Goal: Information Seeking & Learning: Learn about a topic

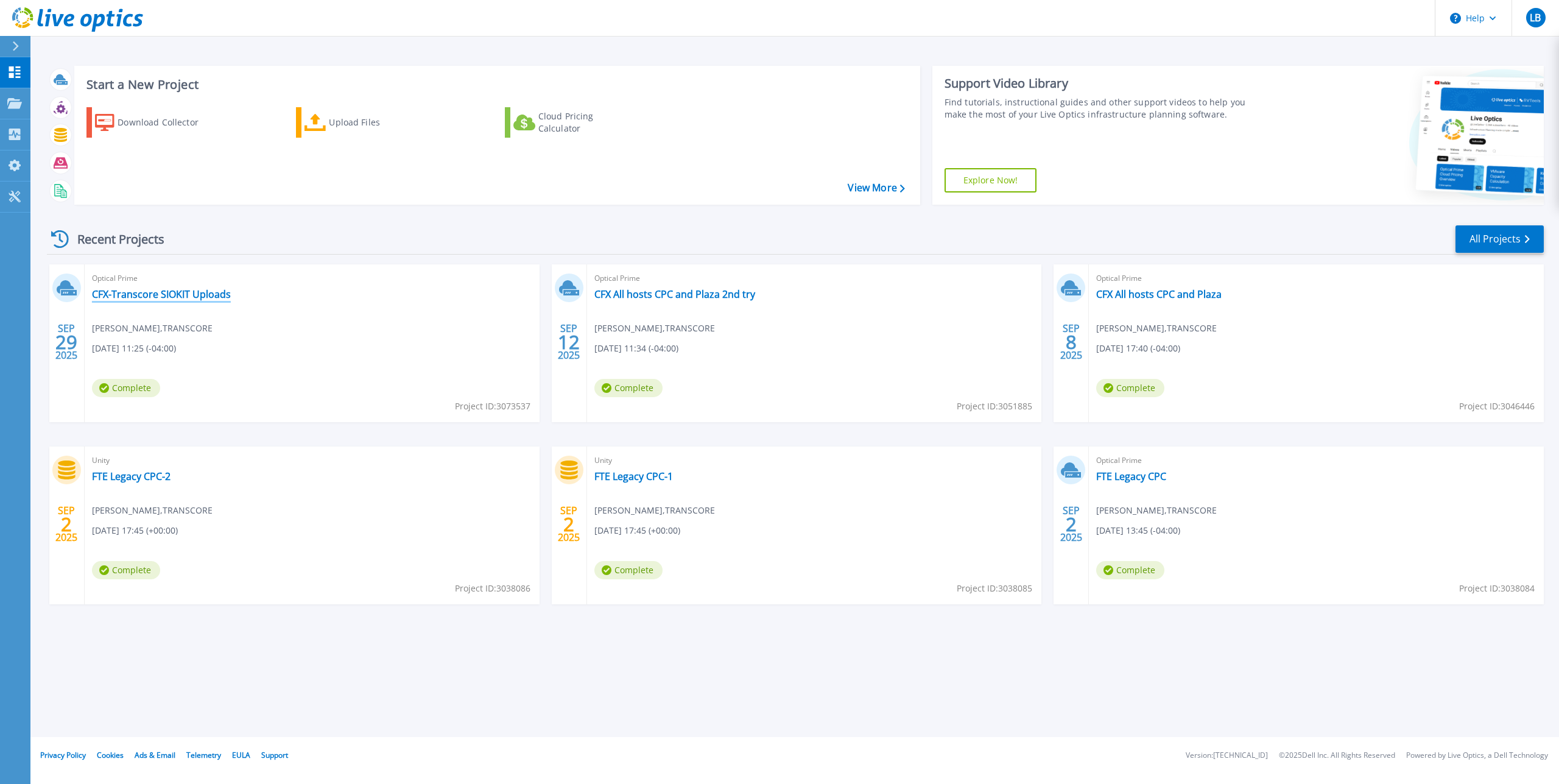
click at [188, 289] on link "CFX-Transcore SIOKIT Uploads" at bounding box center [161, 294] width 138 height 12
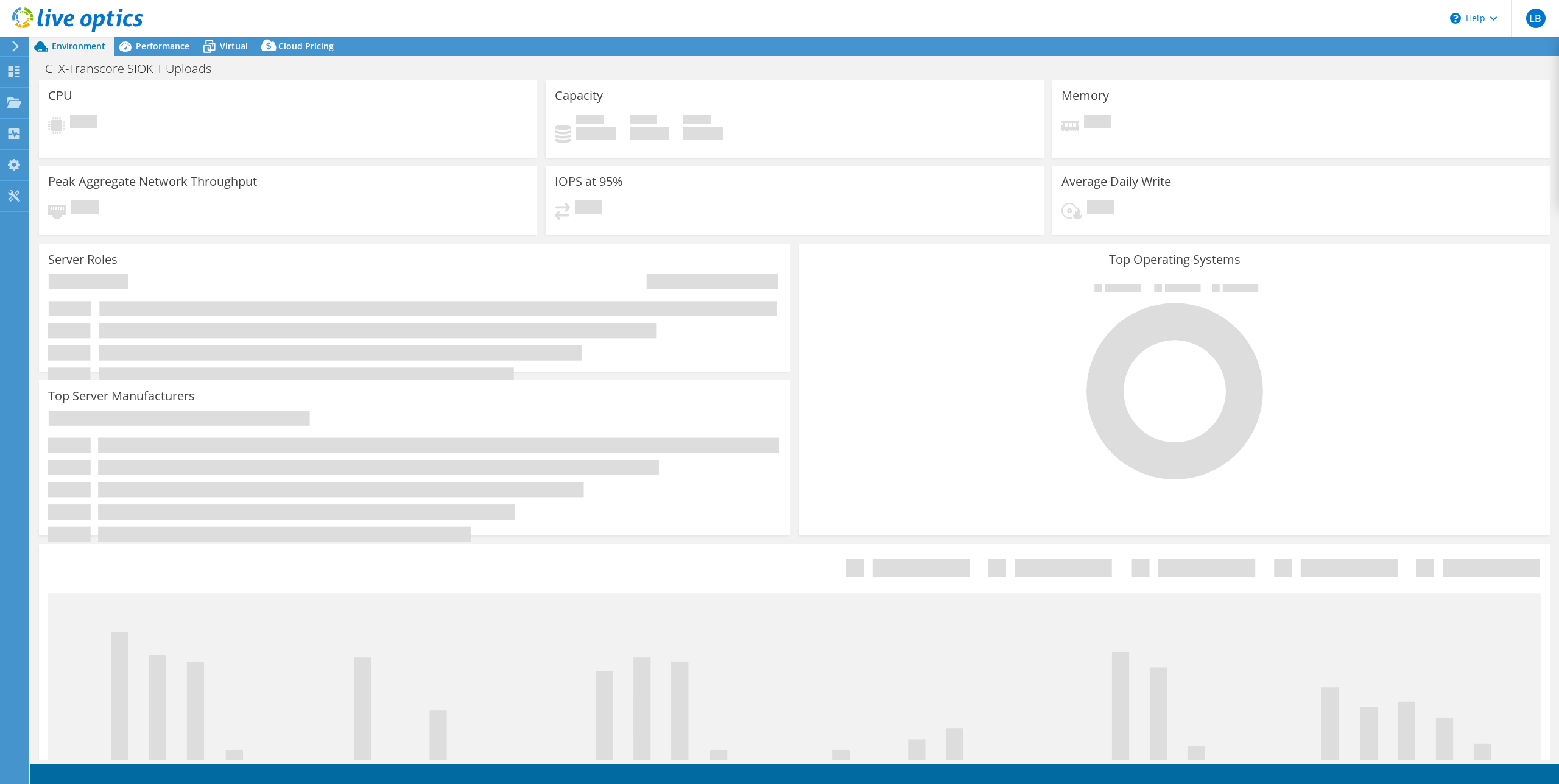
select select "USD"
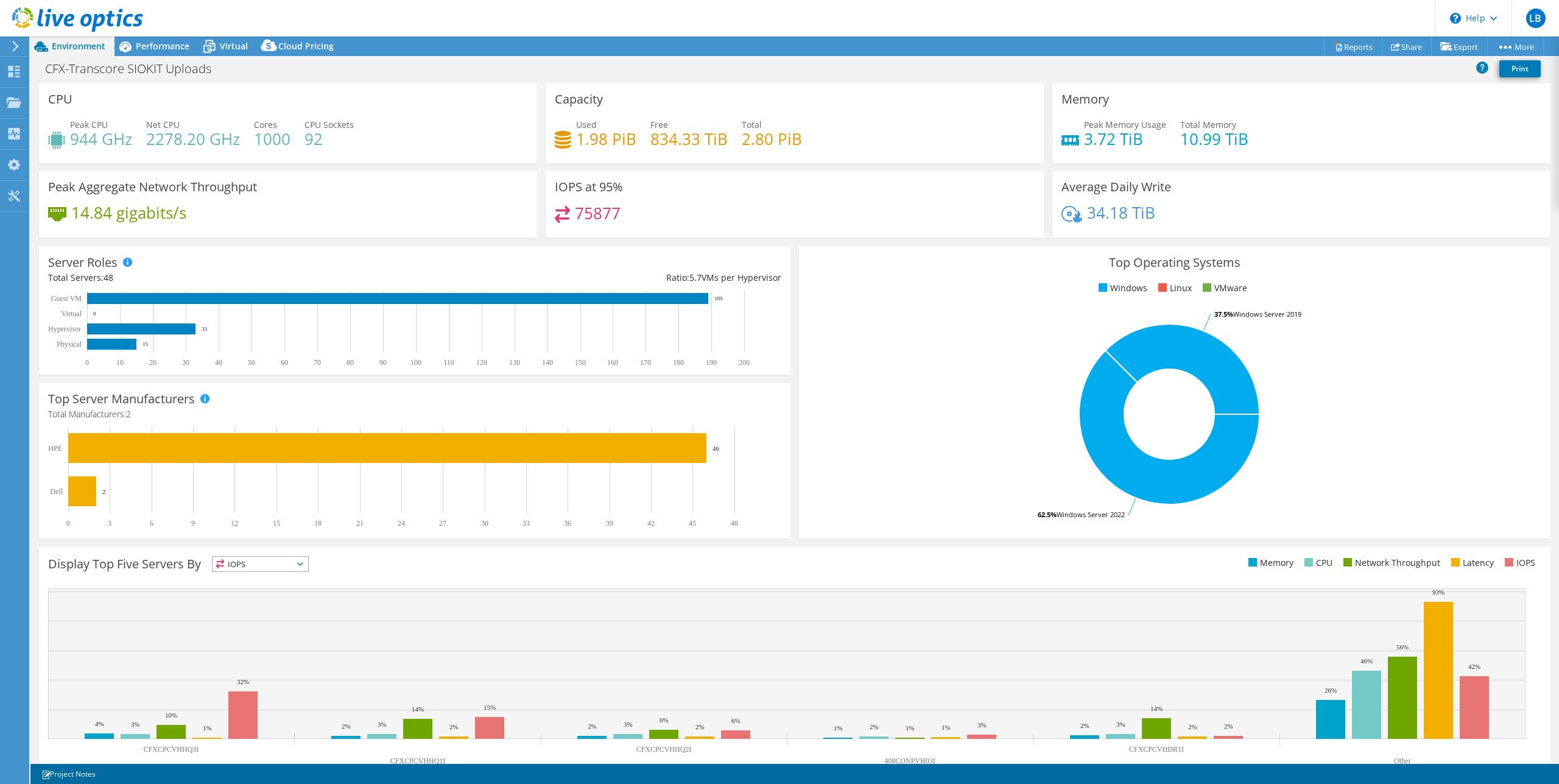
scroll to position [29, 0]
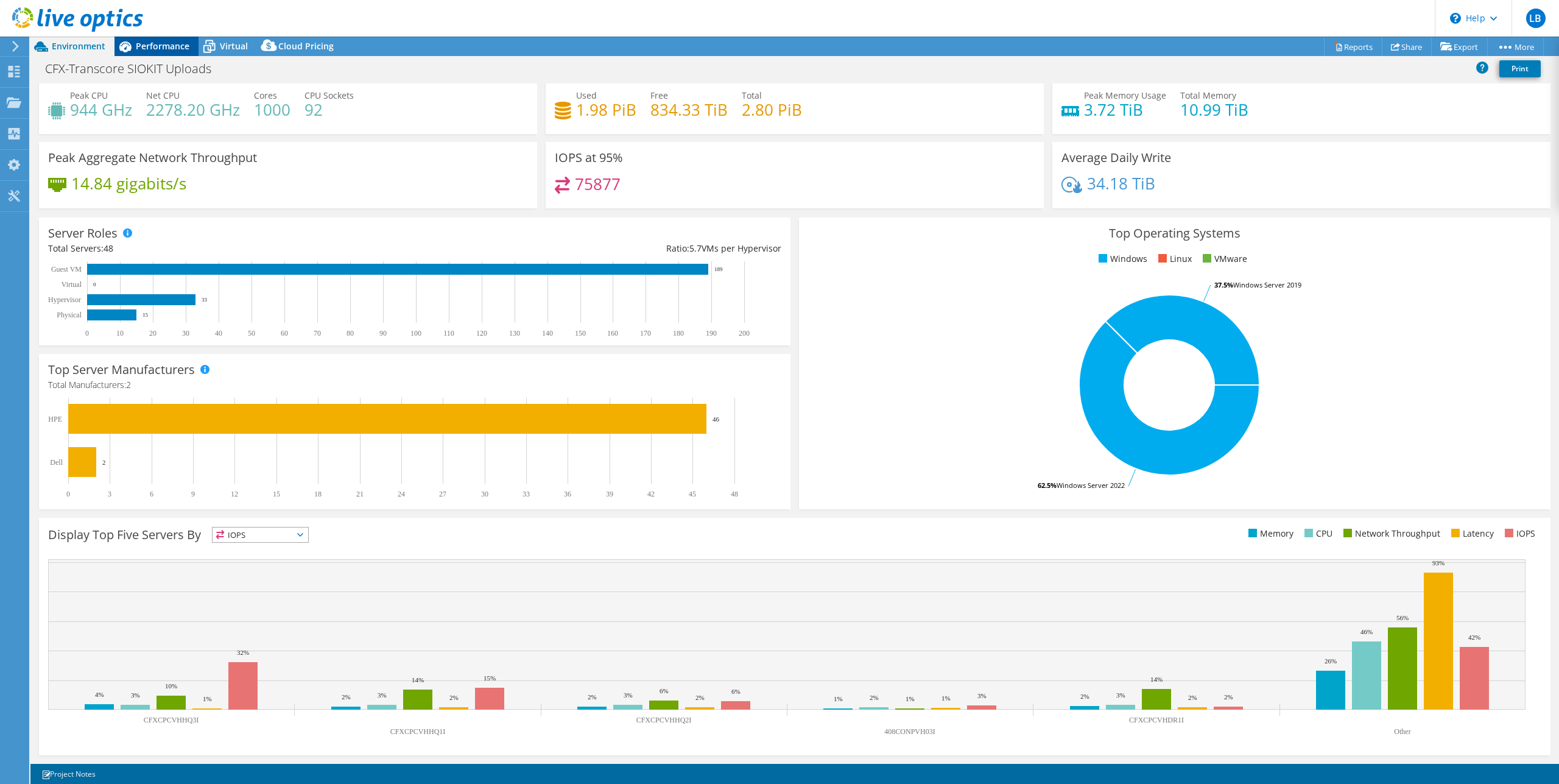
click at [179, 47] on span "Performance" at bounding box center [162, 46] width 53 height 11
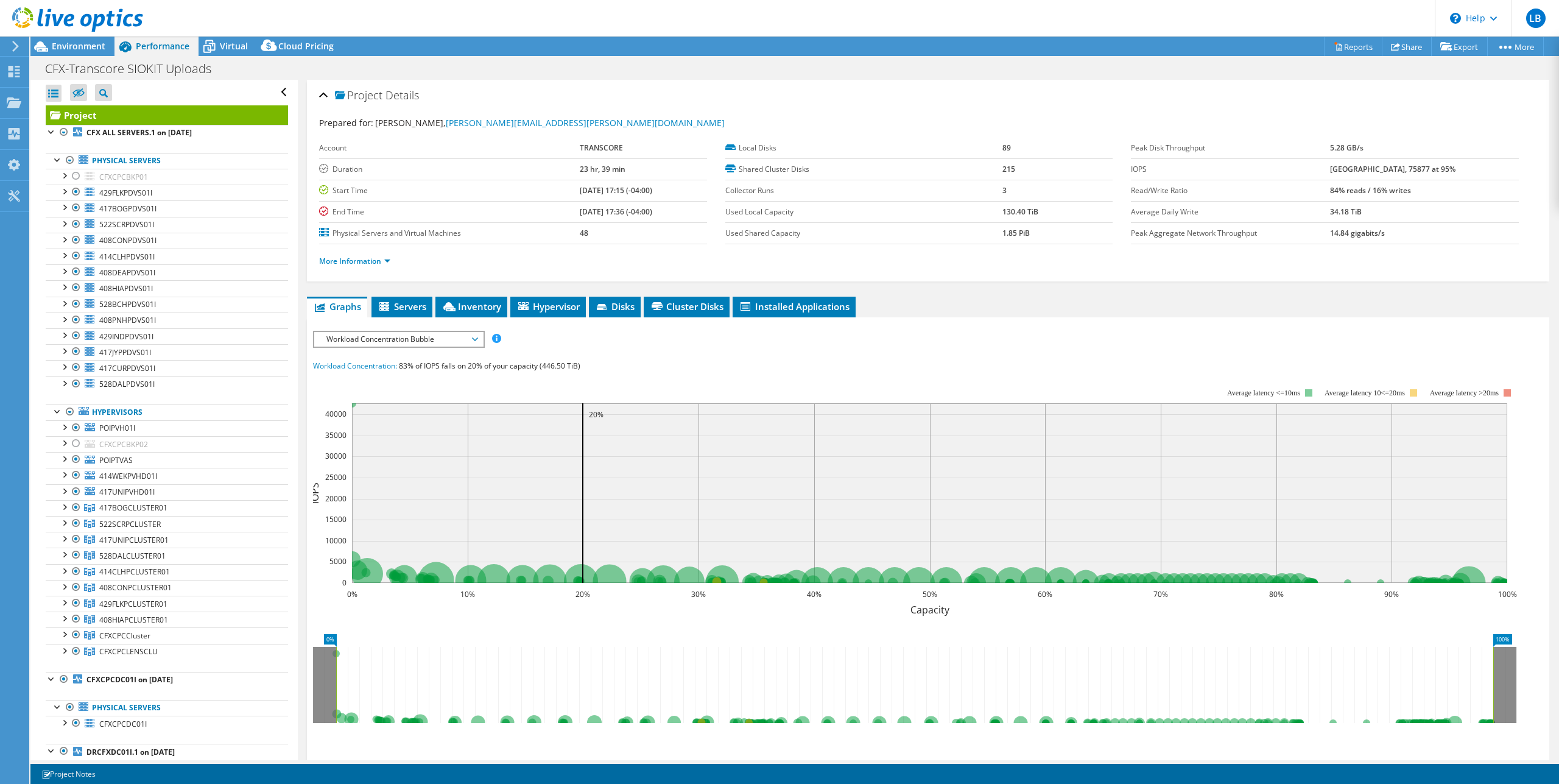
scroll to position [0, 0]
click at [103, 94] on icon at bounding box center [103, 93] width 8 height 8
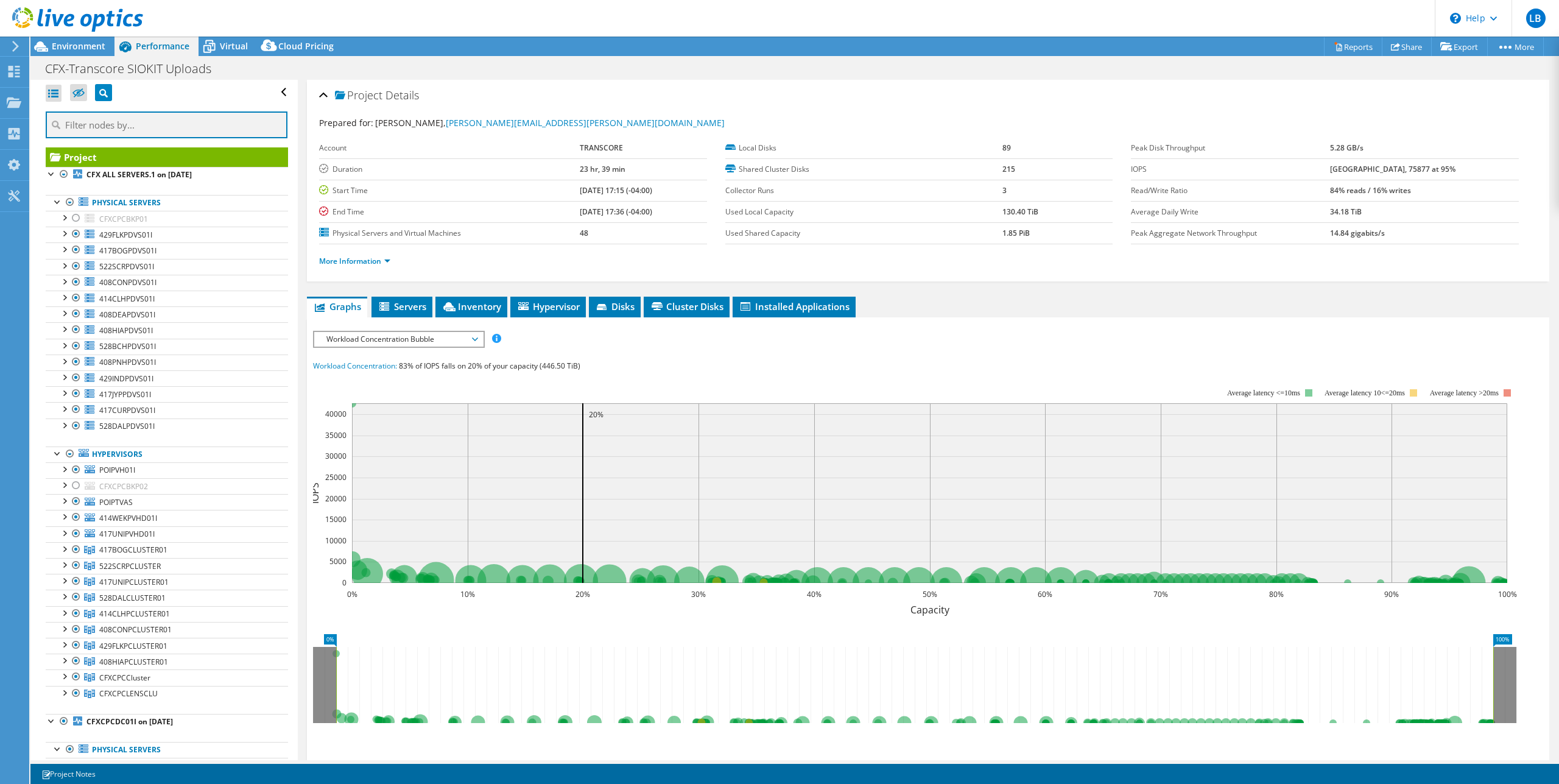
click at [147, 127] on input "text" at bounding box center [166, 125] width 242 height 27
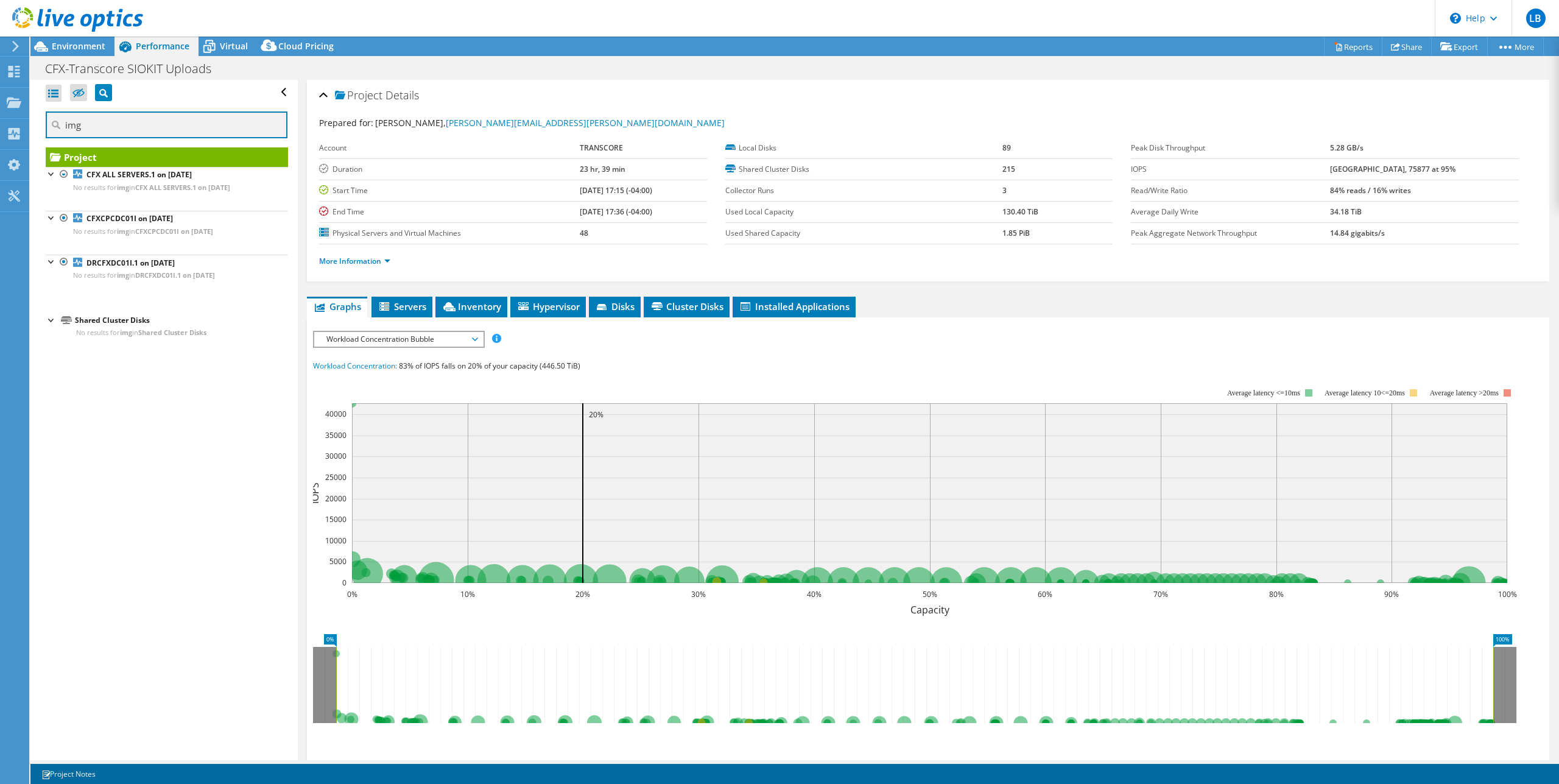
type input "img"
click at [109, 124] on input "img" at bounding box center [166, 125] width 242 height 27
drag, startPoint x: 60, startPoint y: 120, endPoint x: 30, endPoint y: 118, distance: 30.1
click at [30, 118] on div "Open All Close All Hide Excluded Nodes Project Tree Filter img" at bounding box center [164, 419] width 267 height 680
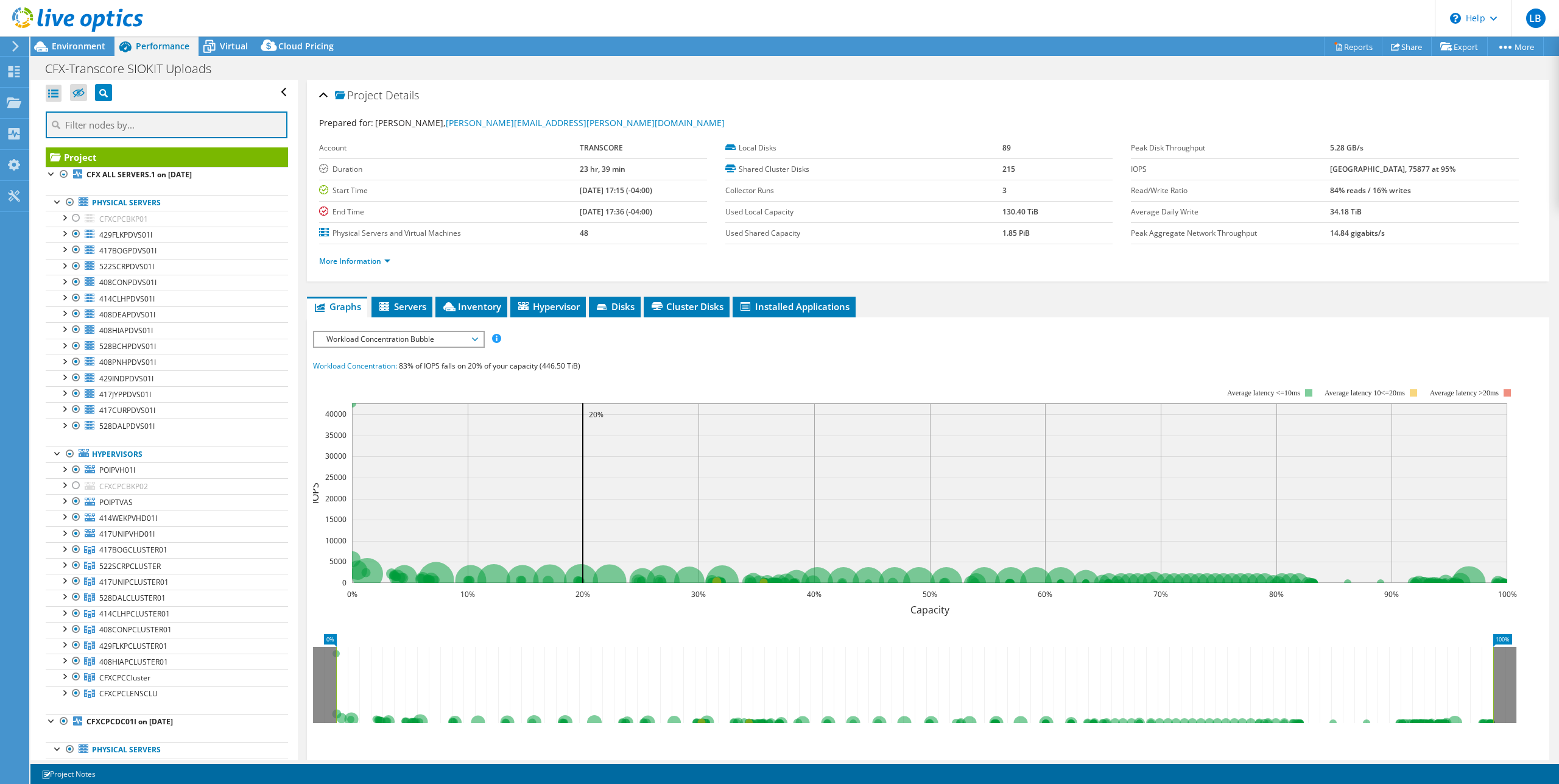
click at [171, 125] on input "text" at bounding box center [166, 125] width 242 height 27
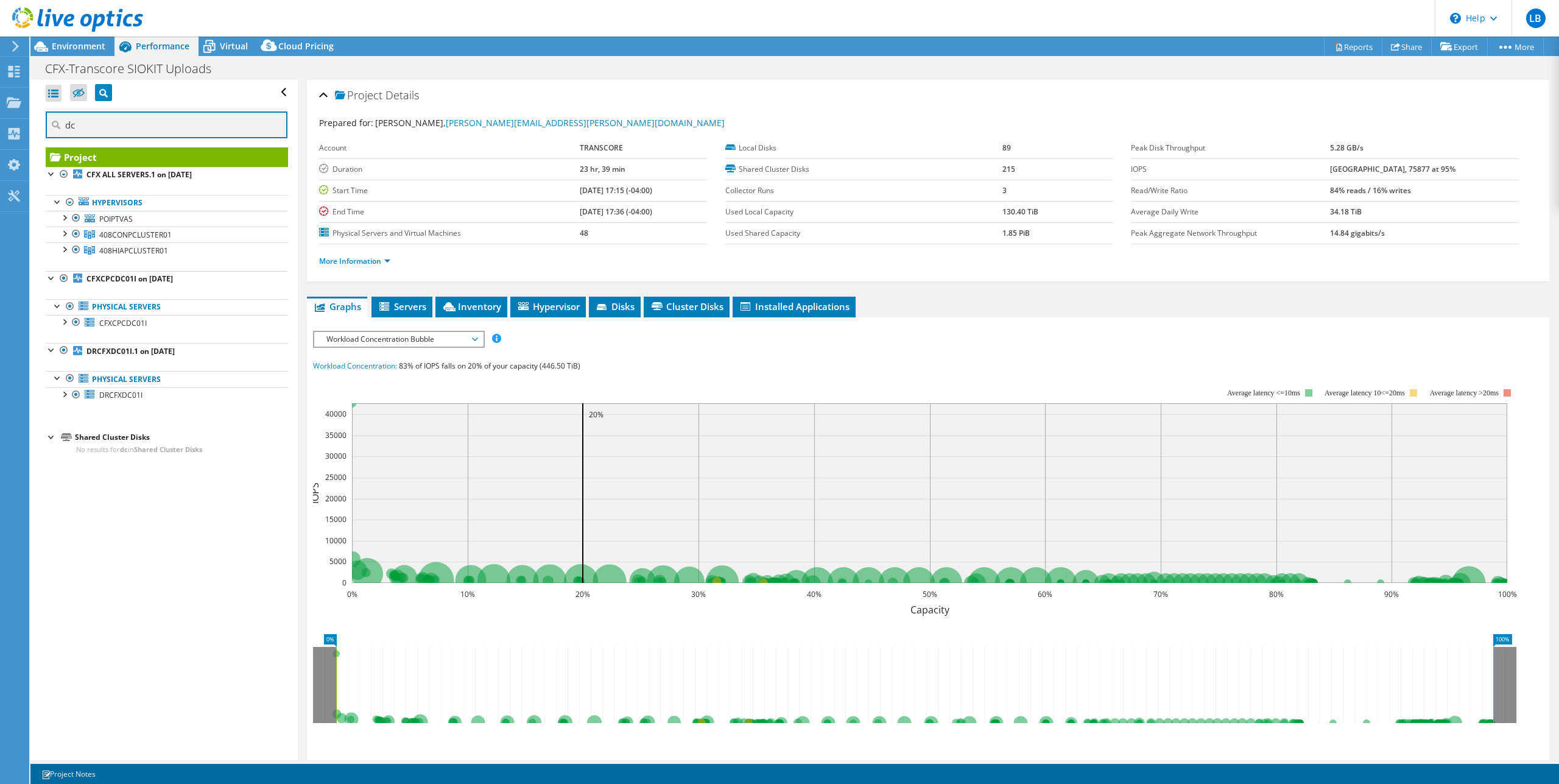
type input "d"
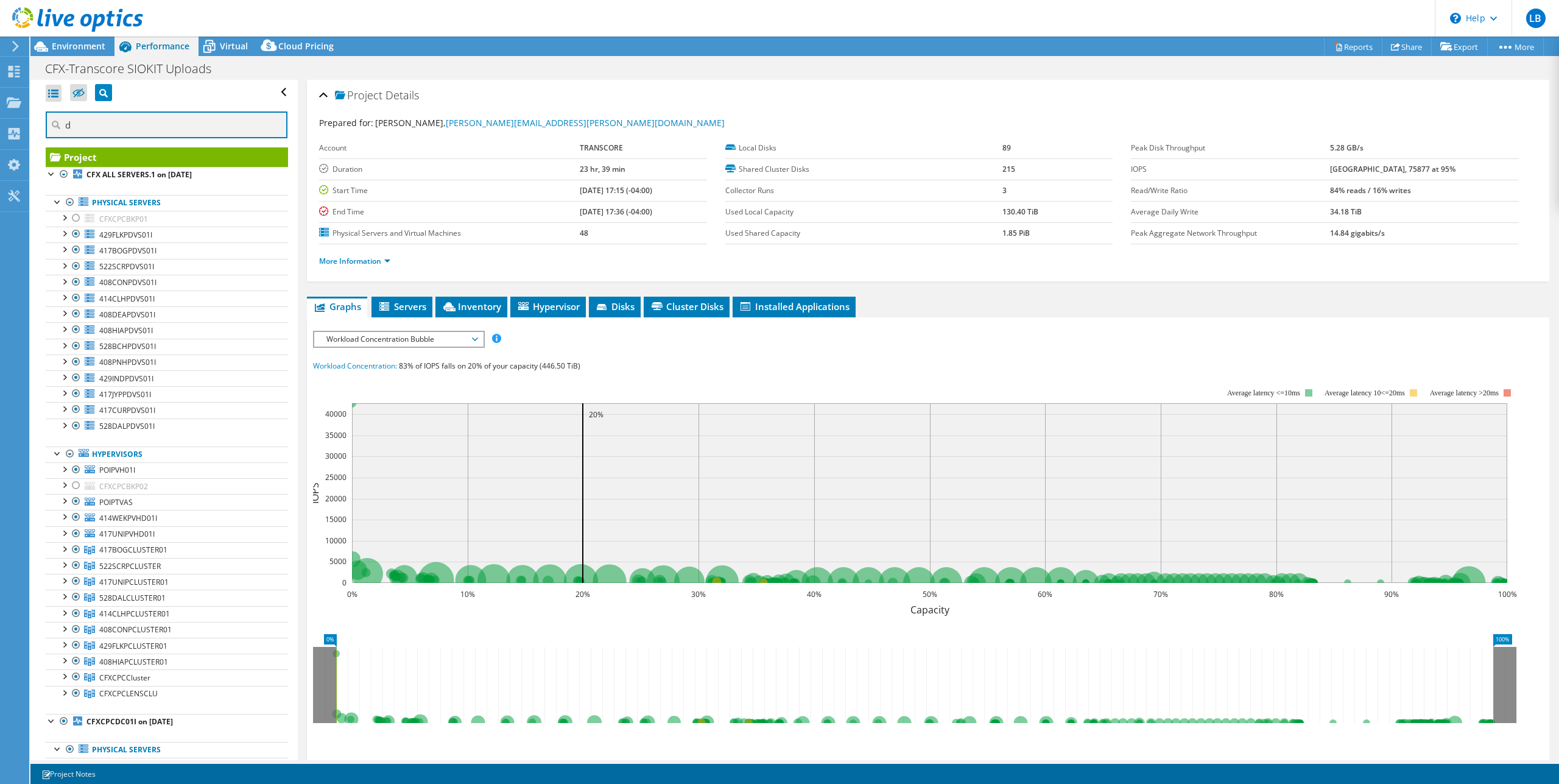
type input "db"
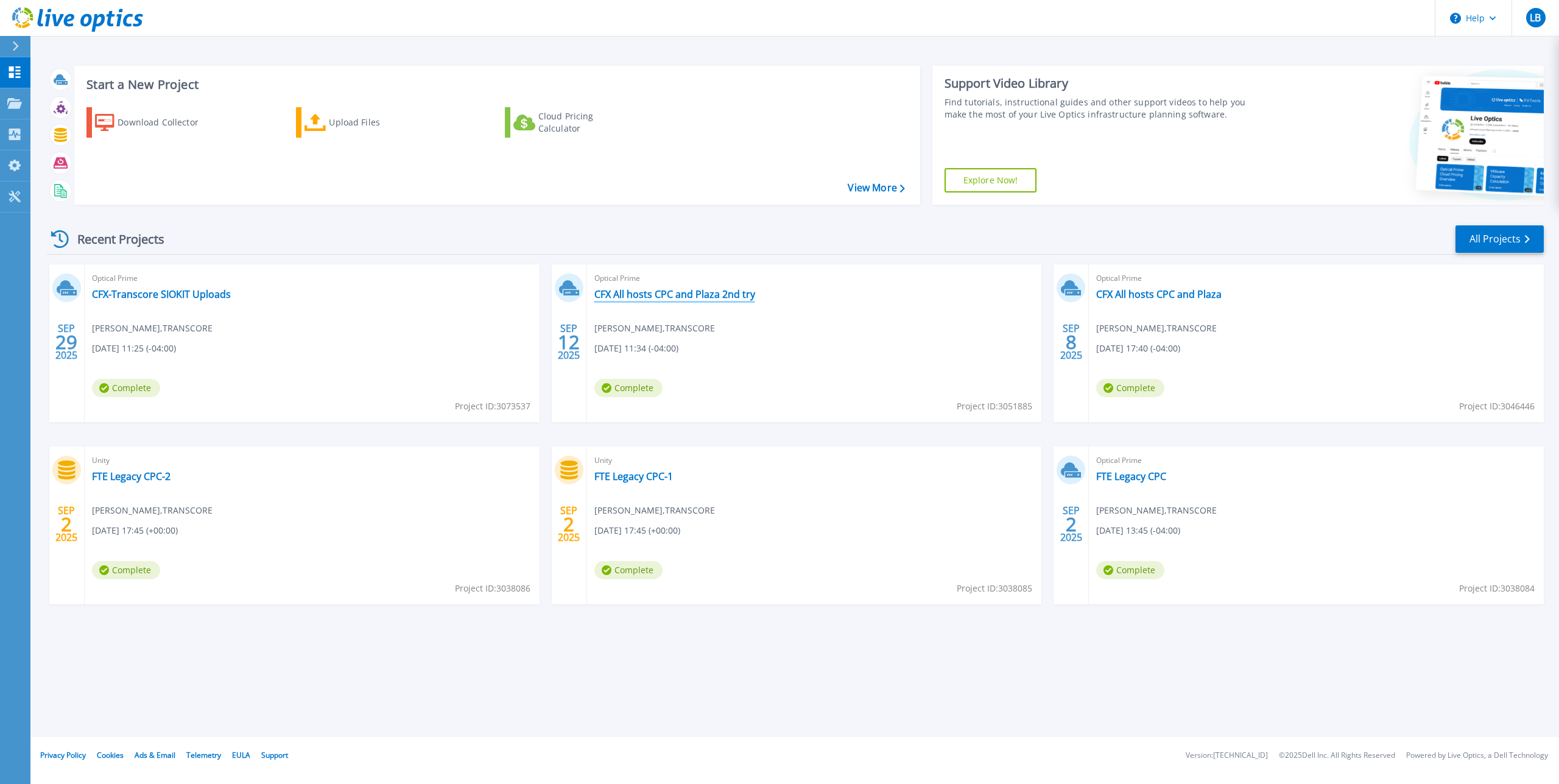
click at [723, 295] on link "CFX All hosts CPC and Plaza 2nd try" at bounding box center [674, 294] width 161 height 12
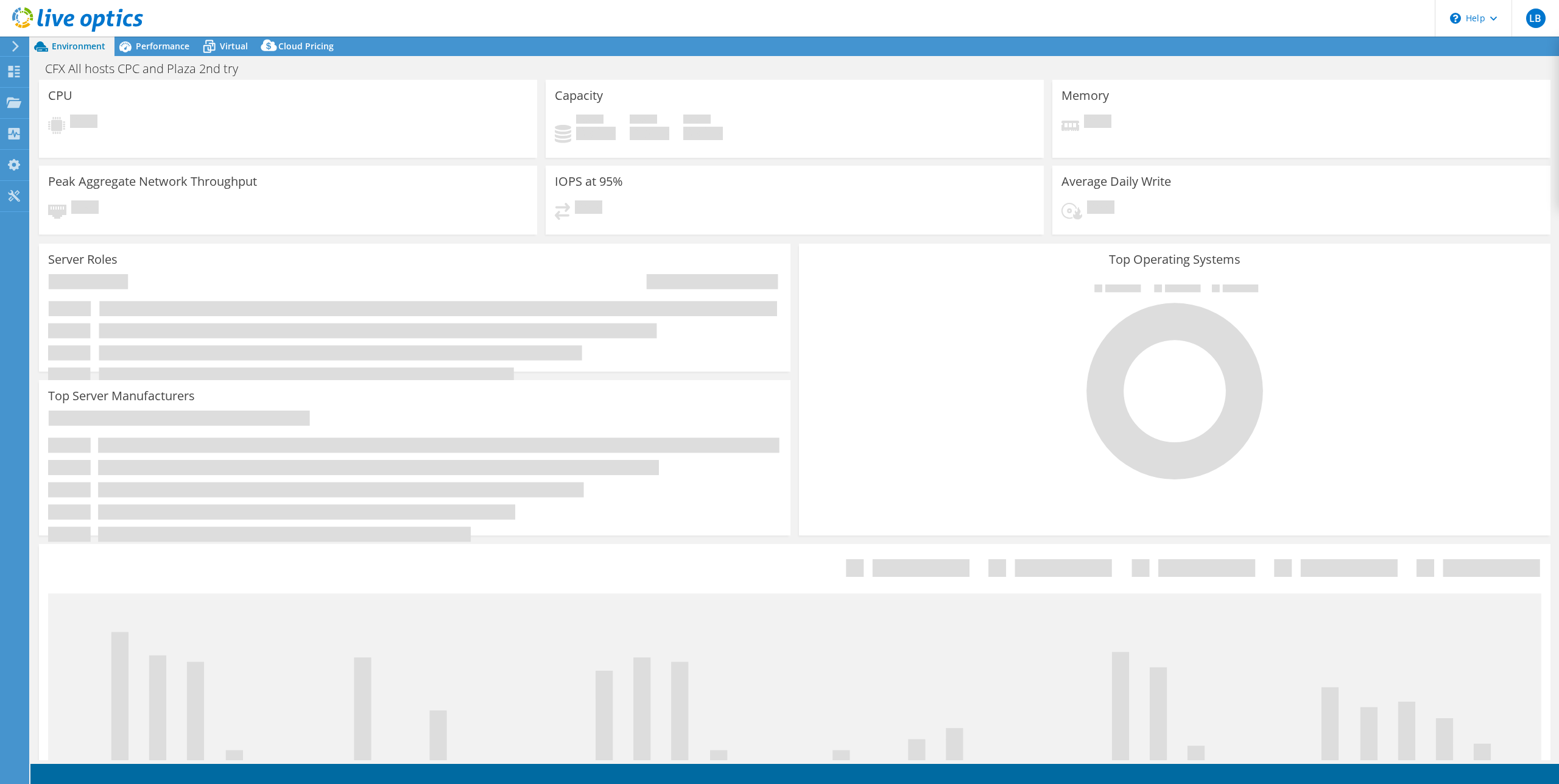
select select "USD"
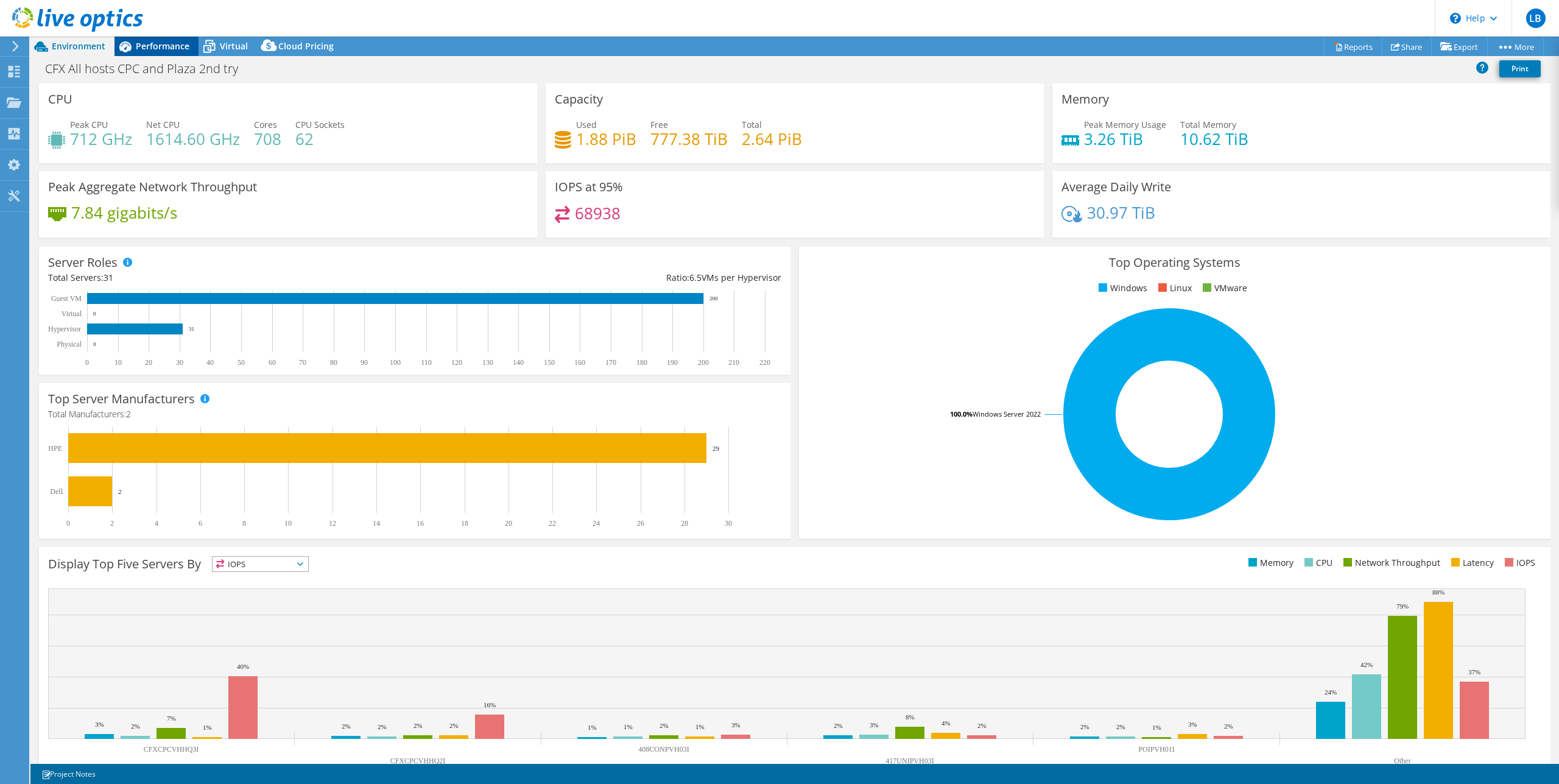
click at [167, 53] on div "Performance" at bounding box center [156, 47] width 84 height 20
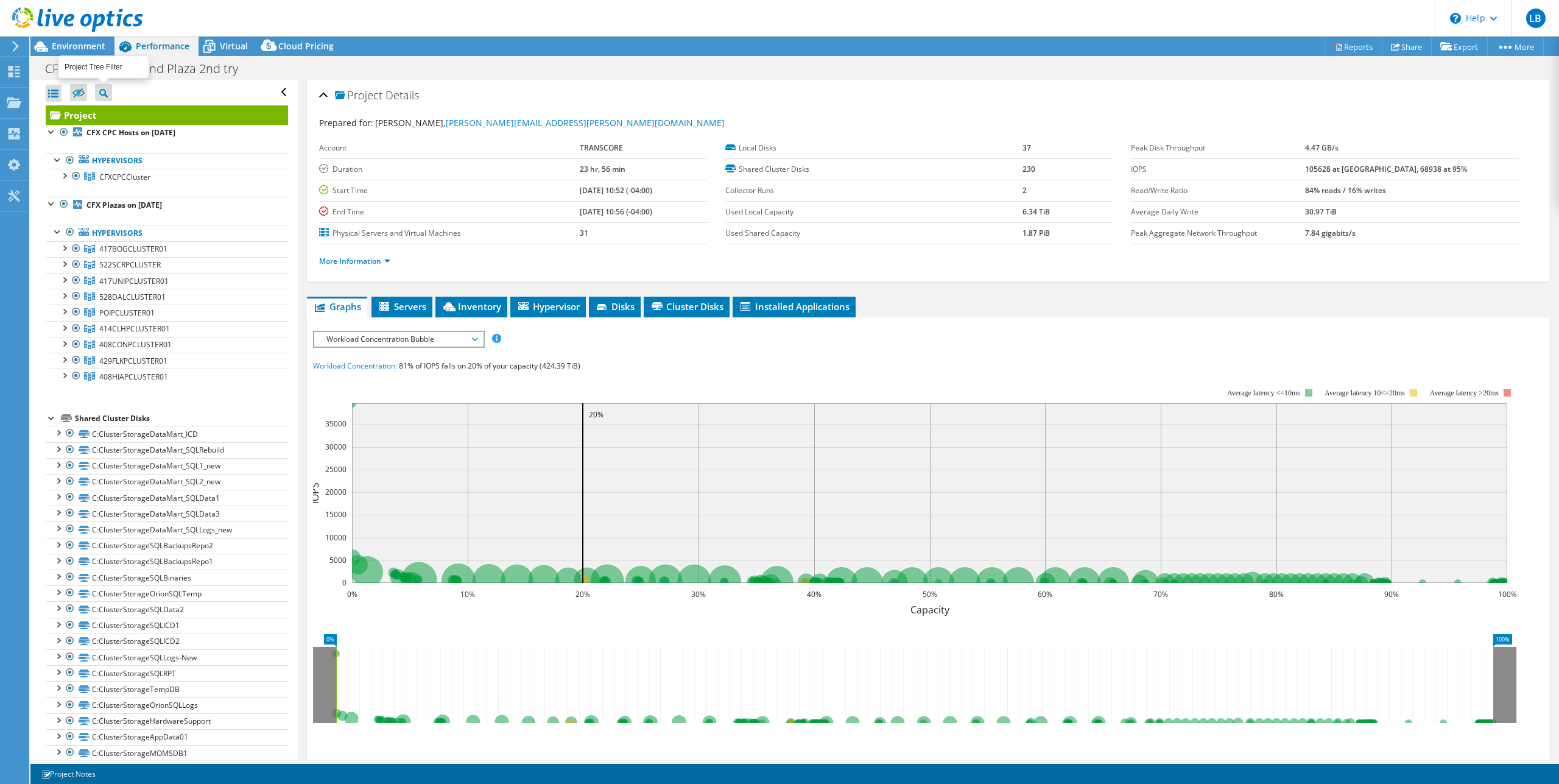
click at [106, 93] on icon at bounding box center [103, 93] width 8 height 8
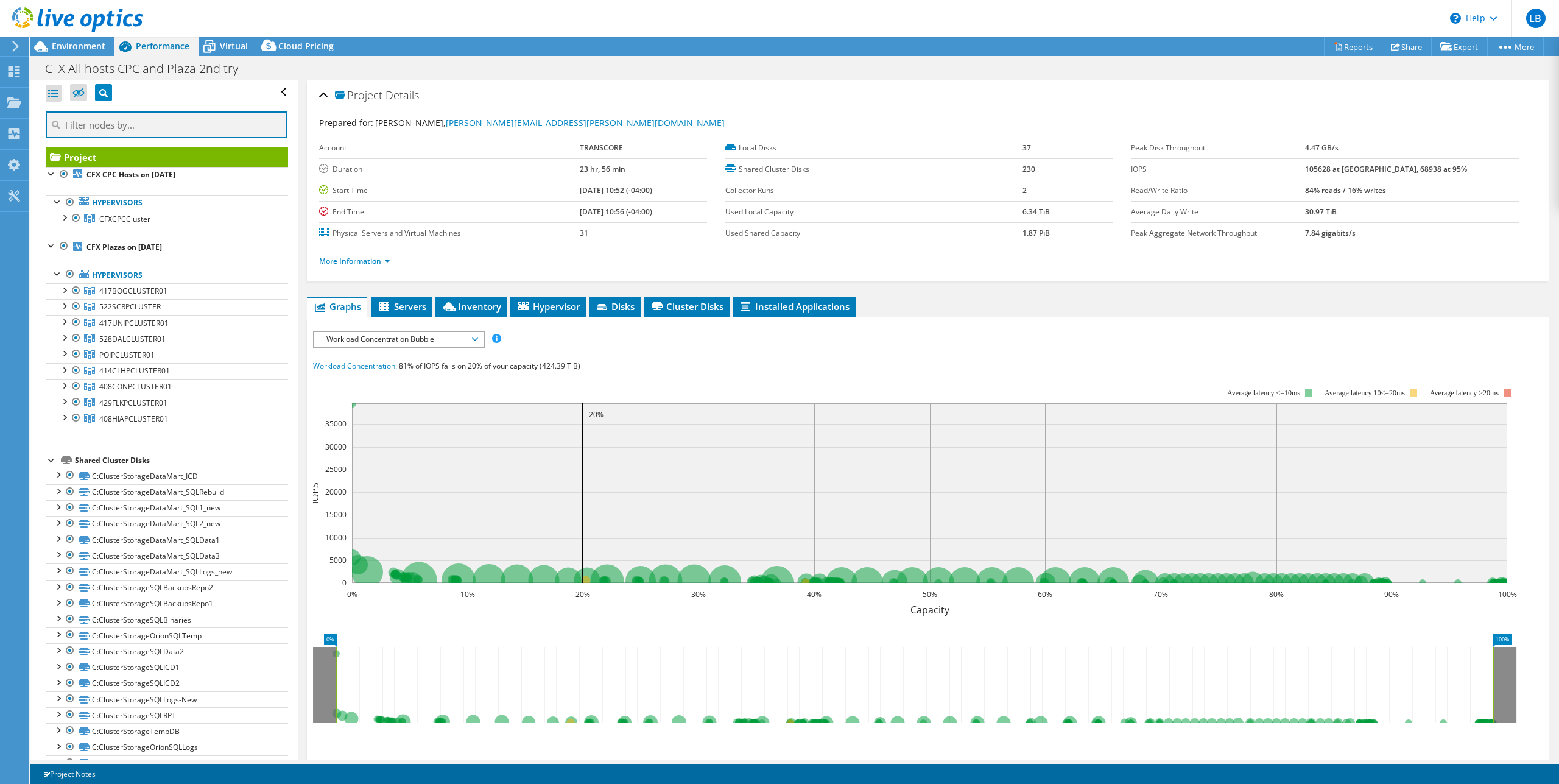
click at [147, 122] on input "text" at bounding box center [166, 125] width 242 height 27
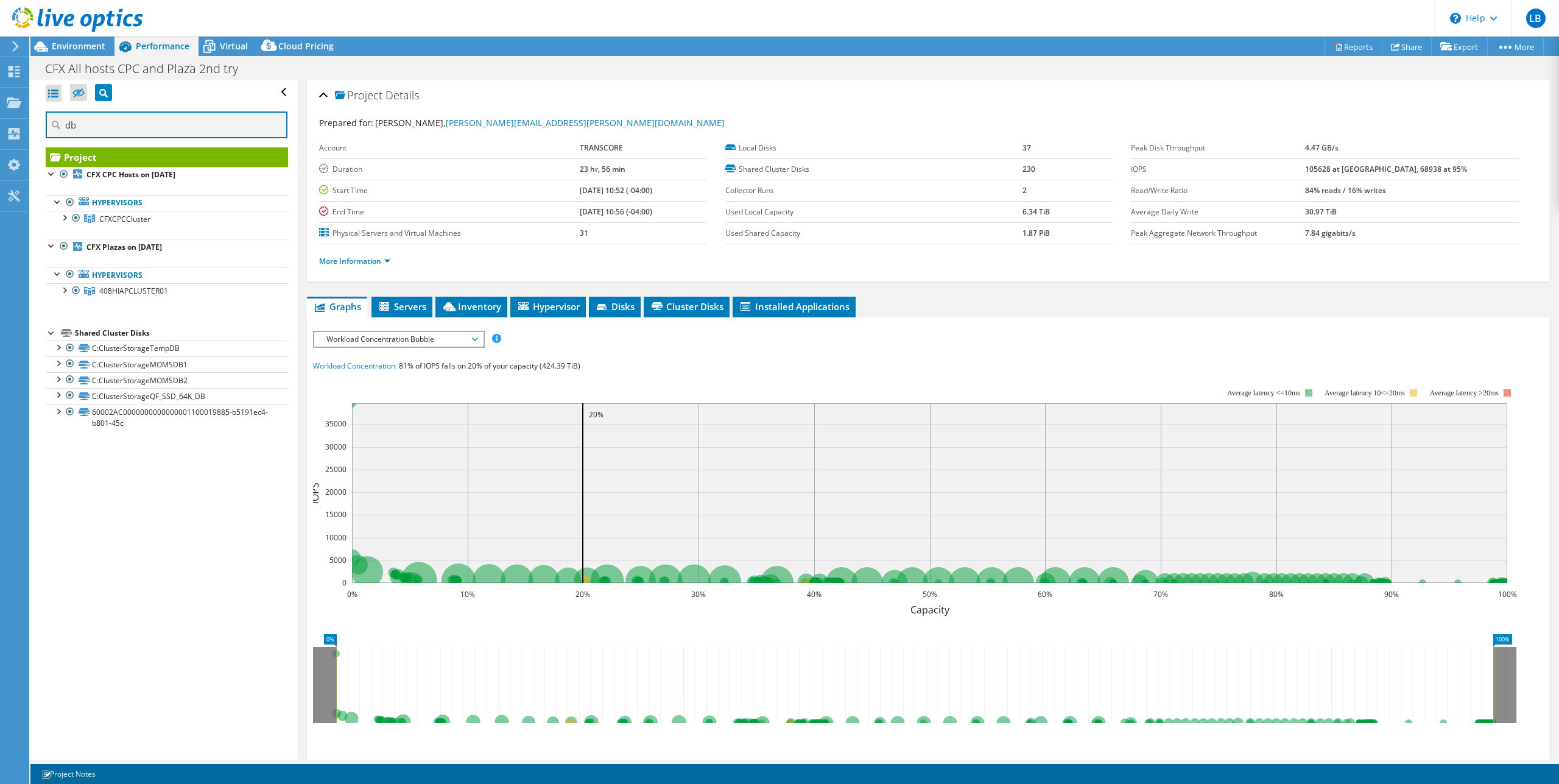
type input "d"
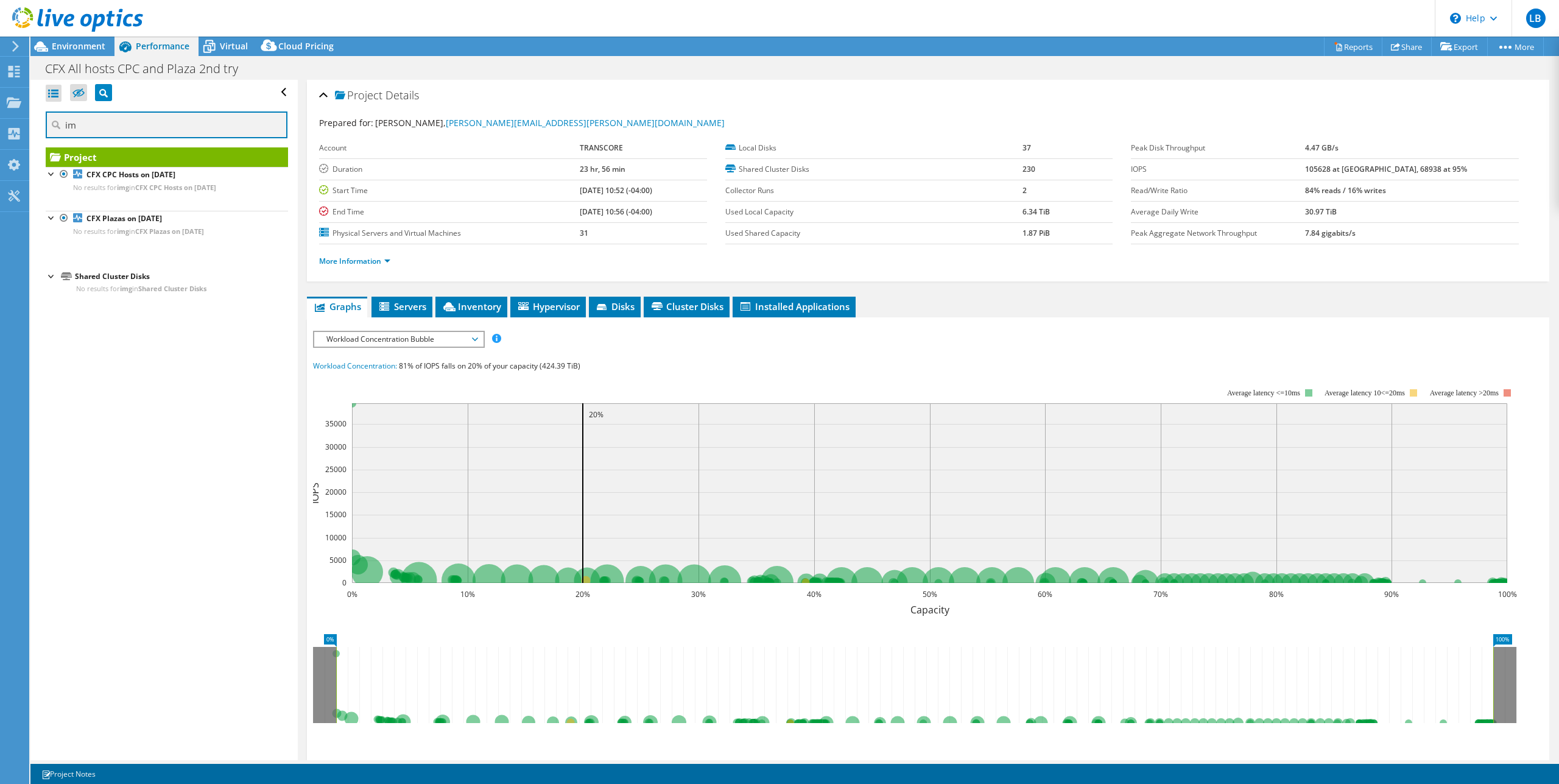
type input "i"
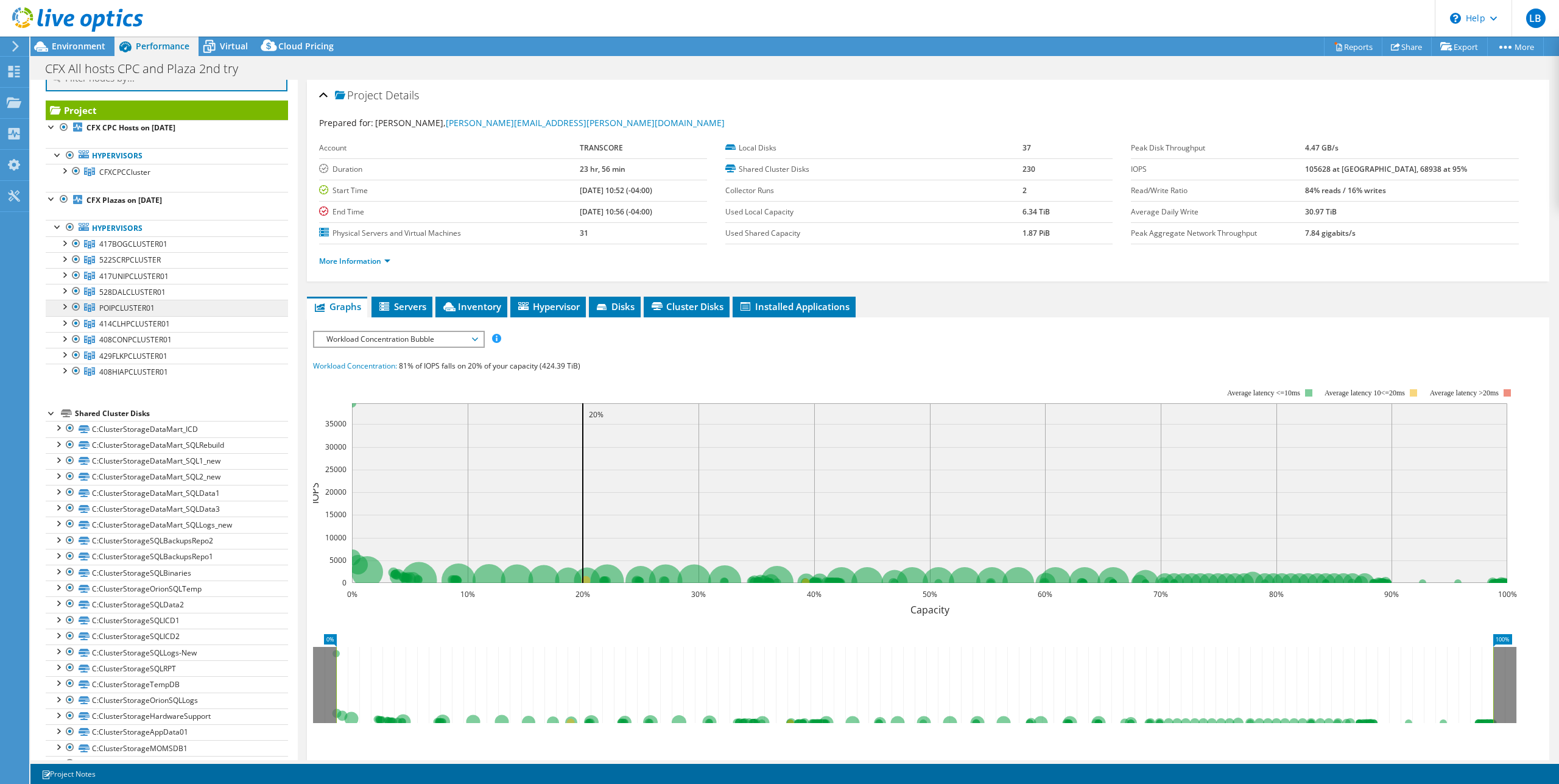
scroll to position [73, 0]
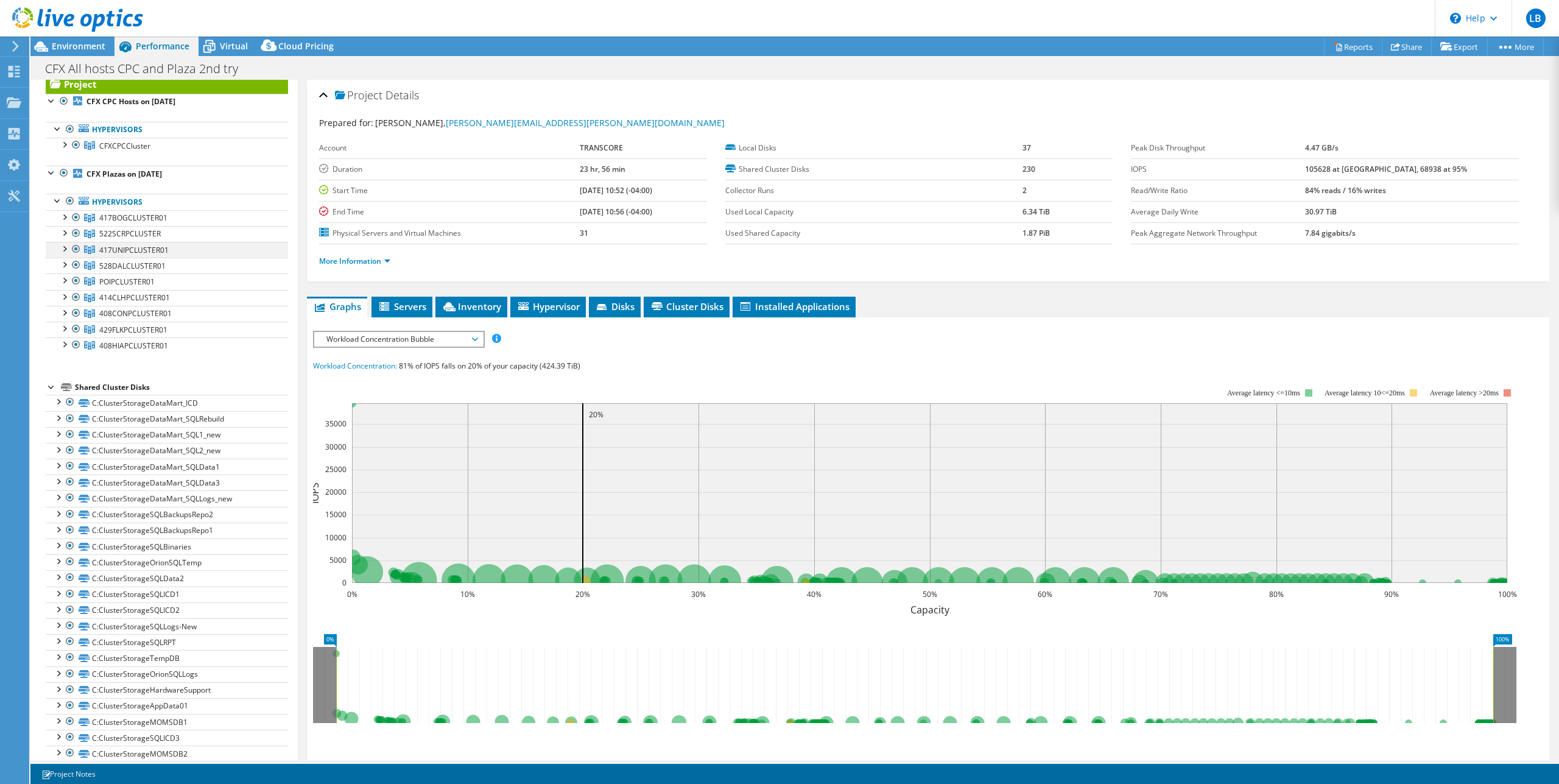
click at [67, 248] on div at bounding box center [64, 247] width 12 height 12
click at [70, 265] on div at bounding box center [70, 263] width 12 height 12
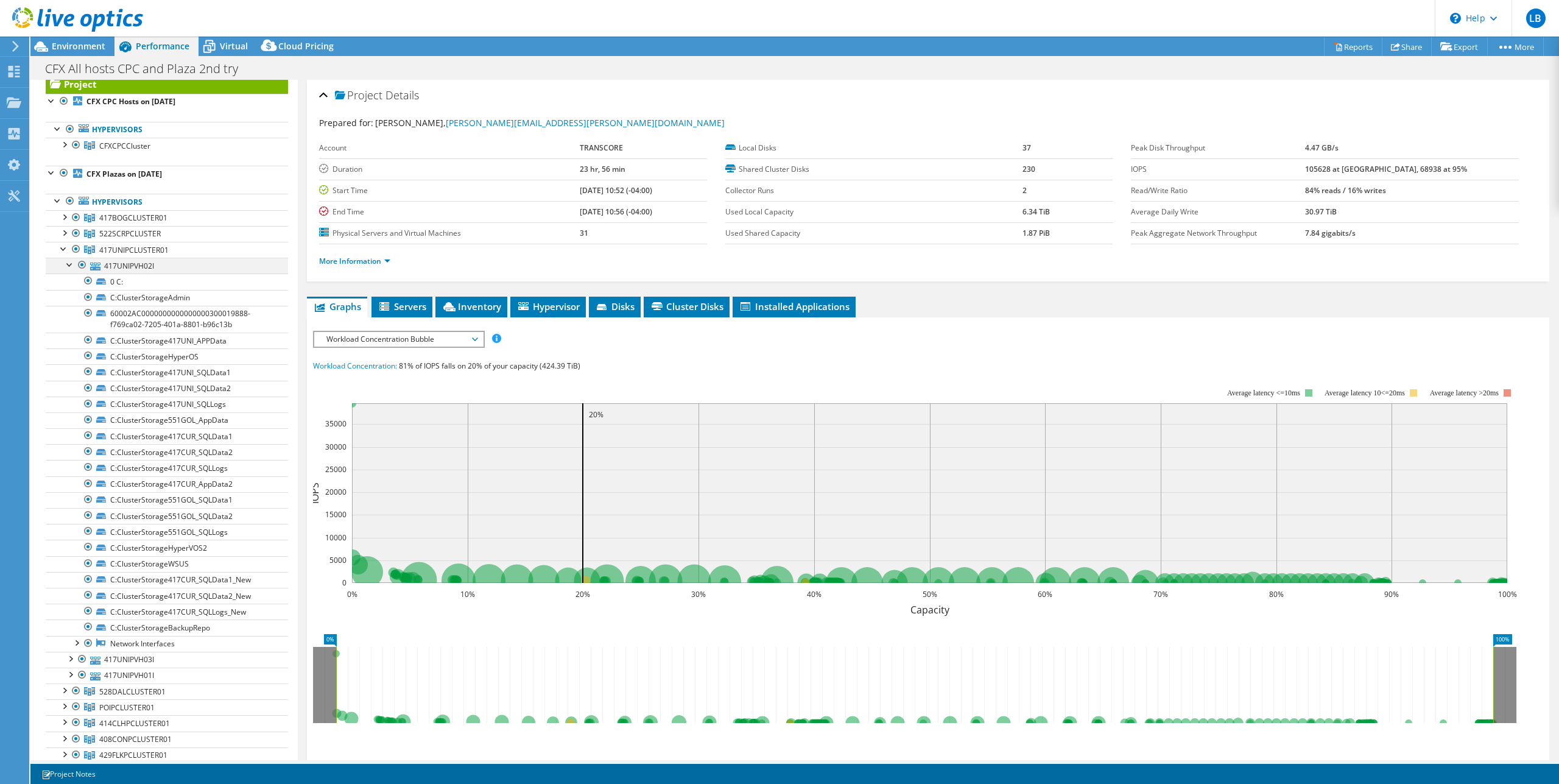
click at [70, 267] on div at bounding box center [70, 263] width 12 height 12
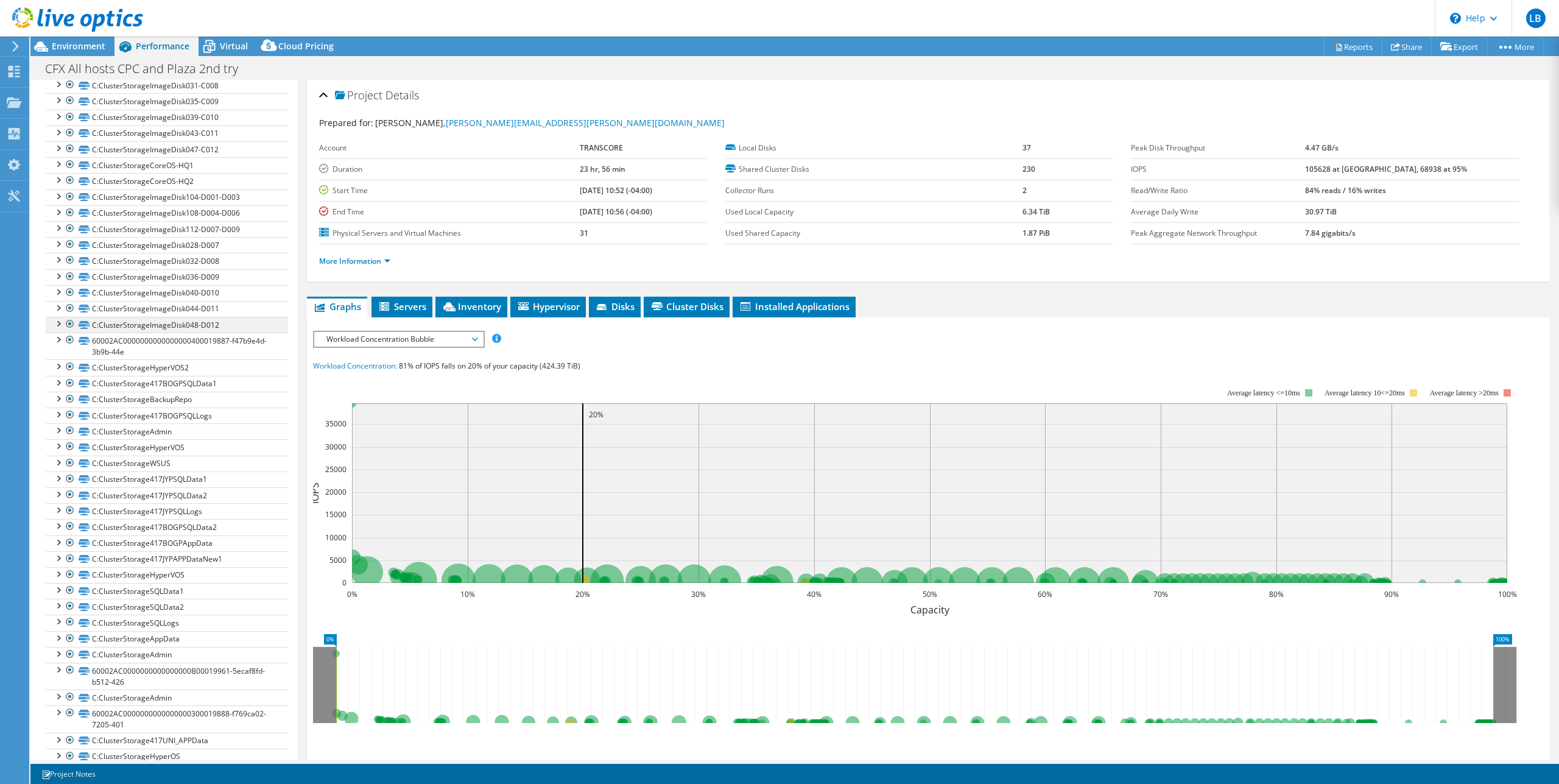
scroll to position [1315, 0]
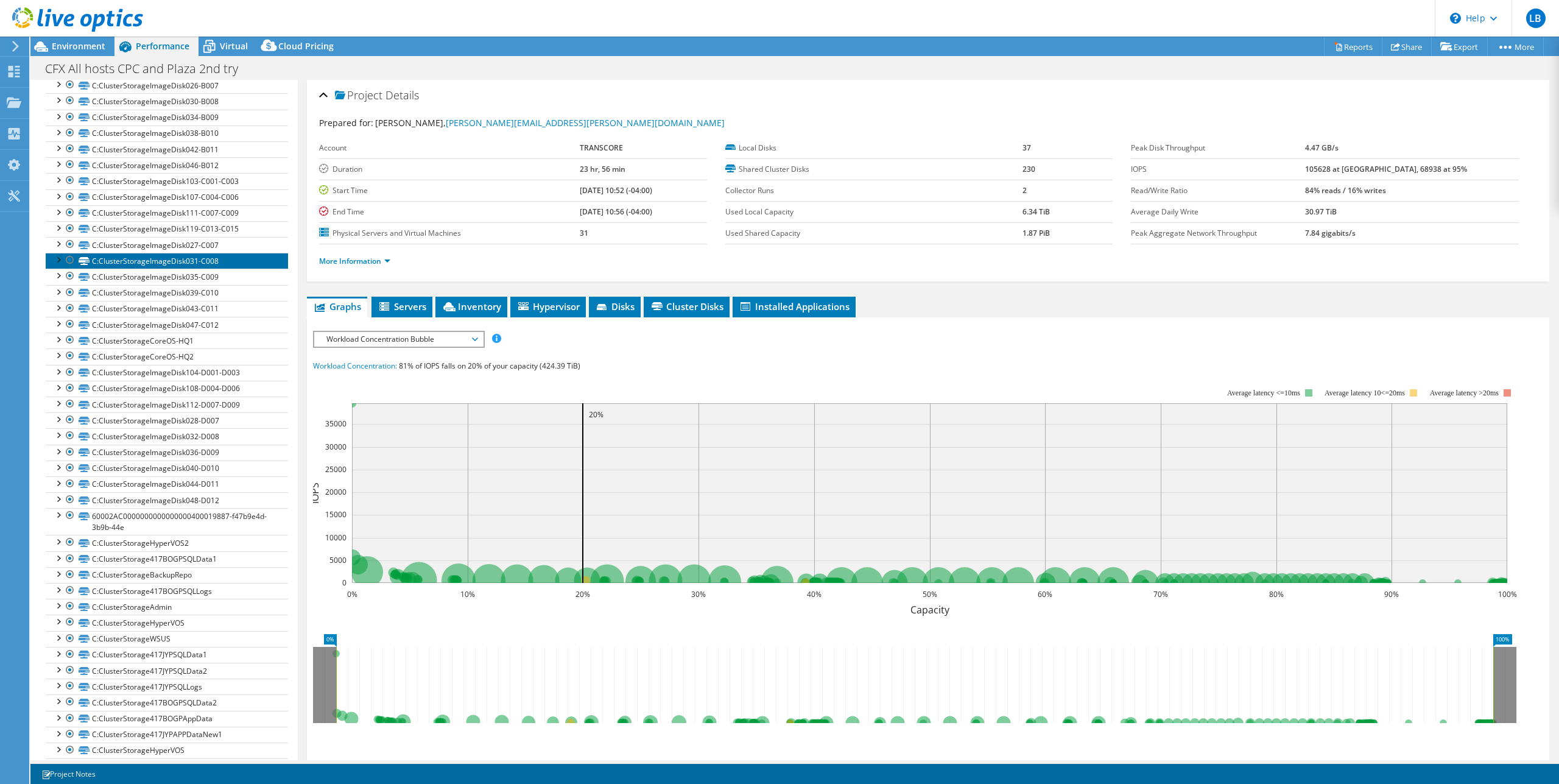
click at [203, 262] on link "C:ClusterStorageImageDisk031-C008" at bounding box center [167, 260] width 242 height 16
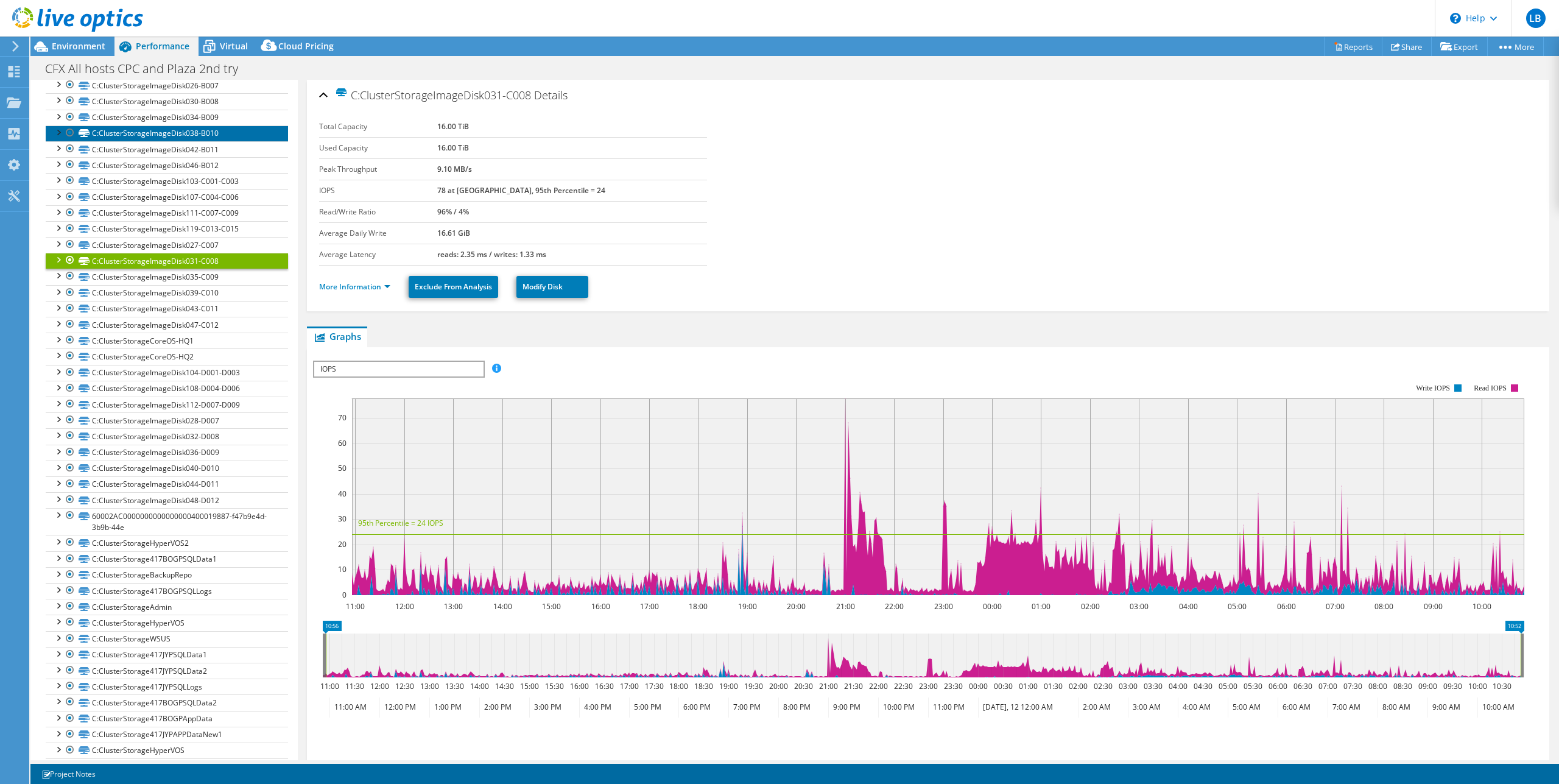
click at [221, 135] on link "C:ClusterStorageImageDisk038-B010" at bounding box center [167, 133] width 242 height 16
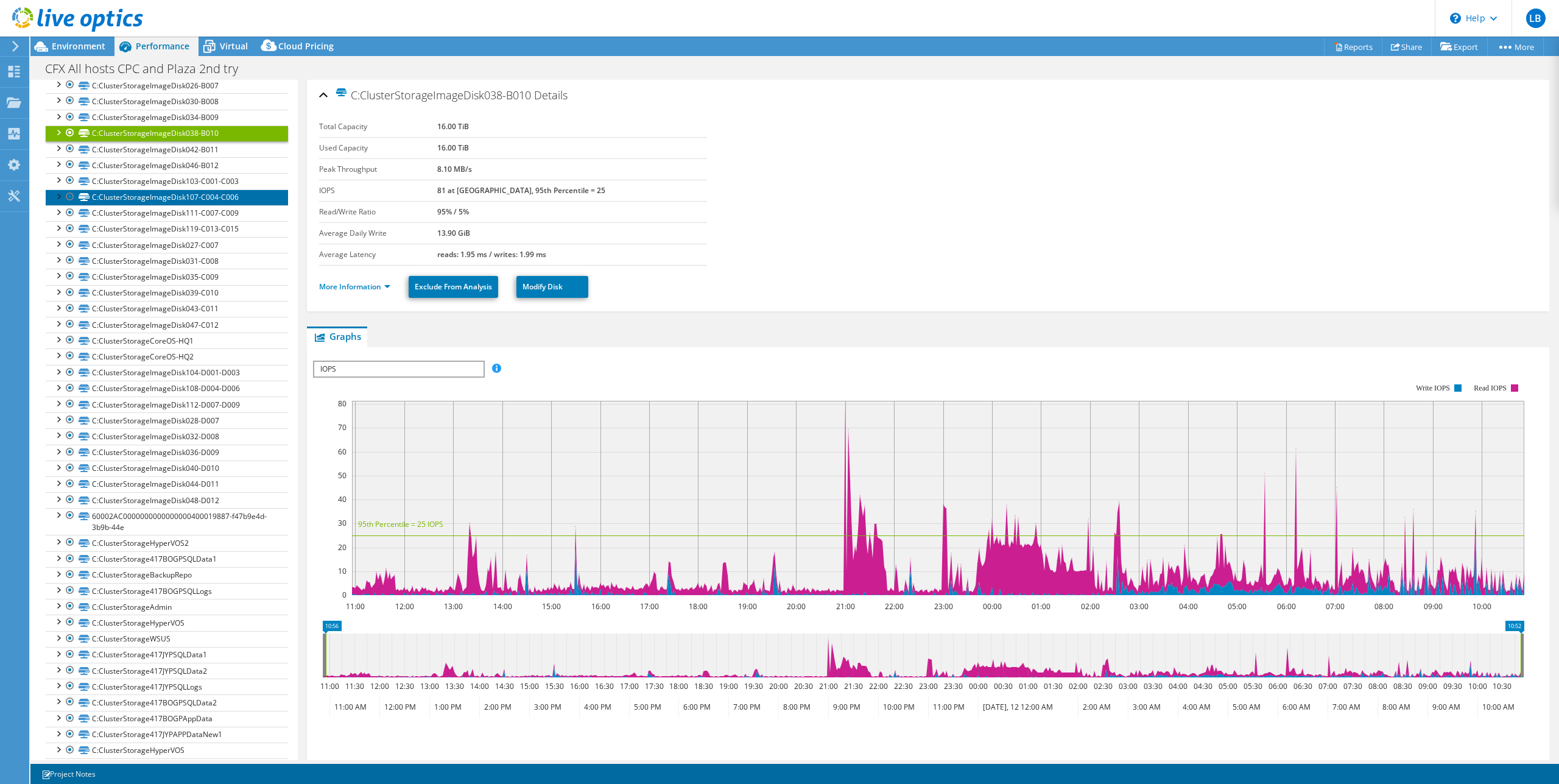
click at [185, 189] on link "C:ClusterStorageImageDisk107-C004-C006" at bounding box center [167, 197] width 242 height 16
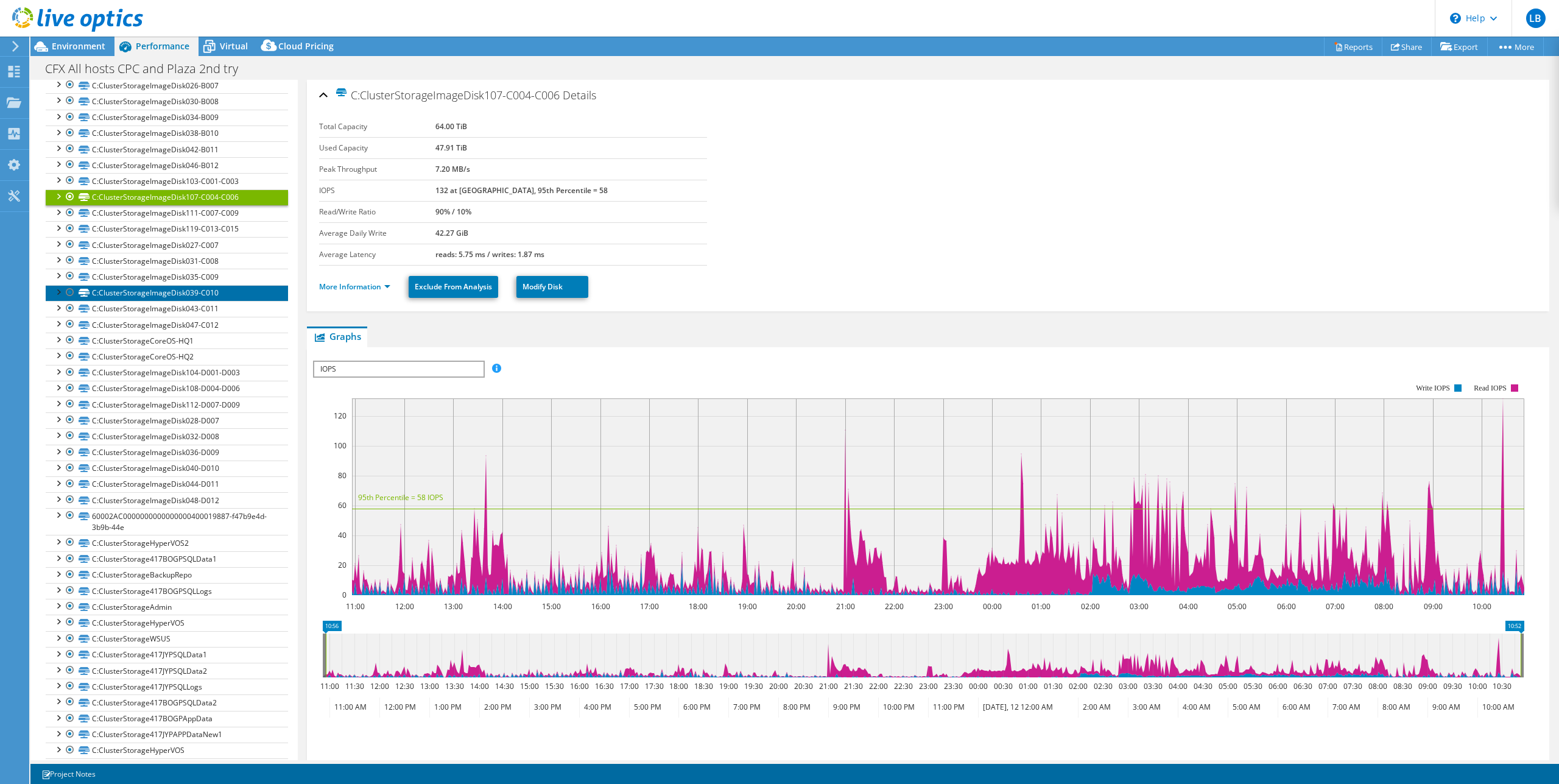
click at [176, 300] on link "C:ClusterStorageImageDisk039-C010" at bounding box center [167, 292] width 242 height 16
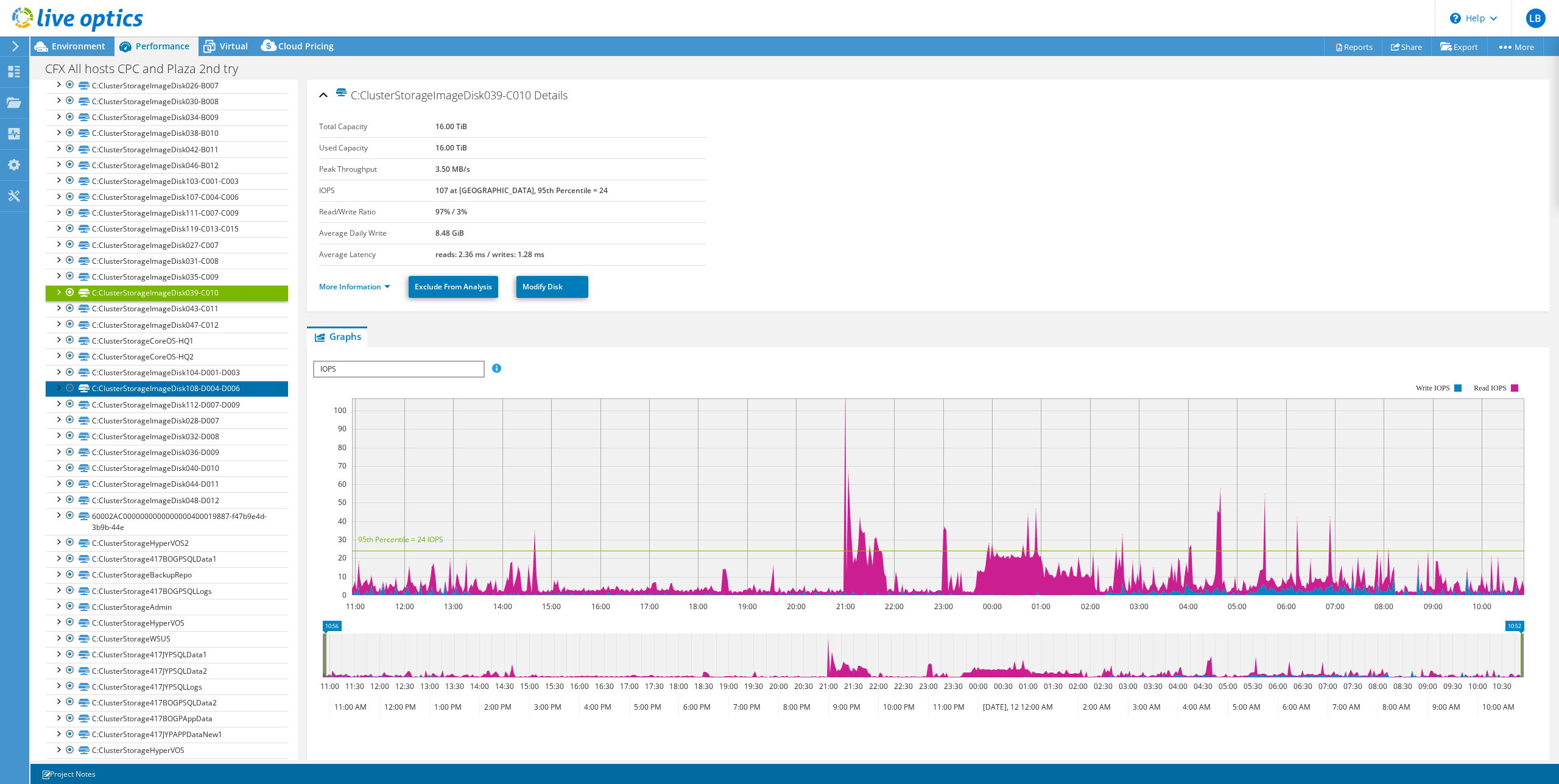
click at [161, 381] on link "C:ClusterStorageImageDisk108-D004-D006" at bounding box center [167, 388] width 242 height 16
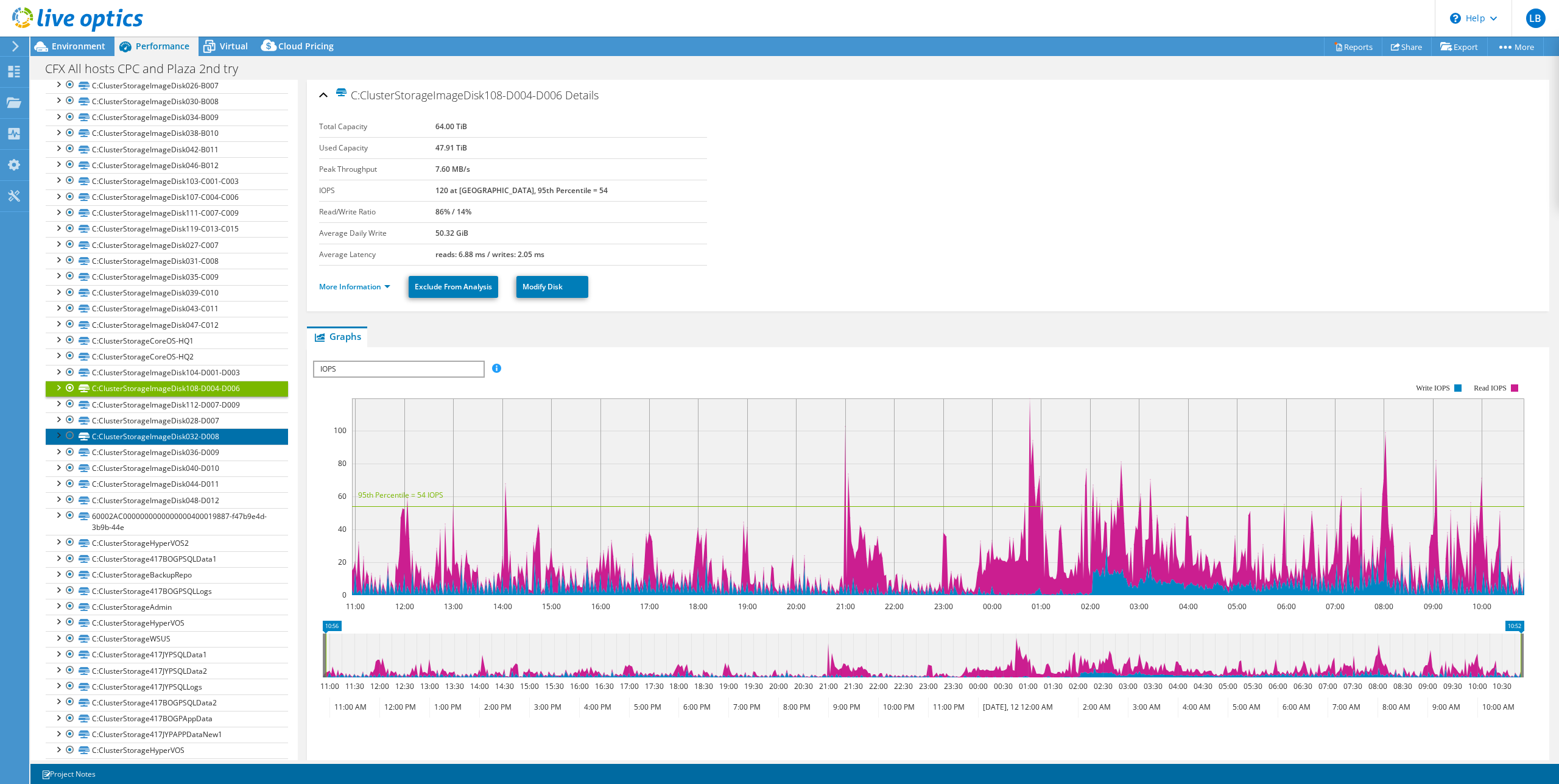
click at [162, 439] on link "C:ClusterStorageImageDisk032-D008" at bounding box center [167, 436] width 242 height 16
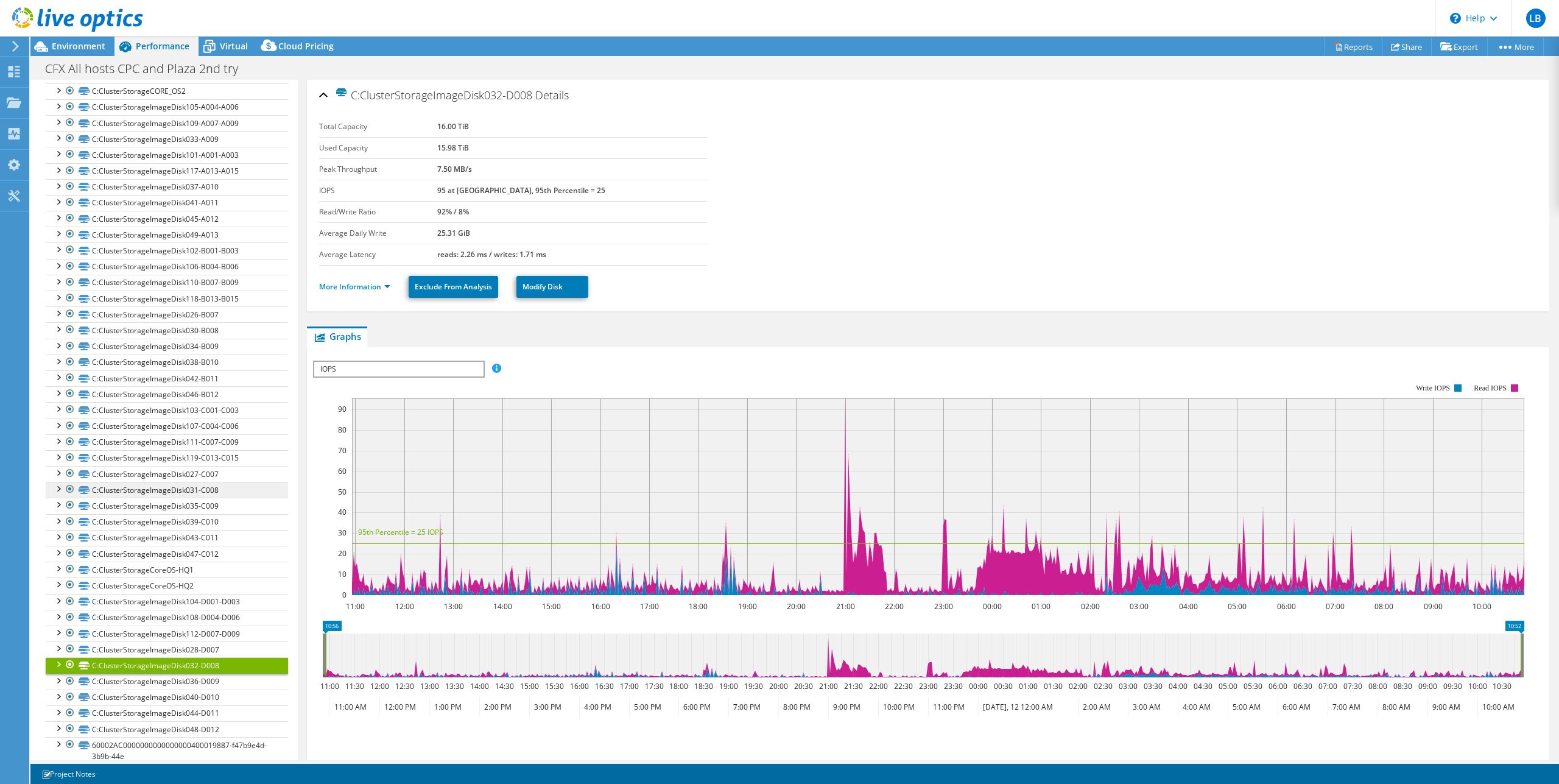
scroll to position [1023, 0]
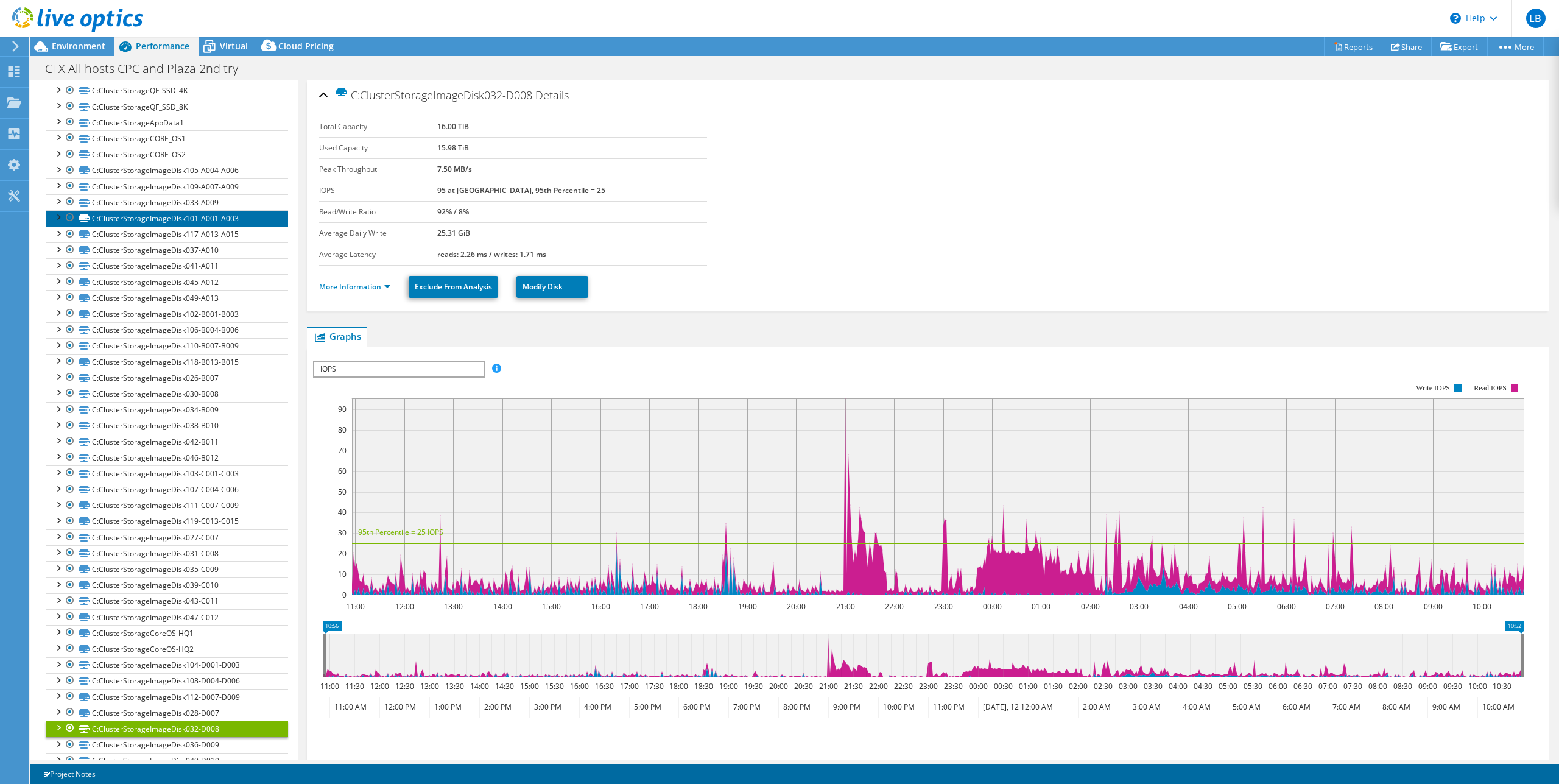
click at [191, 224] on link "C:ClusterStorageImageDisk101-A001-A003" at bounding box center [167, 217] width 242 height 16
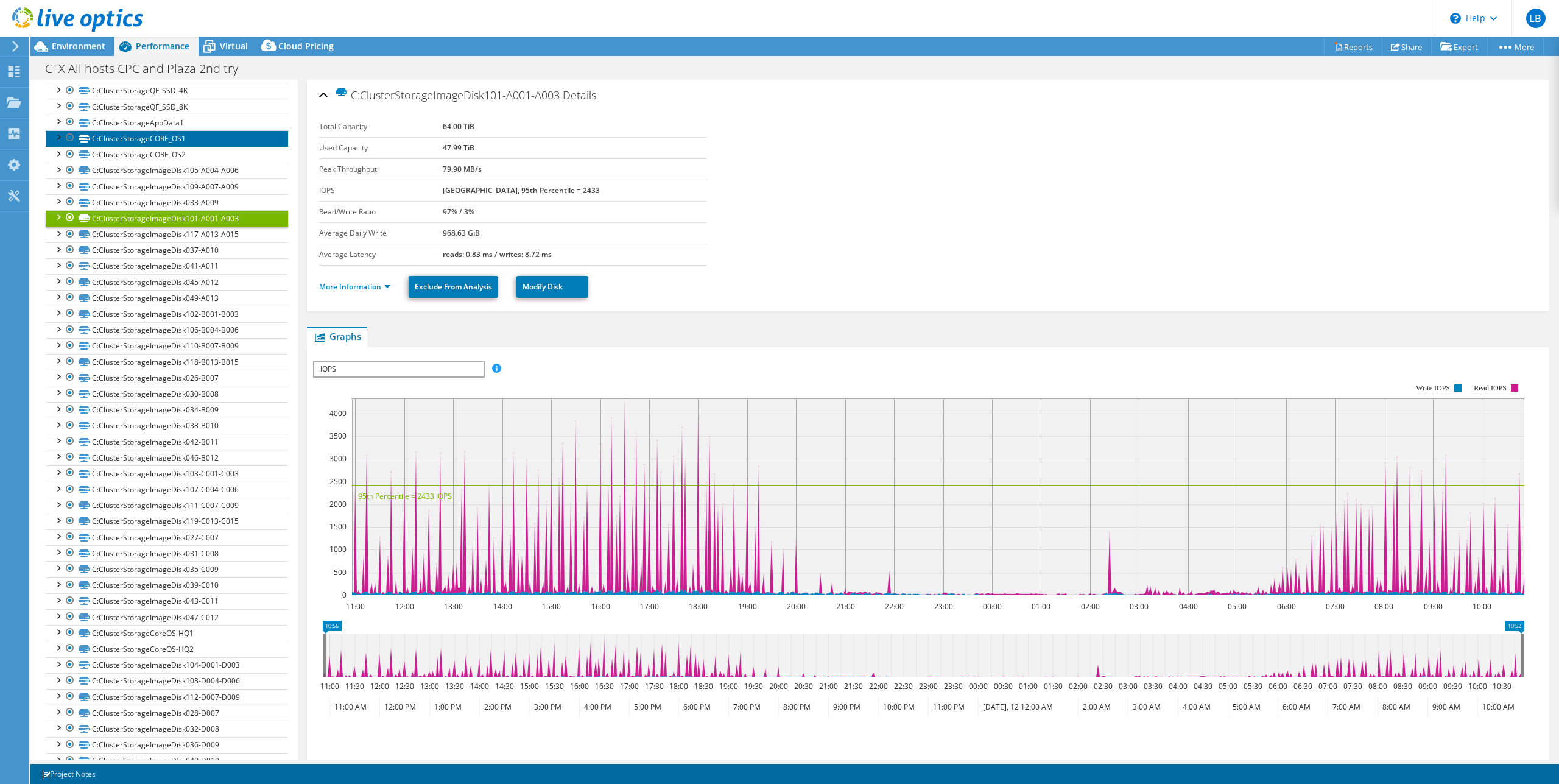
click at [138, 131] on link "C:ClusterStorageCORE_OS1" at bounding box center [167, 138] width 242 height 16
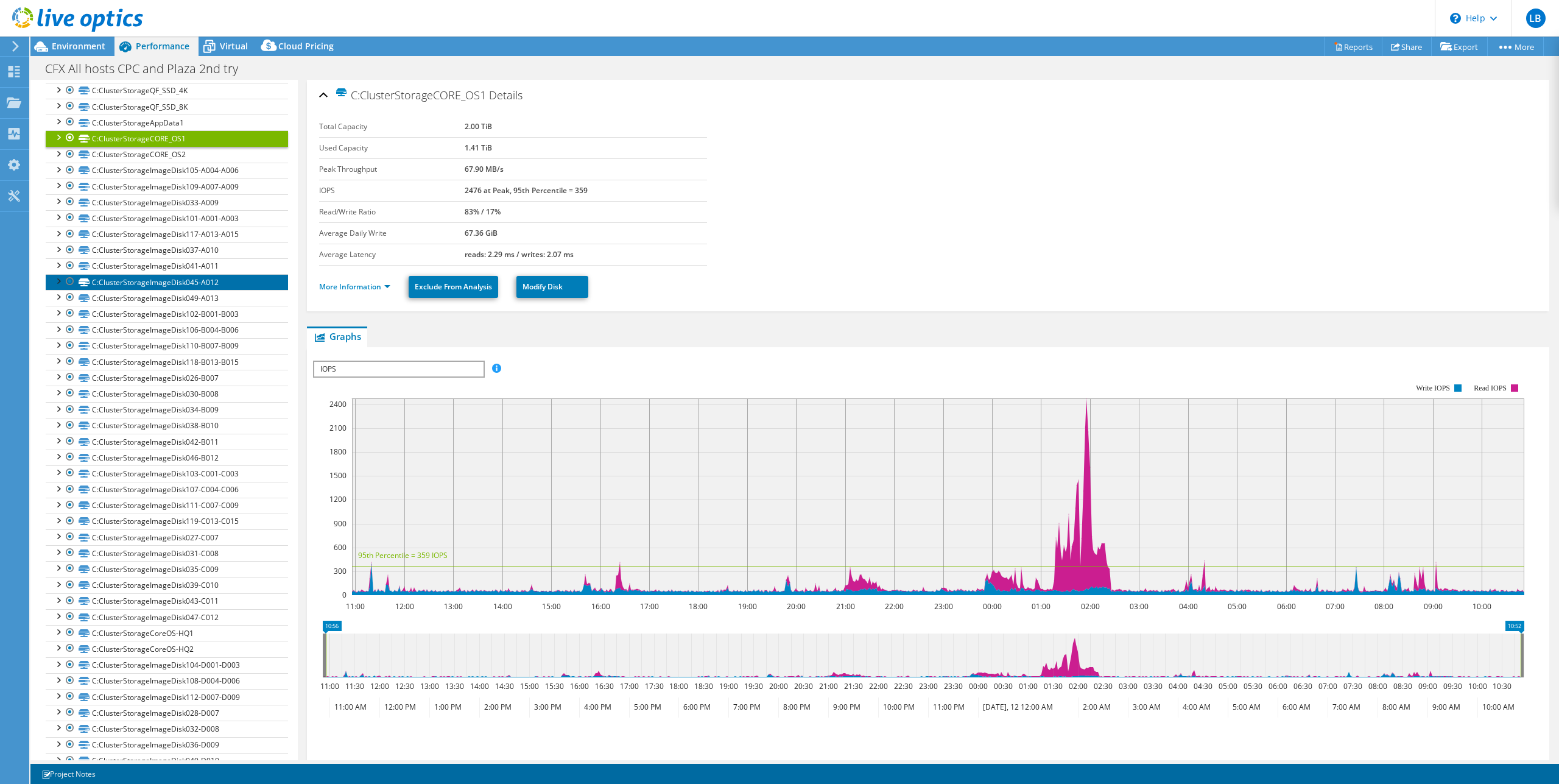
click at [194, 274] on link "C:ClusterStorageImageDisk045-A012" at bounding box center [167, 281] width 242 height 16
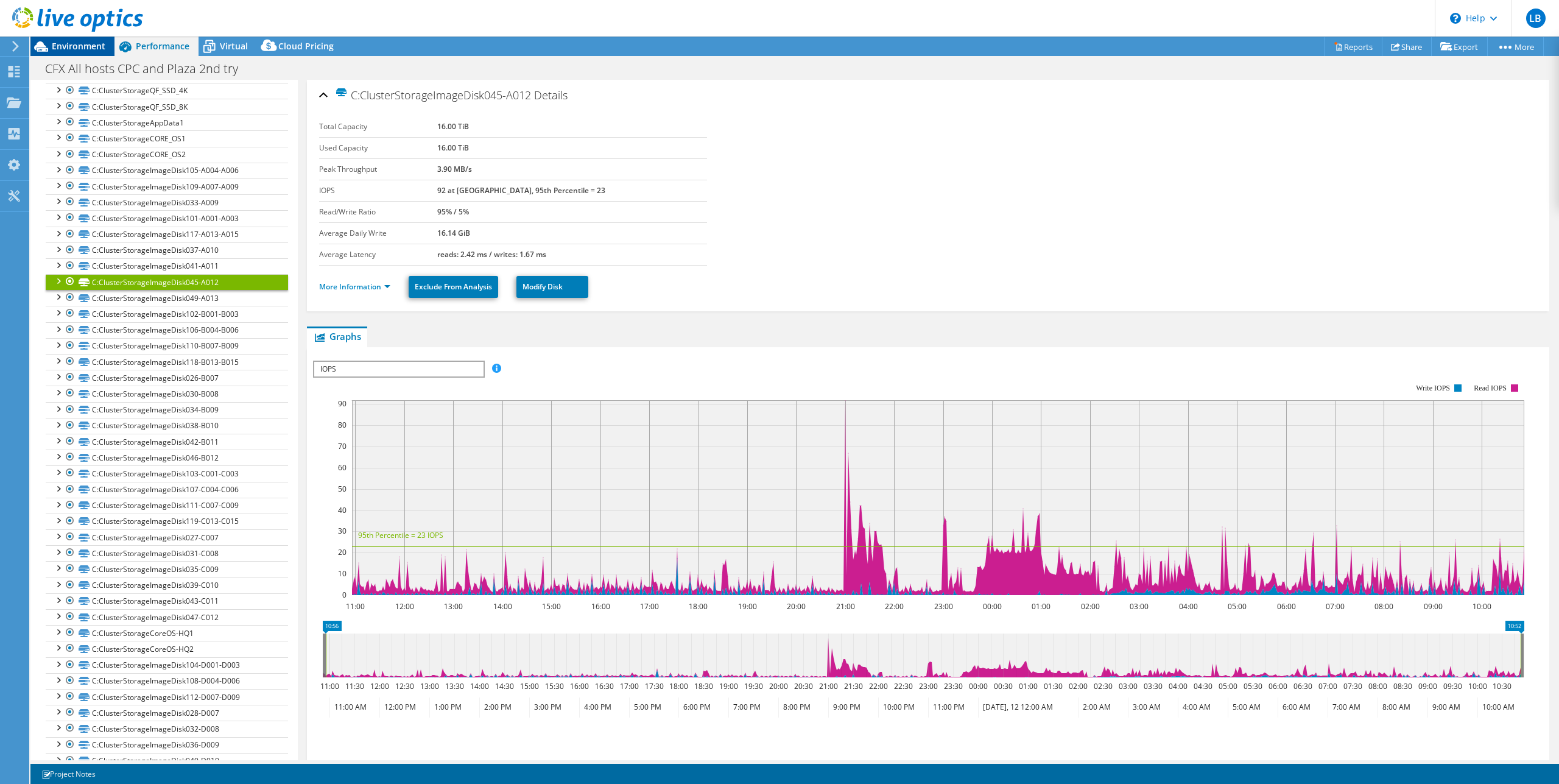
click at [98, 44] on span "Environment" at bounding box center [78, 46] width 53 height 11
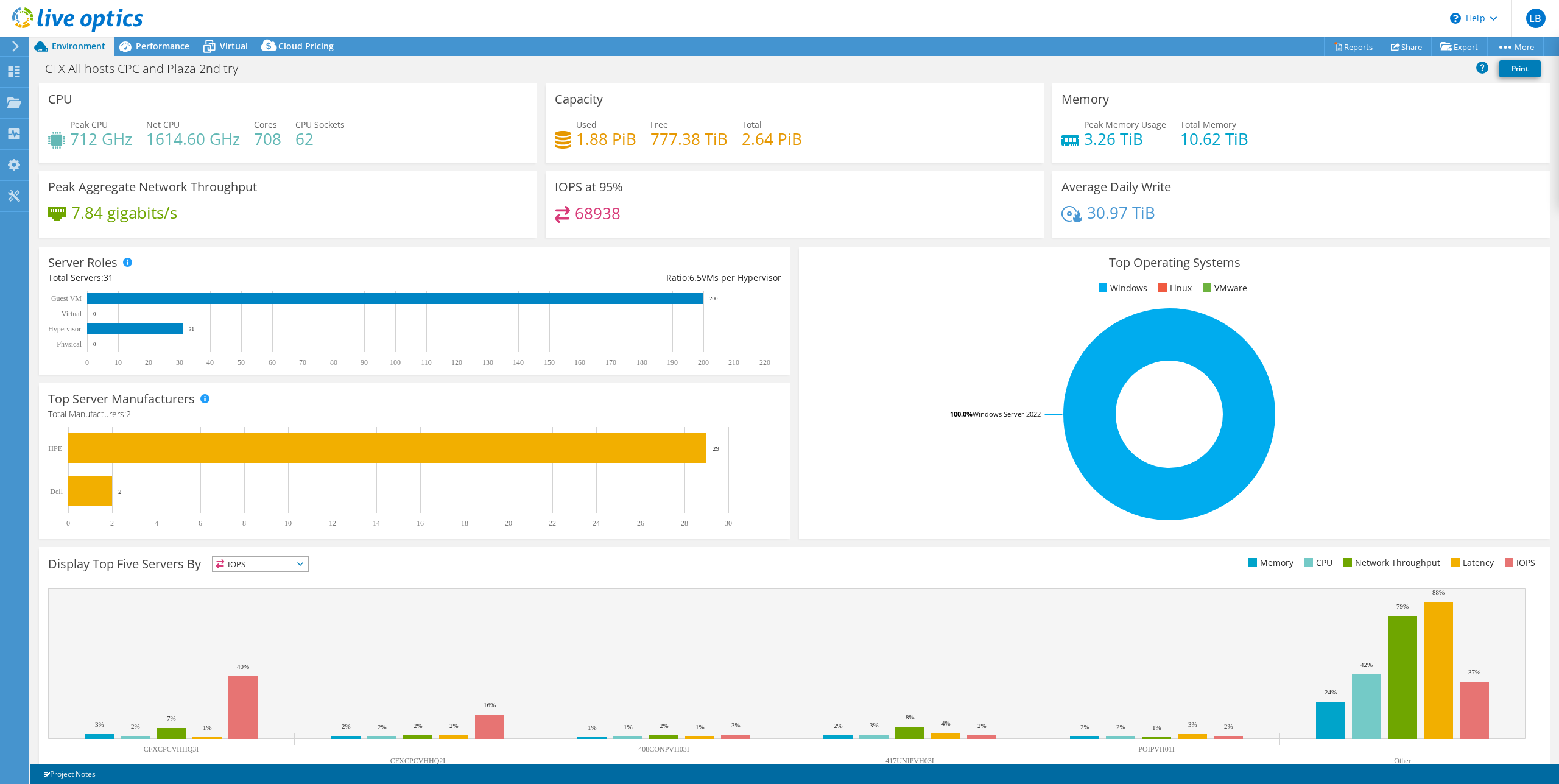
click at [16, 42] on icon at bounding box center [15, 46] width 9 height 11
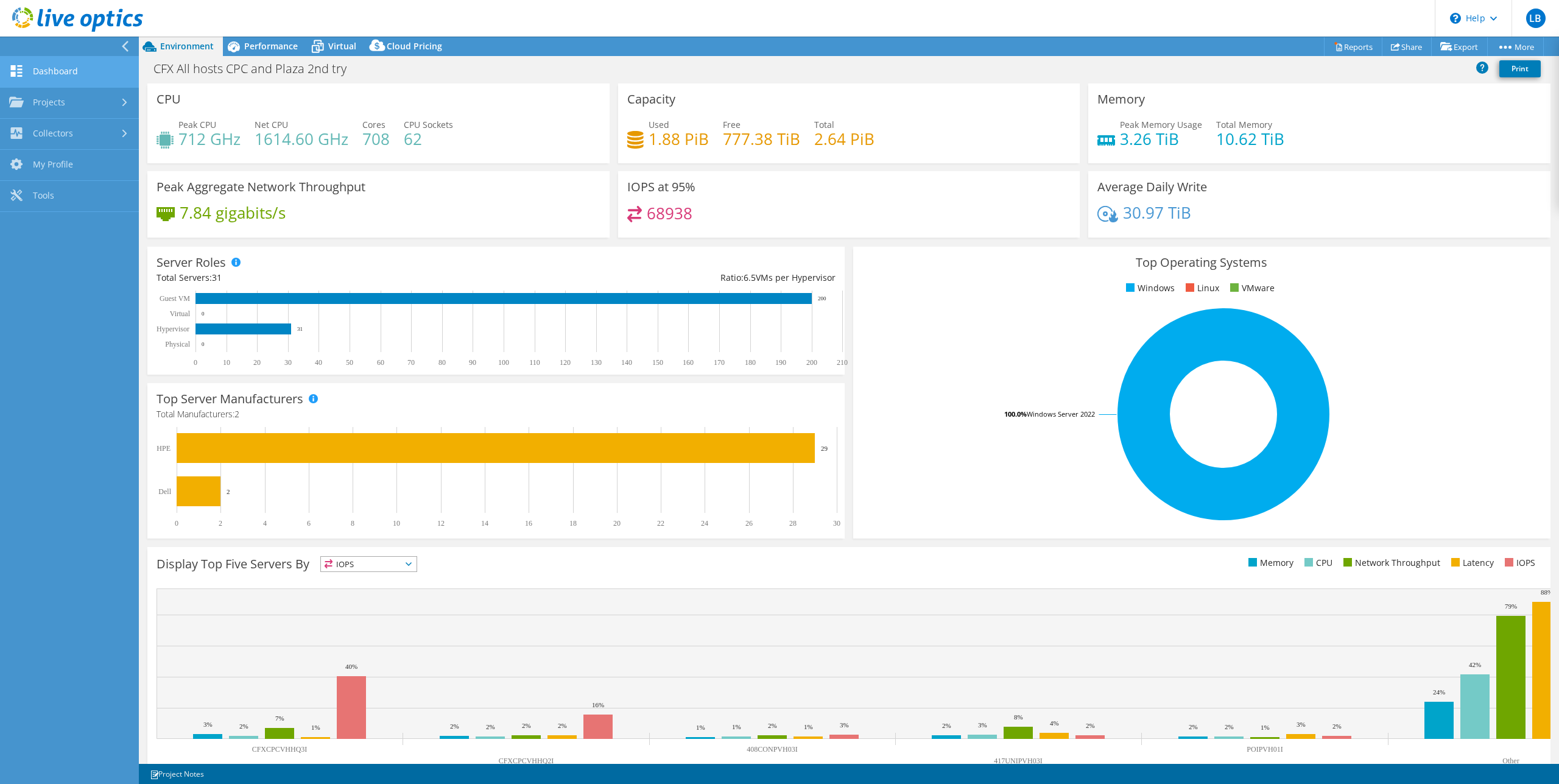
click at [37, 72] on link "Dashboard" at bounding box center [69, 72] width 138 height 31
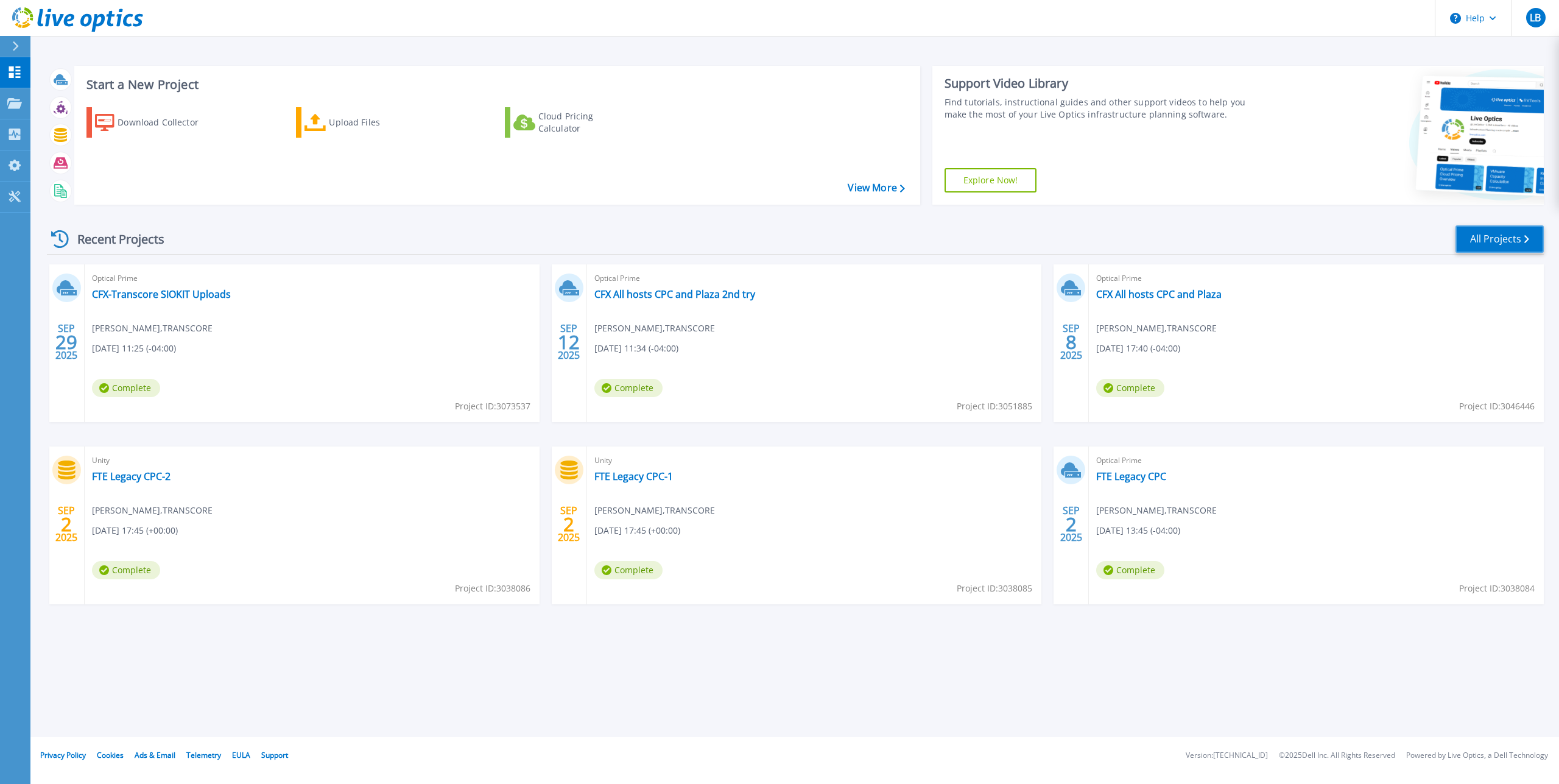
click at [1490, 237] on link "All Projects" at bounding box center [1499, 238] width 88 height 27
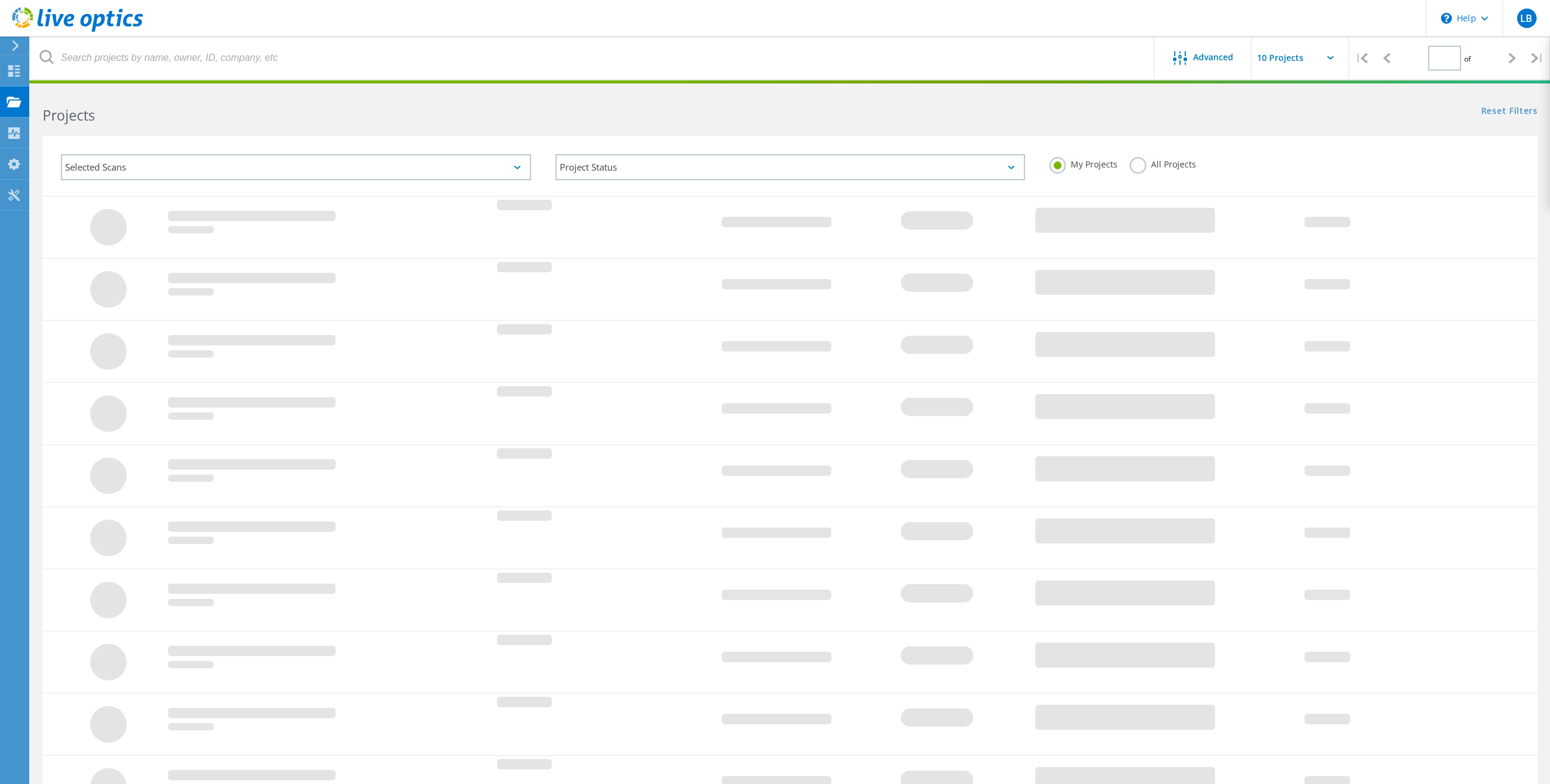
type input "1"
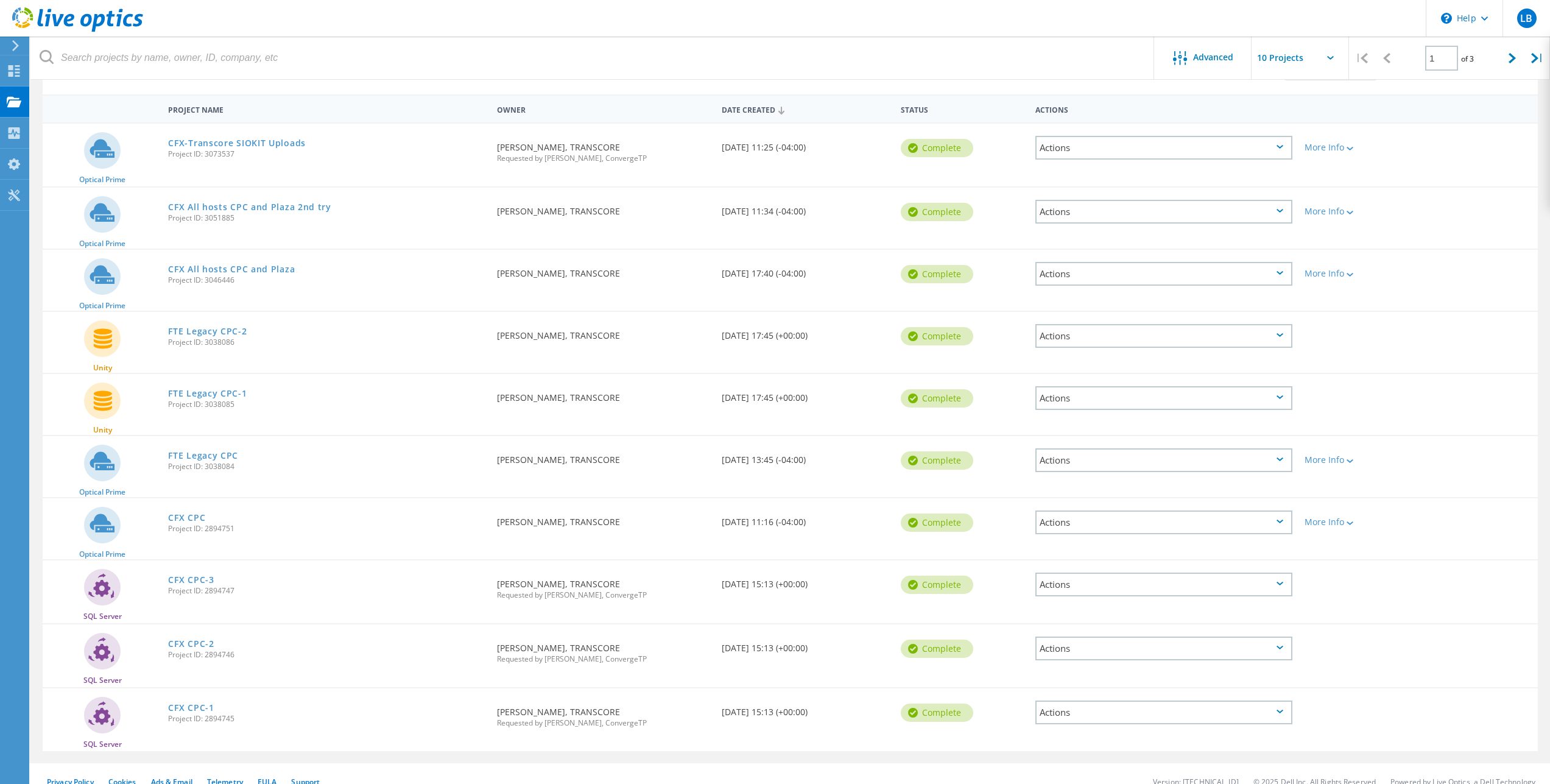
scroll to position [117, 0]
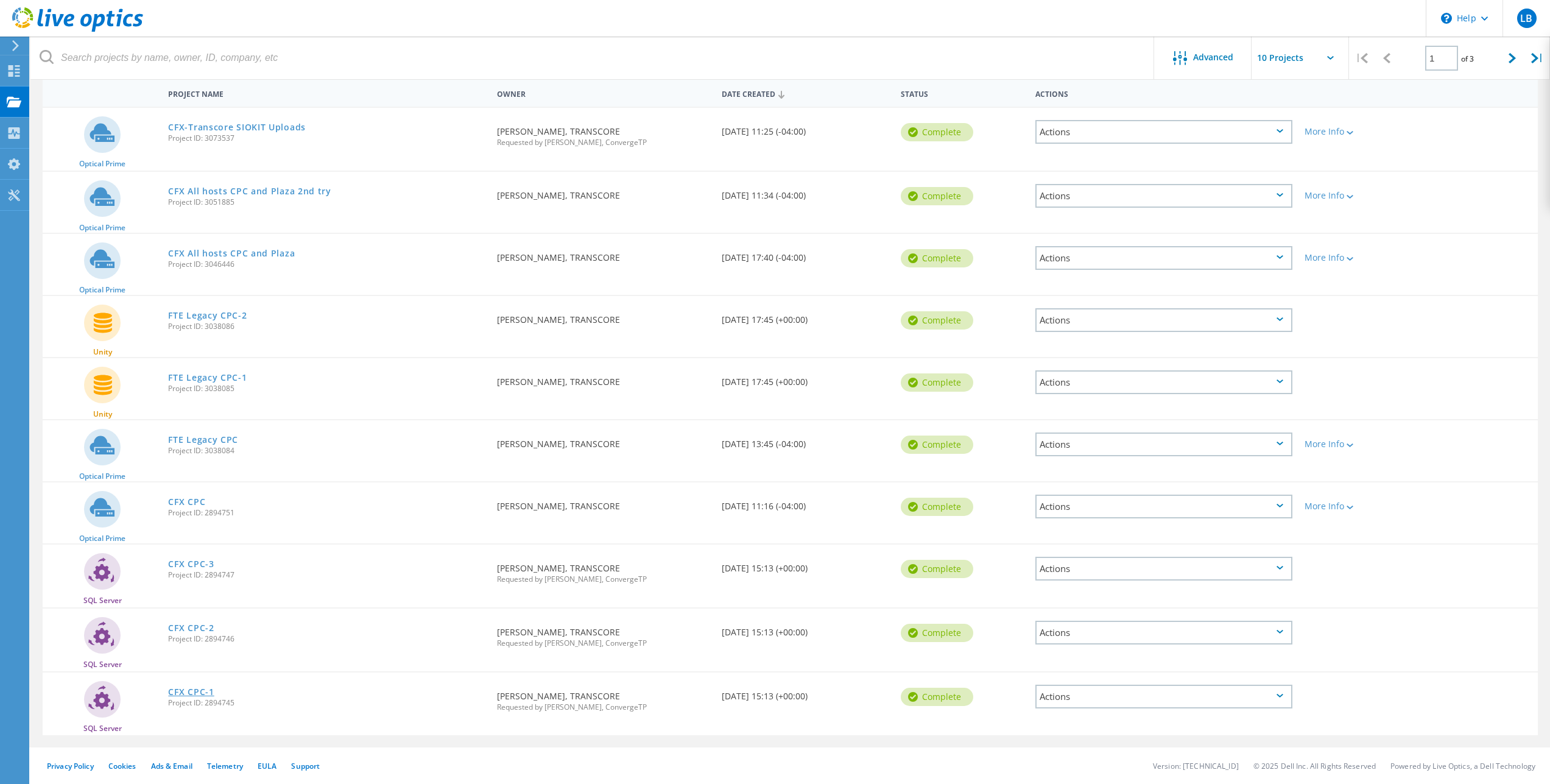
click at [196, 694] on link "CFX CPC-1" at bounding box center [191, 691] width 46 height 8
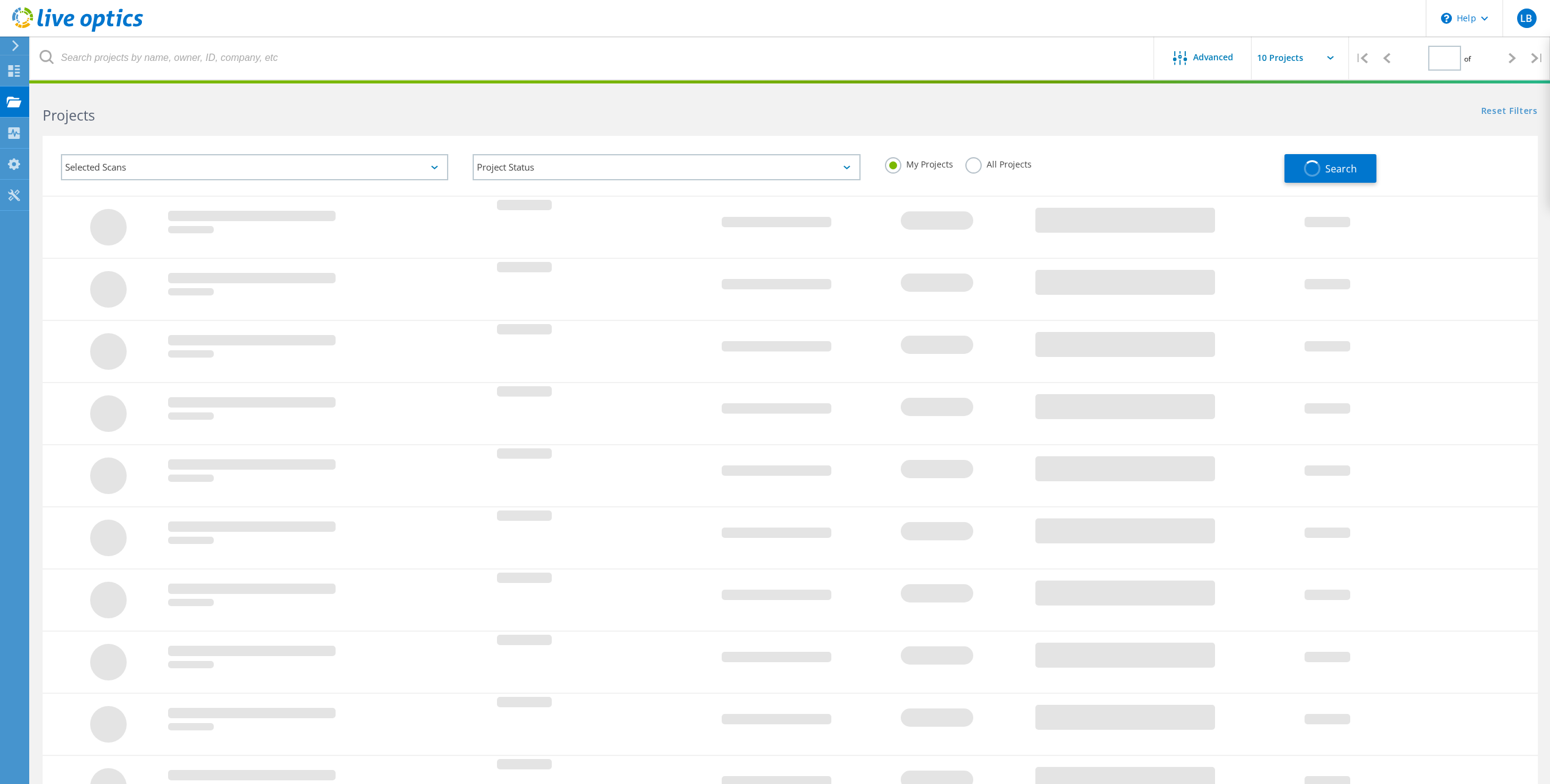
type input "1"
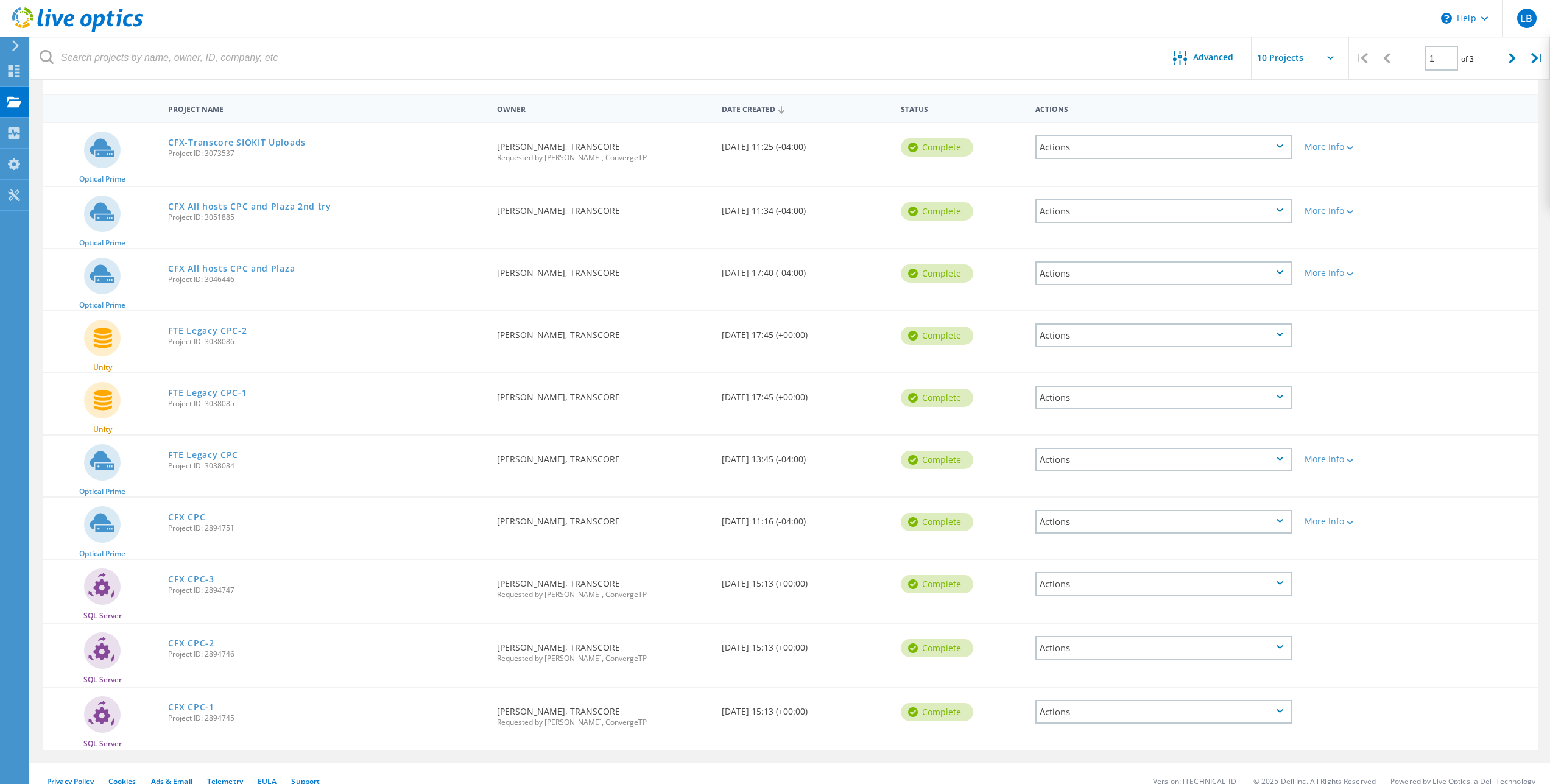
scroll to position [117, 0]
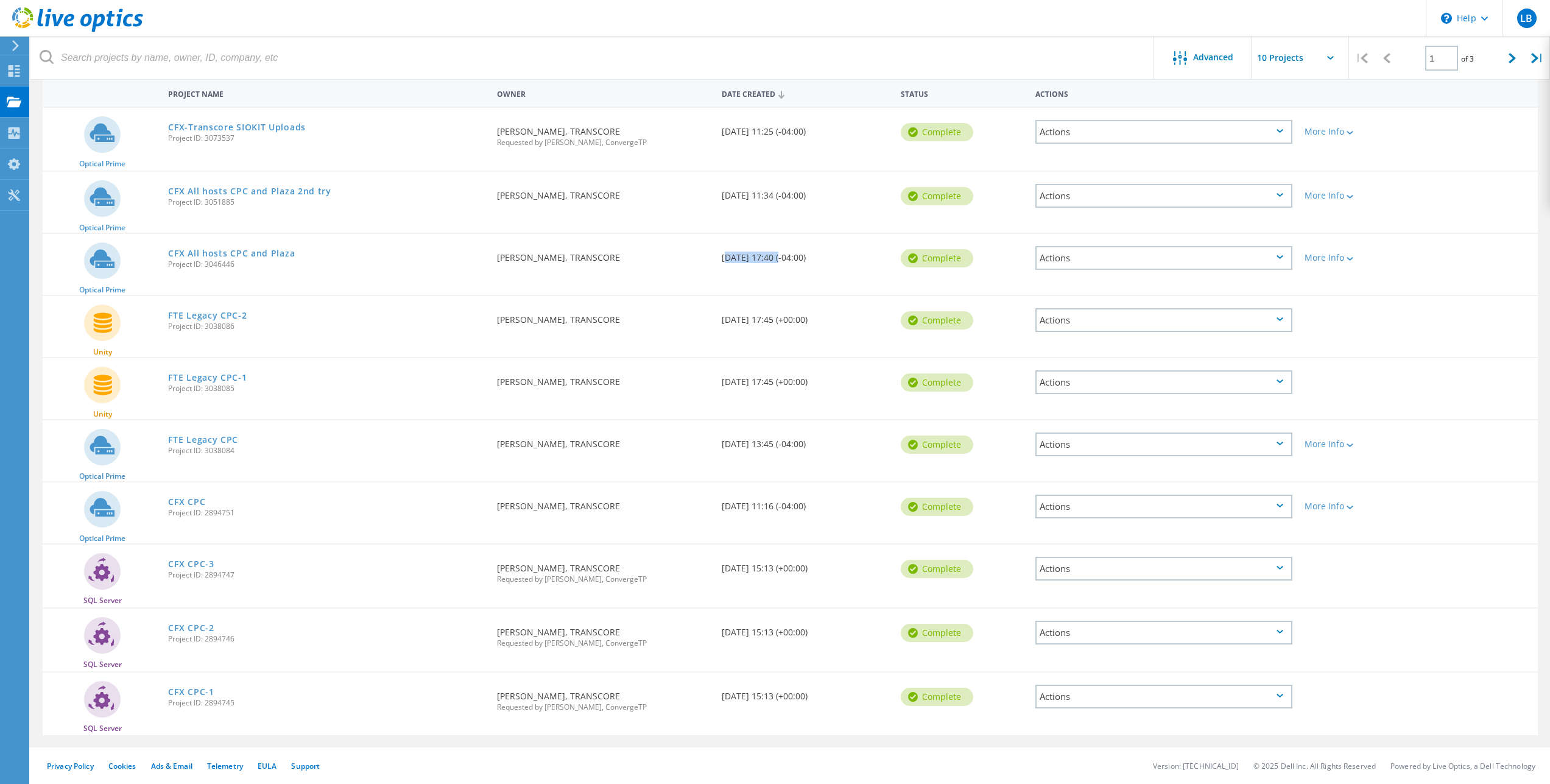
drag, startPoint x: 716, startPoint y: 256, endPoint x: 778, endPoint y: 252, distance: 62.1
click at [778, 252] on div "Date Created [DATE] 17:40 (-04:00)" at bounding box center [804, 253] width 179 height 40
drag, startPoint x: 733, startPoint y: 197, endPoint x: 782, endPoint y: 192, distance: 49.3
click at [782, 192] on div "Date Created [DATE] 11:34 (-04:00)" at bounding box center [804, 192] width 179 height 40
click at [190, 501] on link "CFX CPC" at bounding box center [186, 501] width 37 height 8
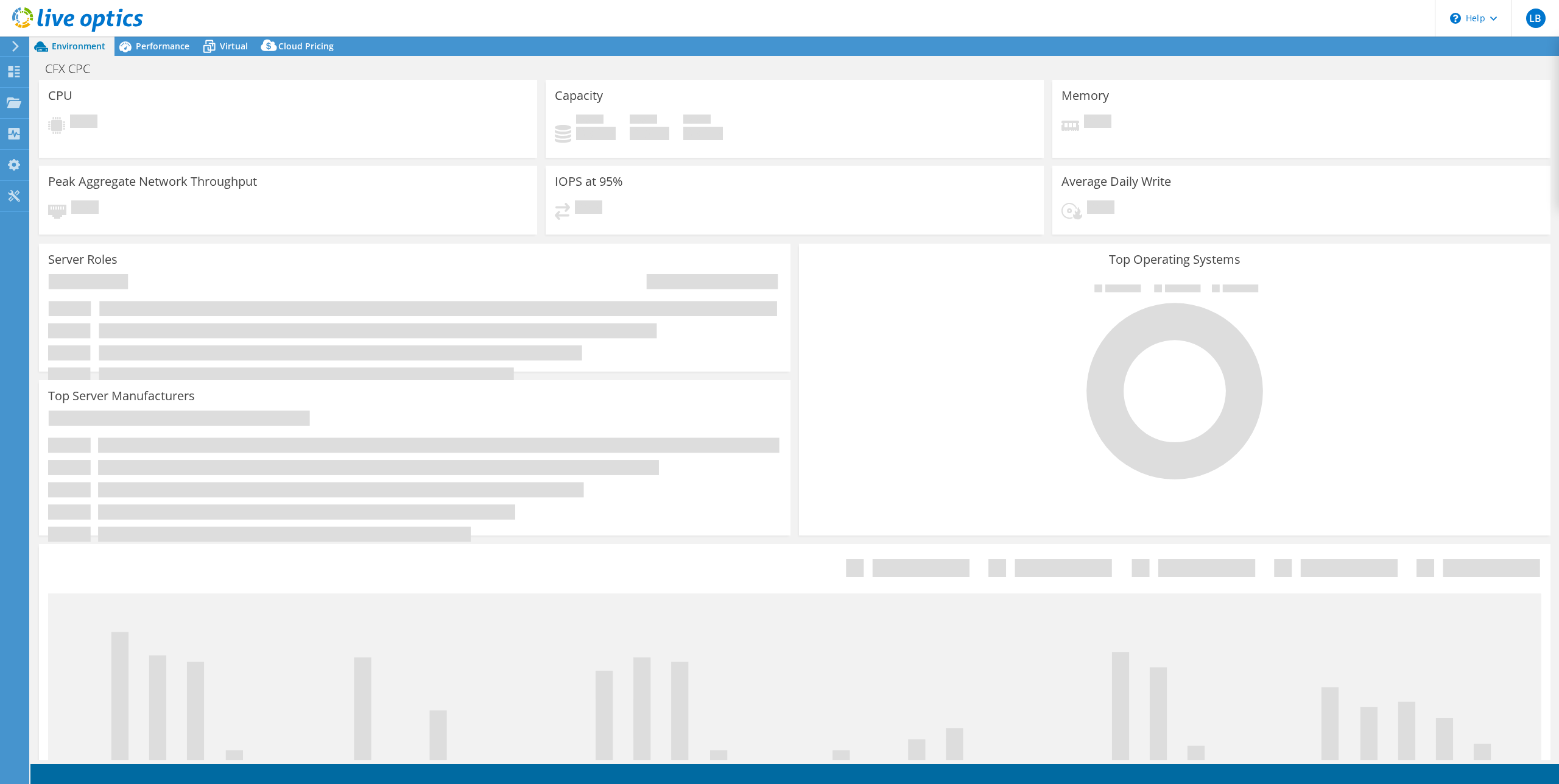
select select "USD"
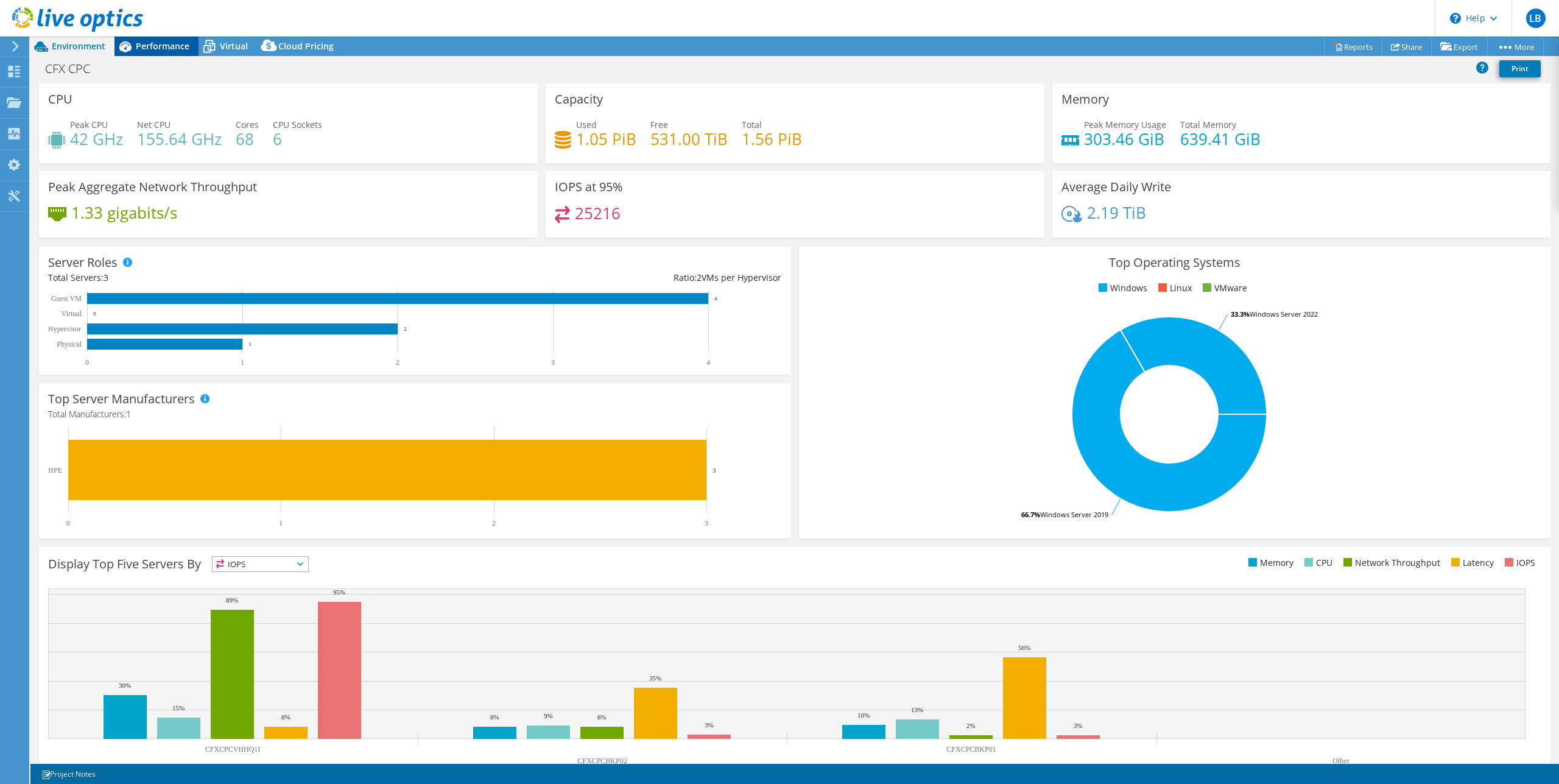
click at [167, 37] on div "Performance" at bounding box center [156, 47] width 84 height 20
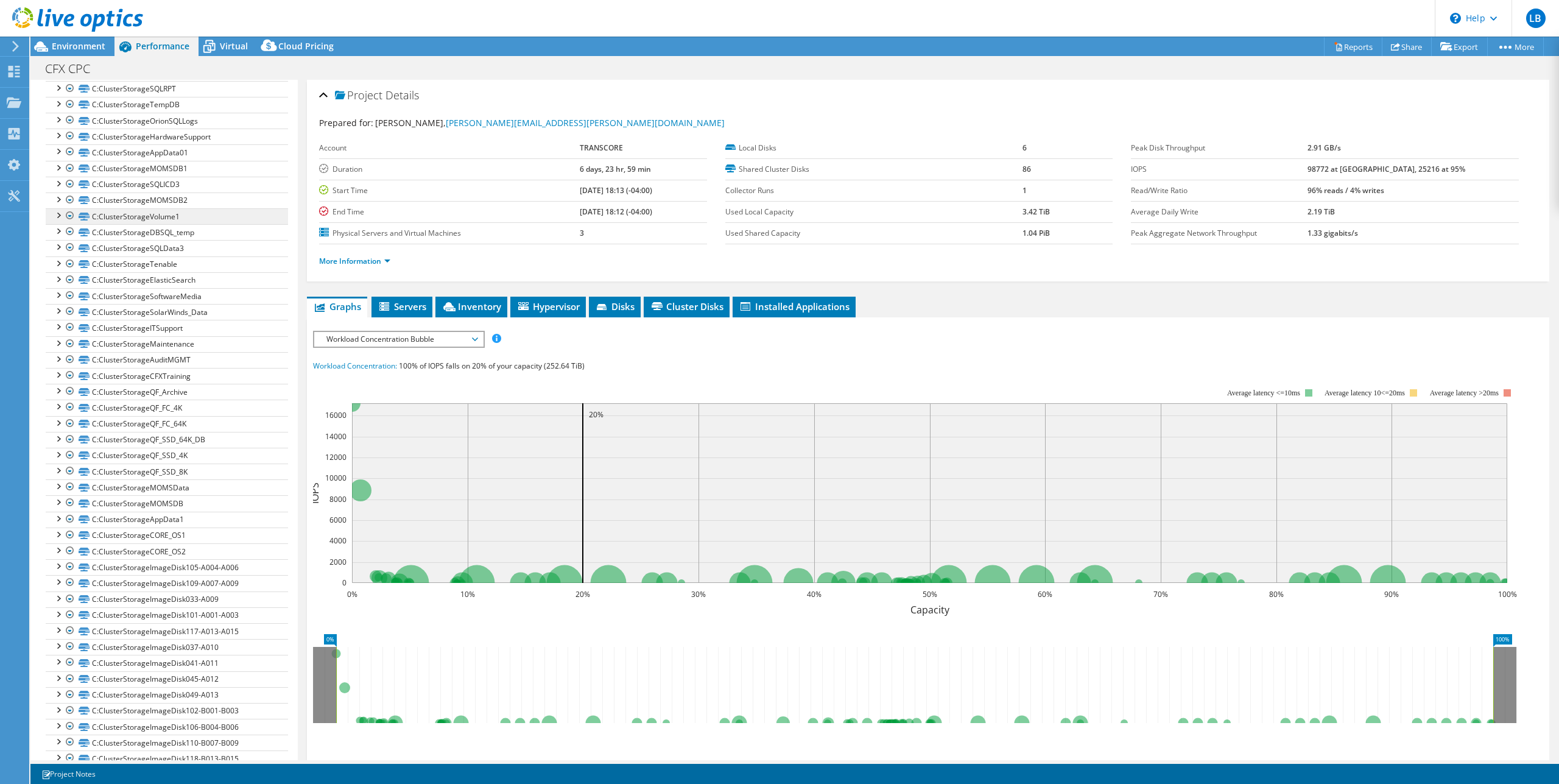
scroll to position [804, 0]
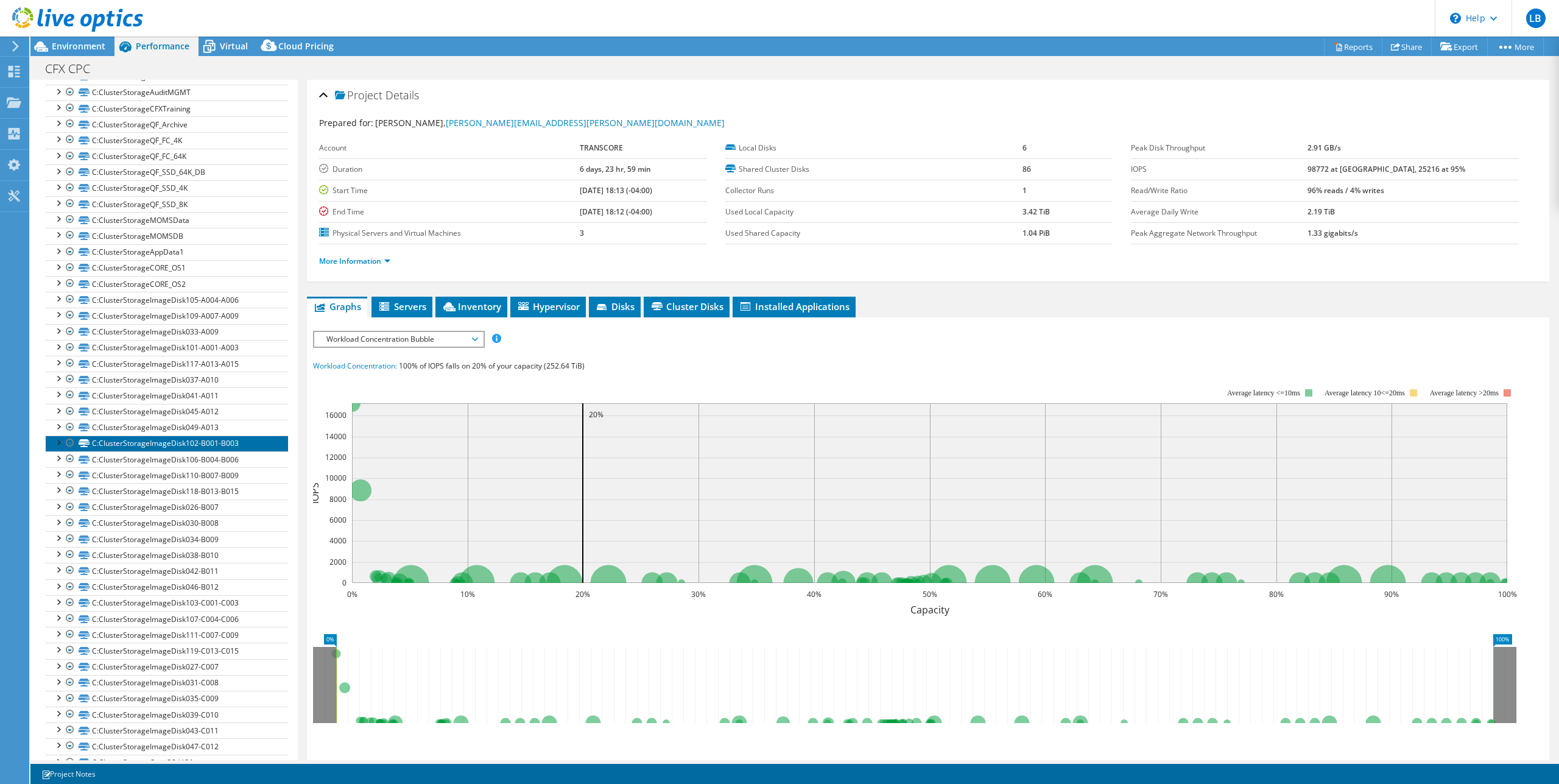
click at [202, 451] on link "C:ClusterStorageImageDisk102-B001-B003" at bounding box center [167, 442] width 242 height 16
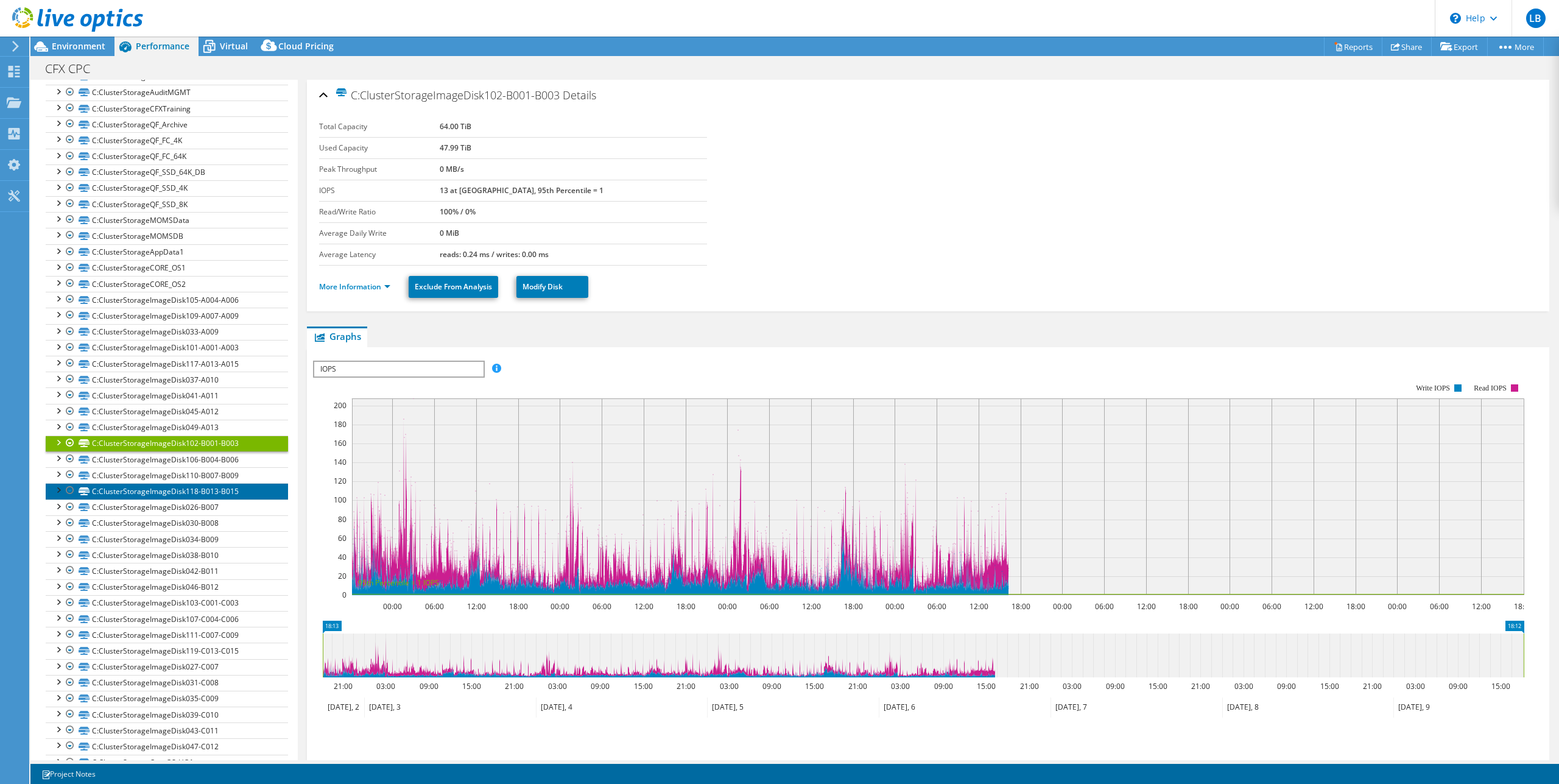
click at [174, 494] on link "C:ClusterStorageImageDisk118-B013-B015" at bounding box center [167, 490] width 242 height 16
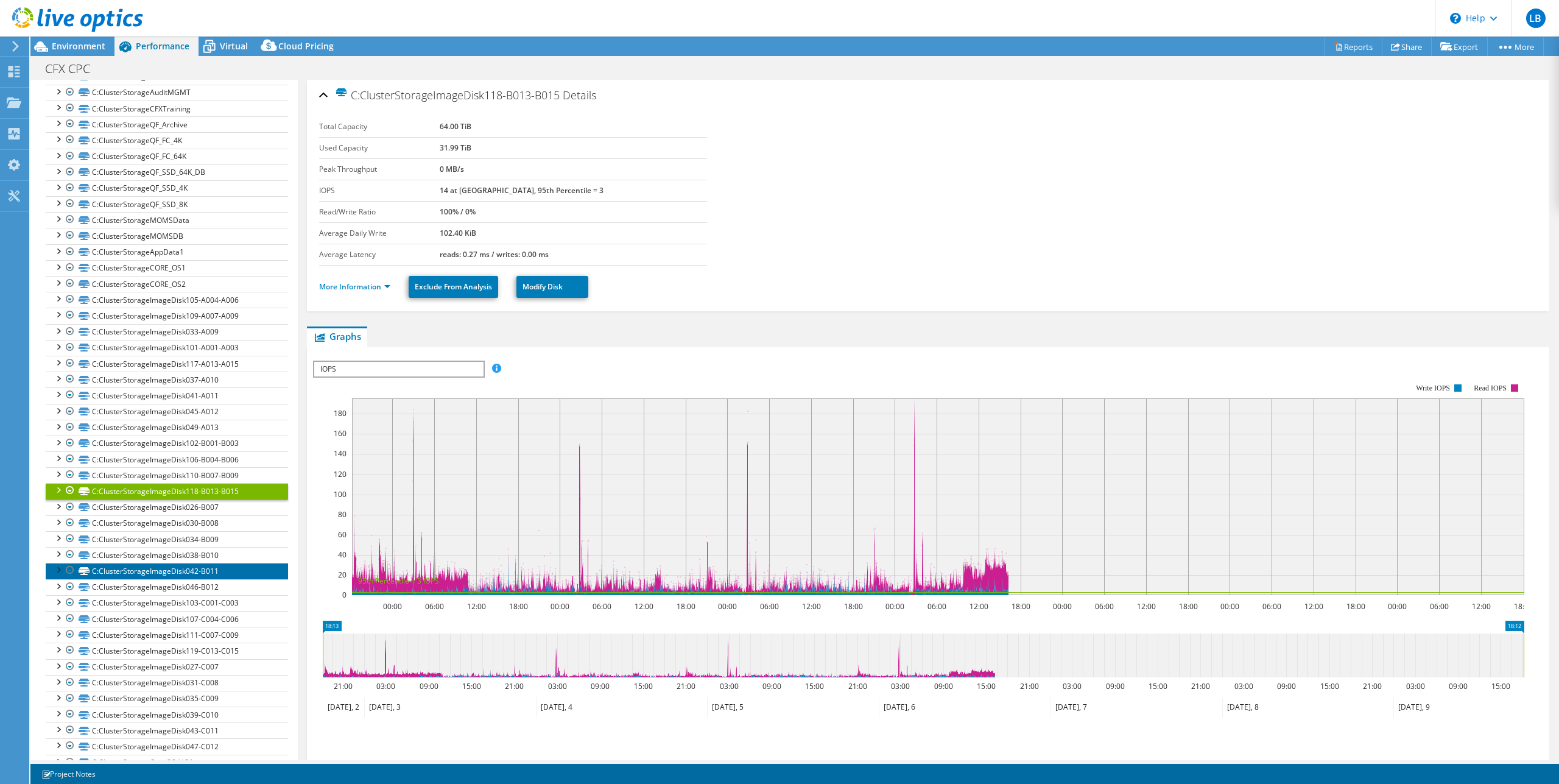
click at [168, 578] on link "C:ClusterStorageImageDisk042-B011" at bounding box center [167, 570] width 242 height 16
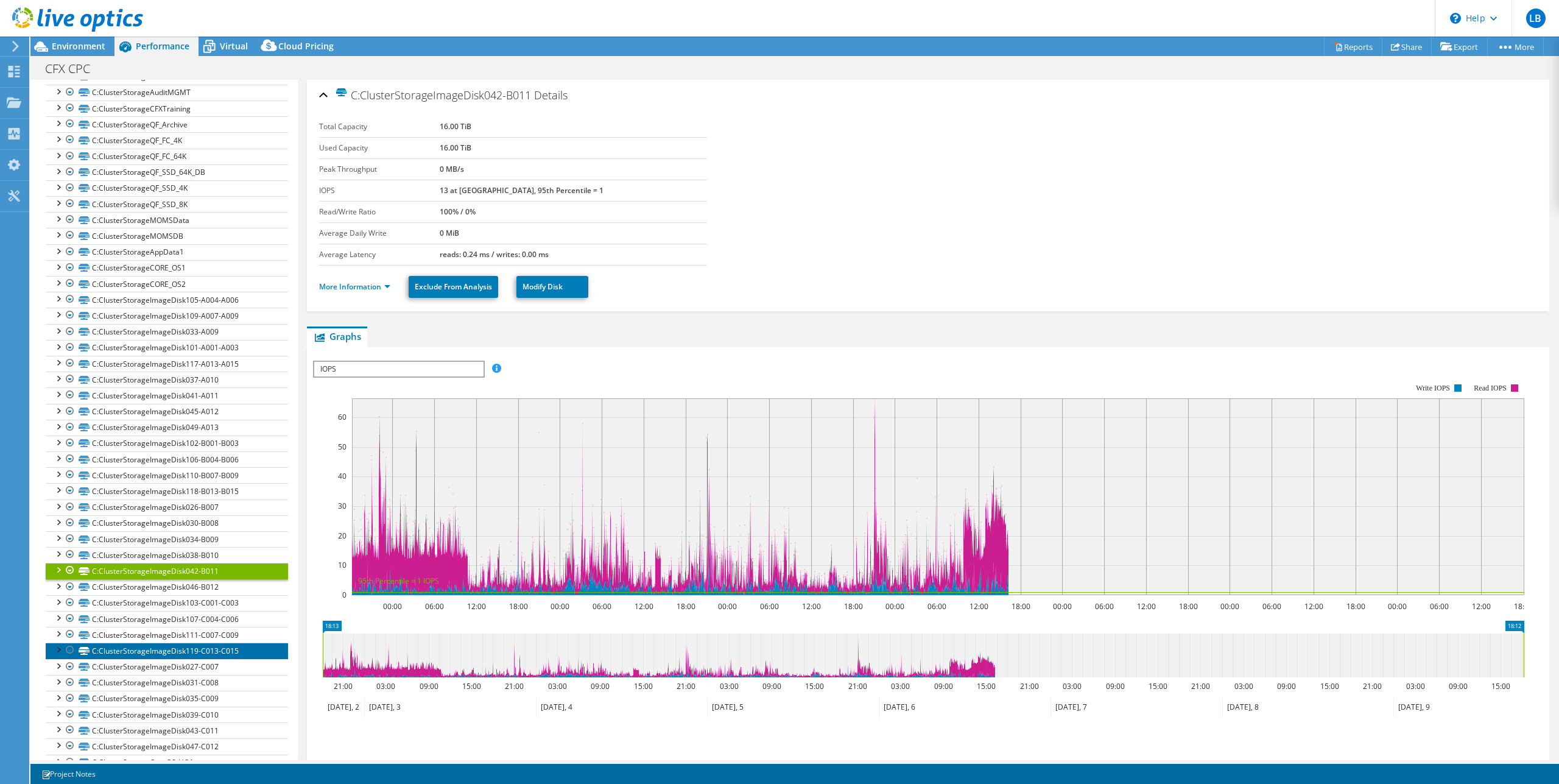
click at [134, 653] on link "C:ClusterStorageImageDisk119-C013-C015" at bounding box center [167, 650] width 242 height 16
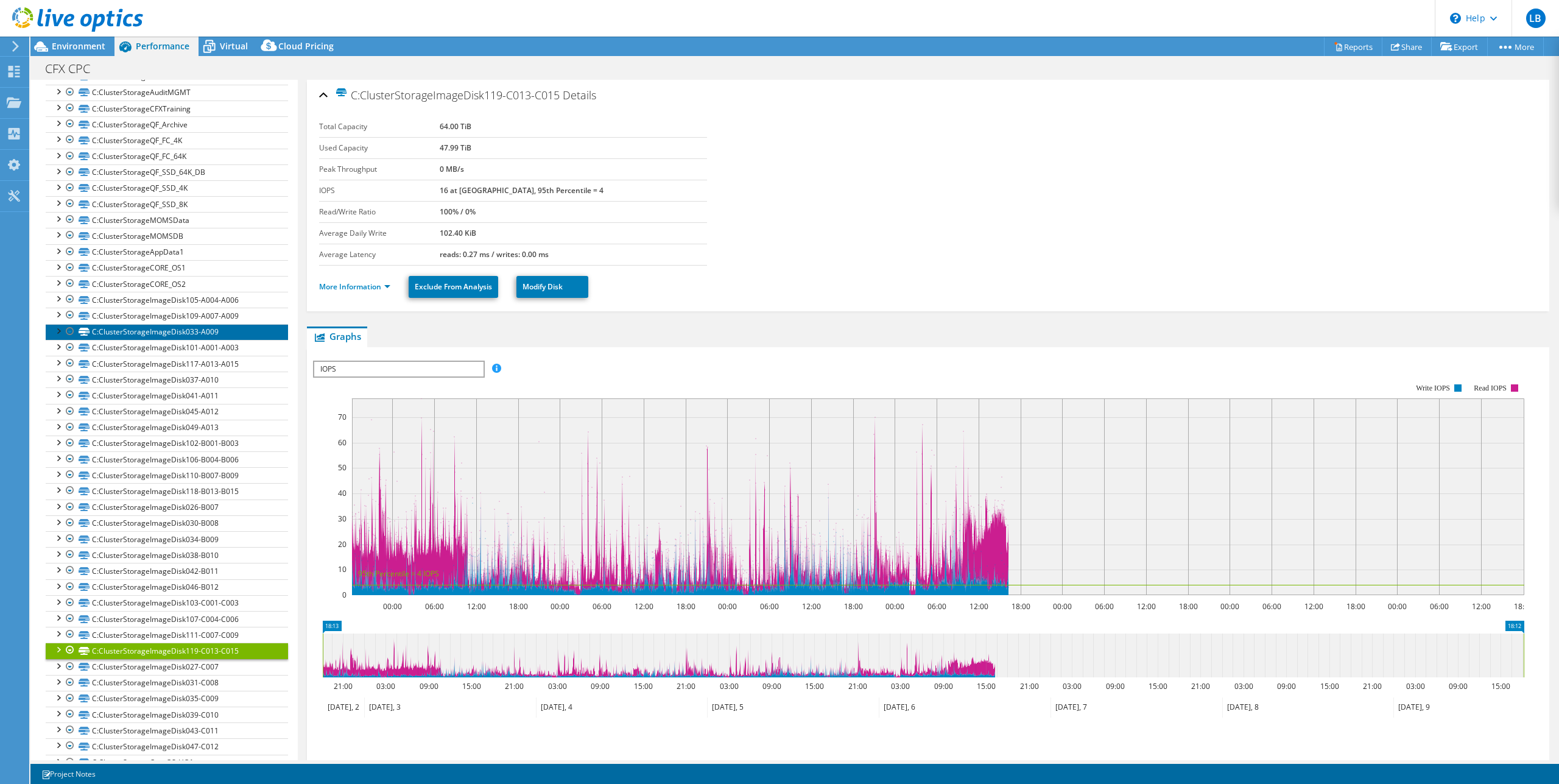
click at [125, 335] on link "C:ClusterStorageImageDisk033-A009" at bounding box center [167, 331] width 242 height 16
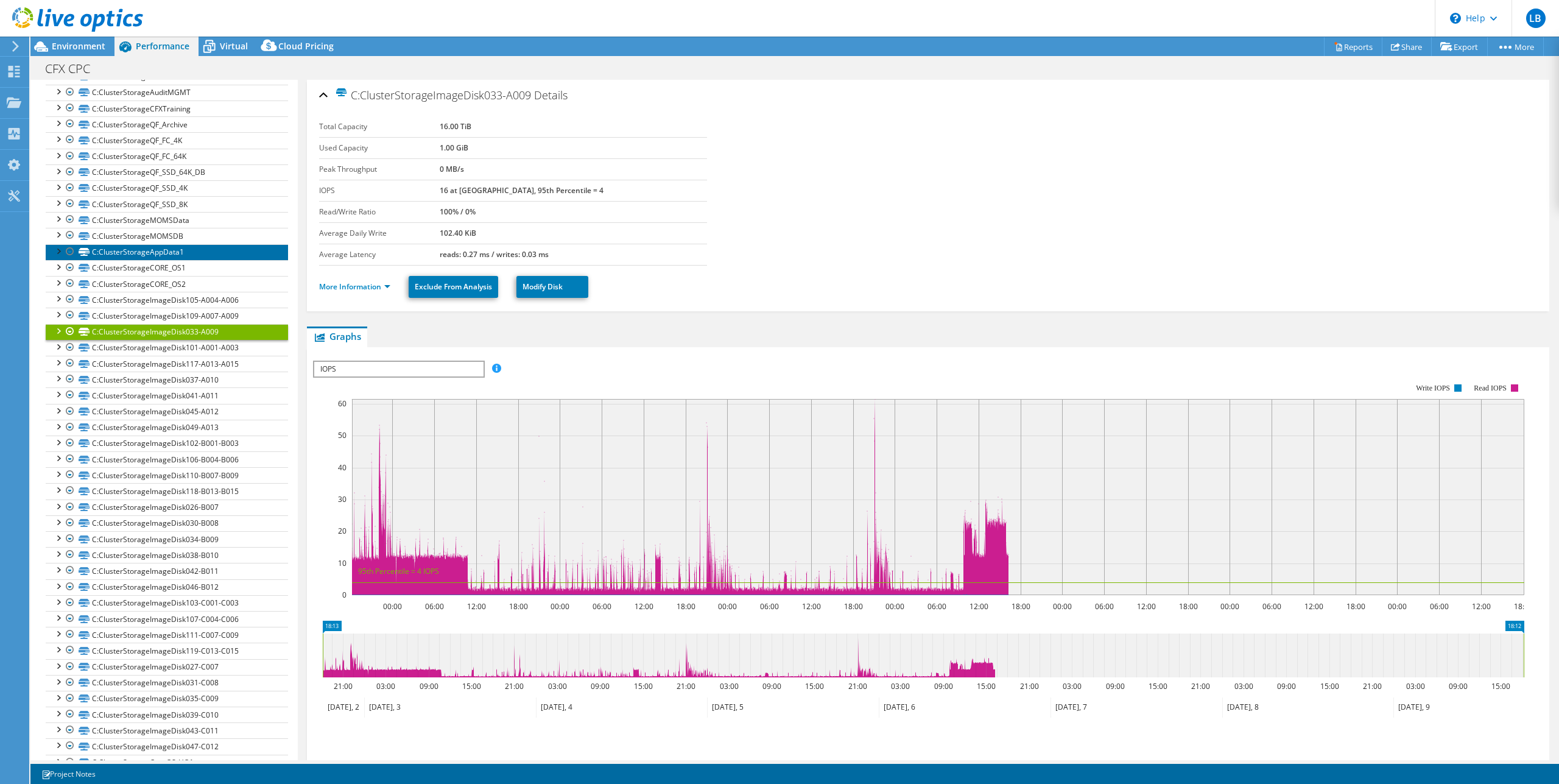
click at [148, 260] on link "C:ClusterStorageAppData1" at bounding box center [167, 252] width 242 height 16
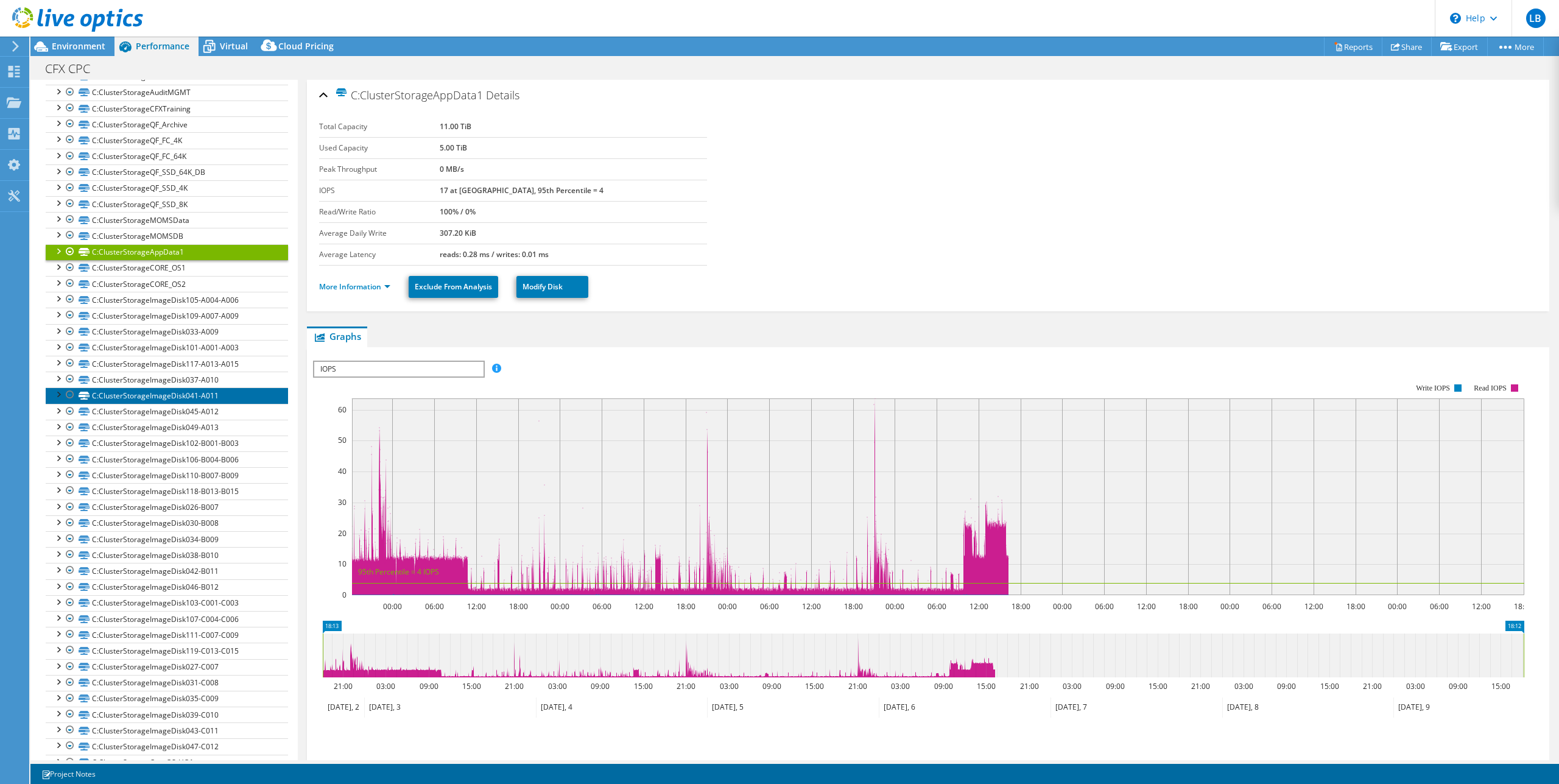
click at [166, 400] on link "C:ClusterStorageImageDisk041-A011" at bounding box center [167, 395] width 242 height 16
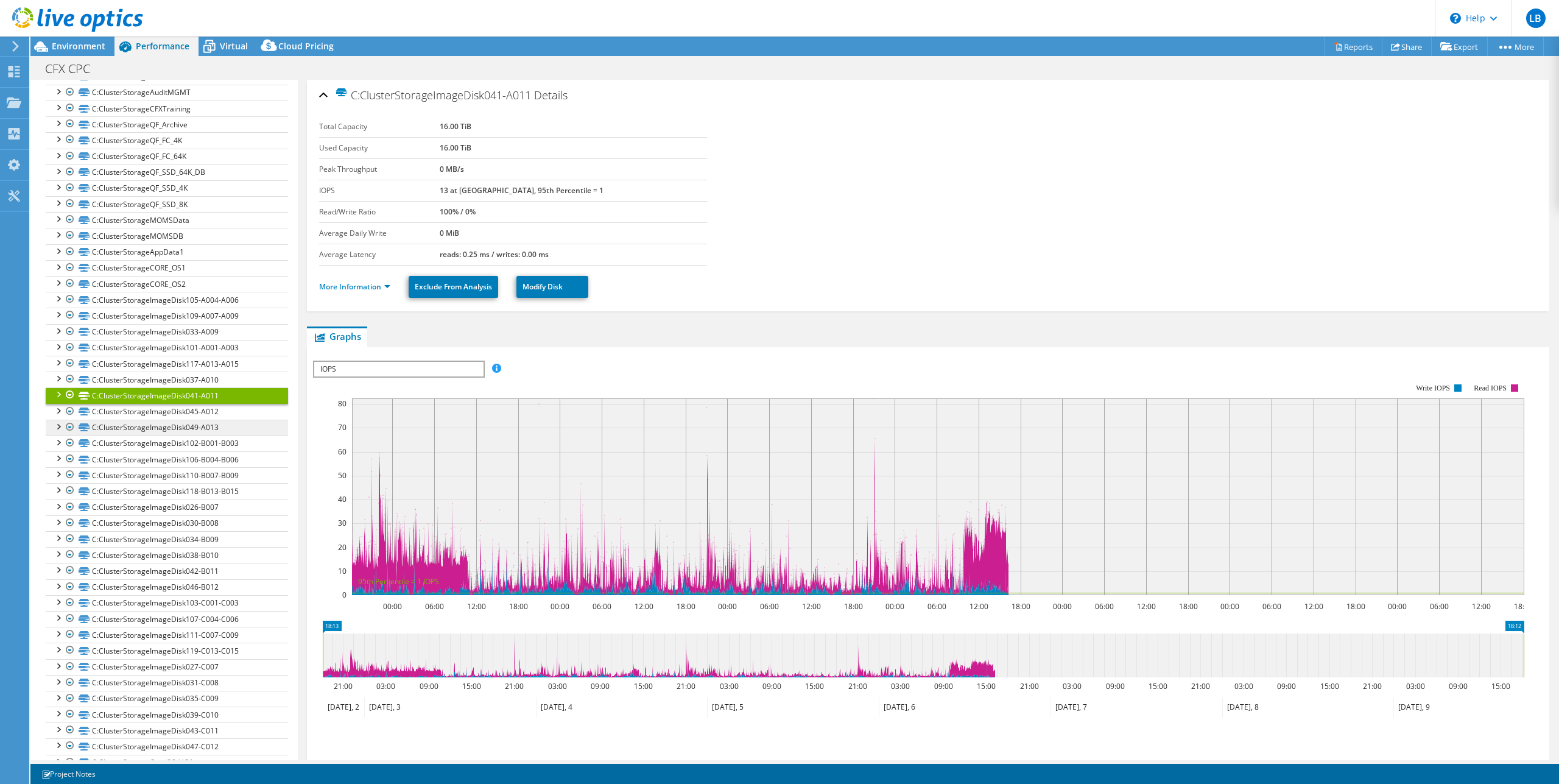
scroll to position [828, 0]
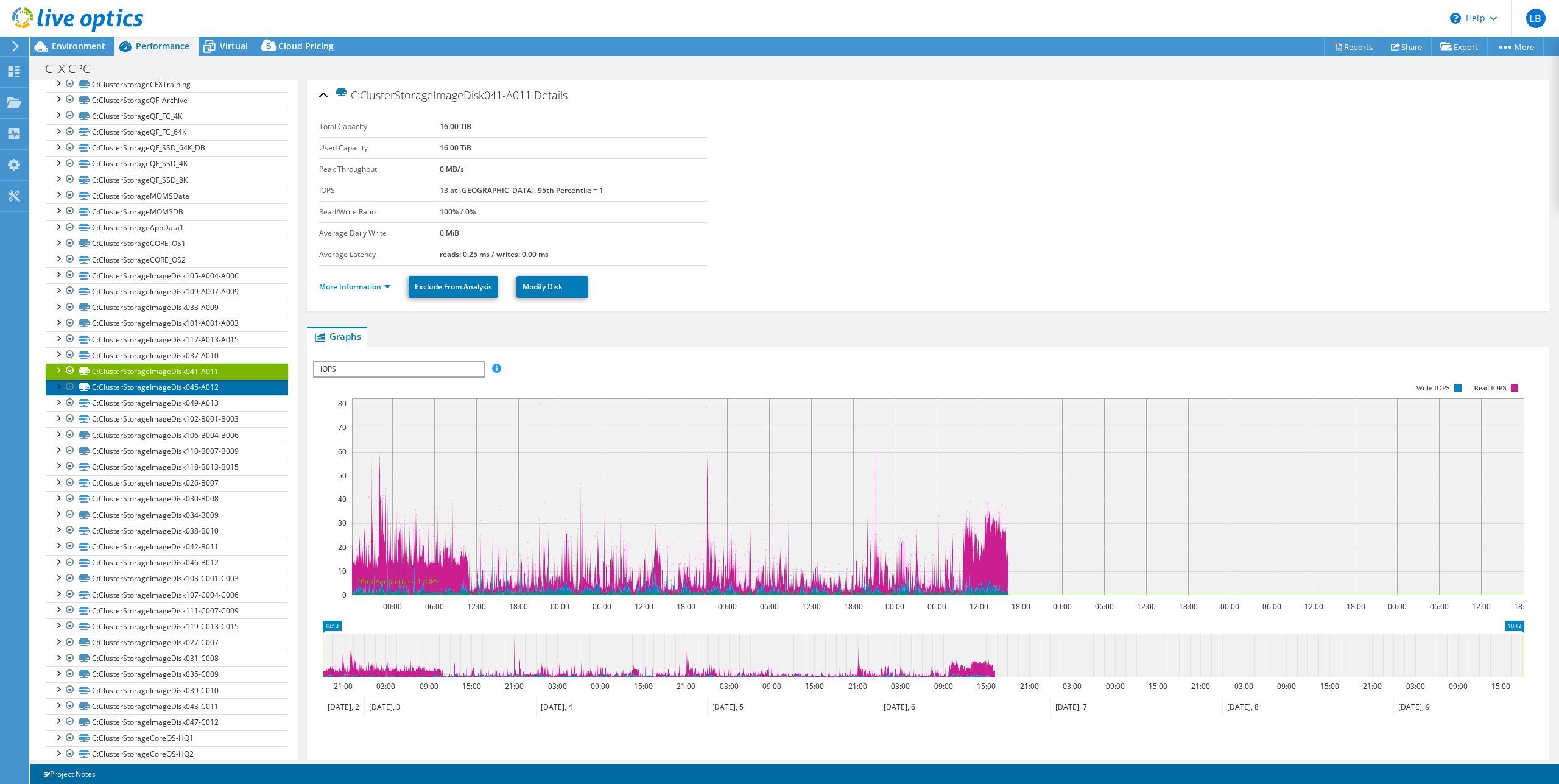
click at [247, 393] on link "C:ClusterStorageImageDisk045-A012" at bounding box center [167, 387] width 242 height 16
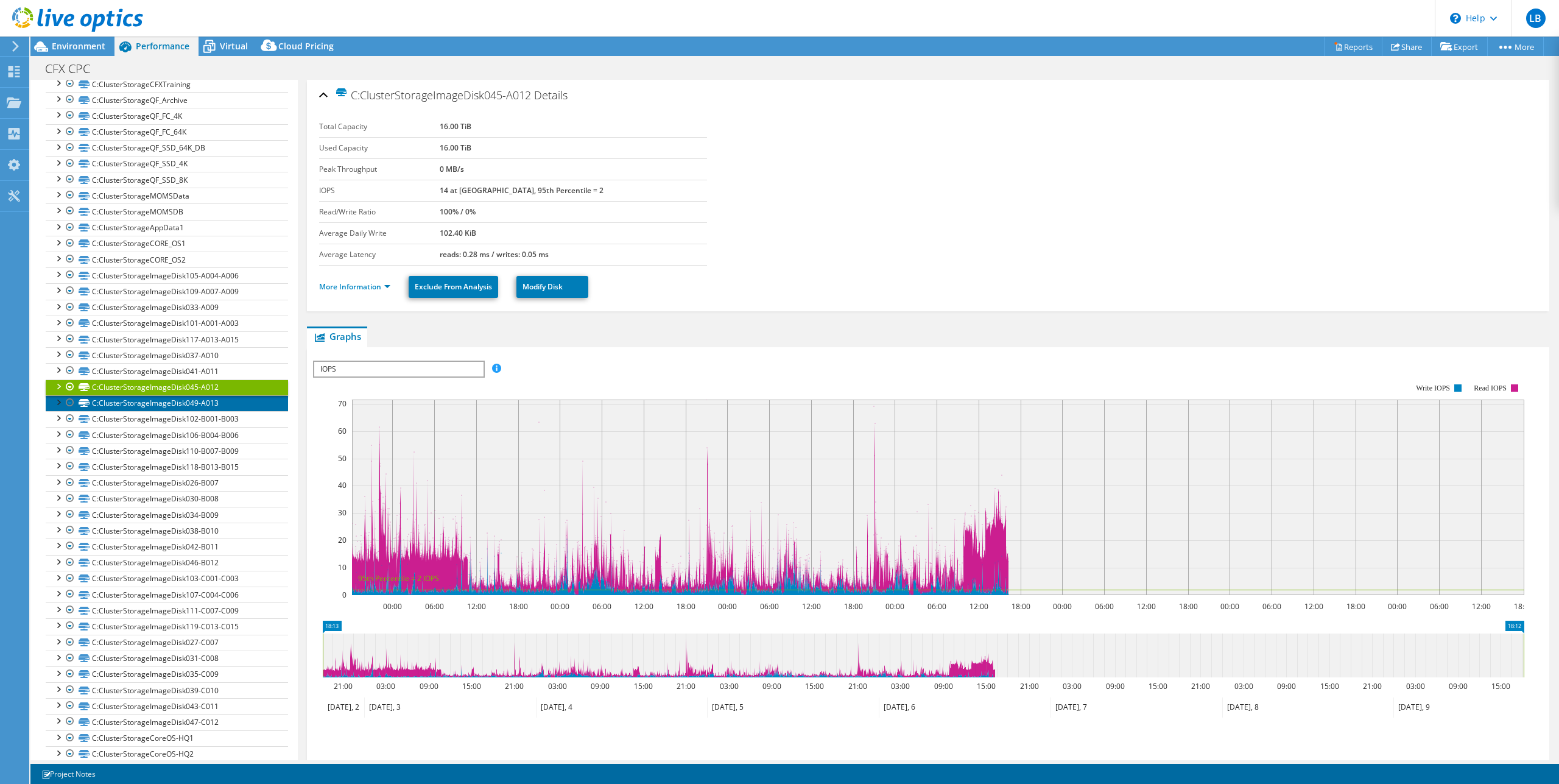
click at [229, 406] on link "C:ClusterStorageImageDisk049-A013" at bounding box center [167, 402] width 242 height 16
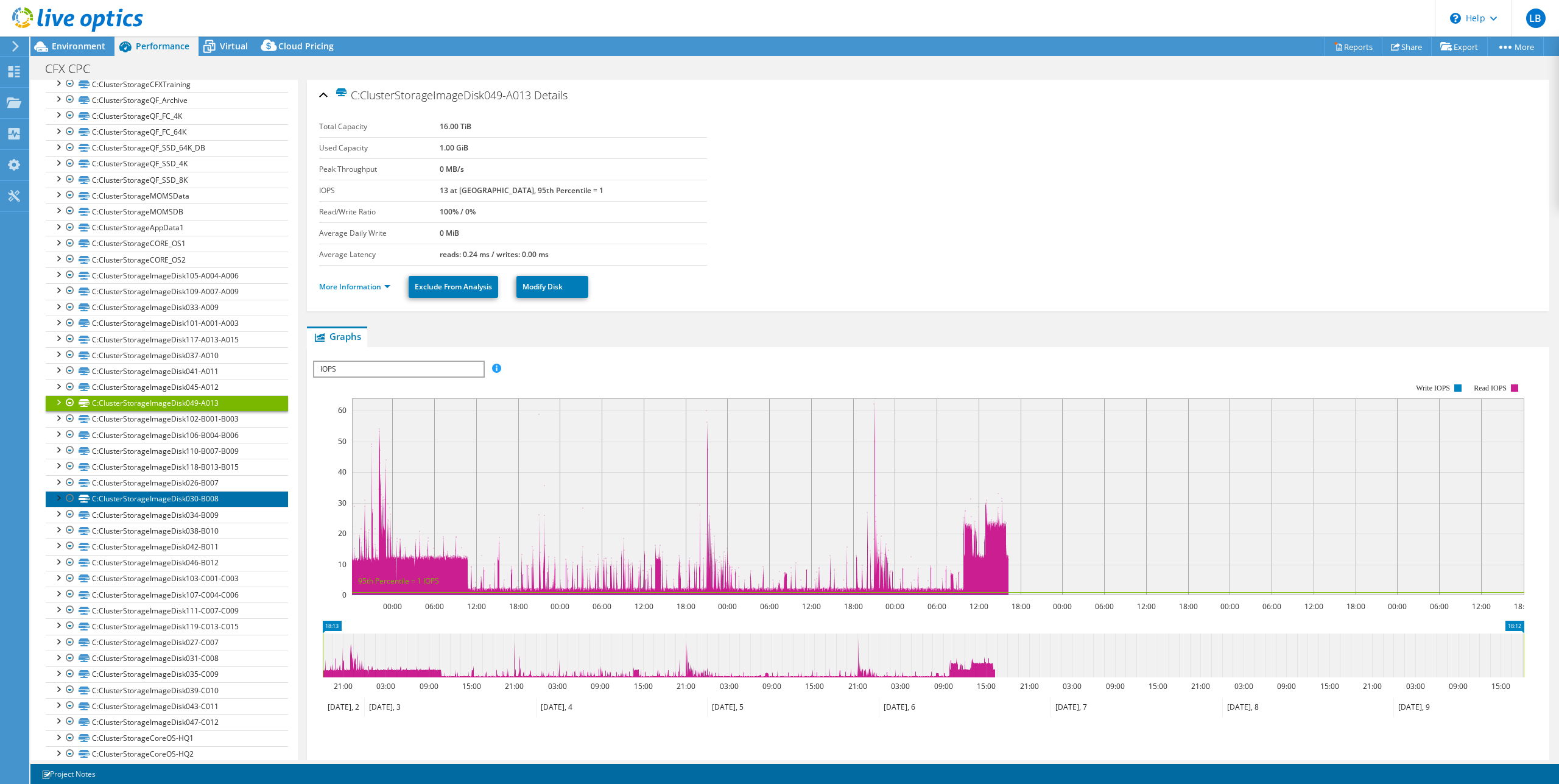
click at [170, 506] on link "C:ClusterStorageImageDisk030-B008" at bounding box center [167, 498] width 242 height 16
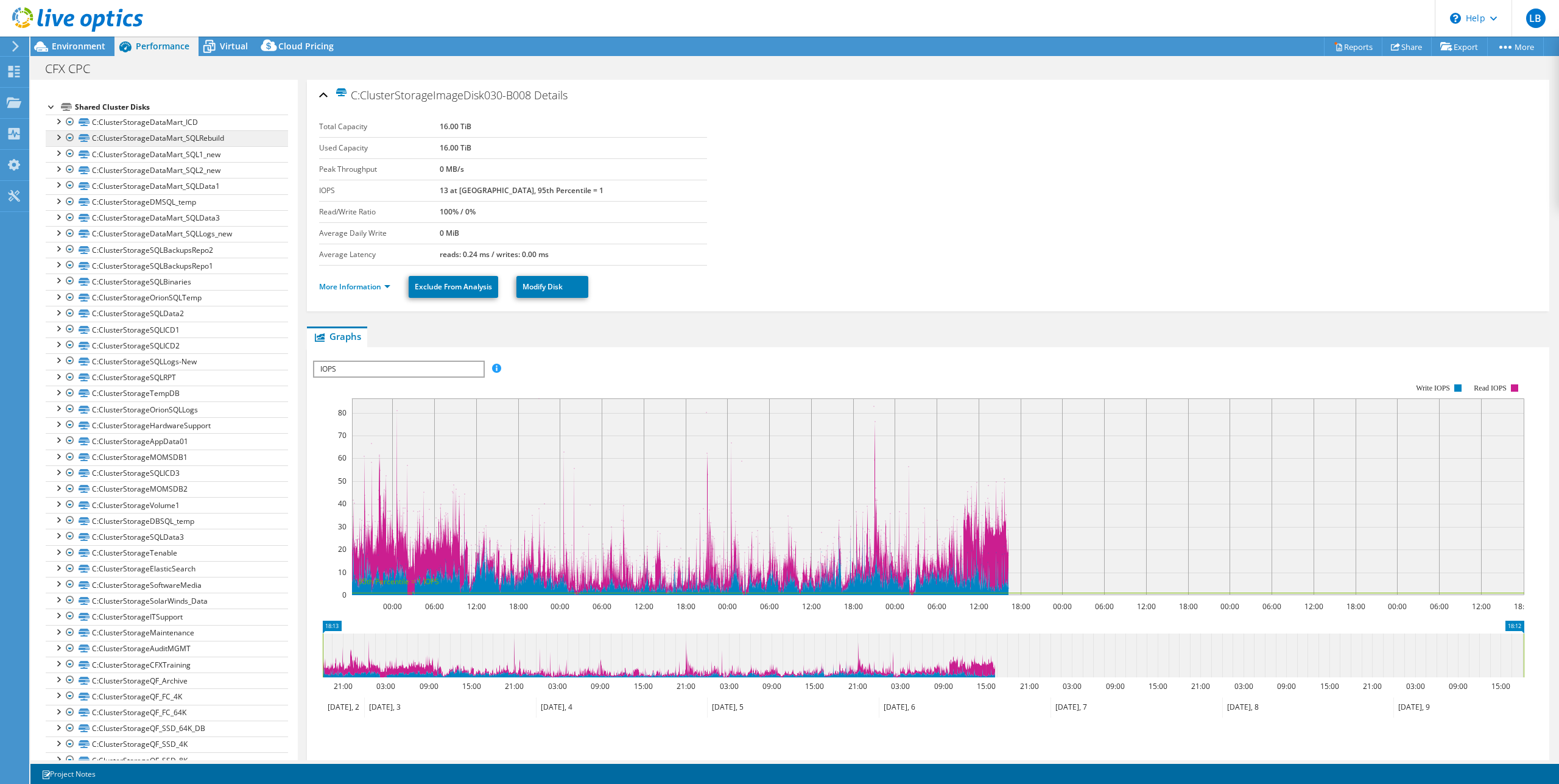
scroll to position [0, 0]
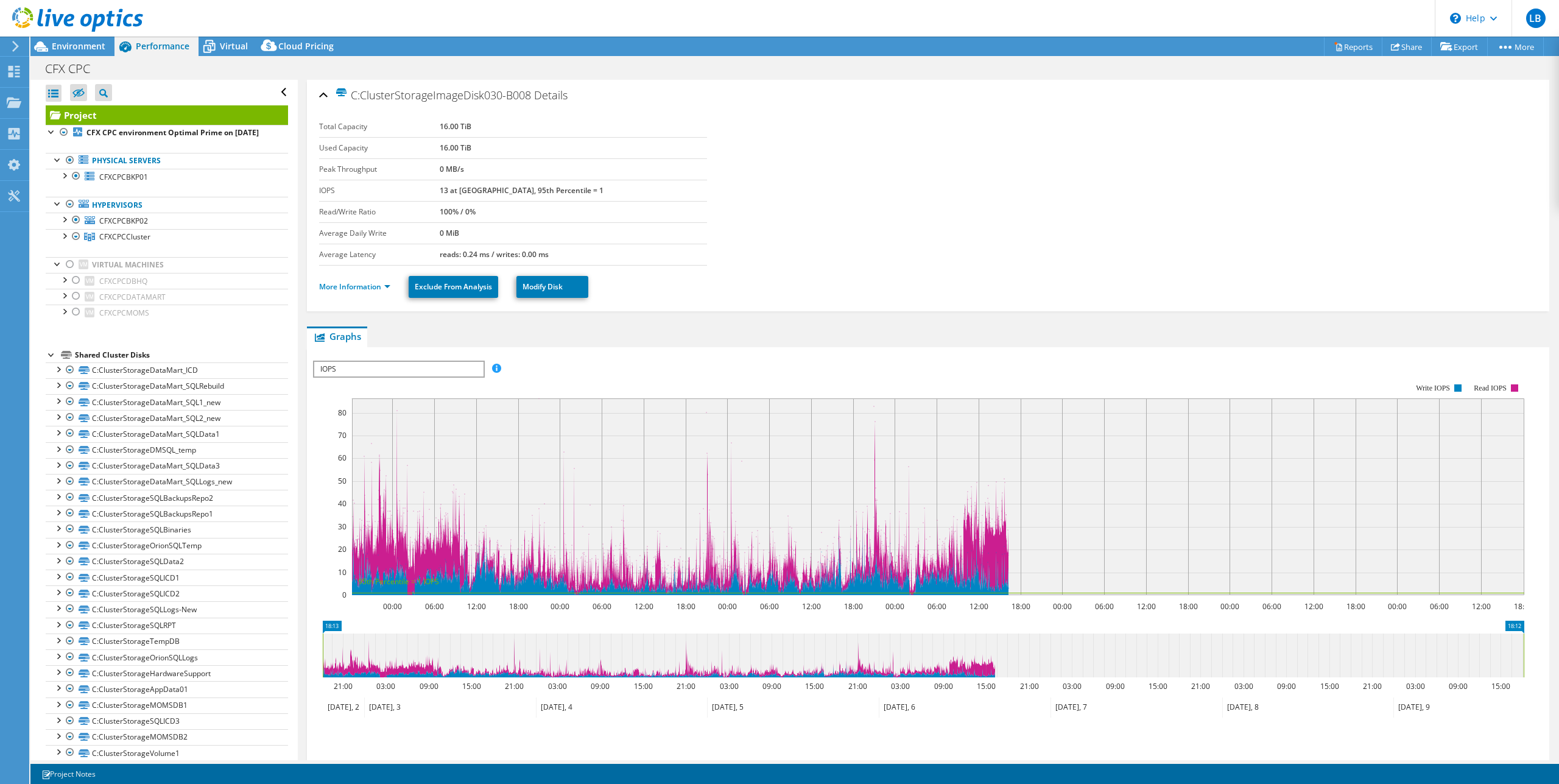
click at [16, 44] on use at bounding box center [16, 46] width 7 height 11
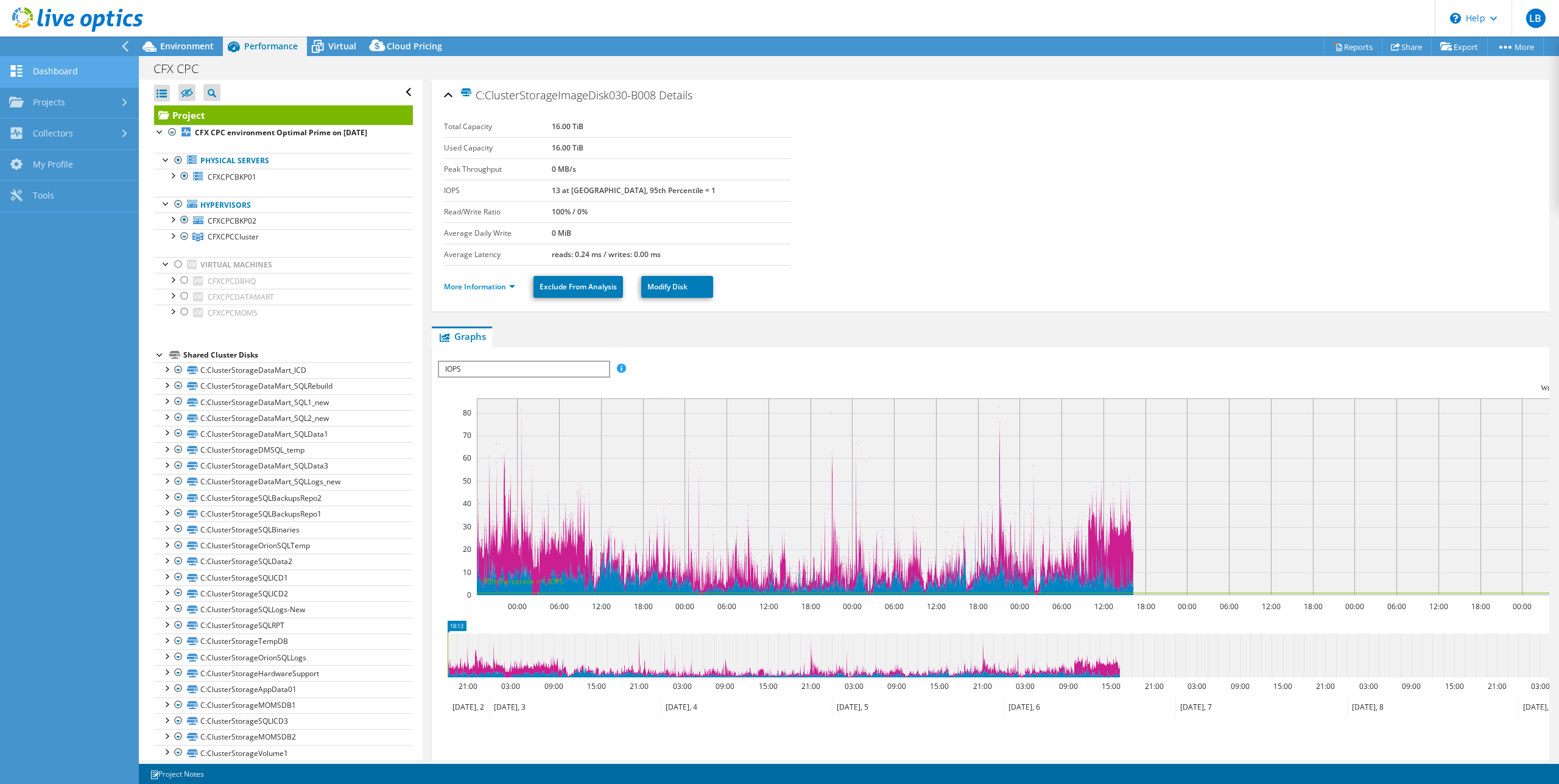
click at [48, 70] on link "Dashboard" at bounding box center [69, 72] width 138 height 31
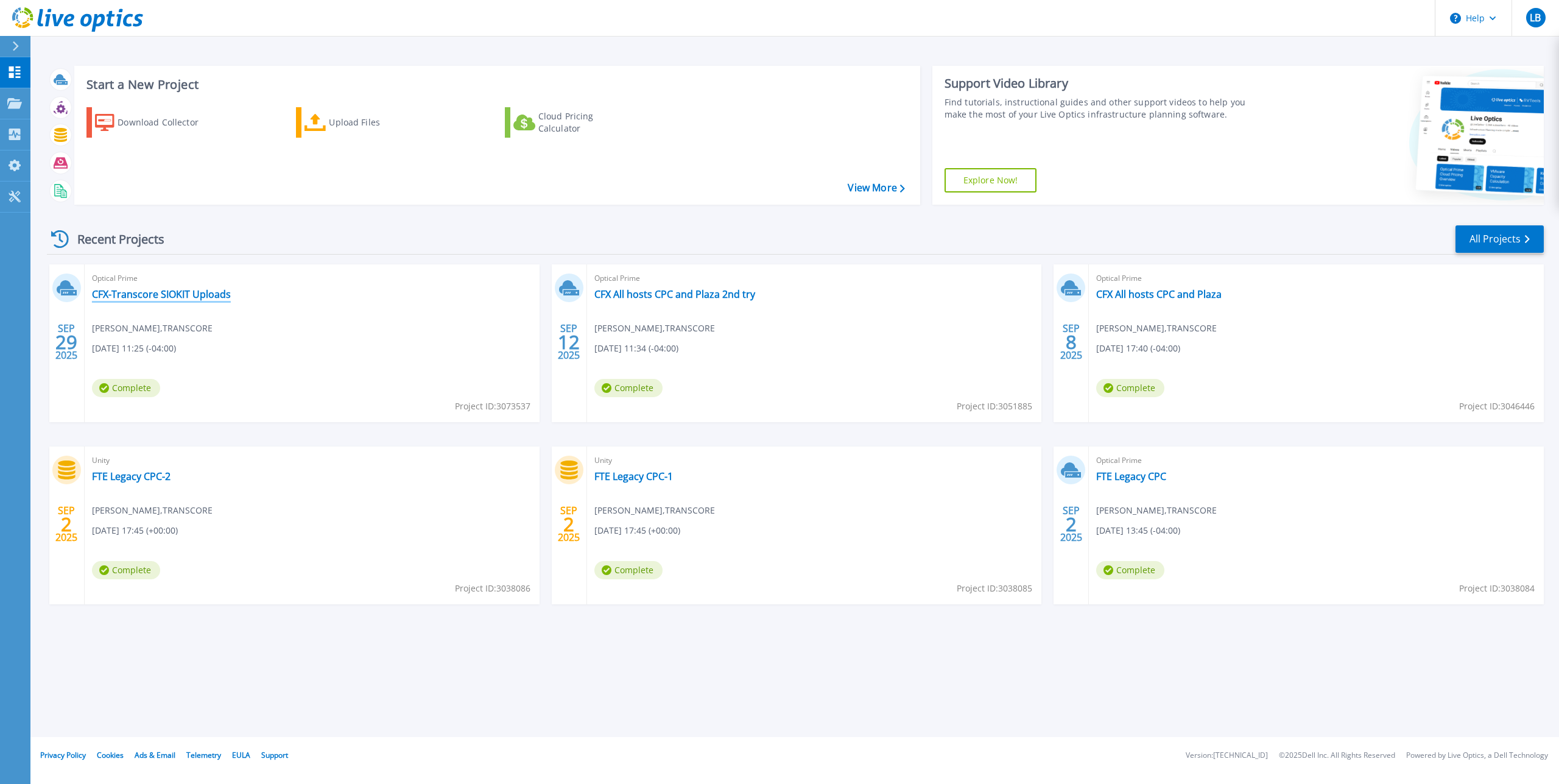
click at [184, 291] on link "CFX-Transcore SIOKIT Uploads" at bounding box center [161, 294] width 138 height 12
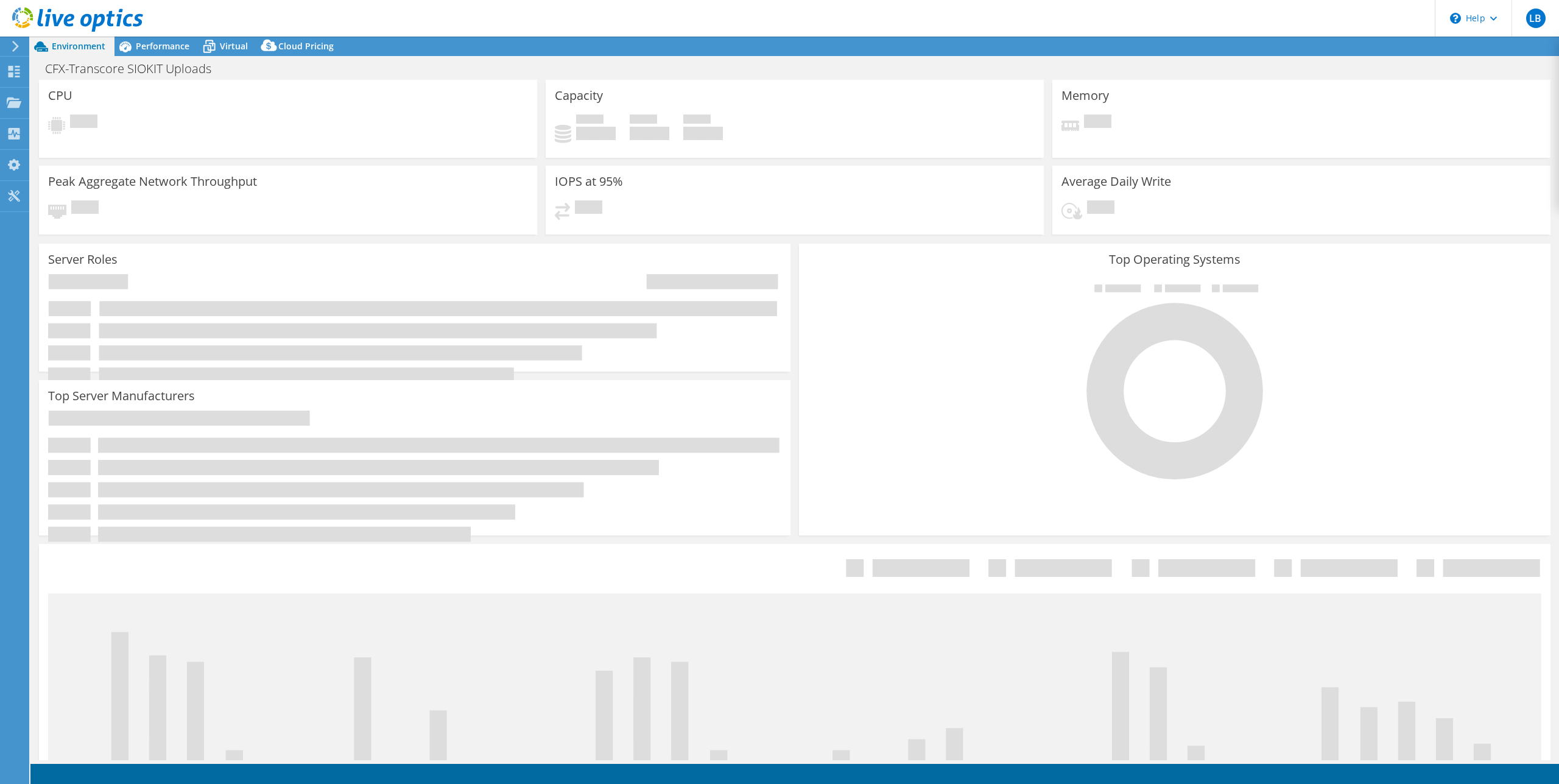
select select "USD"
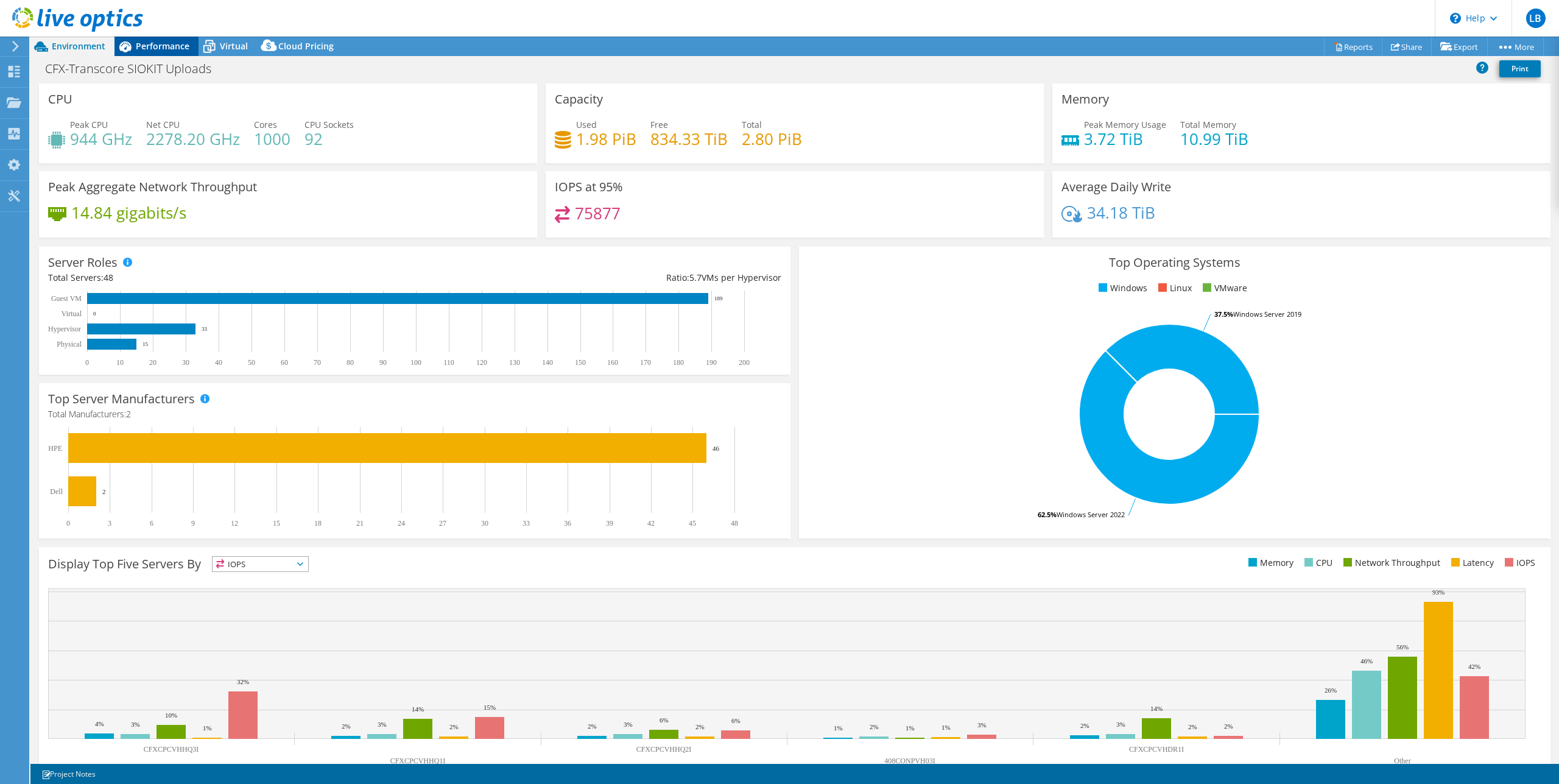
click at [181, 42] on span "Performance" at bounding box center [162, 46] width 53 height 11
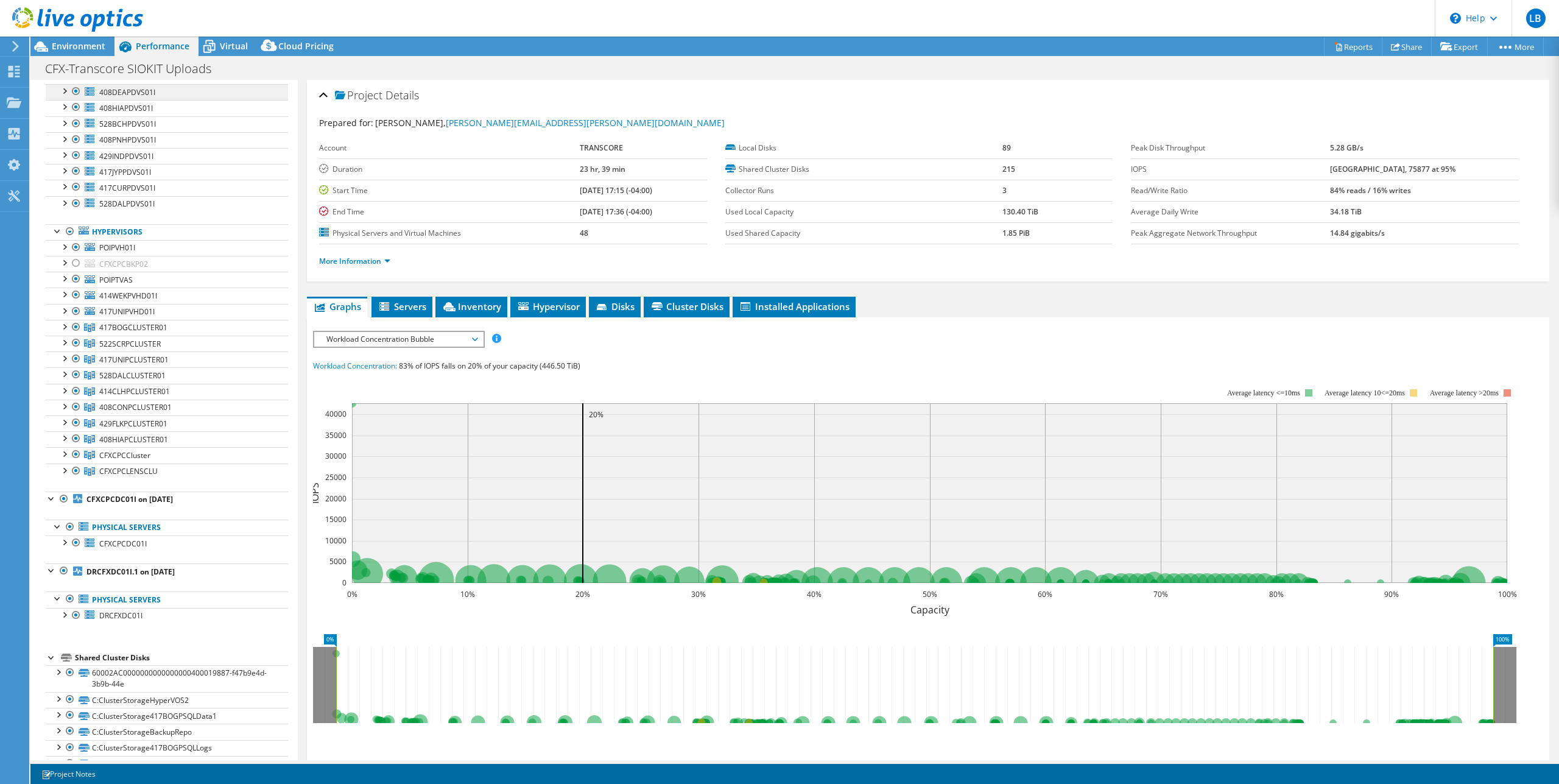
scroll to position [220, 0]
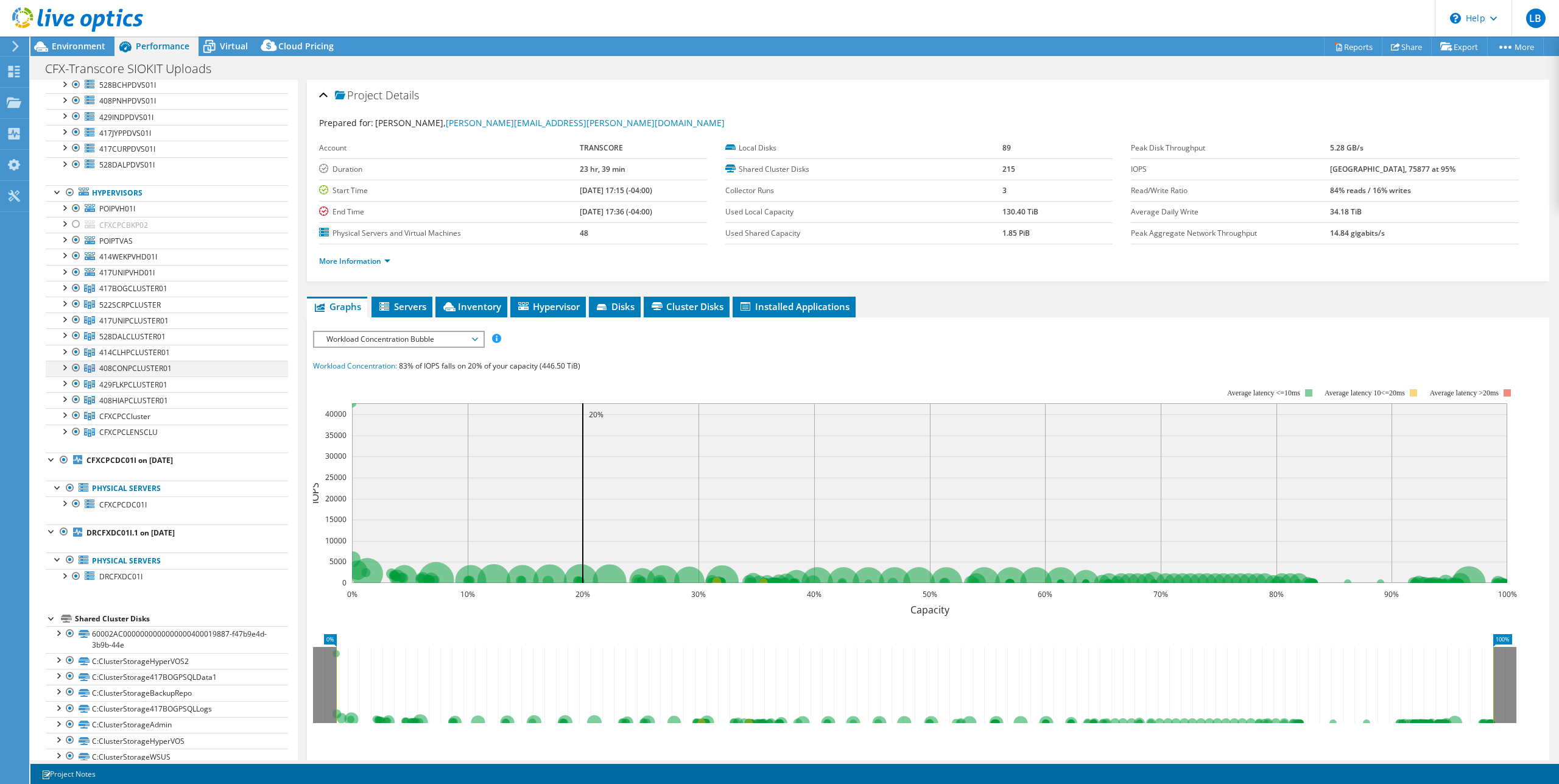
click at [63, 369] on div at bounding box center [64, 366] width 12 height 12
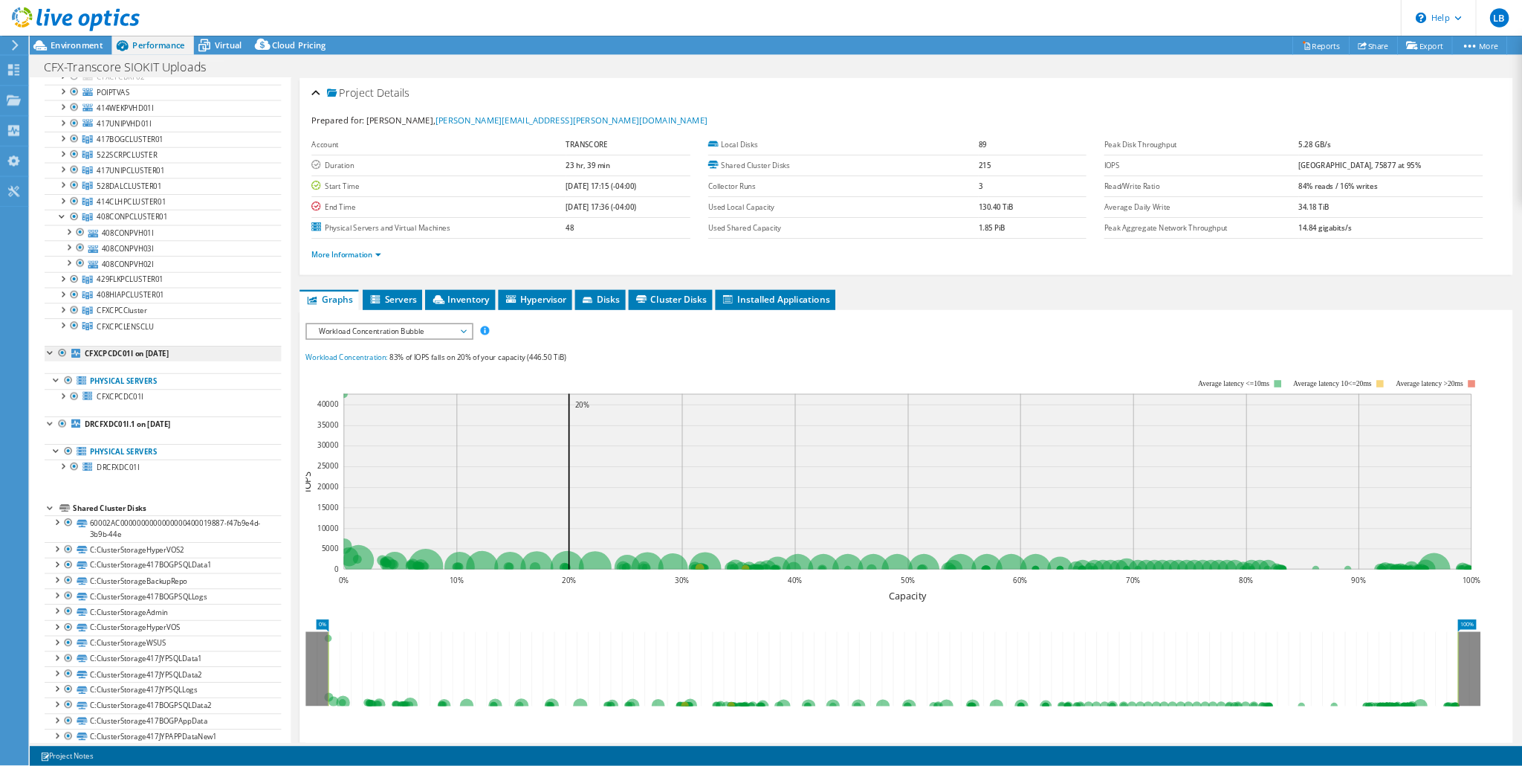
scroll to position [0, 0]
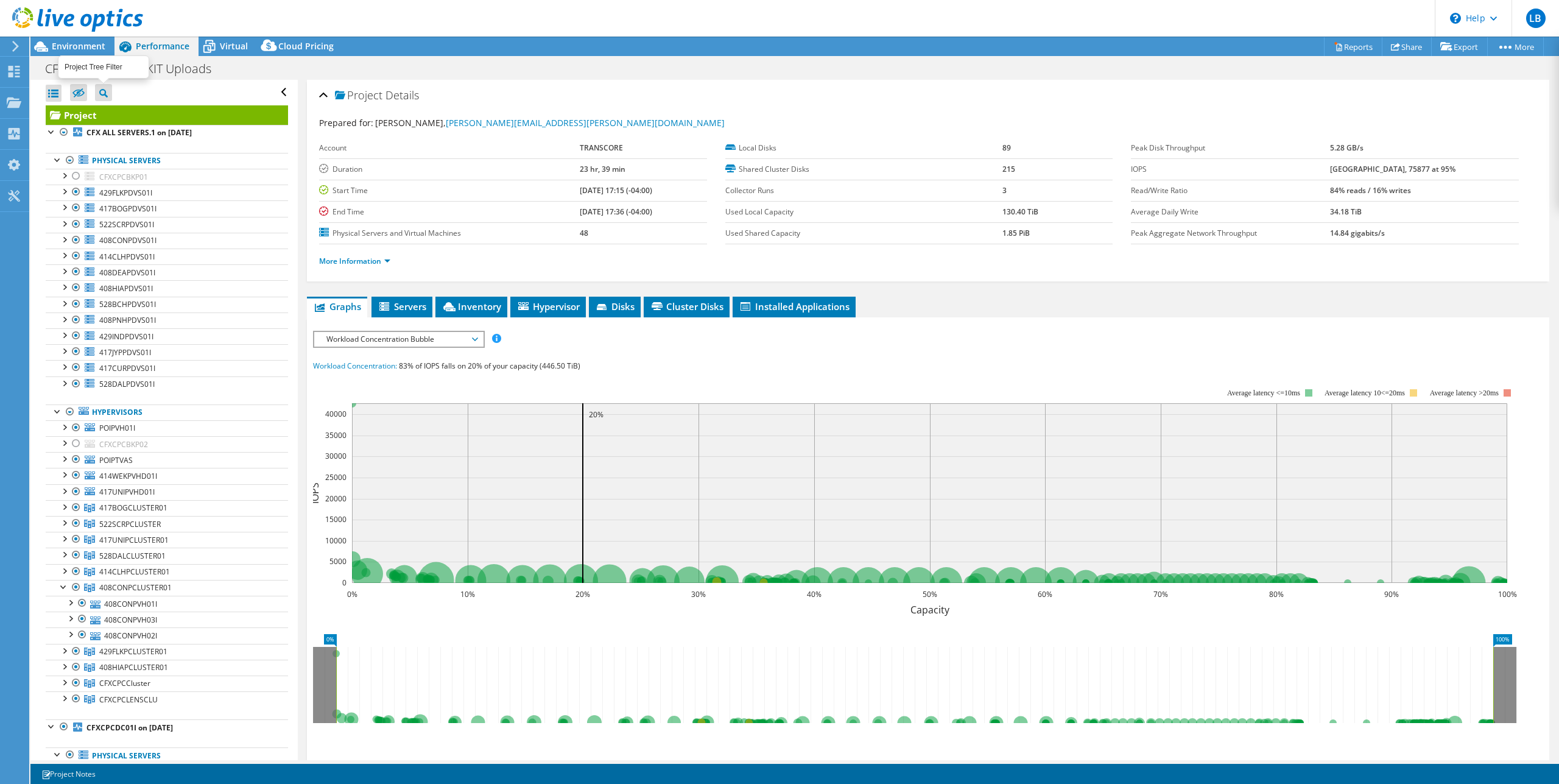
click at [103, 93] on icon at bounding box center [103, 93] width 8 height 8
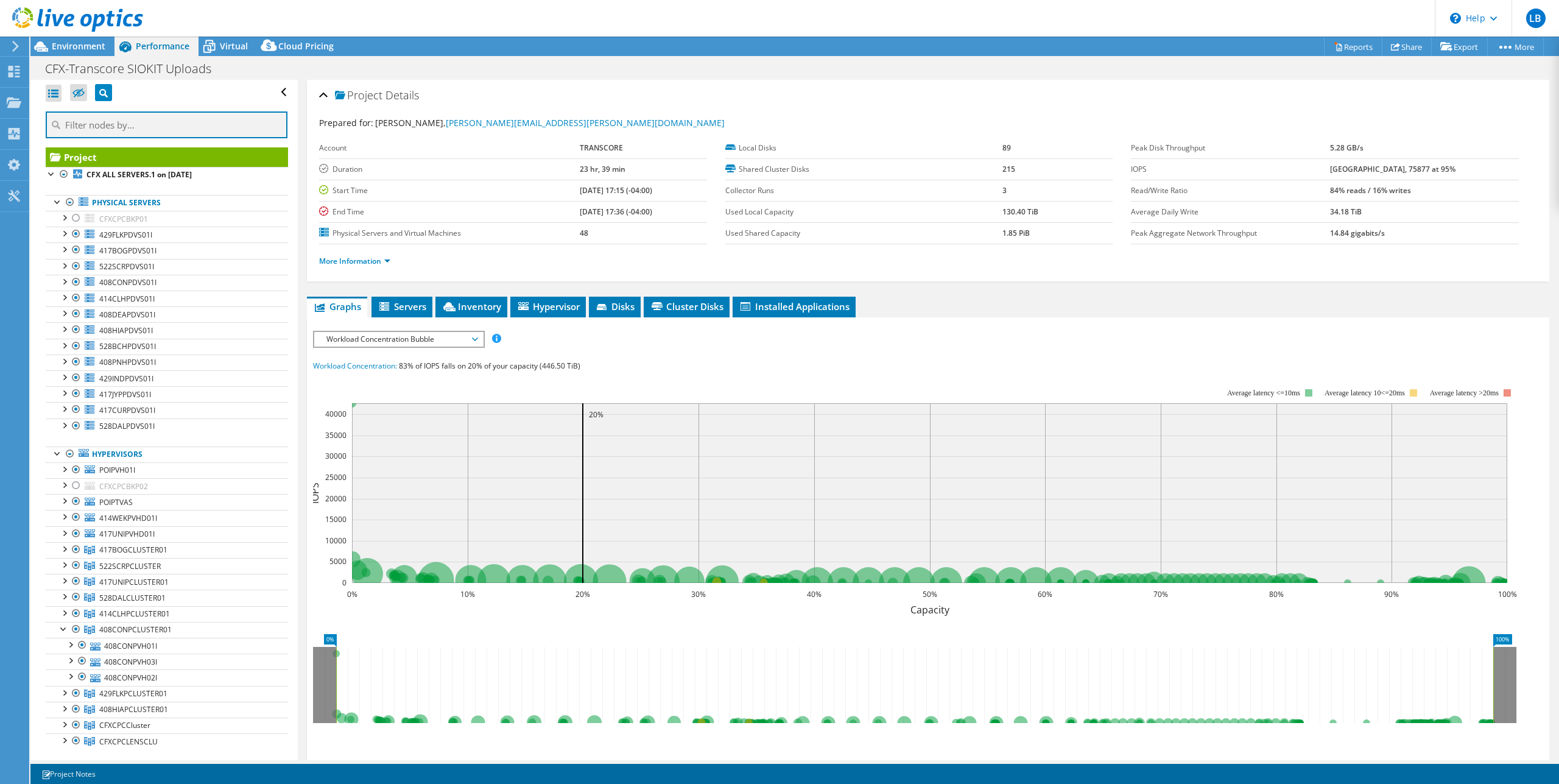
click at [158, 129] on input "text" at bounding box center [166, 125] width 242 height 27
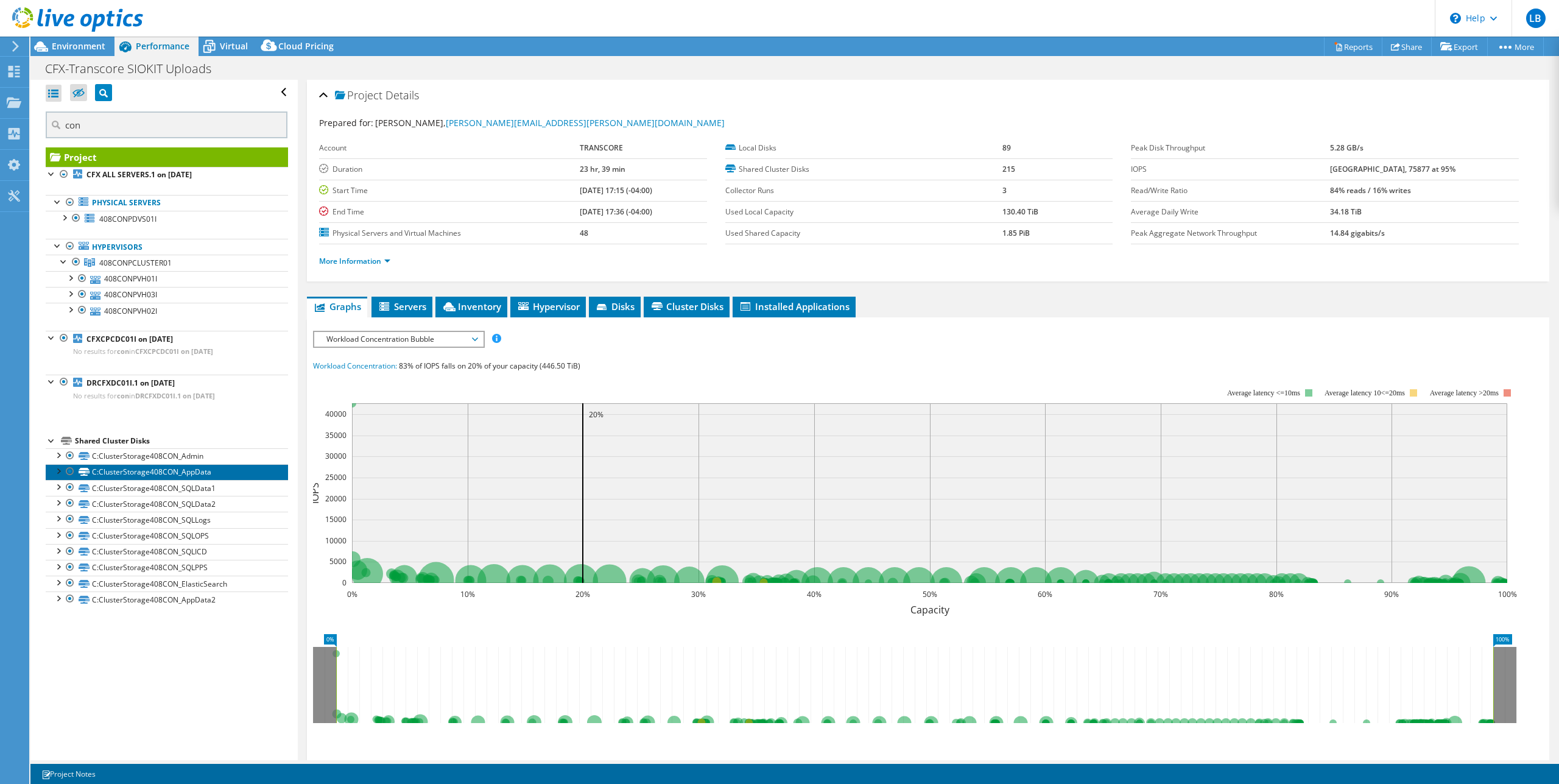
click at [154, 467] on link "C:ClusterStorage408CON_AppData" at bounding box center [167, 471] width 242 height 16
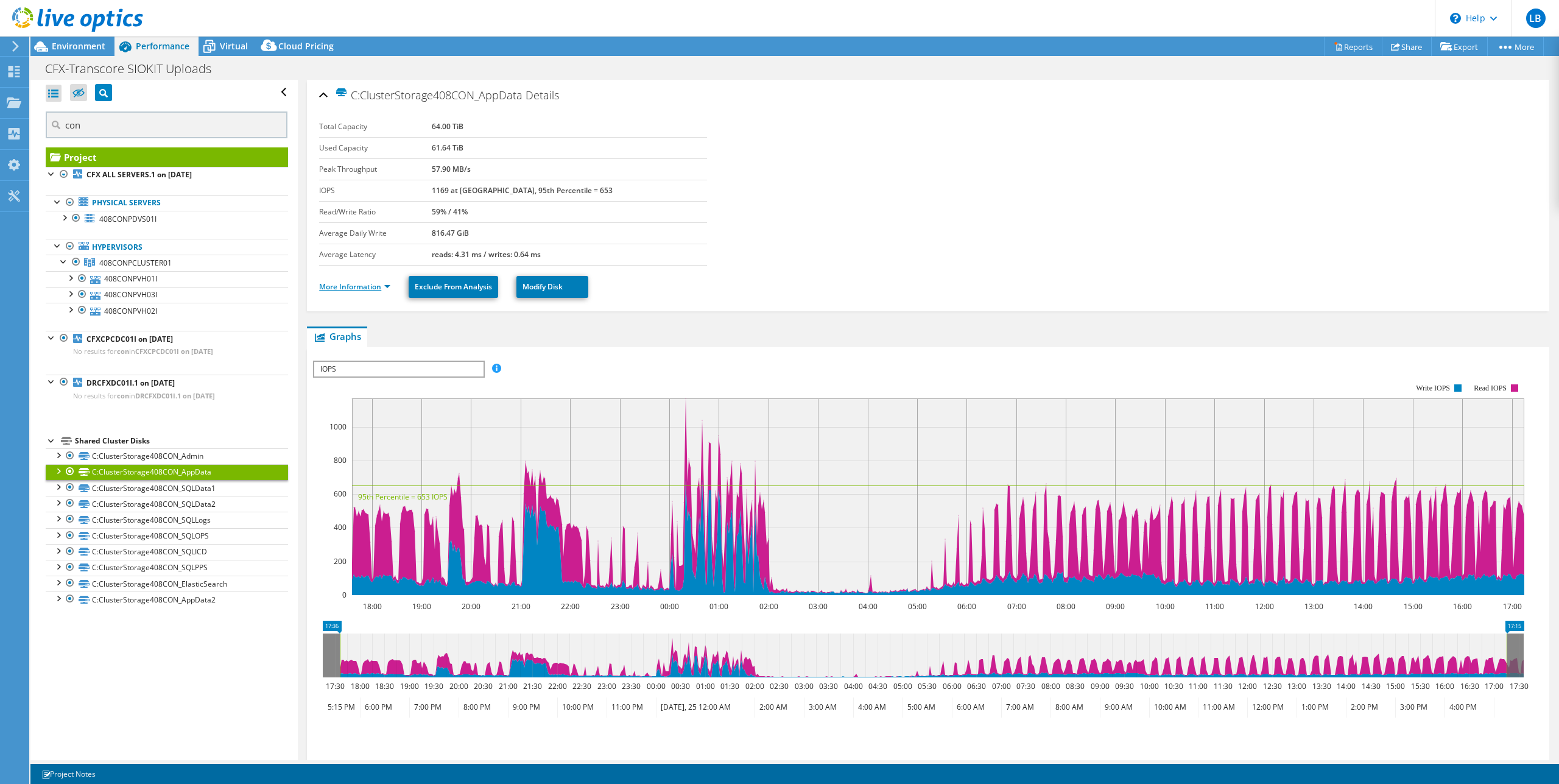
click at [383, 288] on link "More Information" at bounding box center [354, 286] width 71 height 11
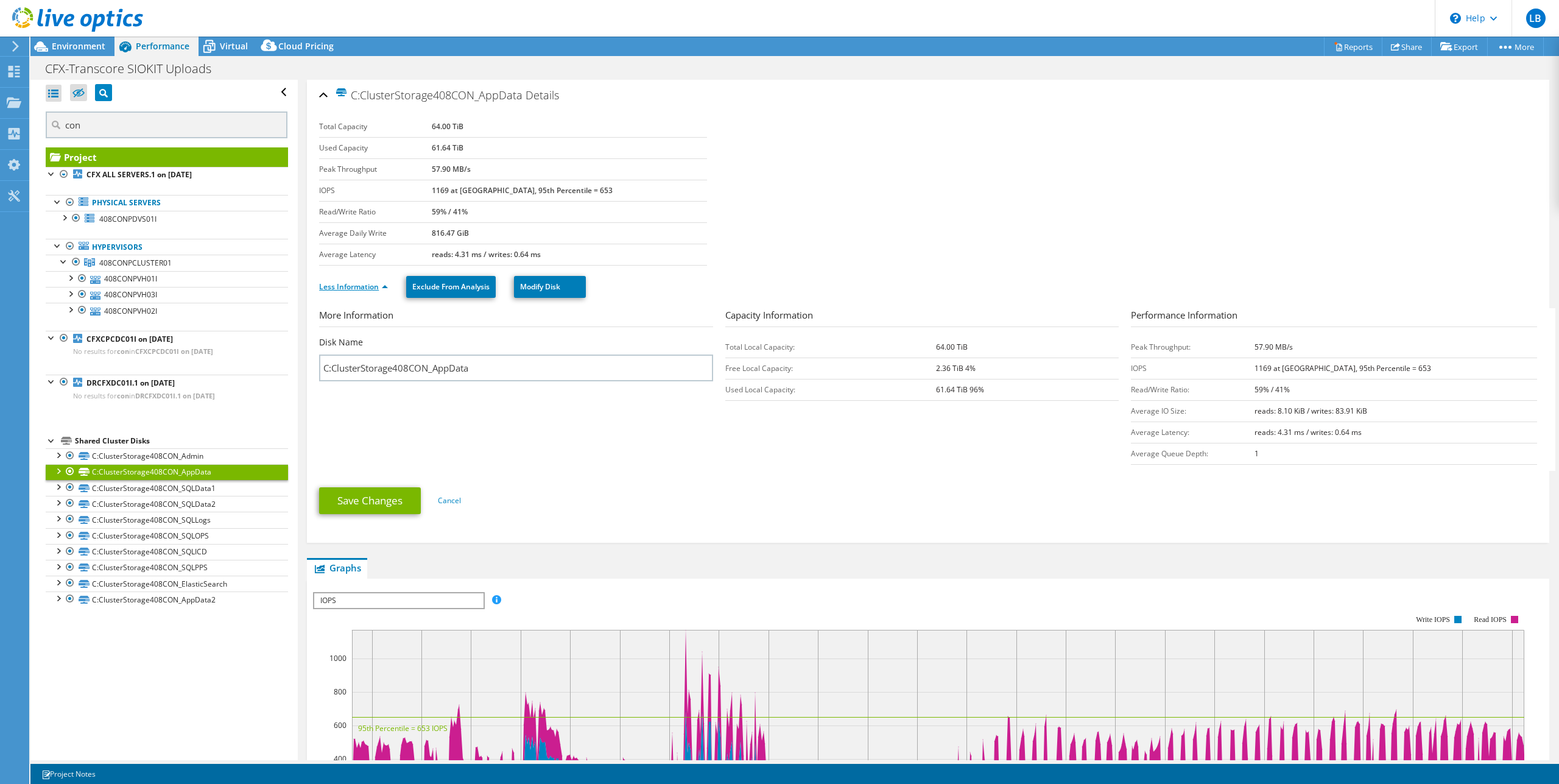
click at [383, 288] on link "Less Information" at bounding box center [353, 286] width 69 height 11
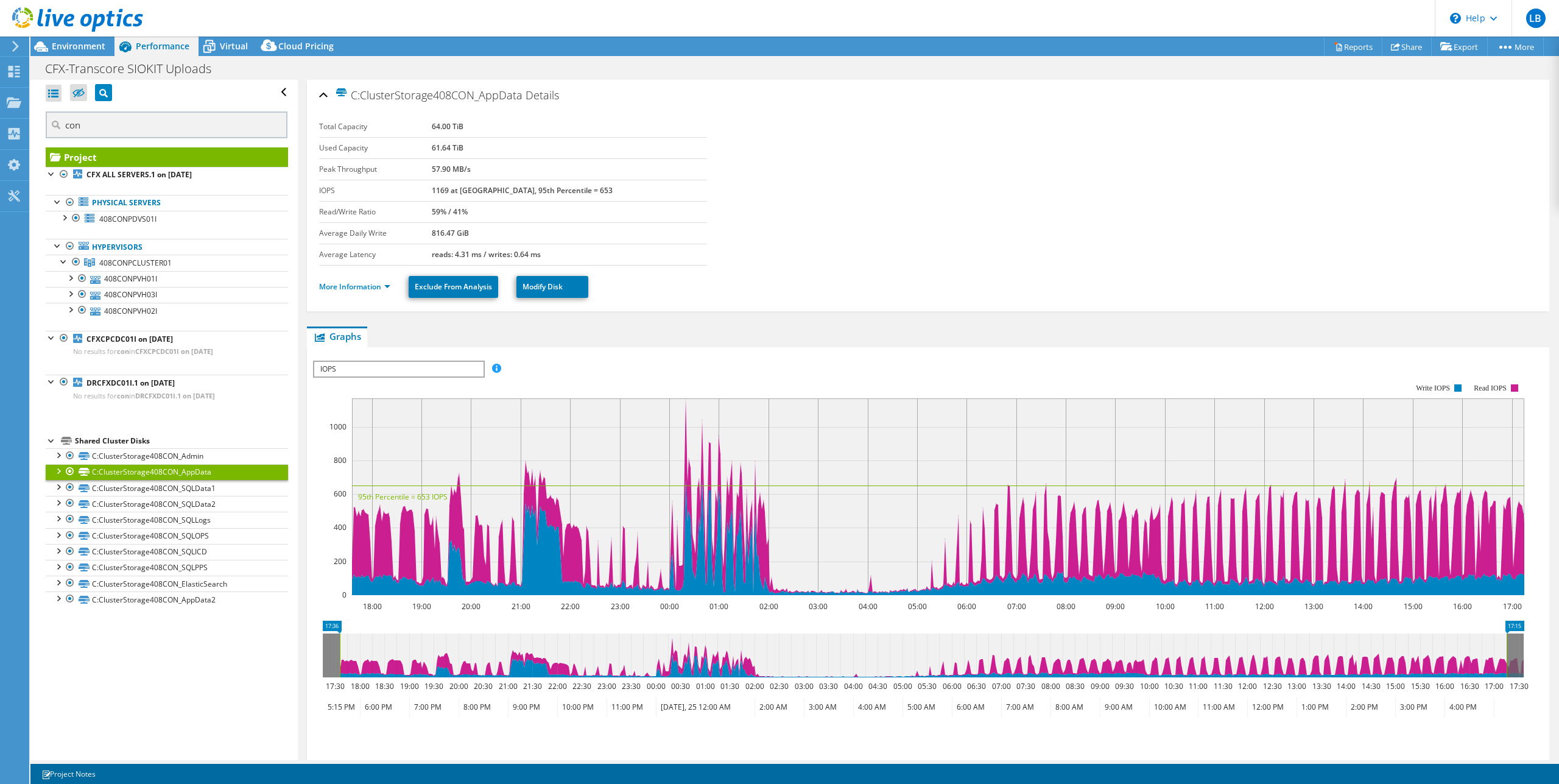
drag, startPoint x: 351, startPoint y: 469, endPoint x: 391, endPoint y: 474, distance: 40.3
click at [391, 474] on icon "18:00 19:00 20:00 21:00 22:00 23:00 00:00 01:00 02:00 03:00 04:00 05:00 06:00 0…" at bounding box center [922, 489] width 1220 height 243
drag, startPoint x: 370, startPoint y: 466, endPoint x: 423, endPoint y: 477, distance: 54.1
click at [423, 477] on rect at bounding box center [938, 496] width 1172 height 197
drag, startPoint x: 392, startPoint y: 501, endPoint x: 462, endPoint y: 501, distance: 70.0
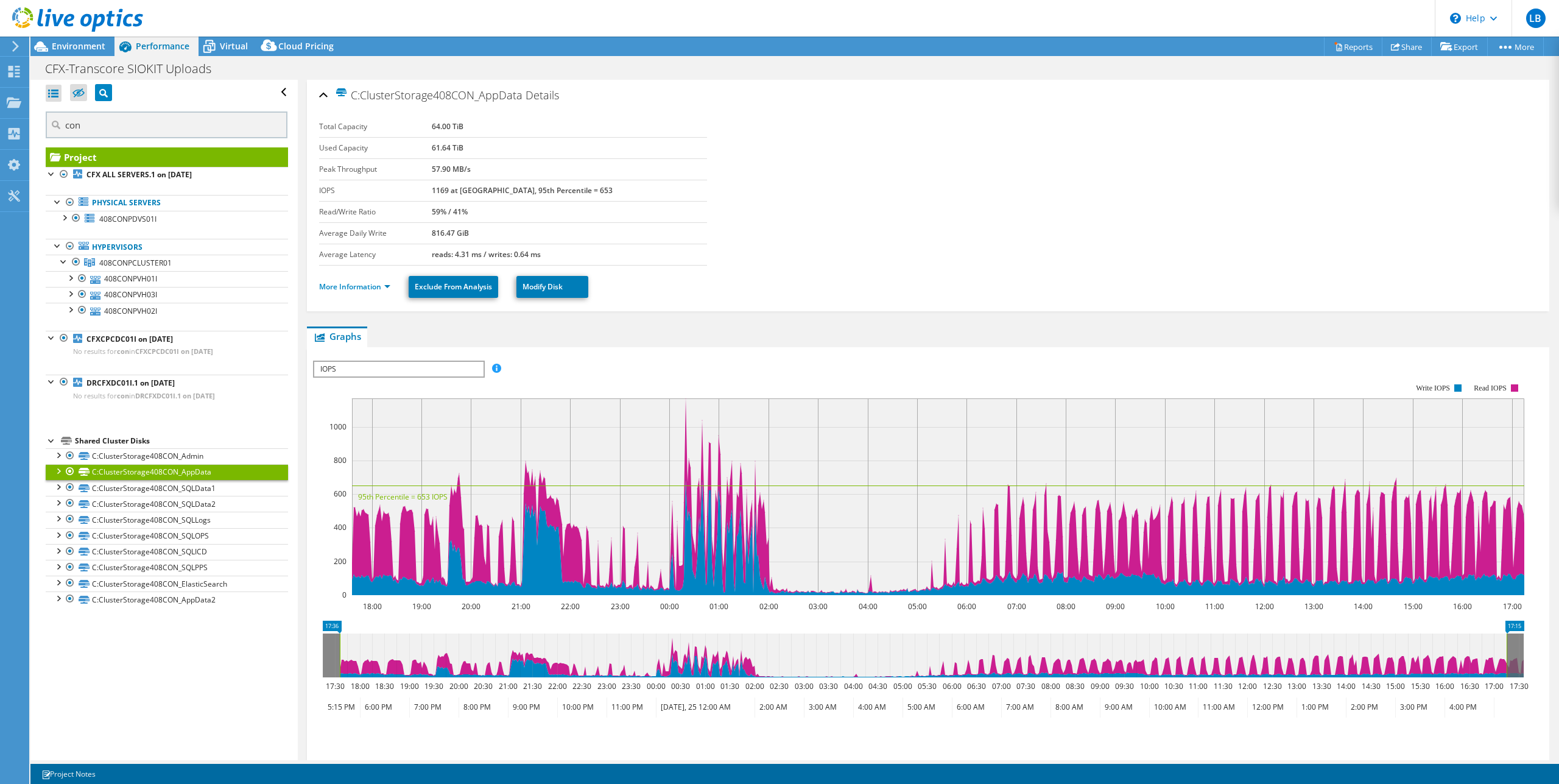
click at [462, 501] on icon "18:00 19:00 20:00 21:00 22:00 23:00 00:00 01:00 02:00 03:00 04:00 05:00 06:00 0…" at bounding box center [922, 489] width 1220 height 243
click at [211, 599] on link "C:ClusterStorage408CON_AppData2" at bounding box center [167, 599] width 242 height 16
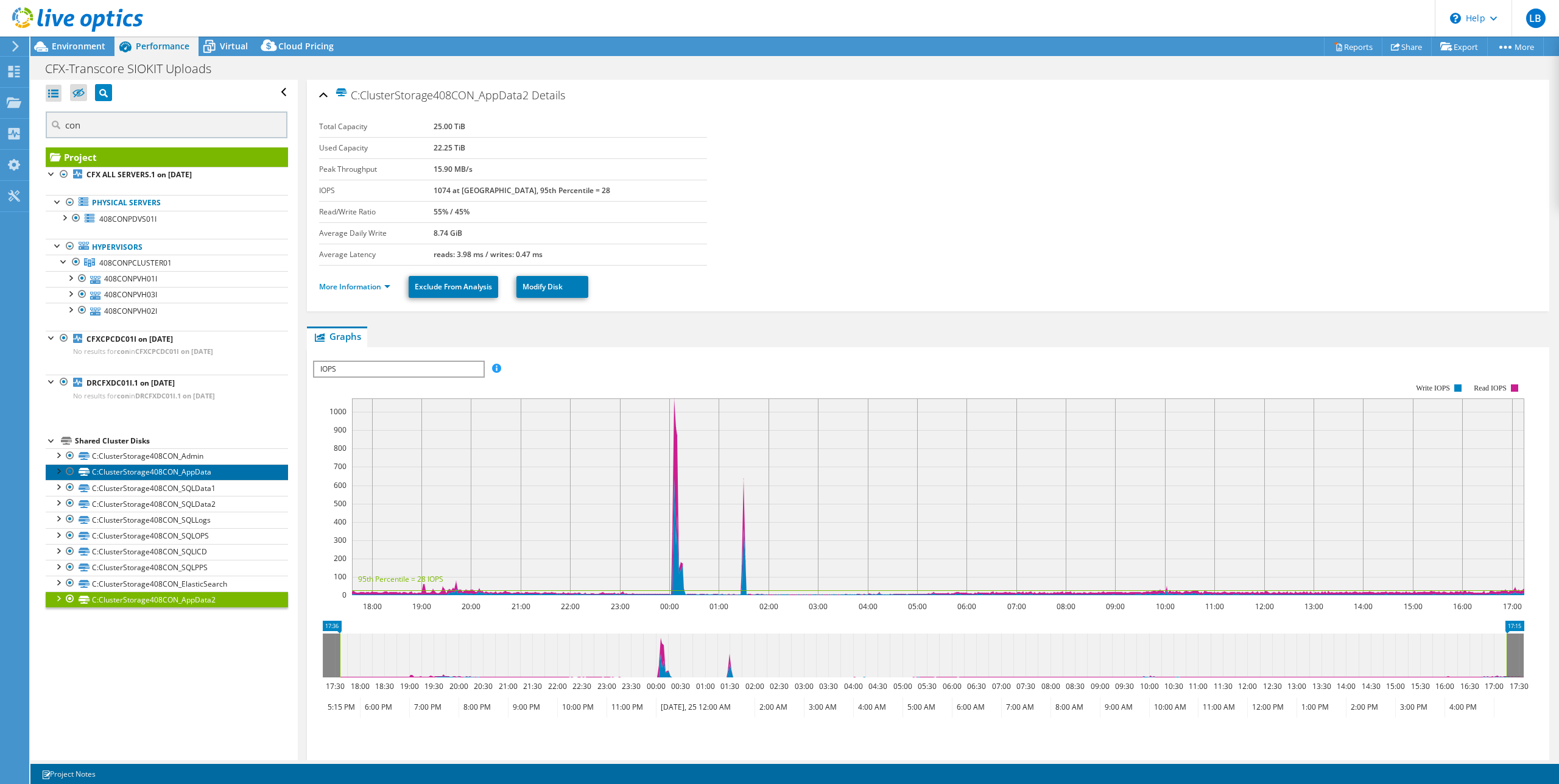
click at [227, 468] on link "C:ClusterStorage408CON_AppData" at bounding box center [167, 471] width 242 height 16
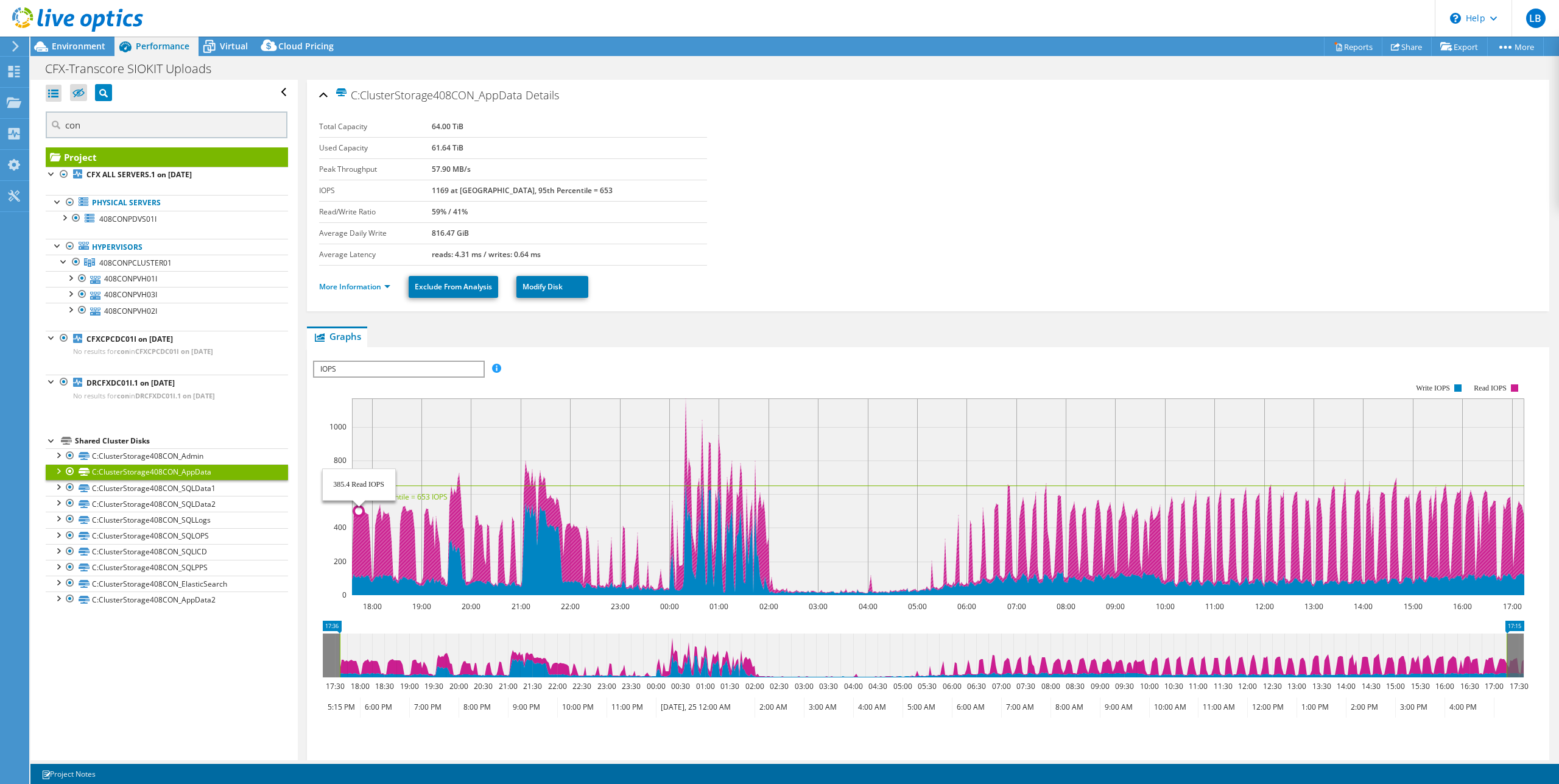
click at [359, 514] on icon at bounding box center [947, 496] width 1190 height 195
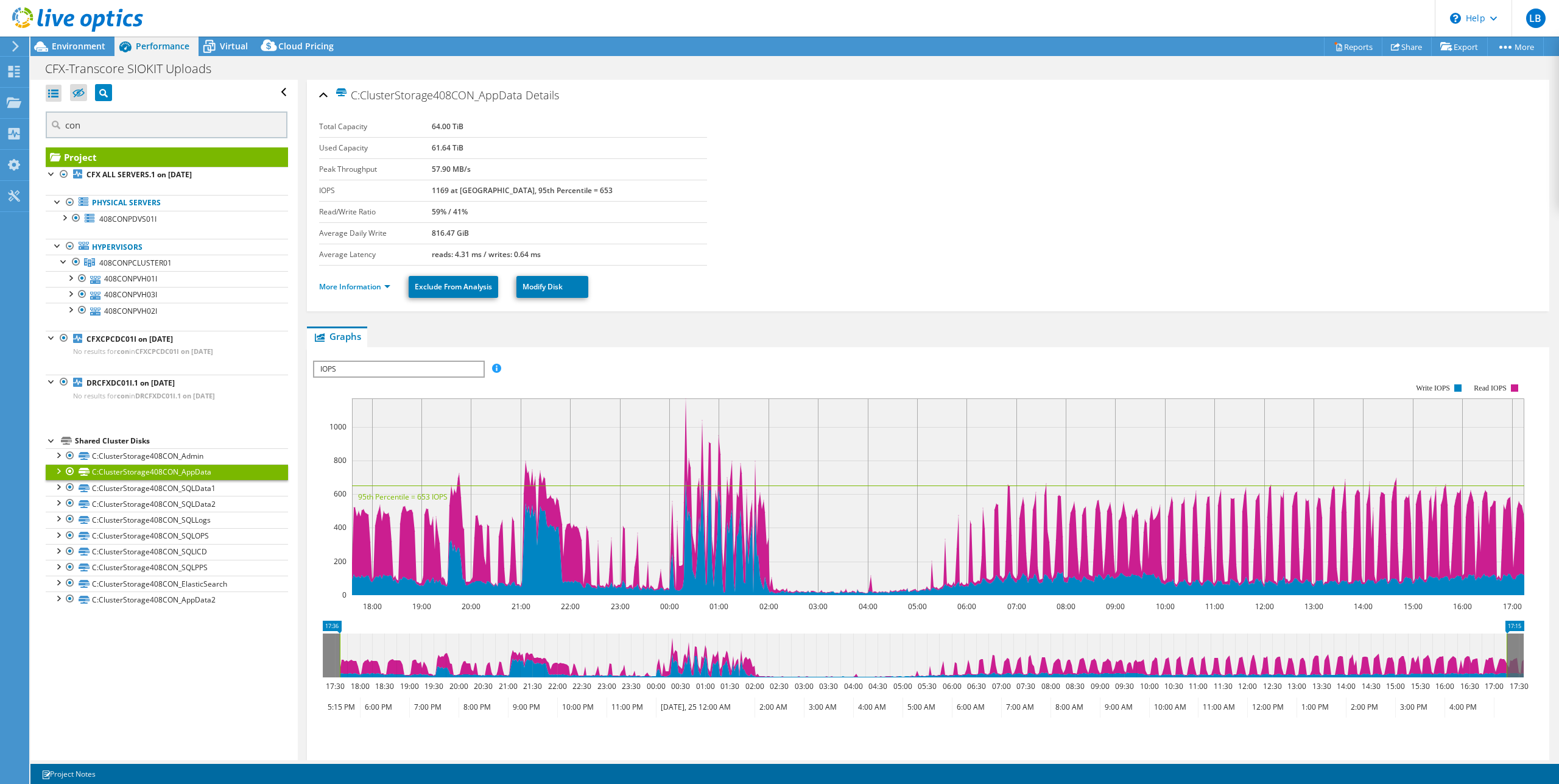
click at [454, 373] on span "IOPS" at bounding box center [399, 369] width 169 height 15
click at [594, 361] on div "IOPS Disk Throughput IO Size Latency Queue Depth CPU Percentage Memory Page Fau…" at bounding box center [927, 369] width 1230 height 16
drag, startPoint x: 465, startPoint y: 190, endPoint x: 501, endPoint y: 190, distance: 36.0
click at [501, 190] on b "1169 at [GEOGRAPHIC_DATA], 95th Percentile = 653" at bounding box center [522, 190] width 181 height 11
drag, startPoint x: 514, startPoint y: 187, endPoint x: 583, endPoint y: 188, distance: 69.0
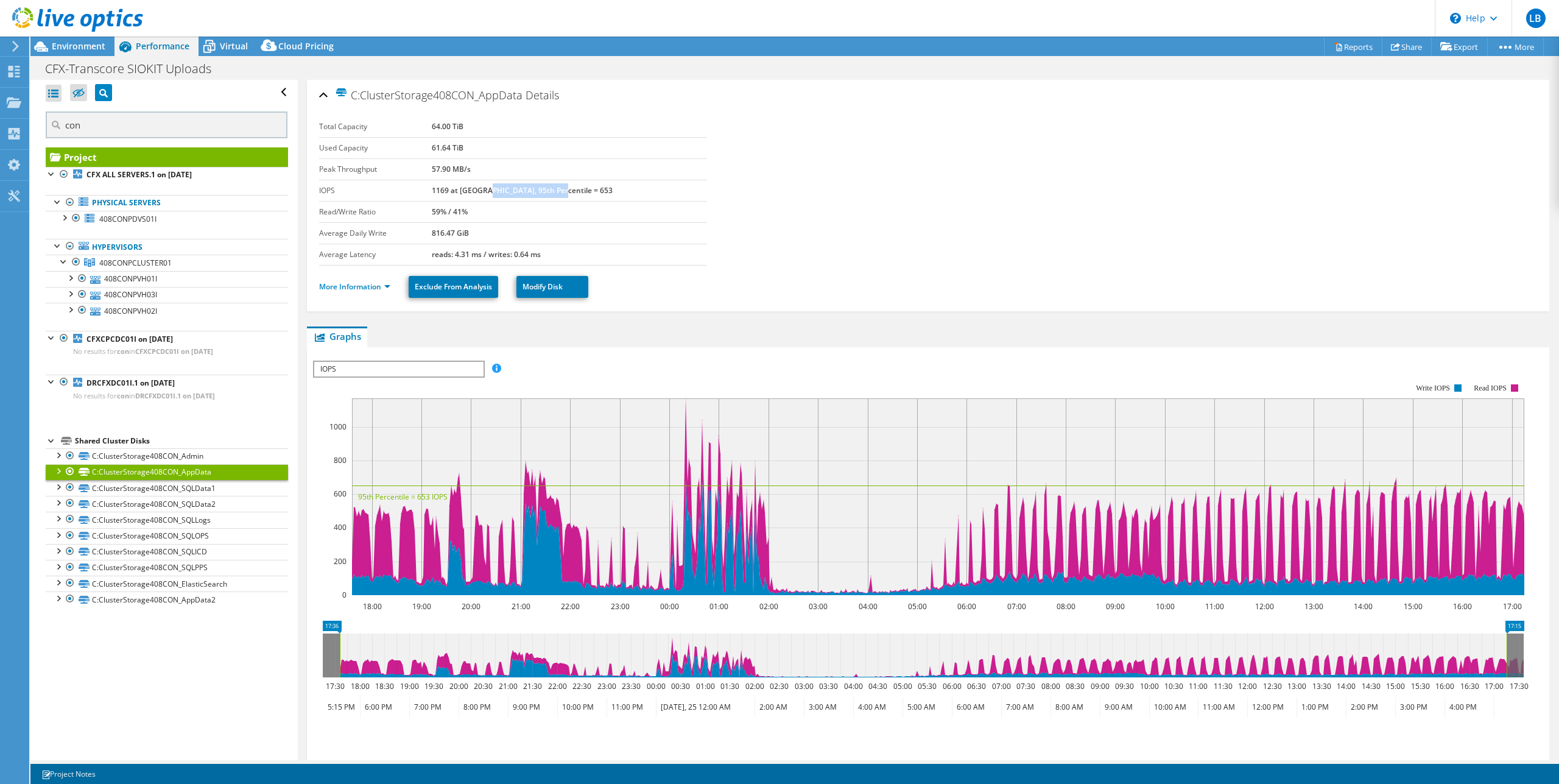
click at [583, 188] on b "1169 at [GEOGRAPHIC_DATA], 95th Percentile = 653" at bounding box center [522, 190] width 181 height 11
drag, startPoint x: 516, startPoint y: 210, endPoint x: 504, endPoint y: 208, distance: 12.2
click at [504, 208] on td "59% / 41%" at bounding box center [569, 211] width 275 height 21
drag, startPoint x: 516, startPoint y: 235, endPoint x: 448, endPoint y: 238, distance: 68.1
click at [448, 238] on tr "Average Daily Write 816.47 GiB" at bounding box center [512, 233] width 387 height 21
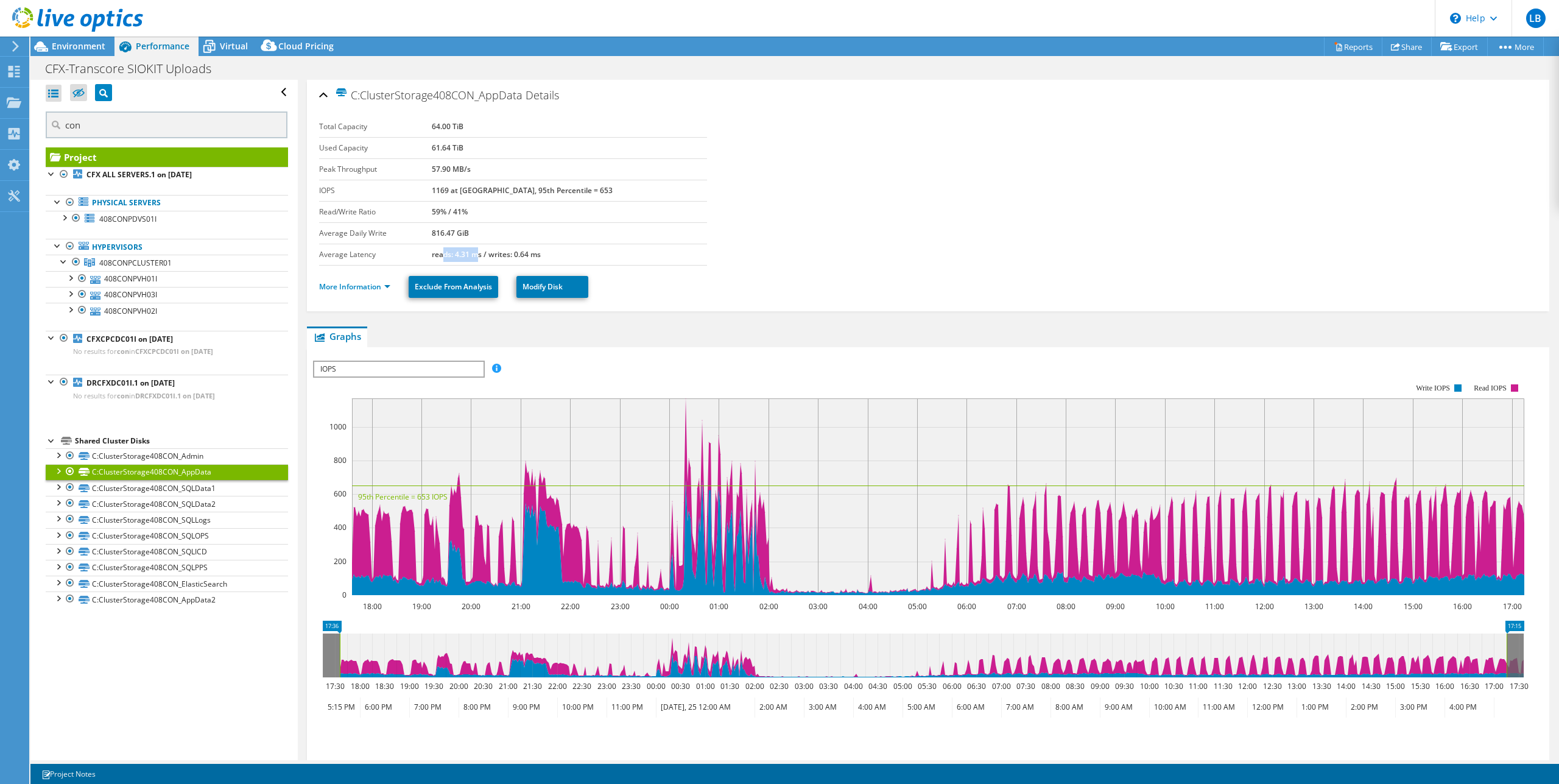
drag, startPoint x: 474, startPoint y: 255, endPoint x: 507, endPoint y: 255, distance: 33.0
click at [507, 255] on b "reads: 4.31 ms / writes: 0.64 ms" at bounding box center [486, 254] width 109 height 11
click at [437, 369] on span "IOPS" at bounding box center [399, 369] width 169 height 15
click at [370, 437] on li "Queue Depth" at bounding box center [399, 442] width 169 height 15
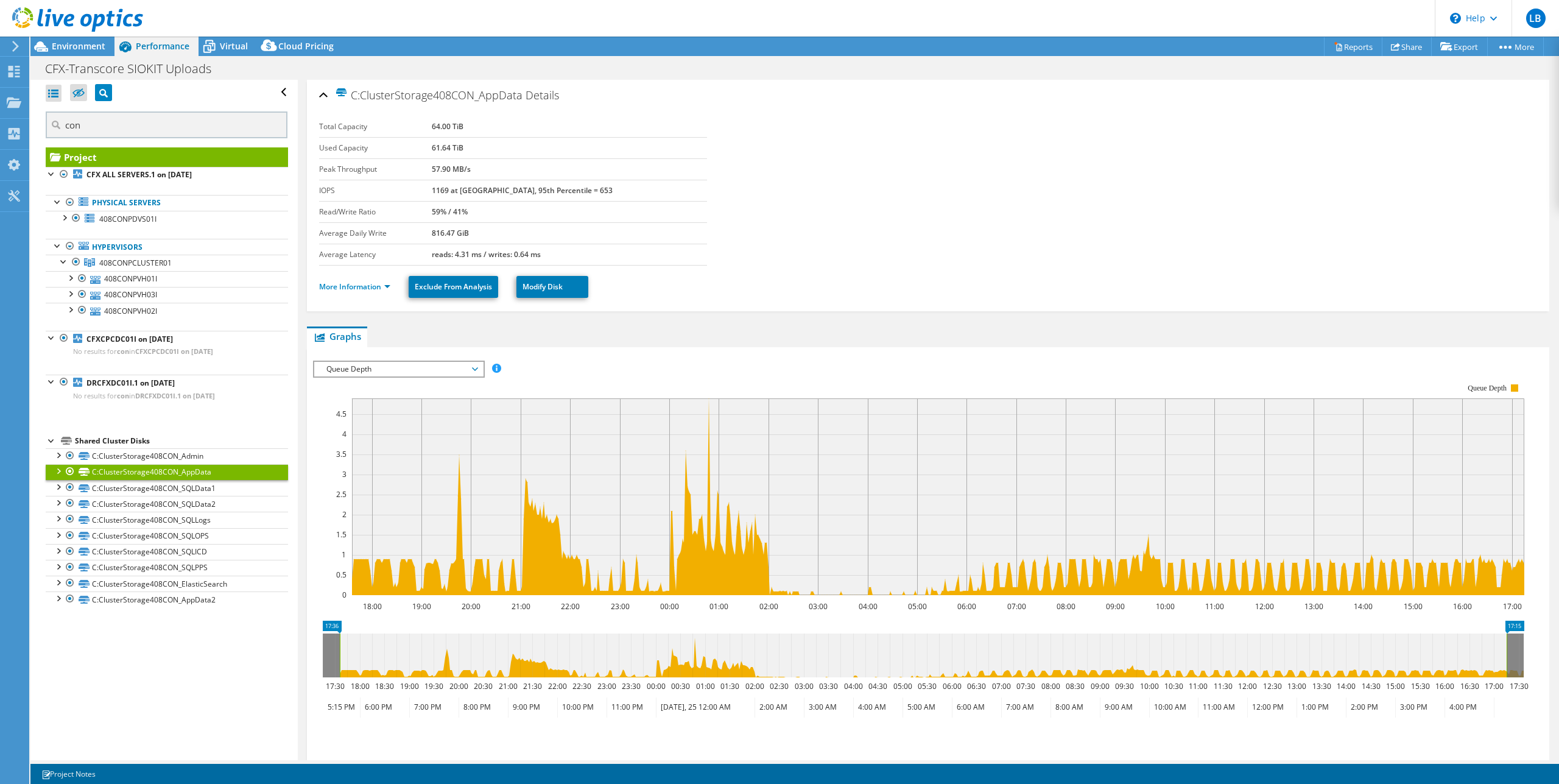
click at [414, 366] on span "Queue Depth" at bounding box center [398, 369] width 156 height 15
click at [356, 456] on li "All" at bounding box center [399, 457] width 169 height 15
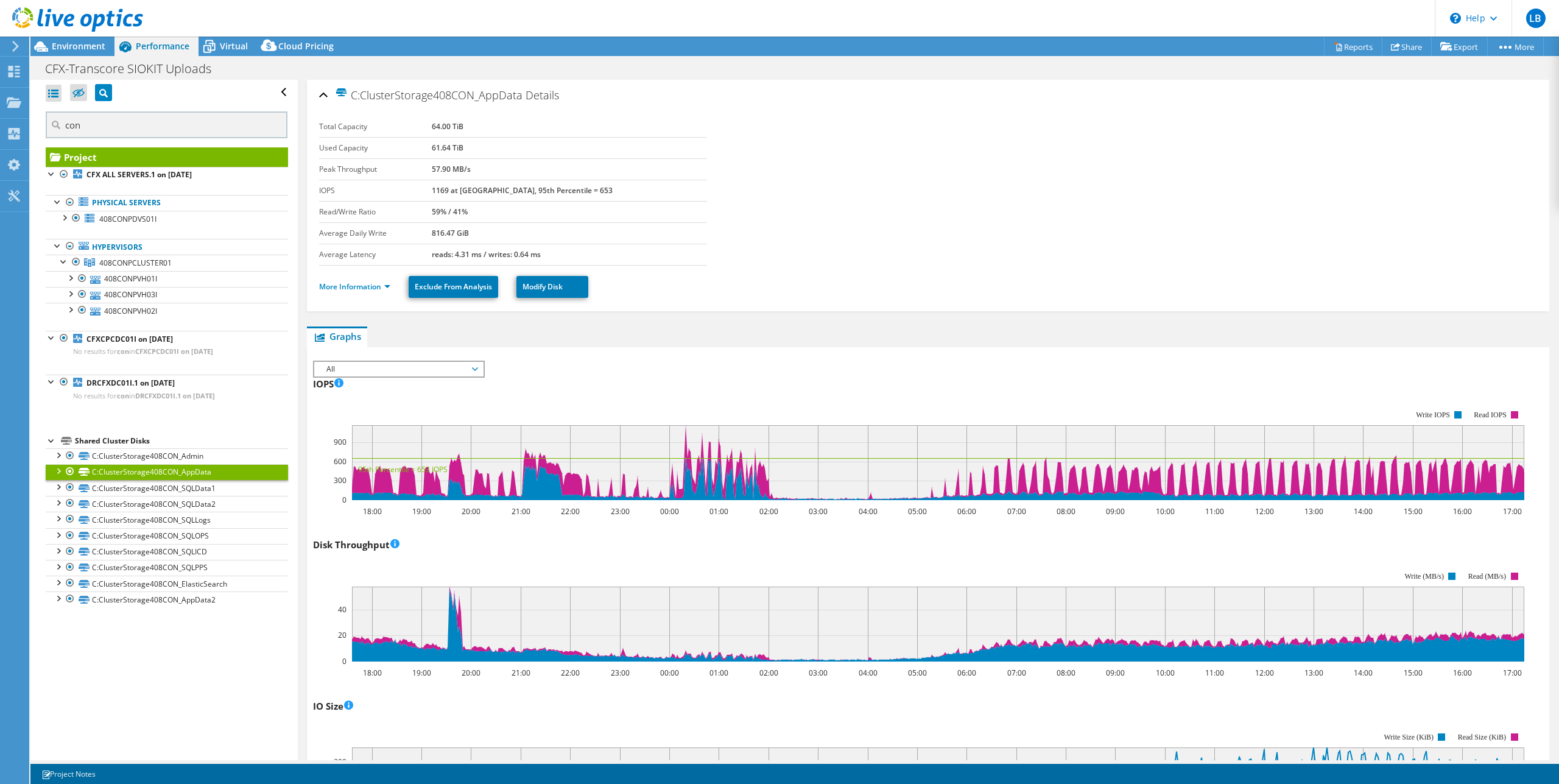
click at [433, 361] on span "All" at bounding box center [398, 369] width 156 height 15
click at [380, 409] on li "IO Size" at bounding box center [399, 413] width 169 height 15
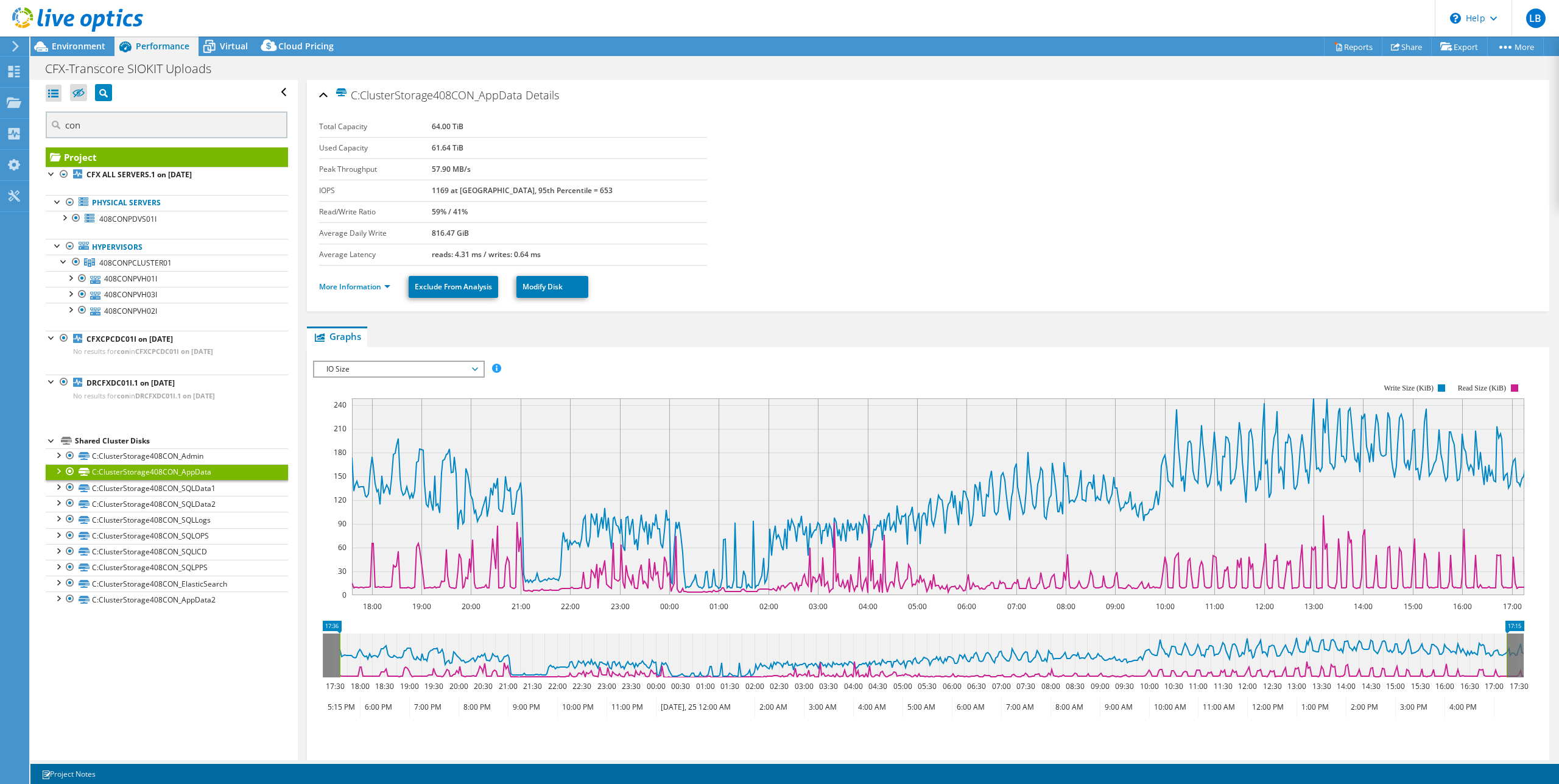
click at [413, 361] on span "IO Size" at bounding box center [398, 369] width 156 height 15
click at [390, 392] on li "Disk Throughput" at bounding box center [399, 398] width 169 height 15
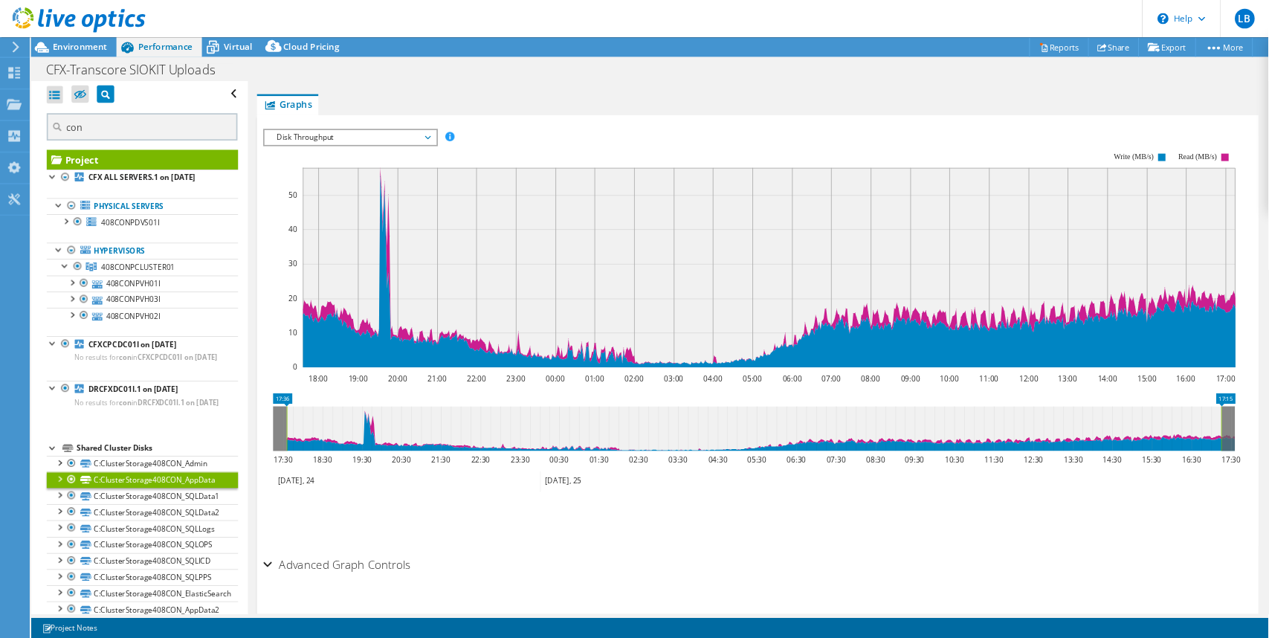
scroll to position [285, 0]
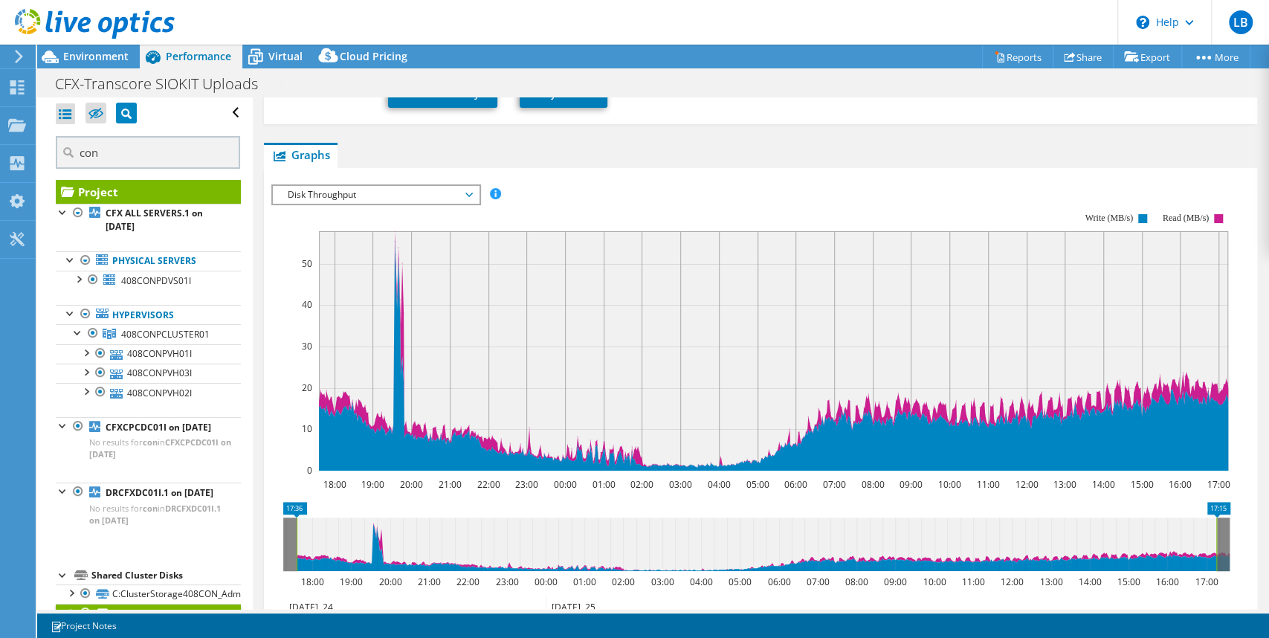
click at [459, 186] on span "Disk Throughput" at bounding box center [375, 195] width 191 height 18
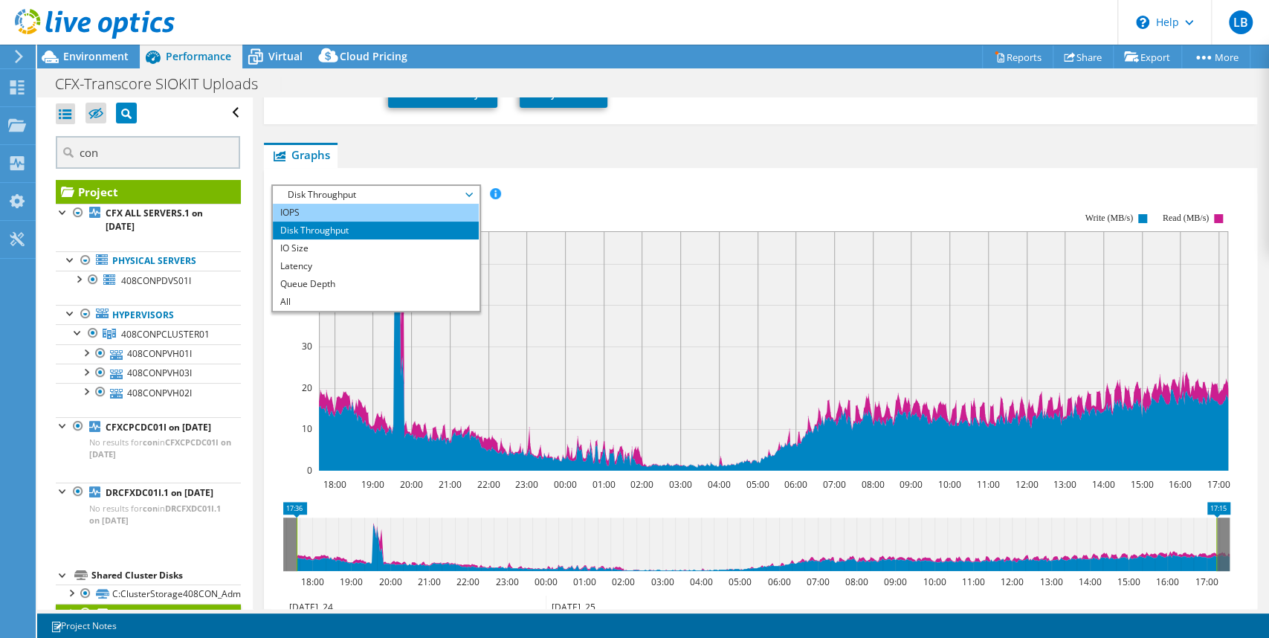
click at [421, 204] on li "IOPS" at bounding box center [376, 213] width 206 height 18
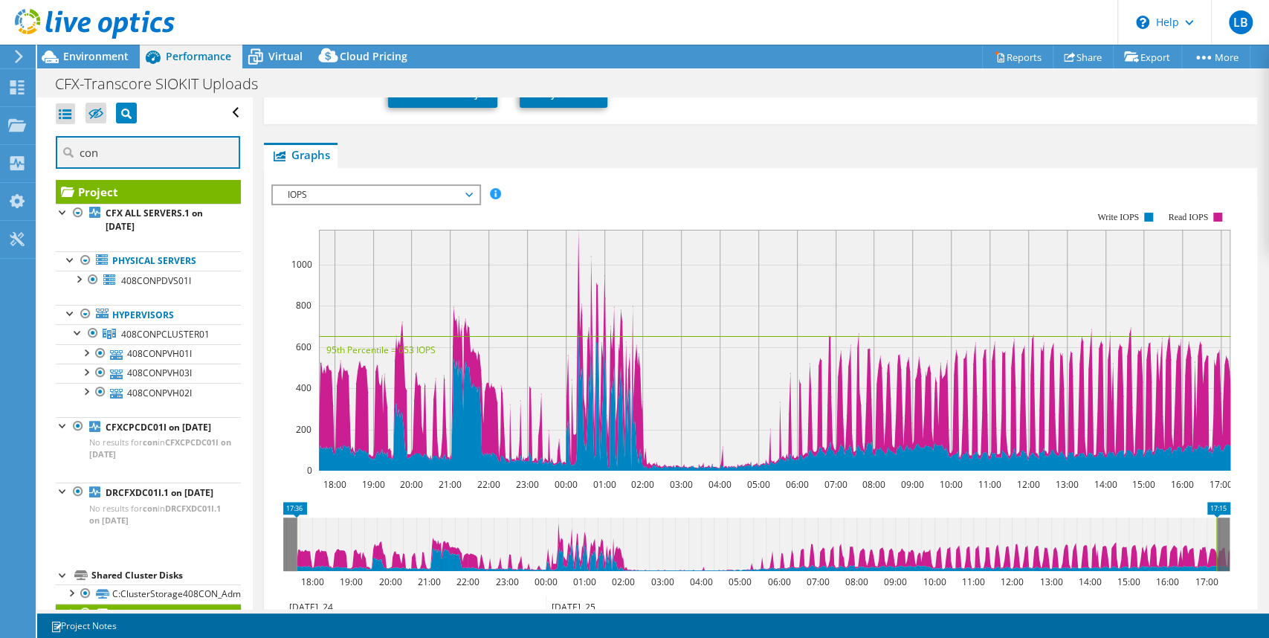
click at [108, 155] on input "con" at bounding box center [148, 152] width 184 height 33
drag, startPoint x: 116, startPoint y: 149, endPoint x: 73, endPoint y: 152, distance: 43.2
click at [73, 152] on div "con" at bounding box center [148, 154] width 185 height 36
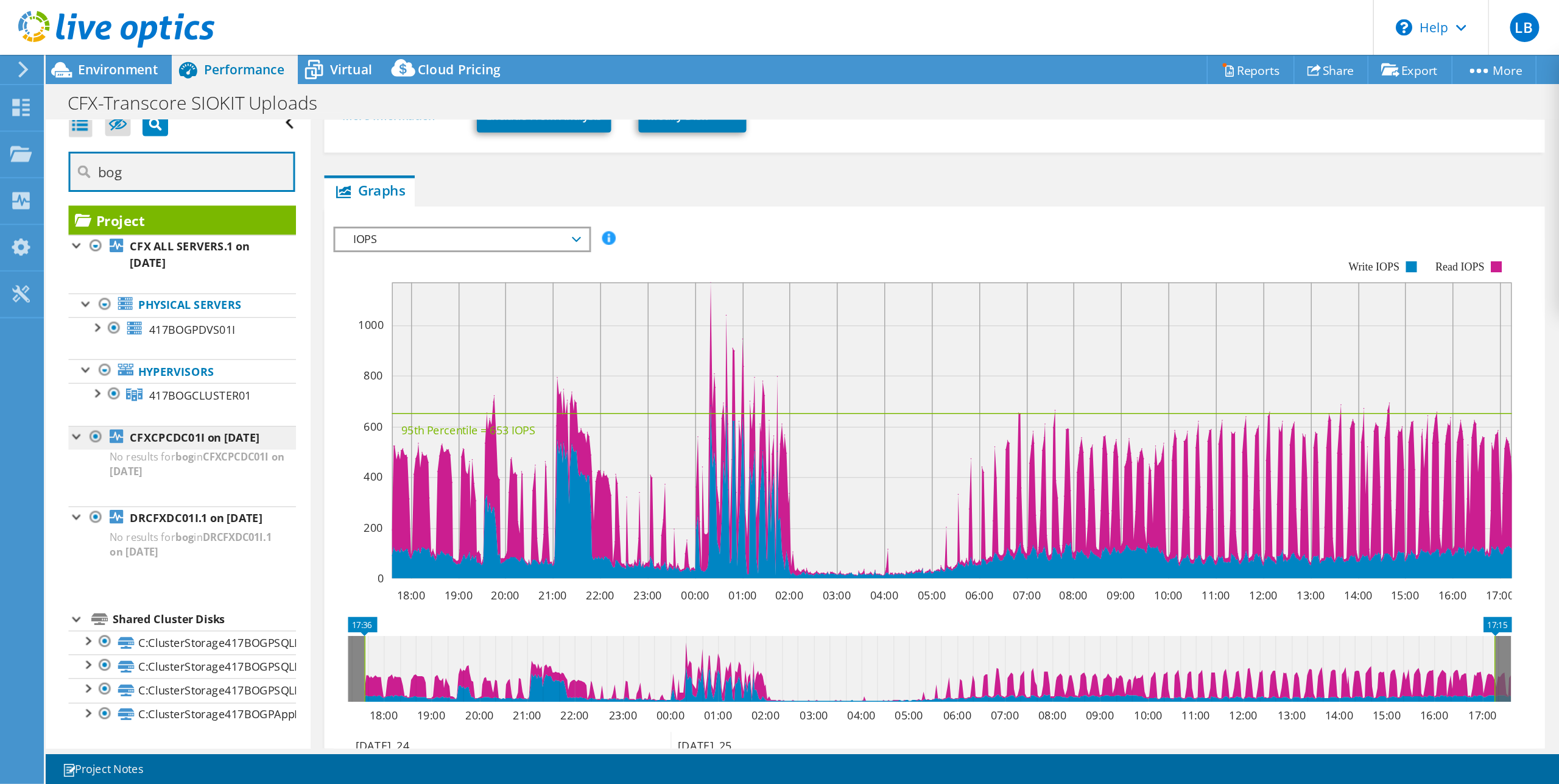
scroll to position [30, 0]
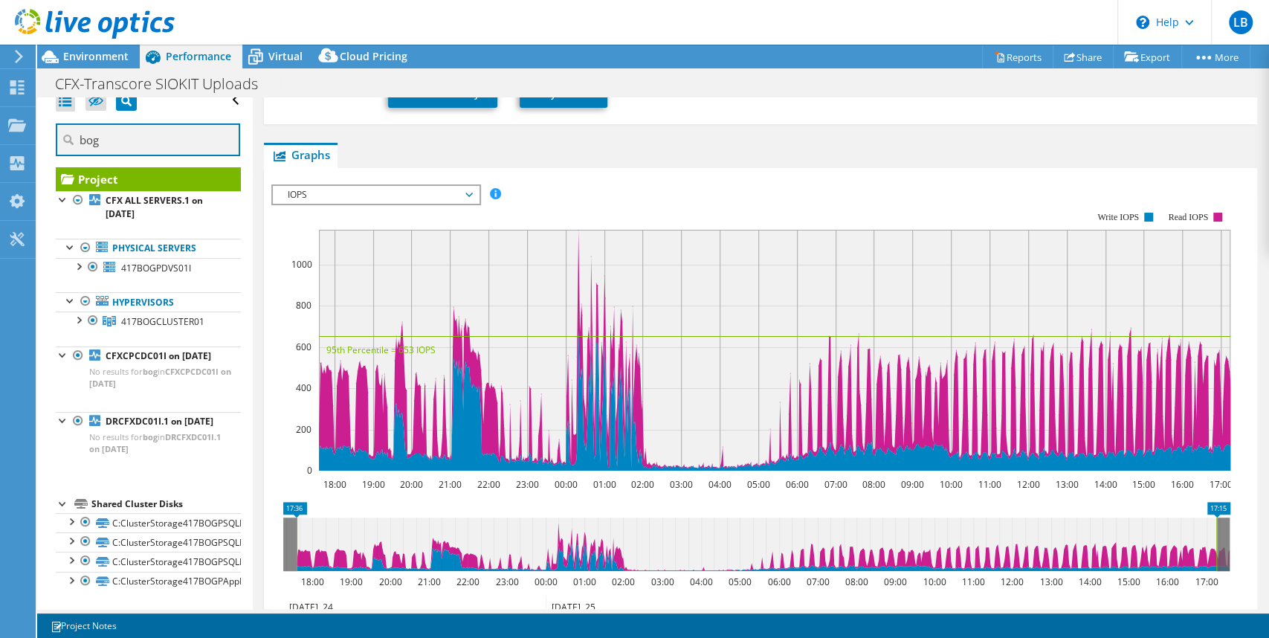
type input "bog"
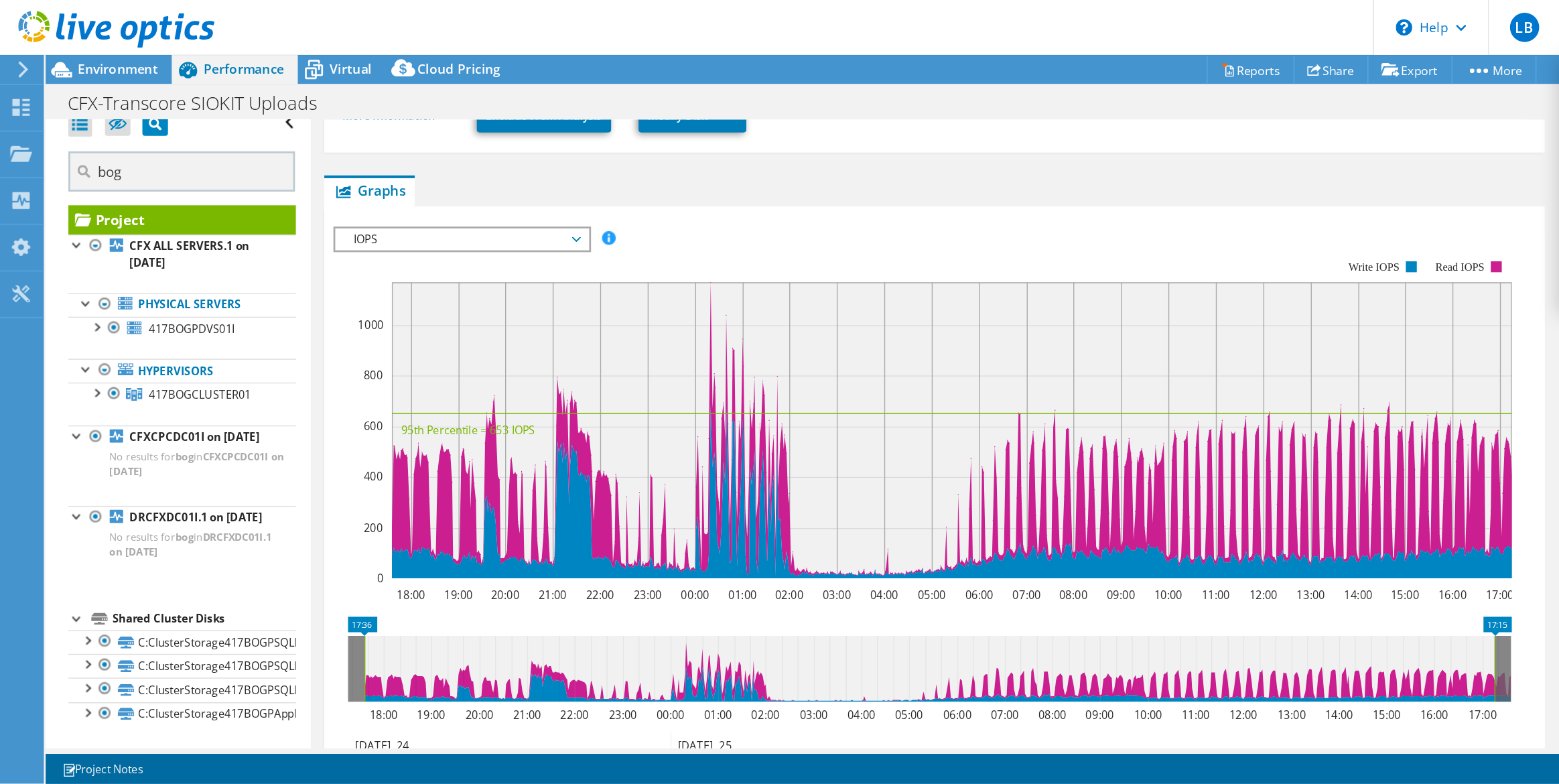
scroll to position [111, 0]
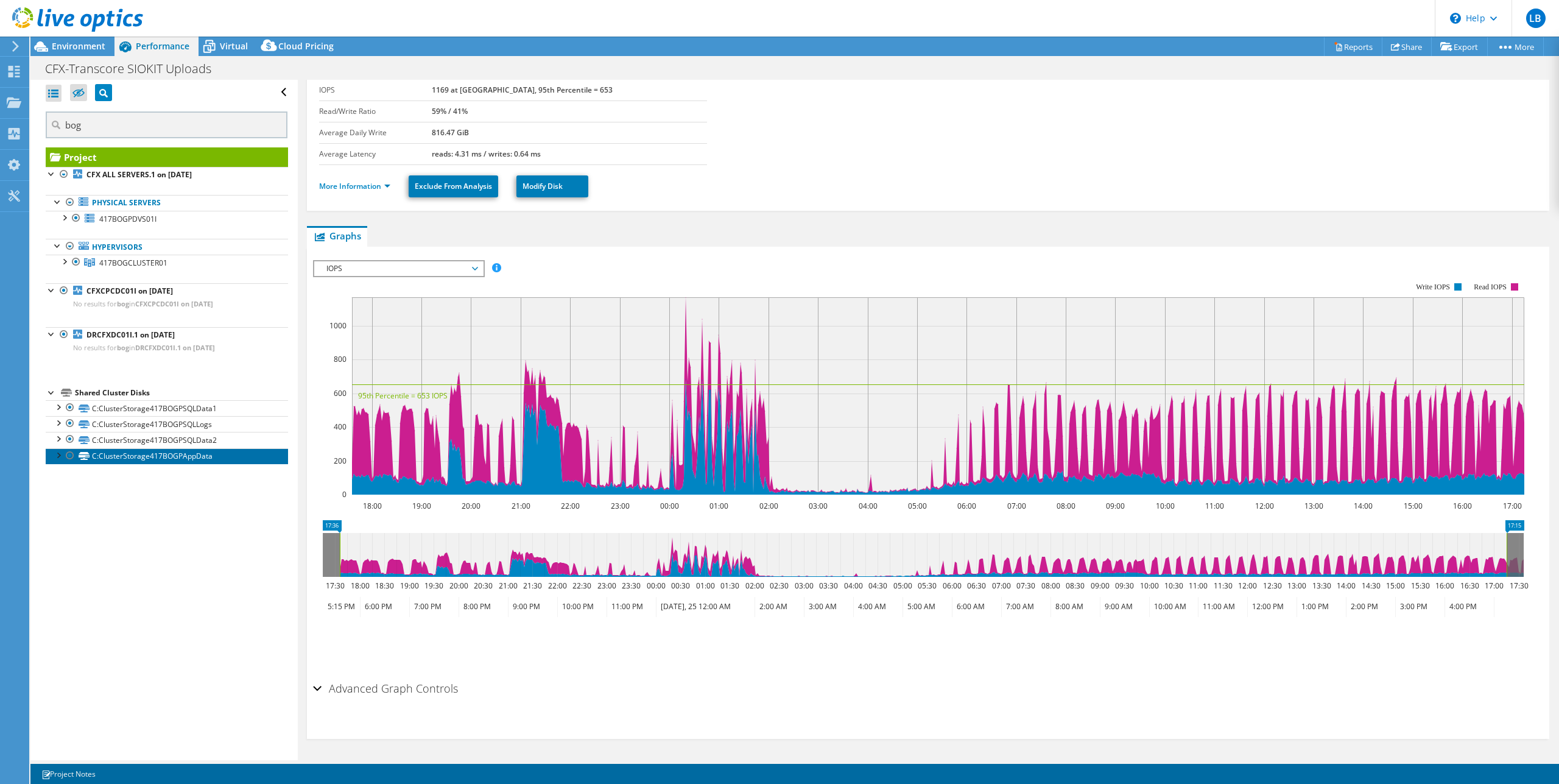
click at [174, 451] on link "C:ClusterStorage417BOGPAppData" at bounding box center [167, 455] width 242 height 16
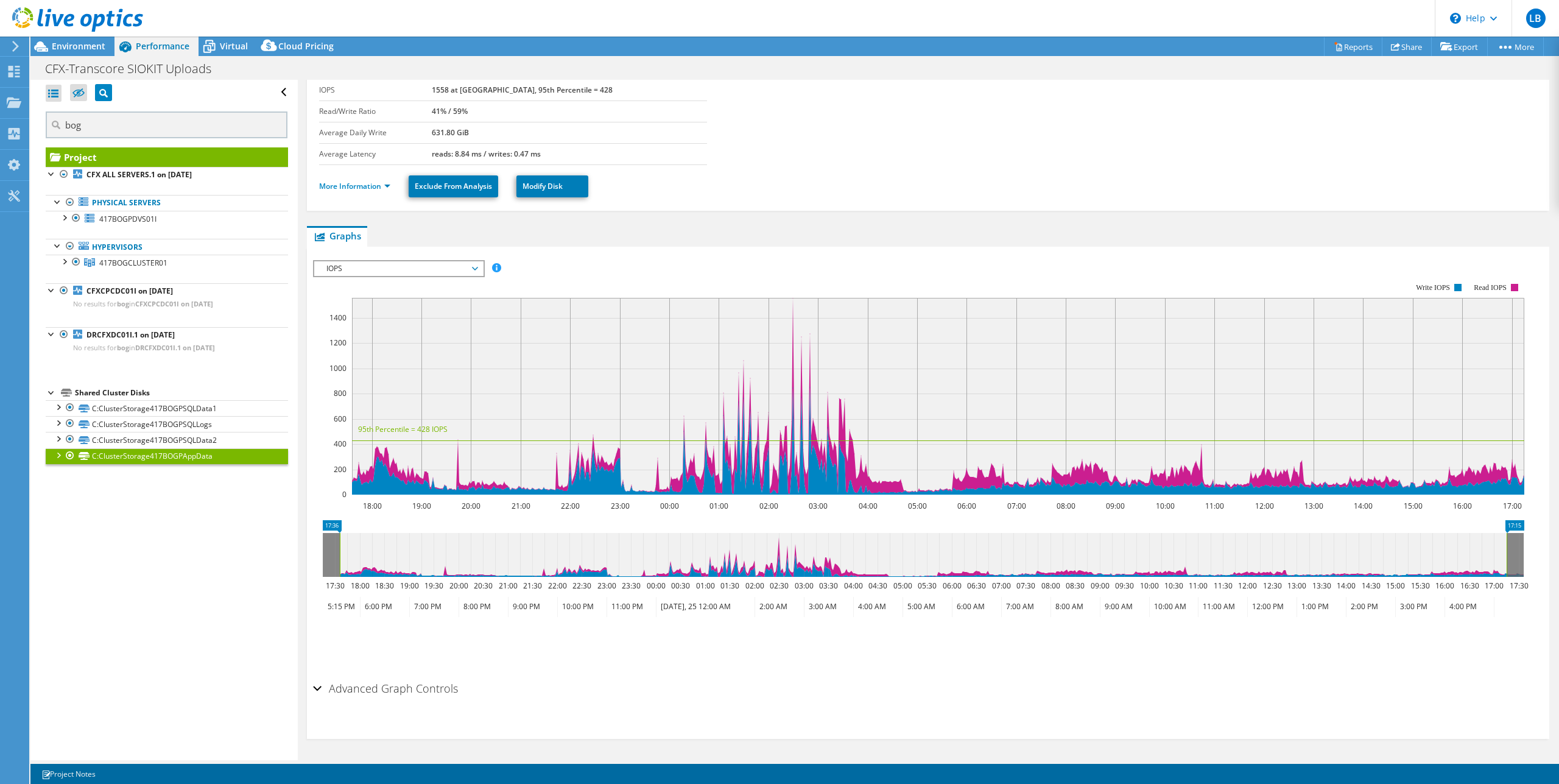
click at [433, 270] on span "IOPS" at bounding box center [398, 269] width 156 height 15
click at [1152, 103] on section "Total Capacity 64.00 TiB Used Capacity 56.01 TiB Peak Throughput 68.20 MB/s IOP…" at bounding box center [927, 90] width 1218 height 149
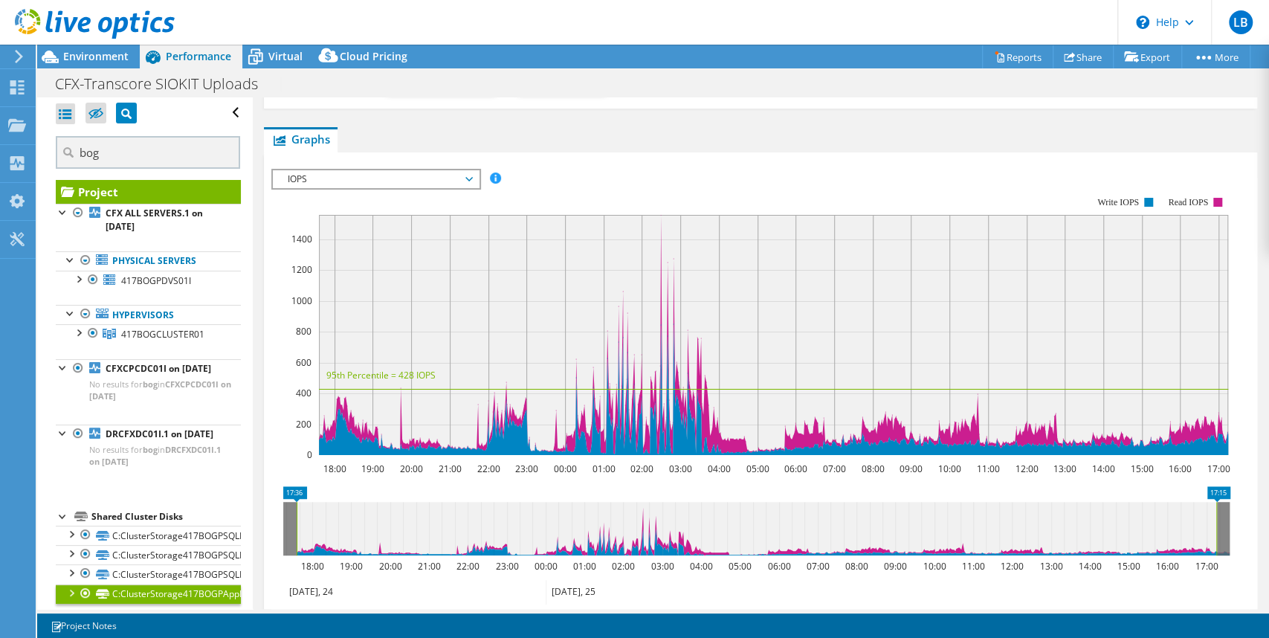
scroll to position [182, 0]
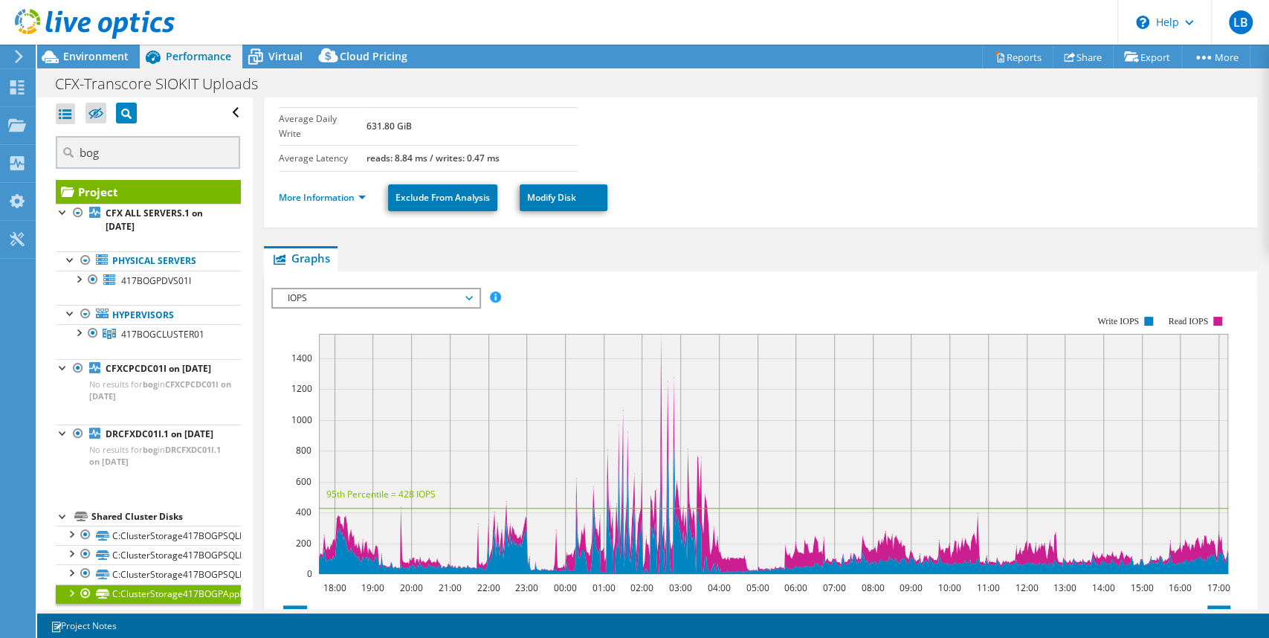
click at [466, 289] on span "IOPS" at bounding box center [375, 298] width 191 height 18
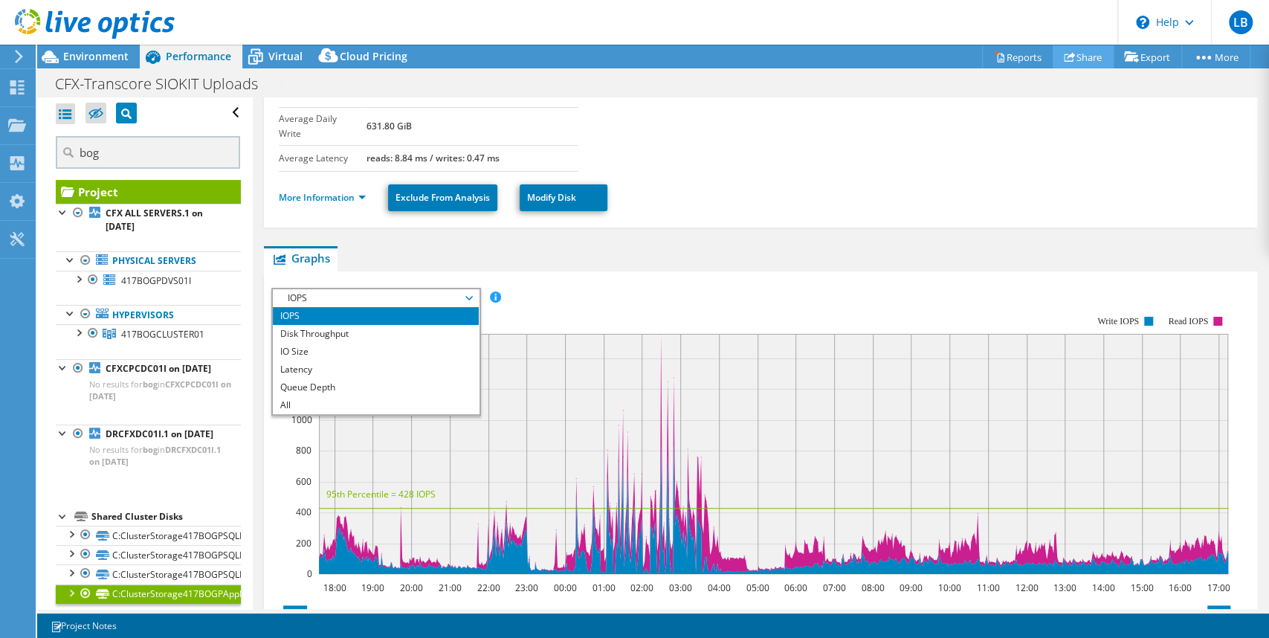
click at [1071, 59] on link "Share" at bounding box center [1082, 56] width 61 height 23
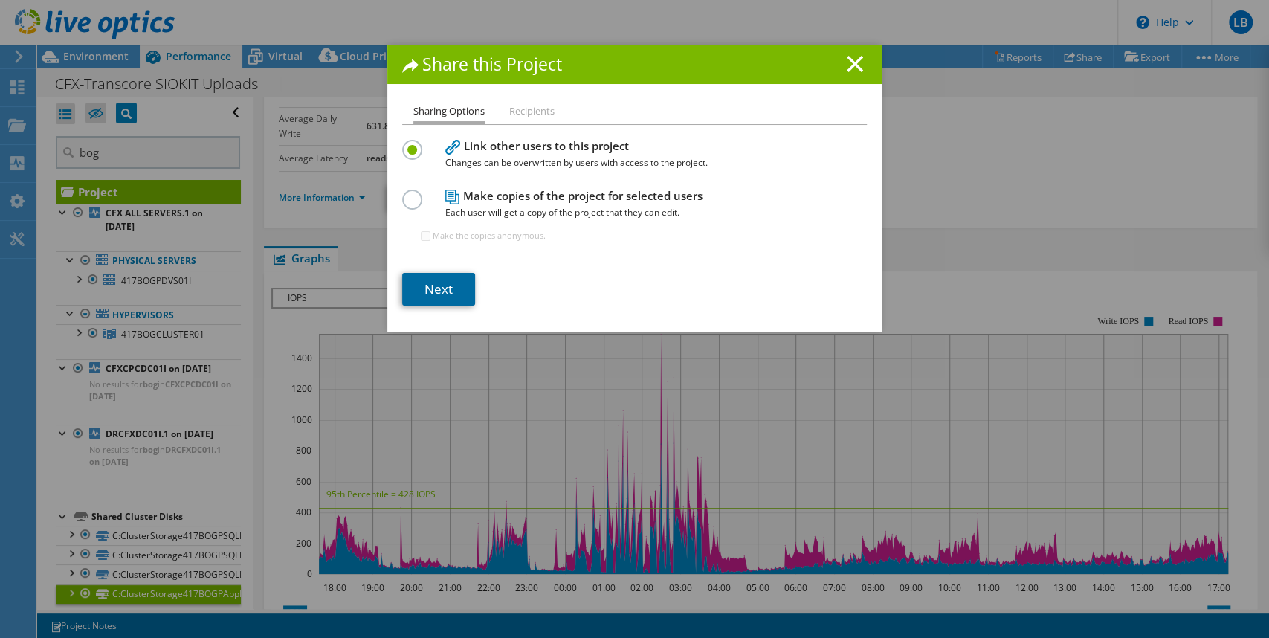
click at [425, 291] on link "Next" at bounding box center [438, 289] width 73 height 33
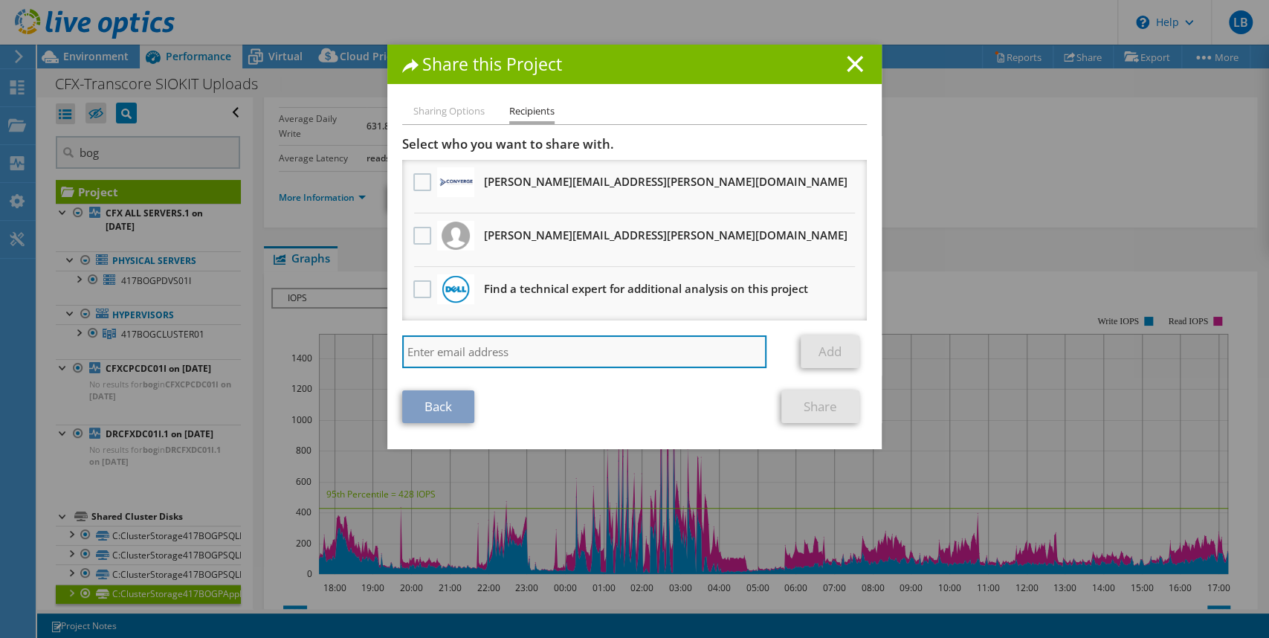
click at [540, 349] on input "search" at bounding box center [584, 351] width 364 height 33
type input "[PERSON_NAME]."
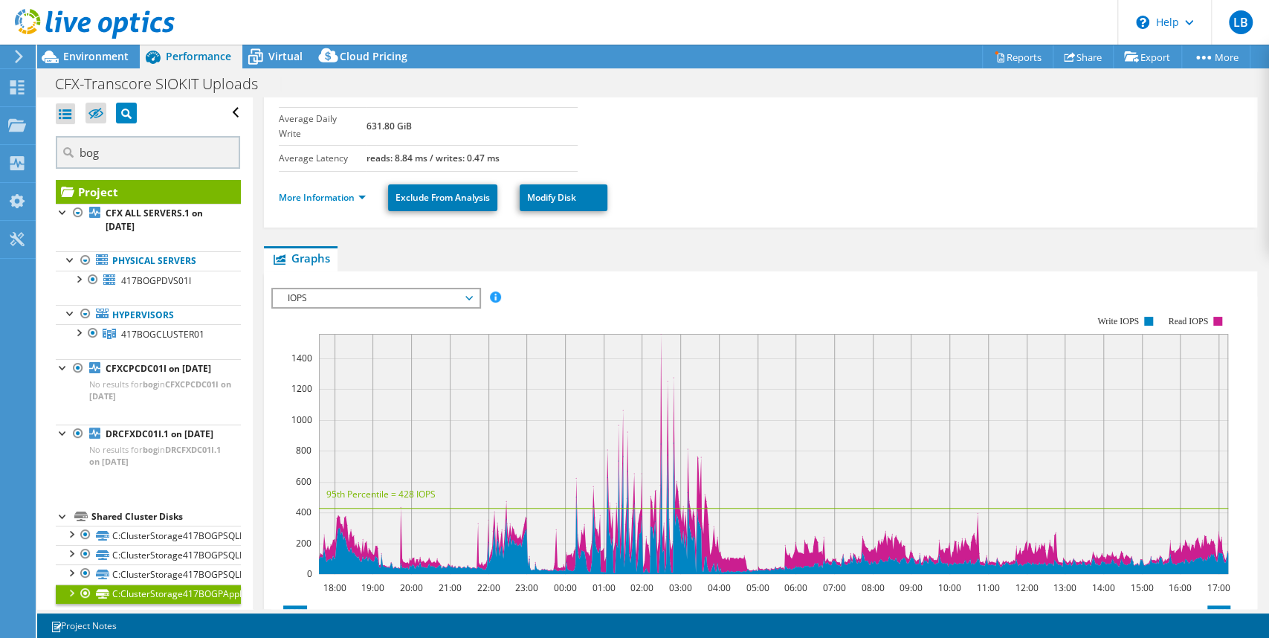
click at [224, 111] on div "Open All Close All Hide Excluded Nodes Project Tree Filter" at bounding box center [148, 112] width 185 height 31
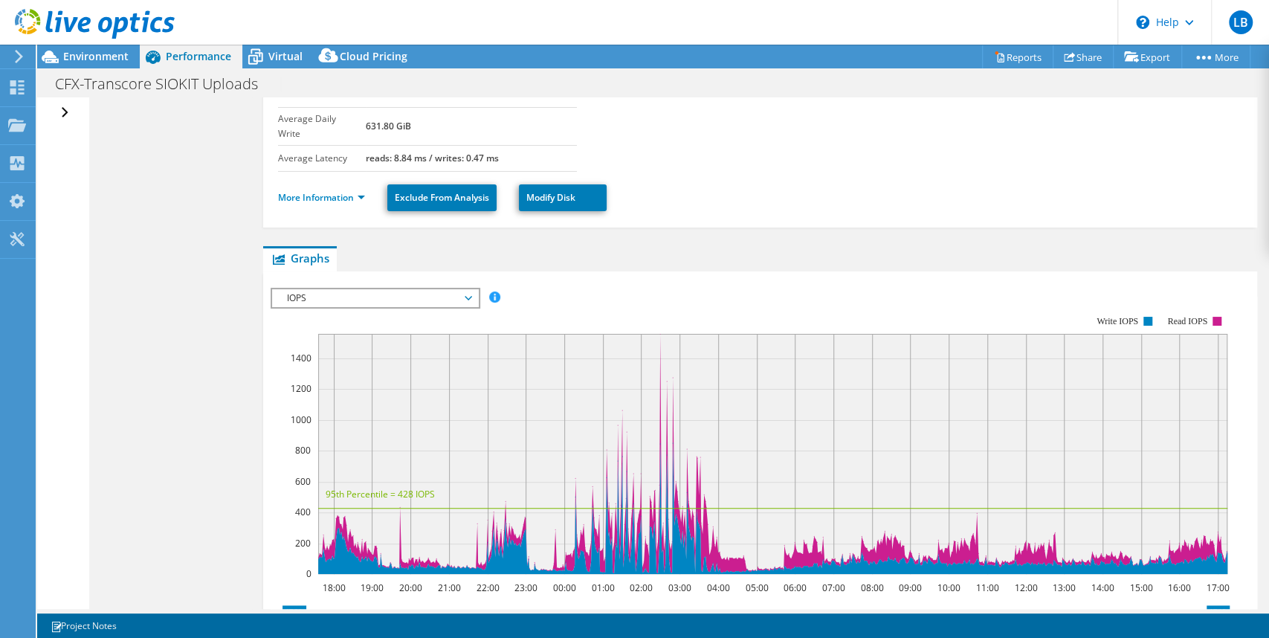
click at [71, 109] on div "Open All Close All Hide Excluded Nodes Project Tree Filter bog" at bounding box center [62, 352] width 51 height 511
click at [67, 109] on div "Open All Close All Hide Excluded Nodes Project Tree Filter" at bounding box center [67, 112] width 22 height 31
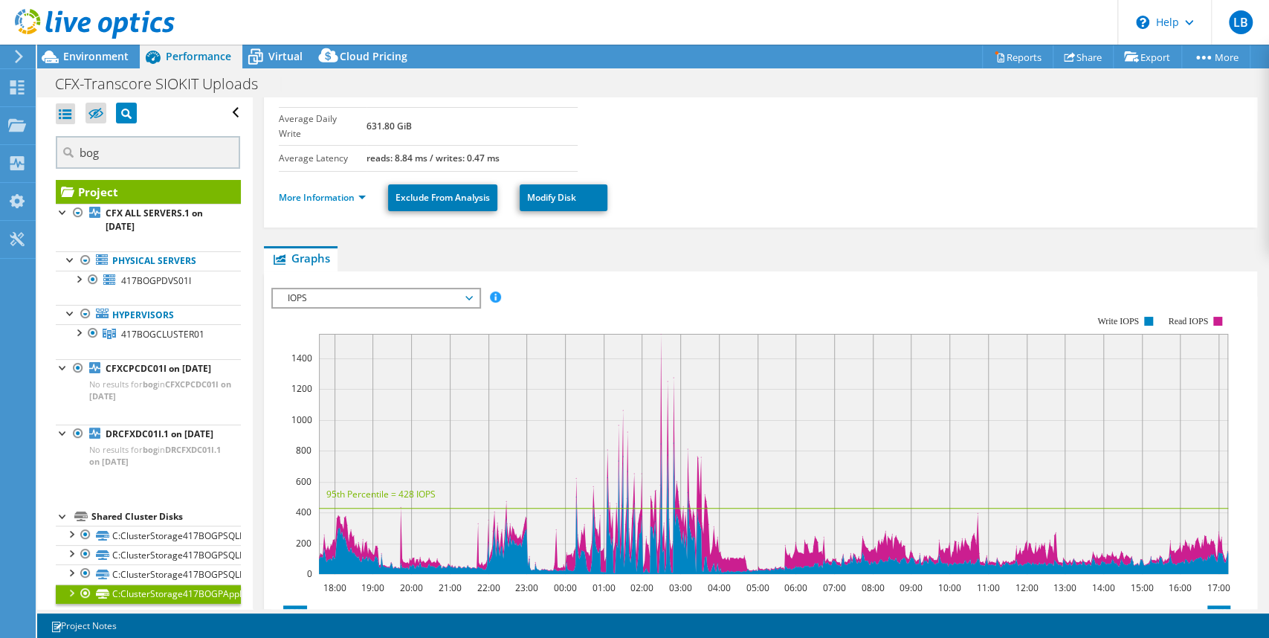
click at [16, 54] on icon at bounding box center [18, 56] width 11 height 13
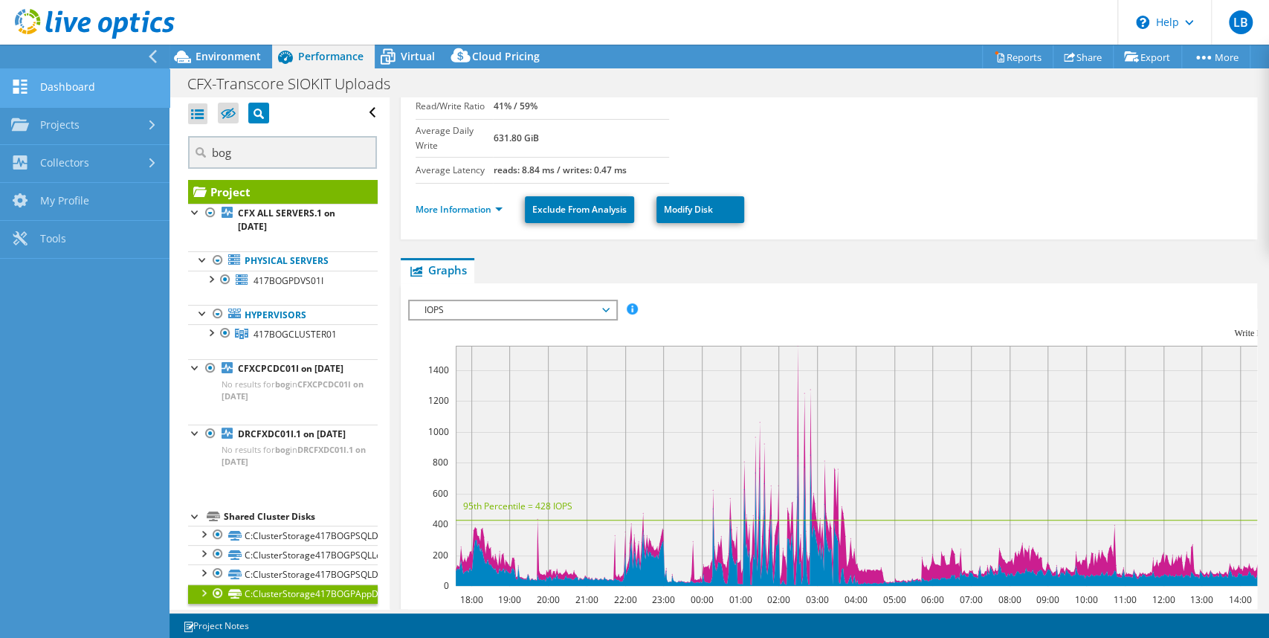
click at [59, 82] on link "Dashboard" at bounding box center [84, 88] width 169 height 38
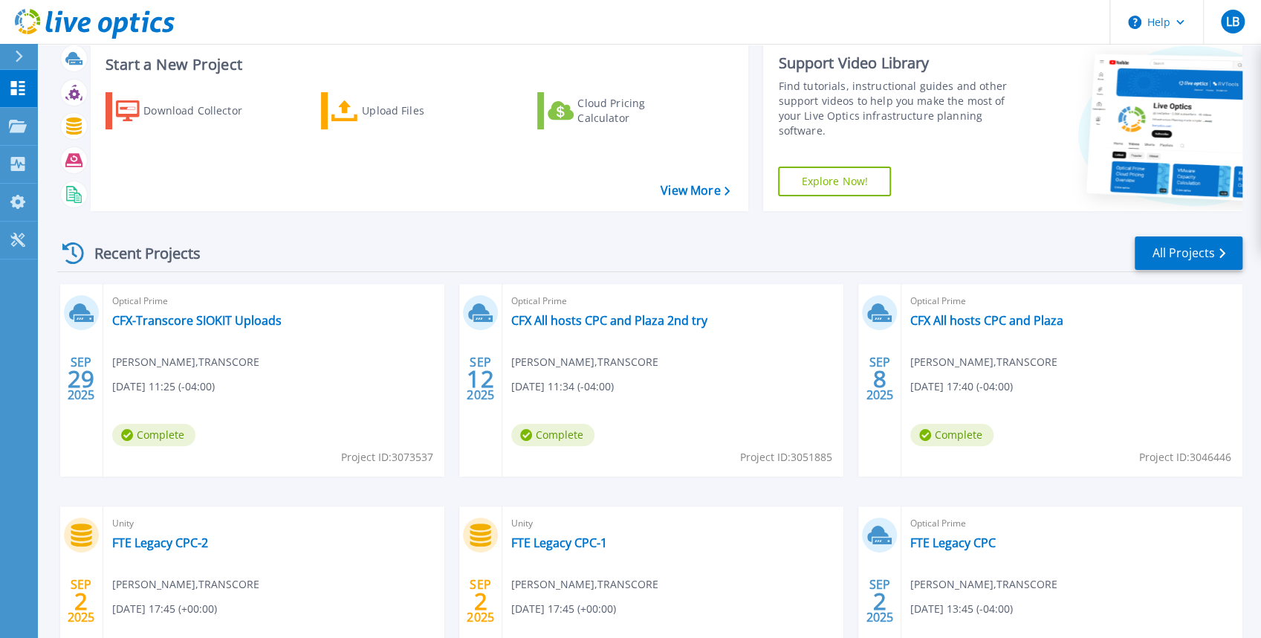
scroll to position [59, 0]
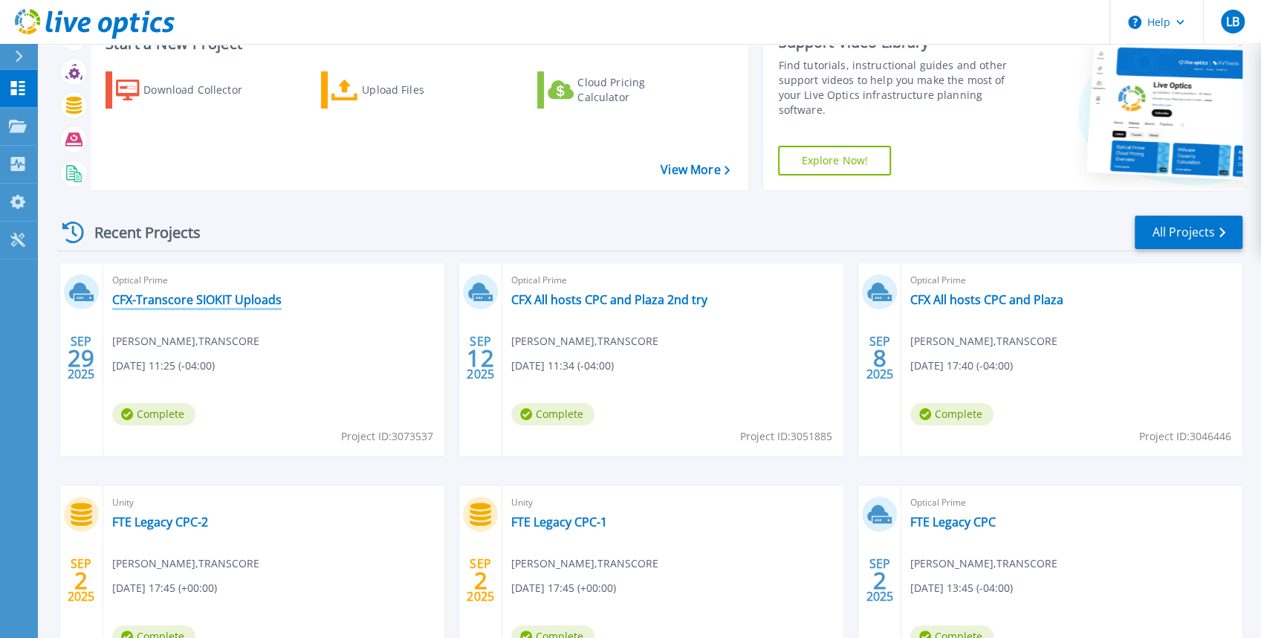
click at [265, 300] on link "CFX-Transcore SIOKIT Uploads" at bounding box center [196, 299] width 169 height 15
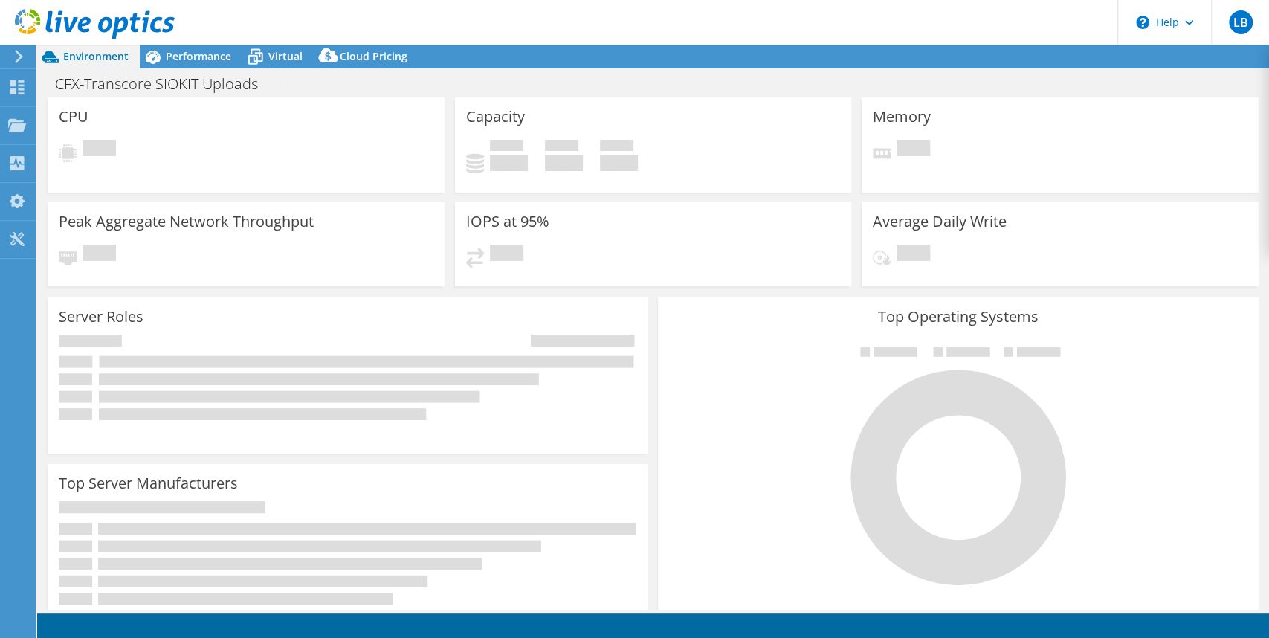
select select "USD"
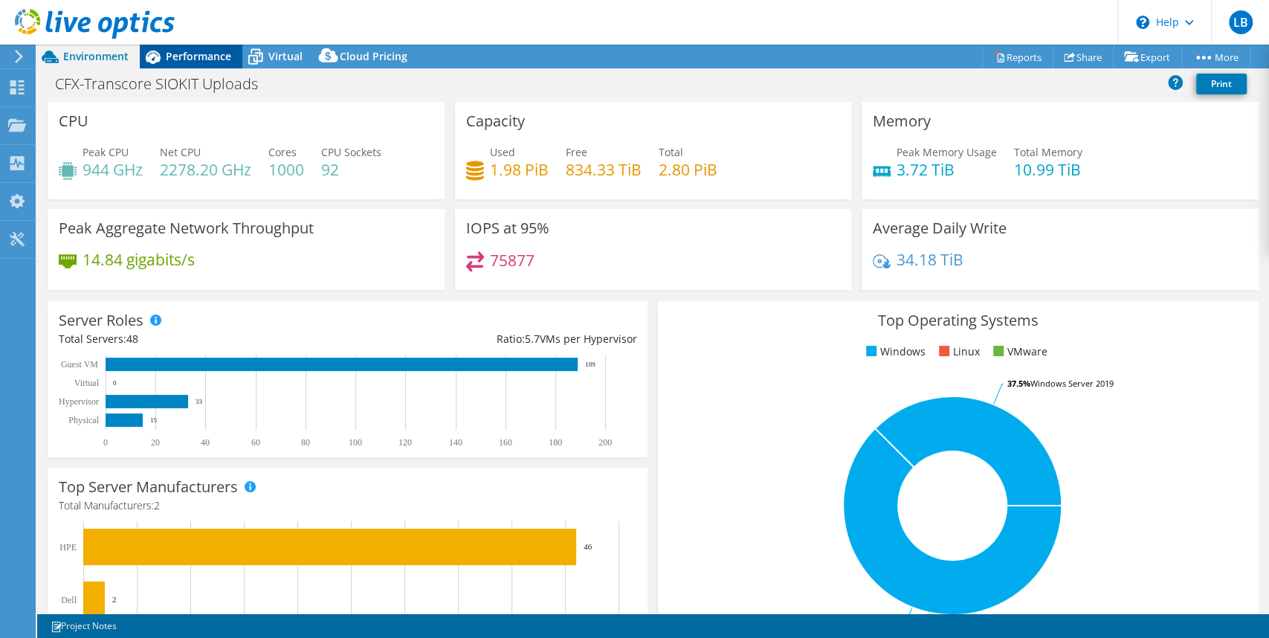
click at [192, 49] on span "Performance" at bounding box center [198, 56] width 65 height 14
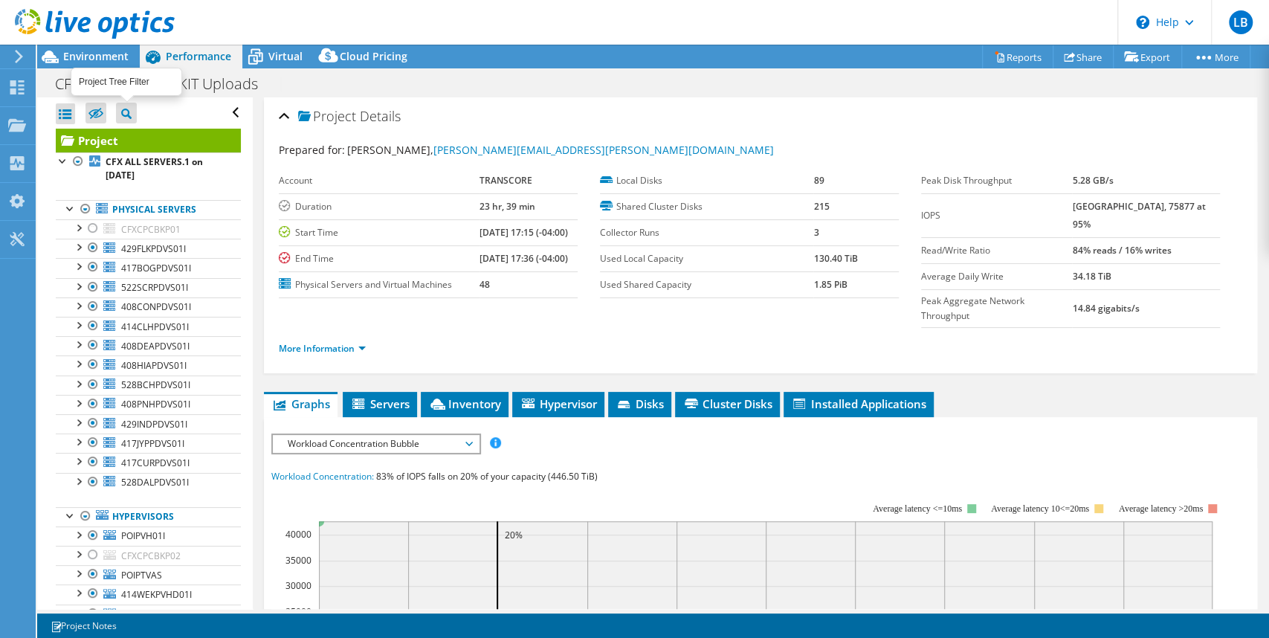
click at [127, 111] on icon at bounding box center [126, 114] width 10 height 10
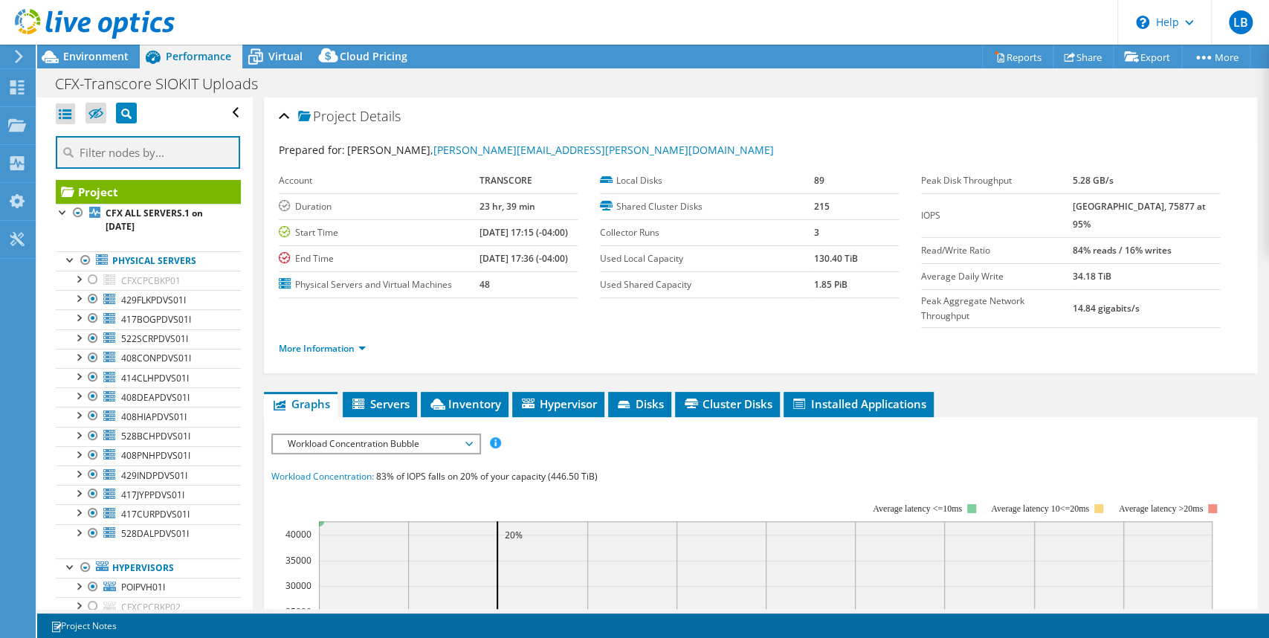
click at [148, 149] on input "text" at bounding box center [148, 152] width 184 height 33
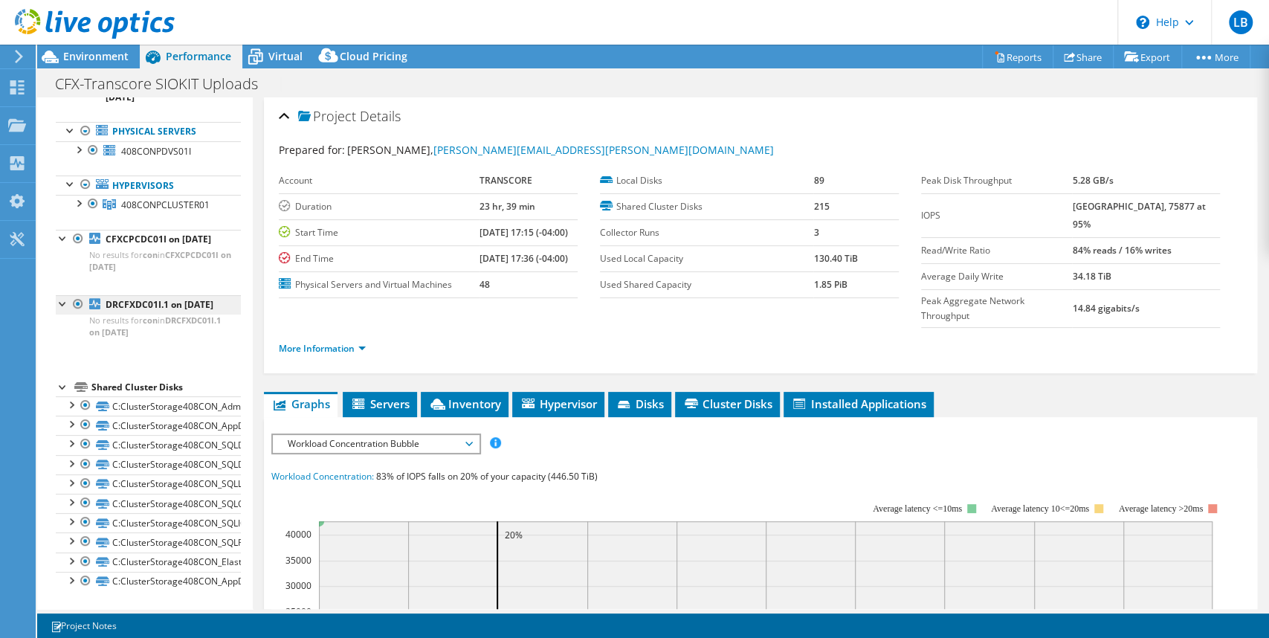
scroll to position [152, 0]
type input "con"
click at [198, 422] on link "C:ClusterStorage408CON_AppData" at bounding box center [148, 424] width 185 height 19
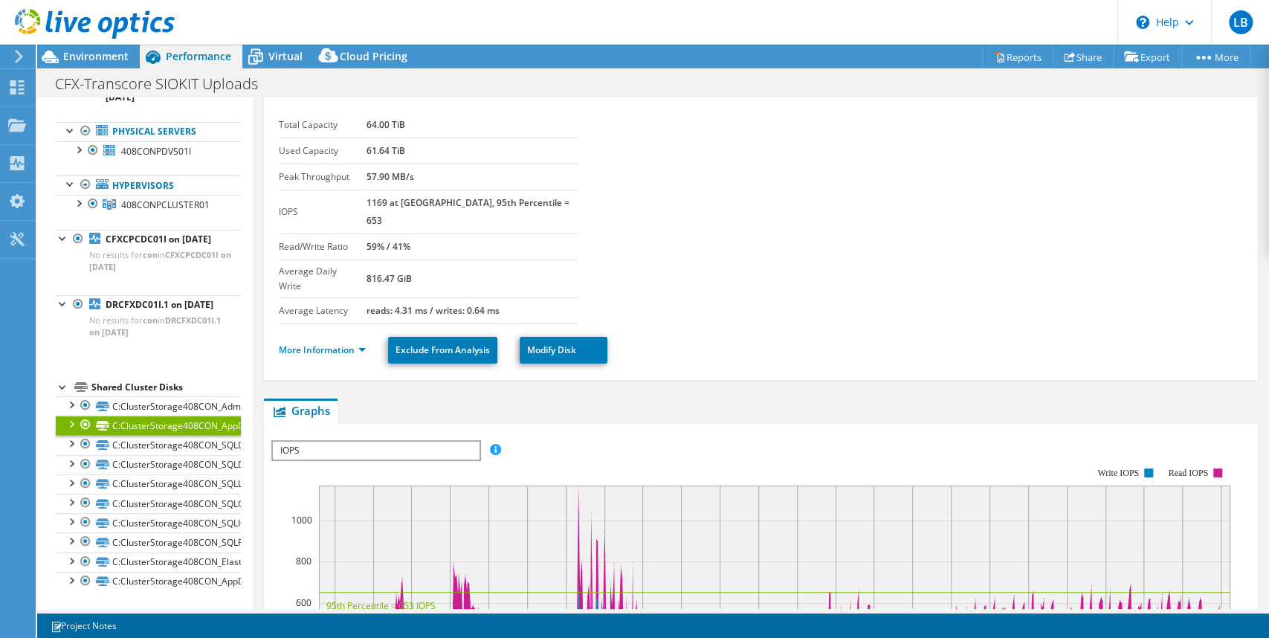
scroll to position [0, 0]
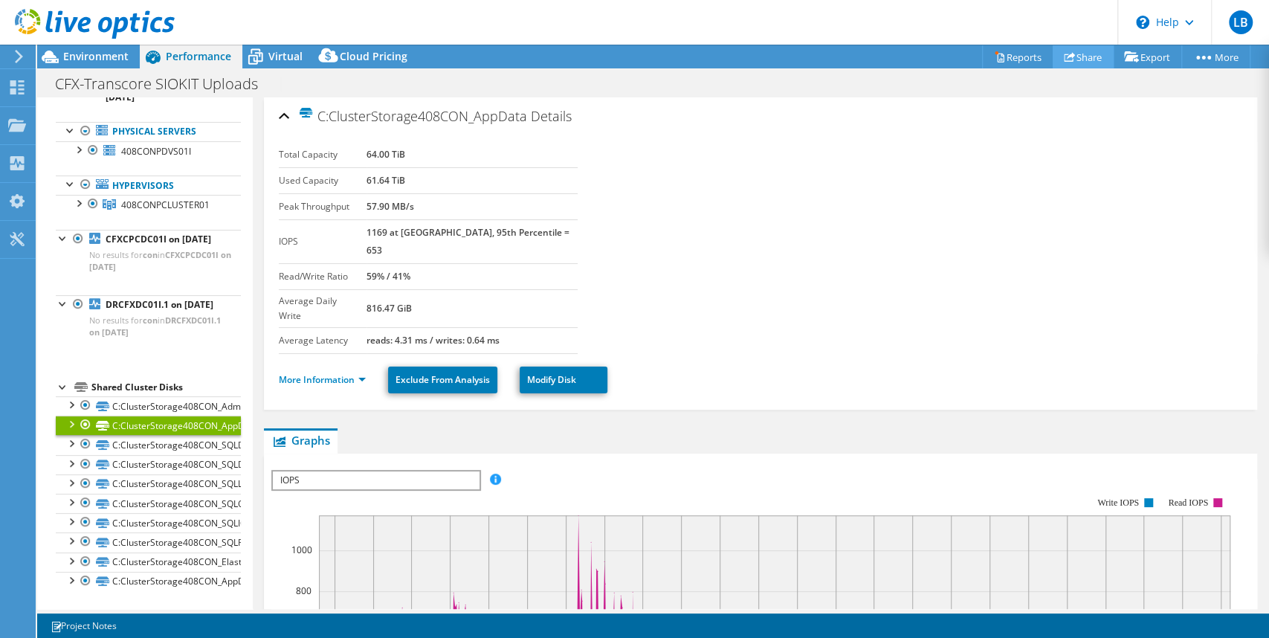
click at [1070, 56] on link "Share" at bounding box center [1082, 56] width 61 height 23
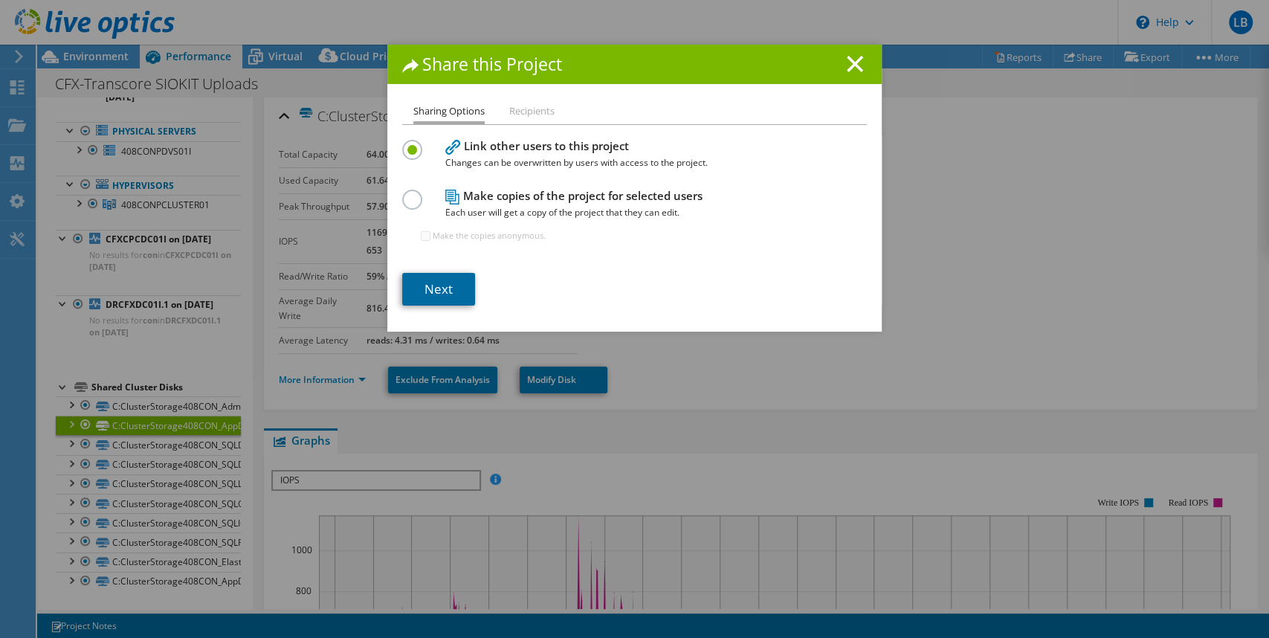
click at [437, 288] on link "Next" at bounding box center [438, 289] width 73 height 33
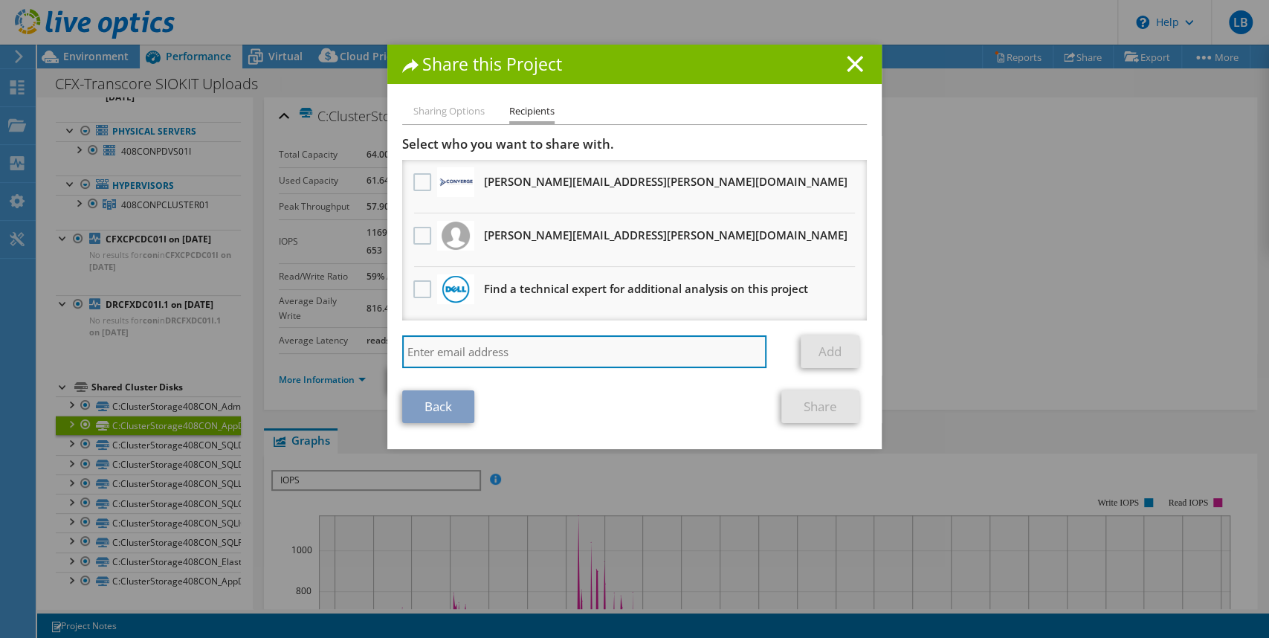
click at [502, 351] on input "search" at bounding box center [584, 351] width 364 height 33
type input "[PERSON_NAME][EMAIL_ADDRESS][PERSON_NAME][DOMAIN_NAME]"
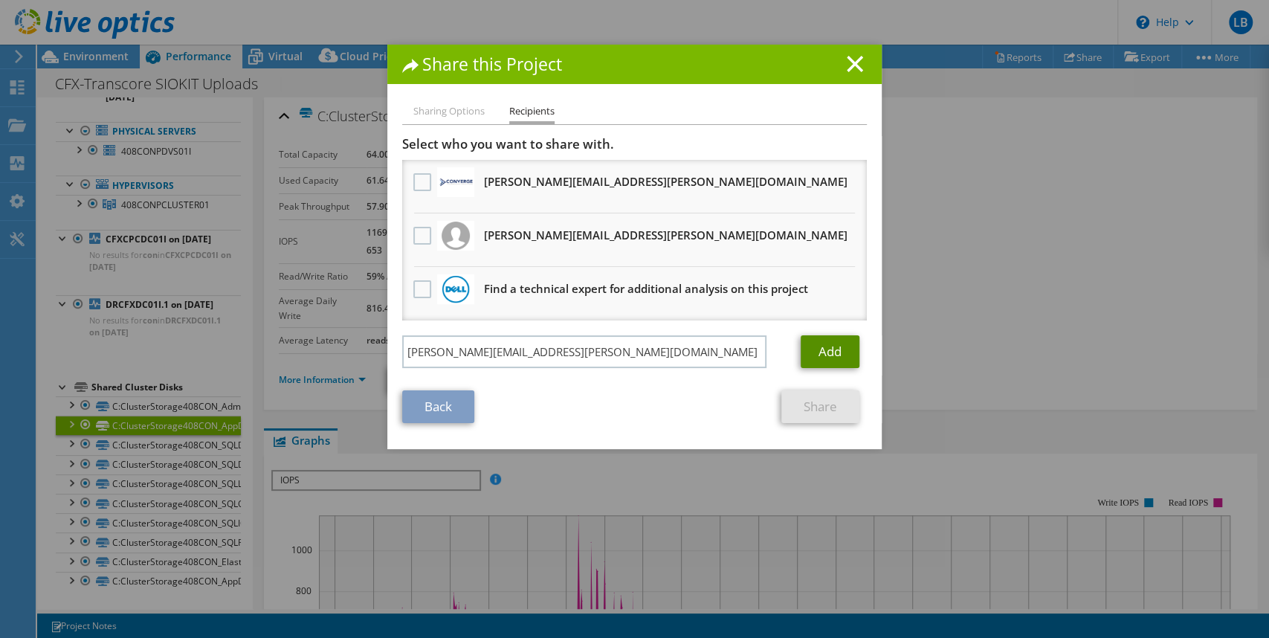
click at [829, 354] on link "Add" at bounding box center [829, 351] width 59 height 33
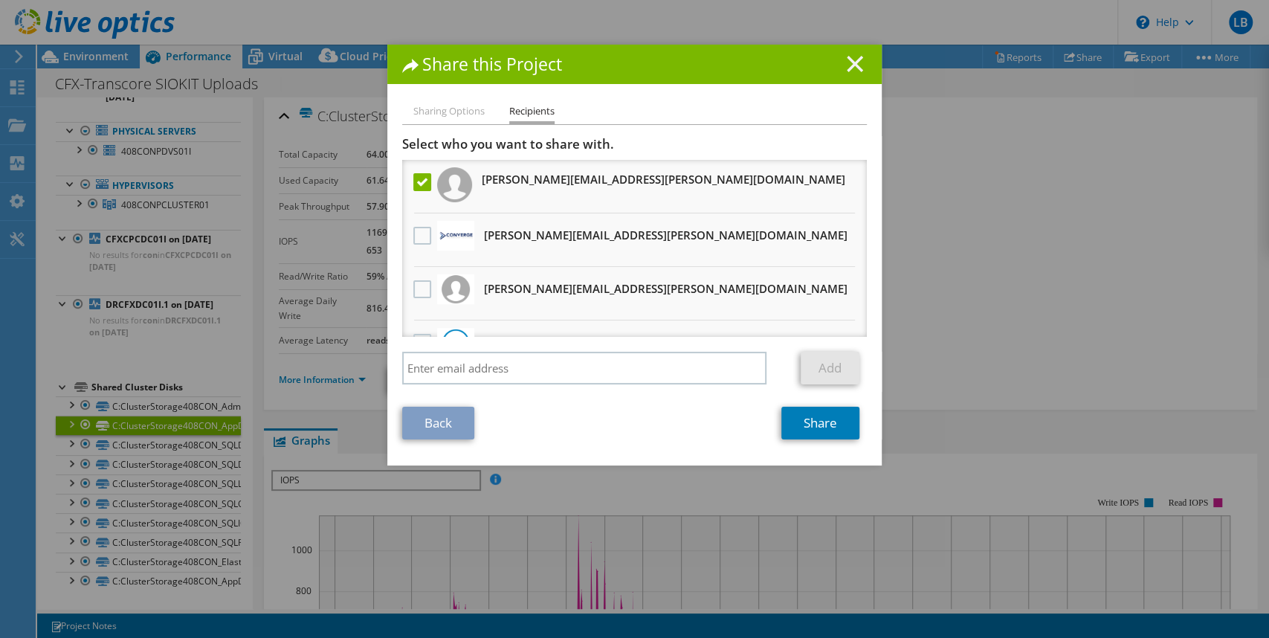
click at [854, 63] on icon at bounding box center [855, 64] width 16 height 16
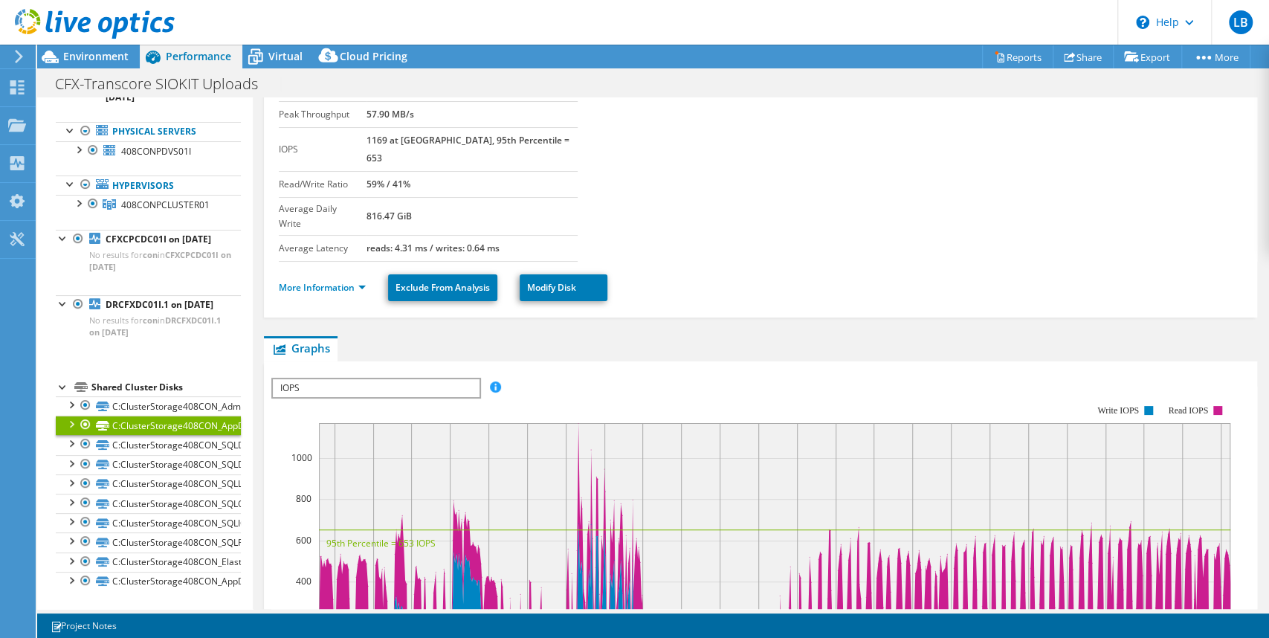
scroll to position [119, 0]
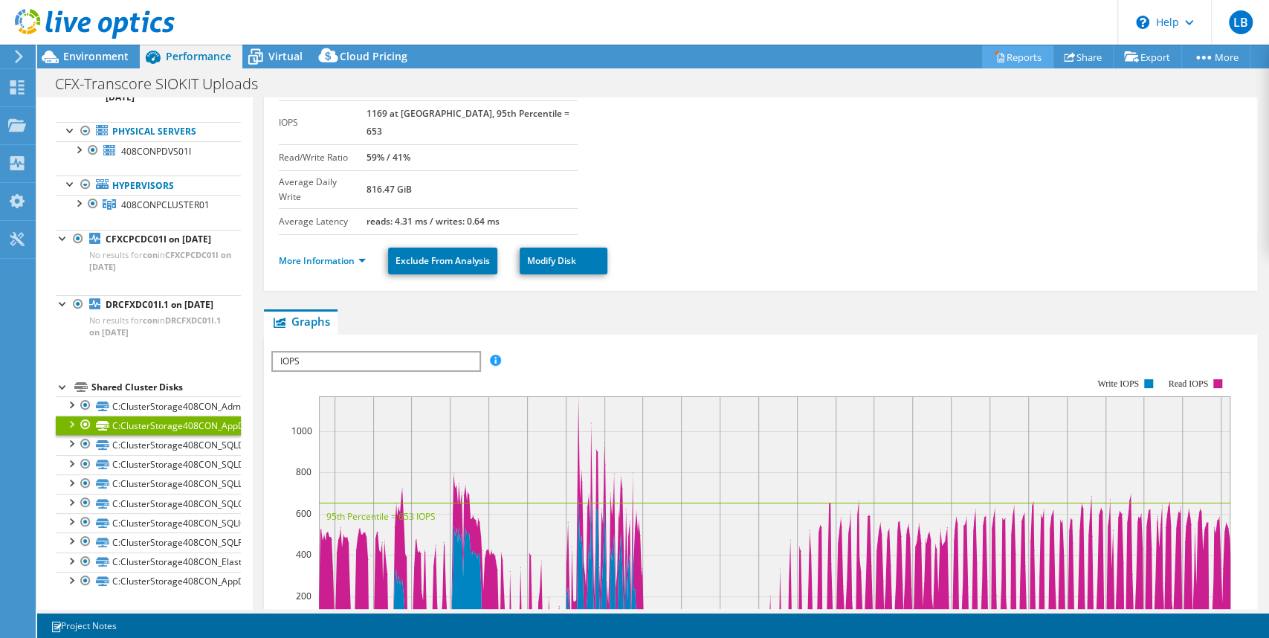
click at [1009, 60] on link "Reports" at bounding box center [1017, 56] width 71 height 23
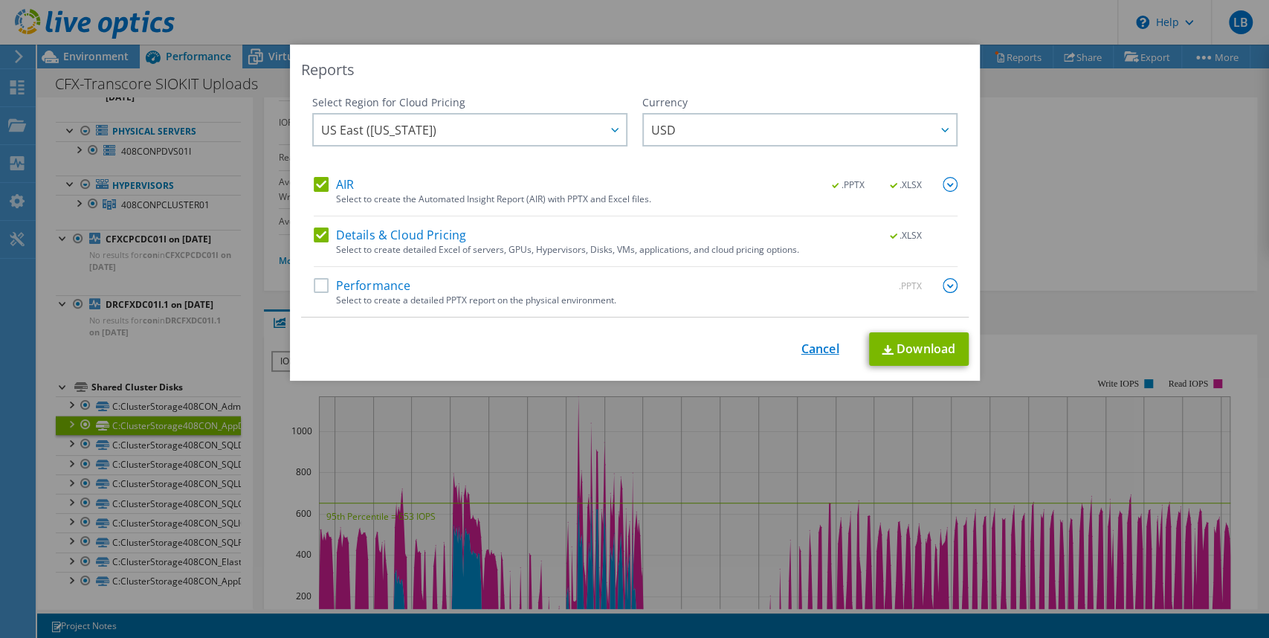
click at [801, 349] on link "Cancel" at bounding box center [820, 349] width 38 height 14
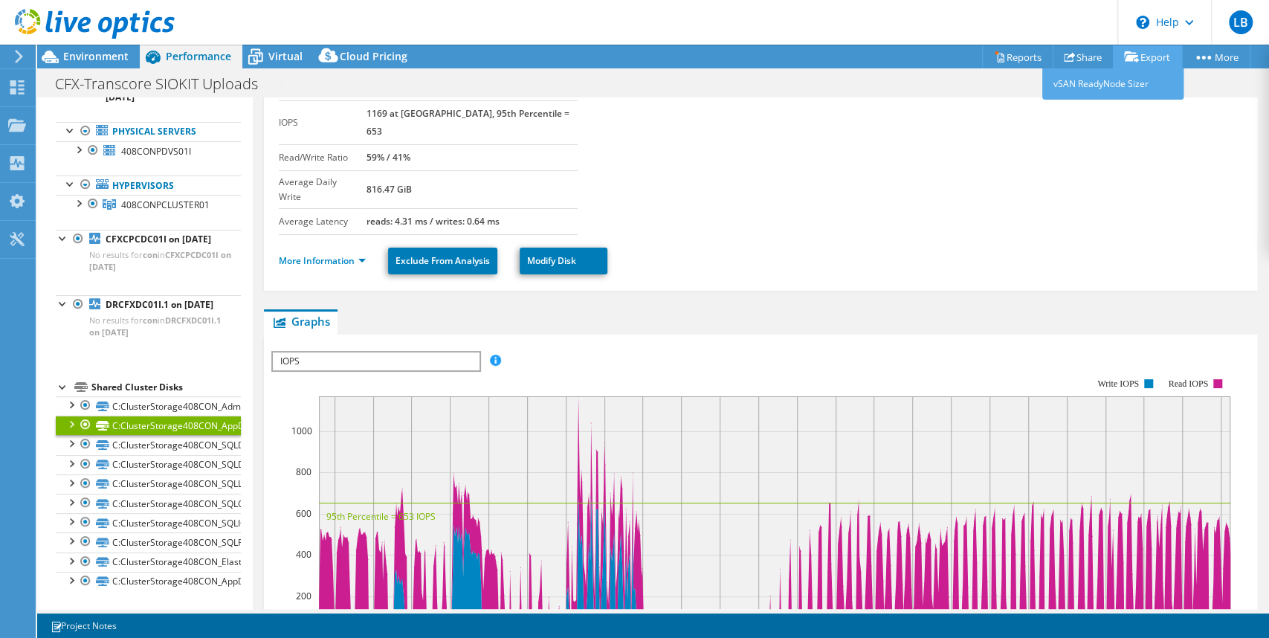
click at [1135, 58] on link "Export" at bounding box center [1147, 56] width 69 height 23
click at [881, 45] on div "Project Actions Project Actions Reports Share Export vSAN ReadyNode Sizer" at bounding box center [653, 57] width 1232 height 24
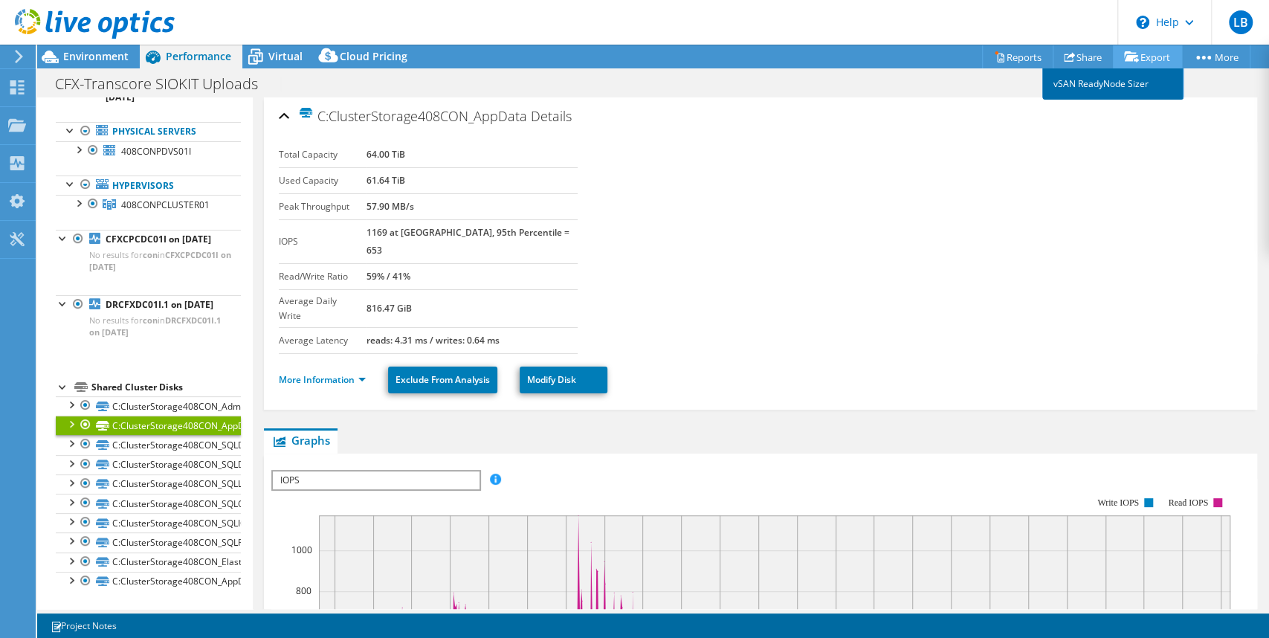
click at [1119, 87] on link "vSAN ReadyNode Sizer" at bounding box center [1112, 83] width 141 height 31
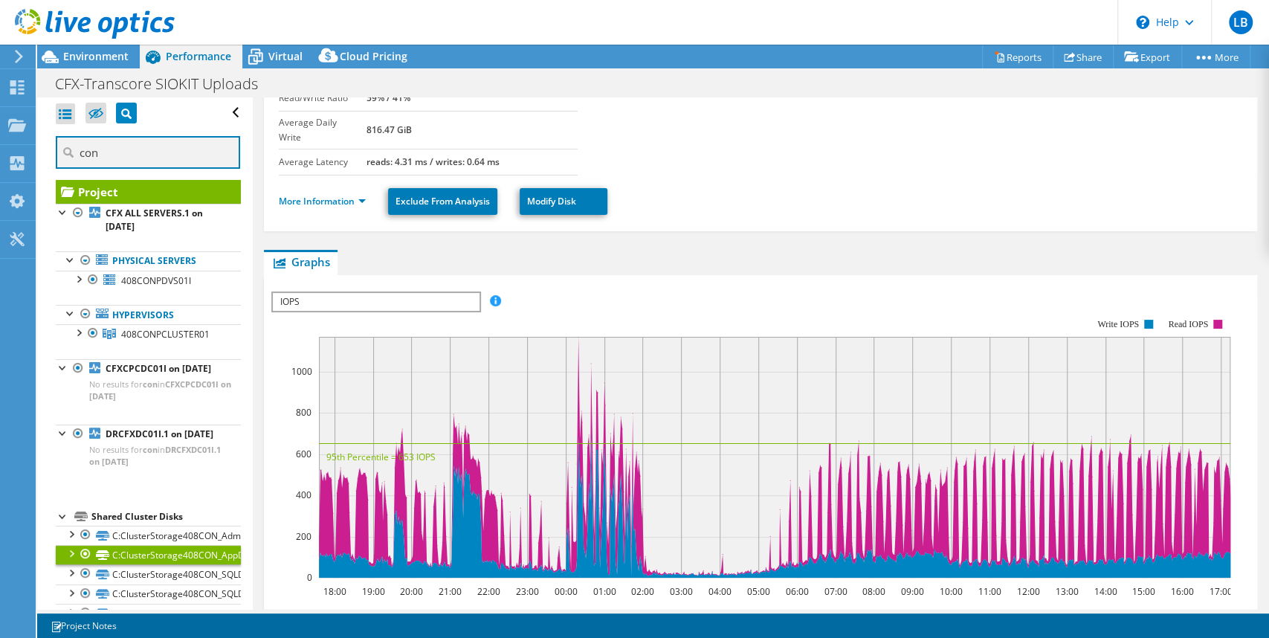
drag, startPoint x: 119, startPoint y: 149, endPoint x: 73, endPoint y: 151, distance: 46.1
click at [73, 151] on div "con" at bounding box center [148, 154] width 185 height 36
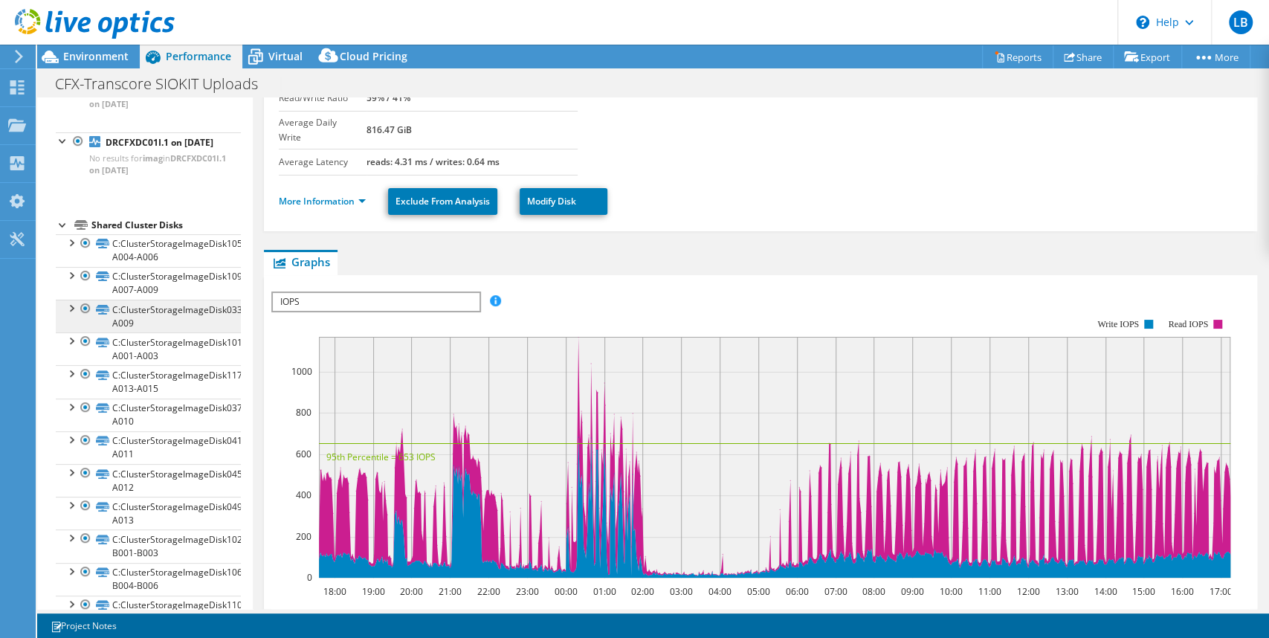
scroll to position [357, 0]
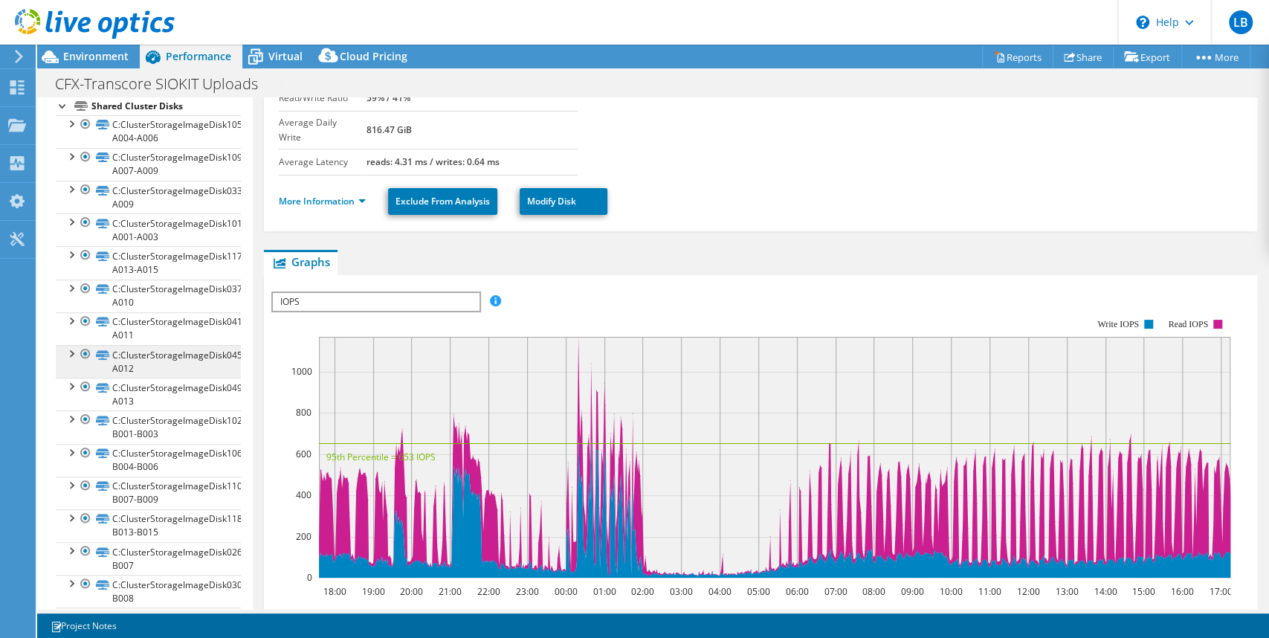
type input "imag"
click at [200, 378] on link "C:ClusterStorageImageDisk045-A012" at bounding box center [148, 361] width 185 height 33
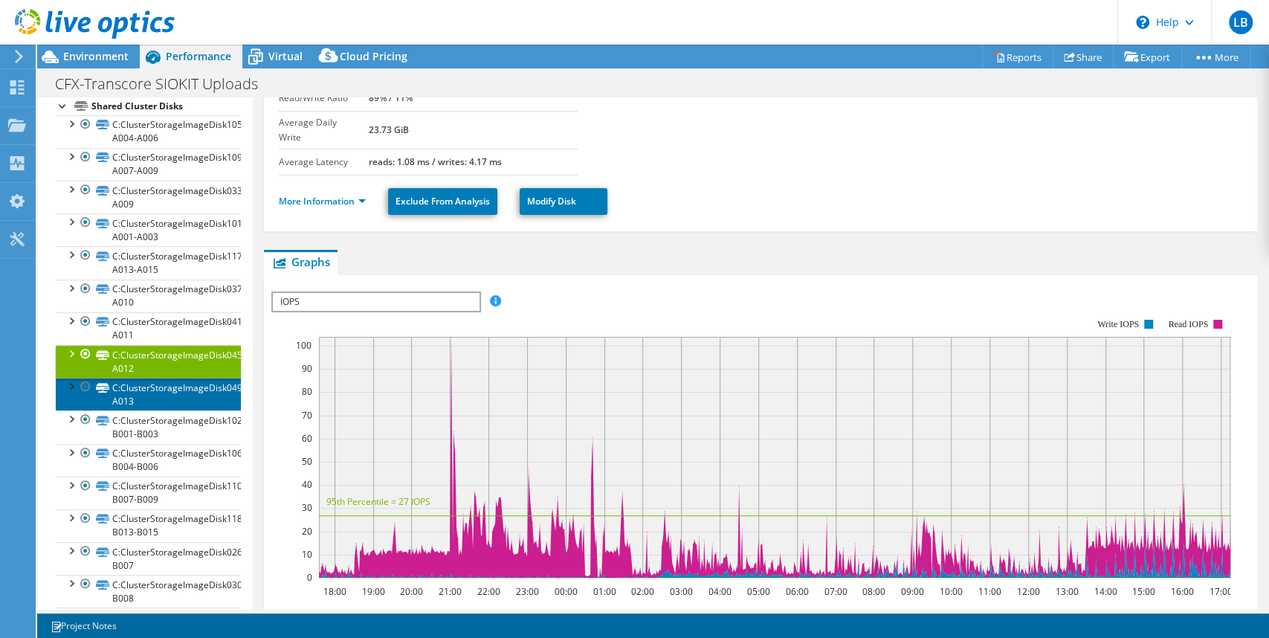
click at [162, 410] on link "C:ClusterStorageImageDisk049-A013" at bounding box center [148, 394] width 185 height 33
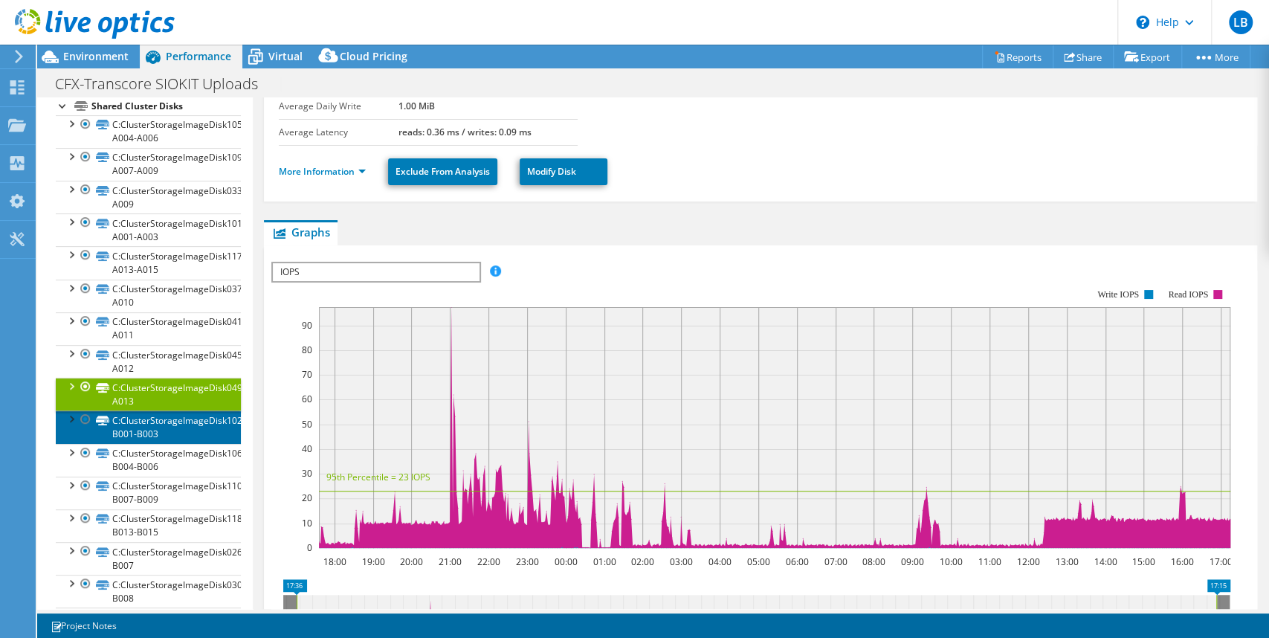
click at [172, 443] on link "C:ClusterStorageImageDisk102-B001-B003" at bounding box center [148, 426] width 185 height 33
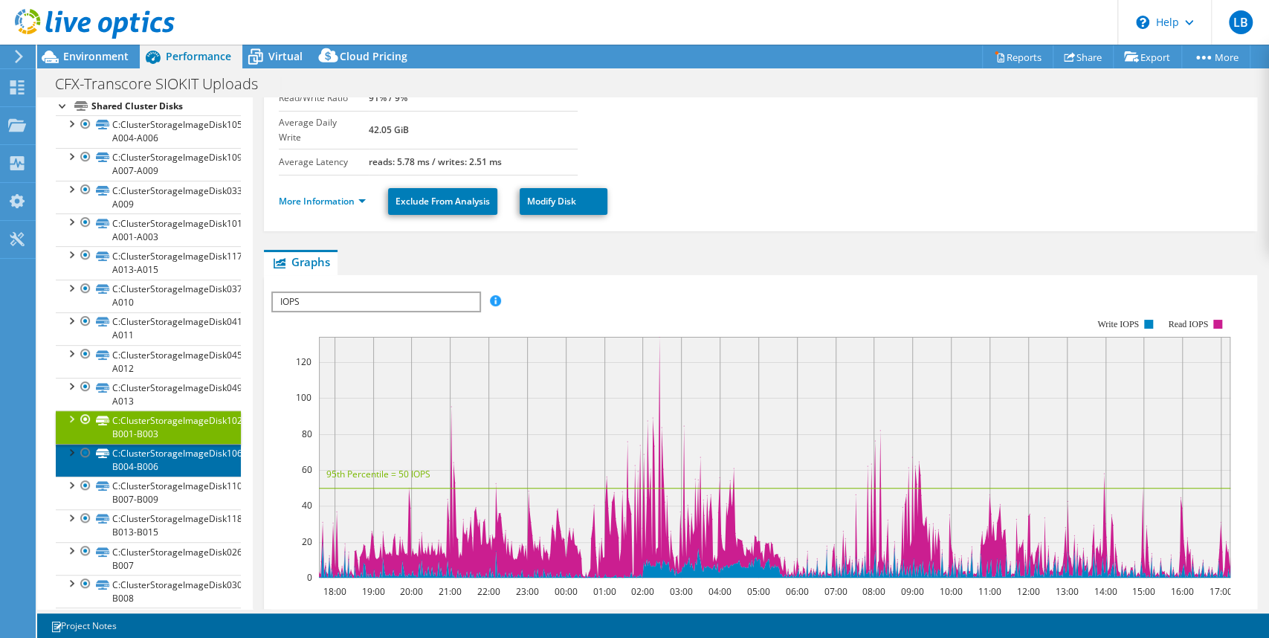
click at [177, 476] on link "C:ClusterStorageImageDisk106-B004-B006" at bounding box center [148, 460] width 185 height 33
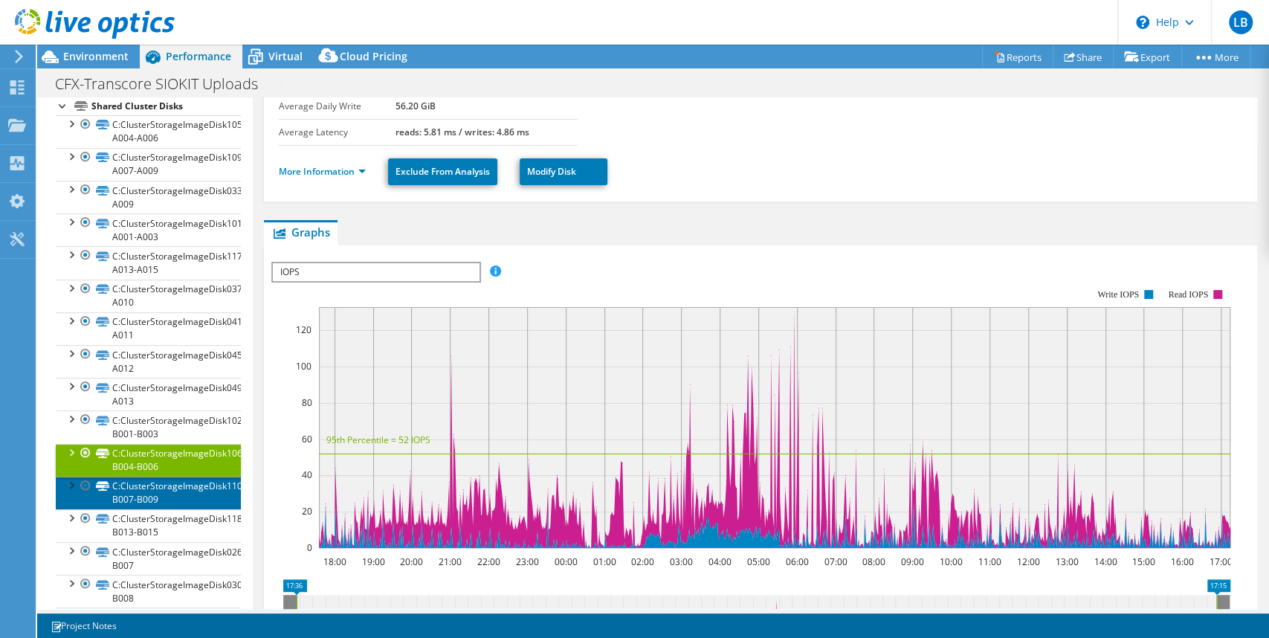
click at [176, 509] on link "C:ClusterStorageImageDisk110-B007-B009" at bounding box center [148, 492] width 185 height 33
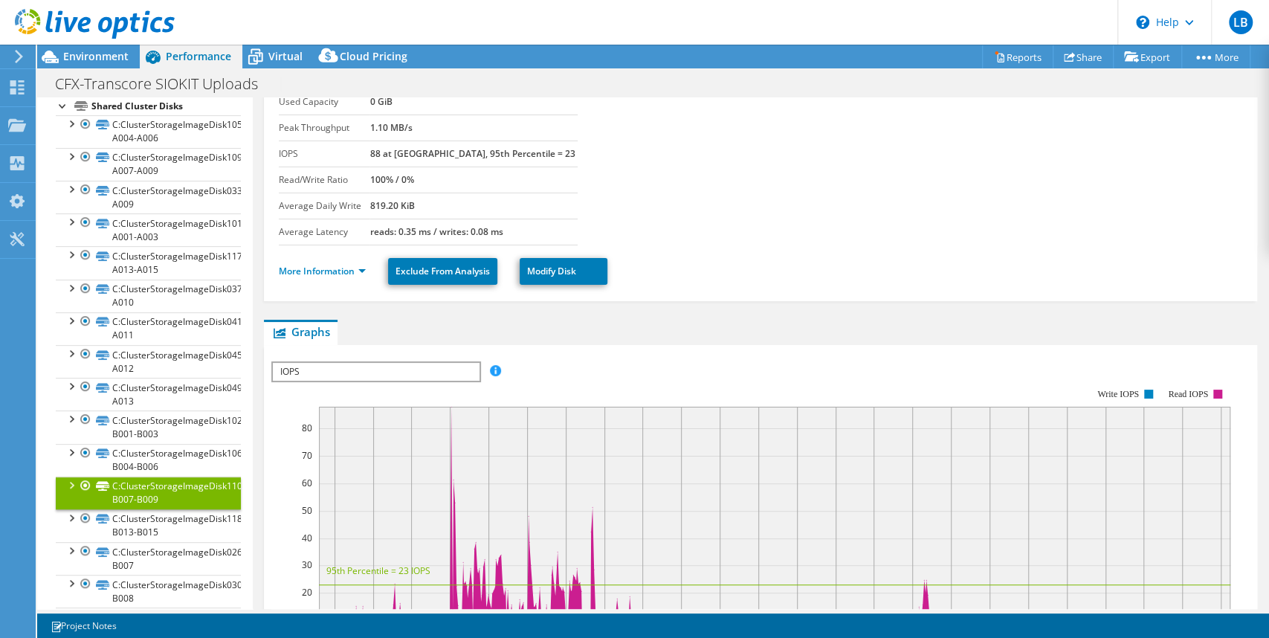
scroll to position [59, 0]
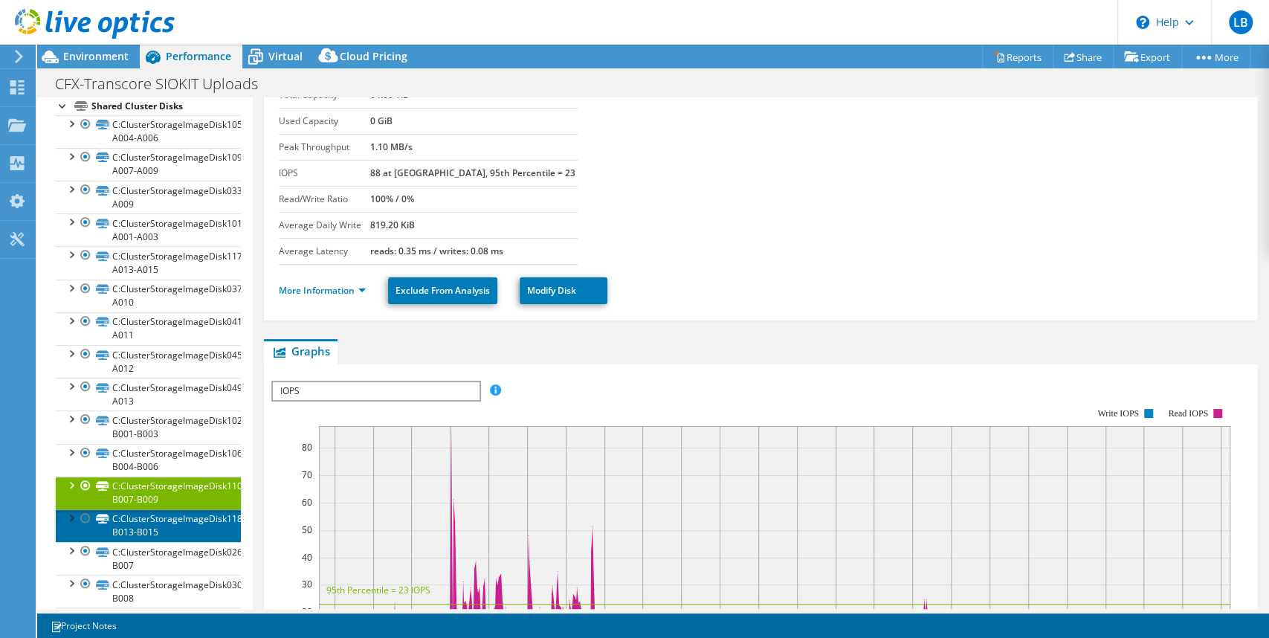
click at [155, 540] on link "C:ClusterStorageImageDisk118-B013-B015" at bounding box center [148, 525] width 185 height 33
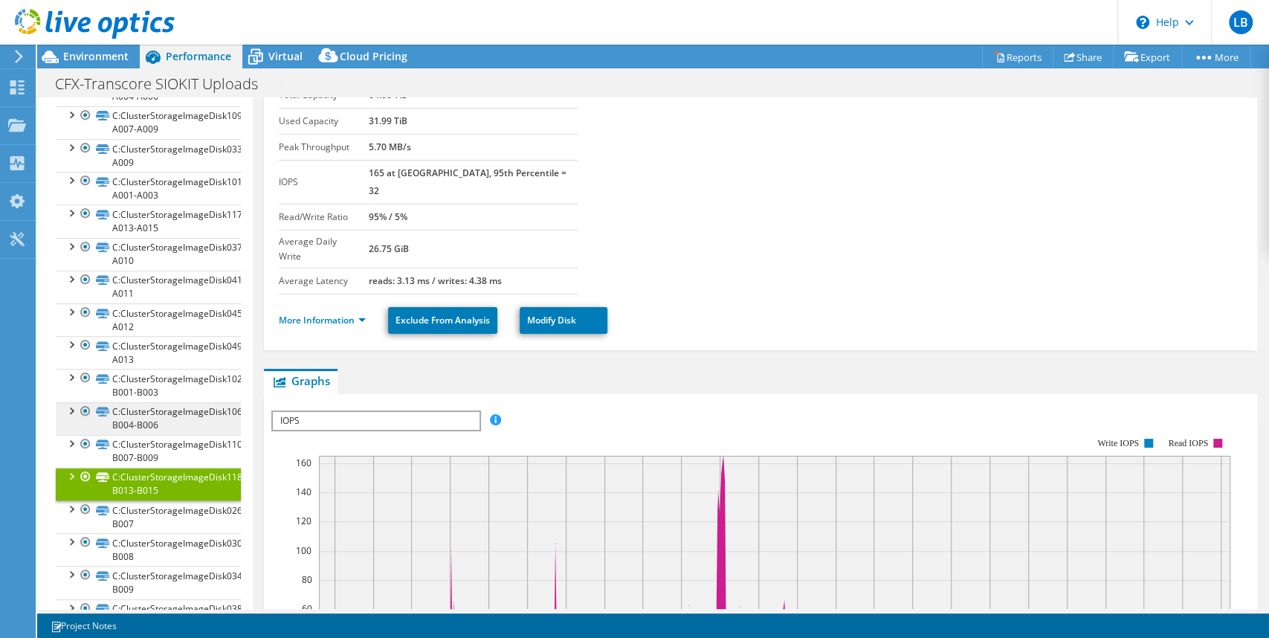
scroll to position [416, 0]
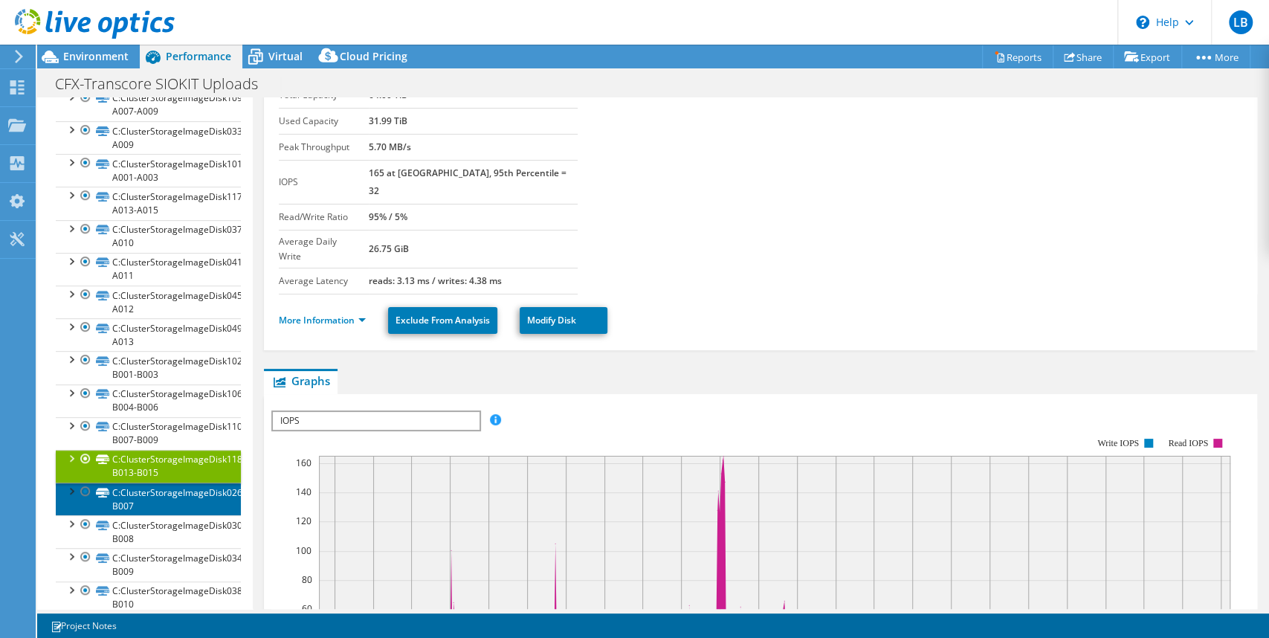
click at [196, 515] on link "C:ClusterStorageImageDisk026-B007" at bounding box center [148, 498] width 185 height 33
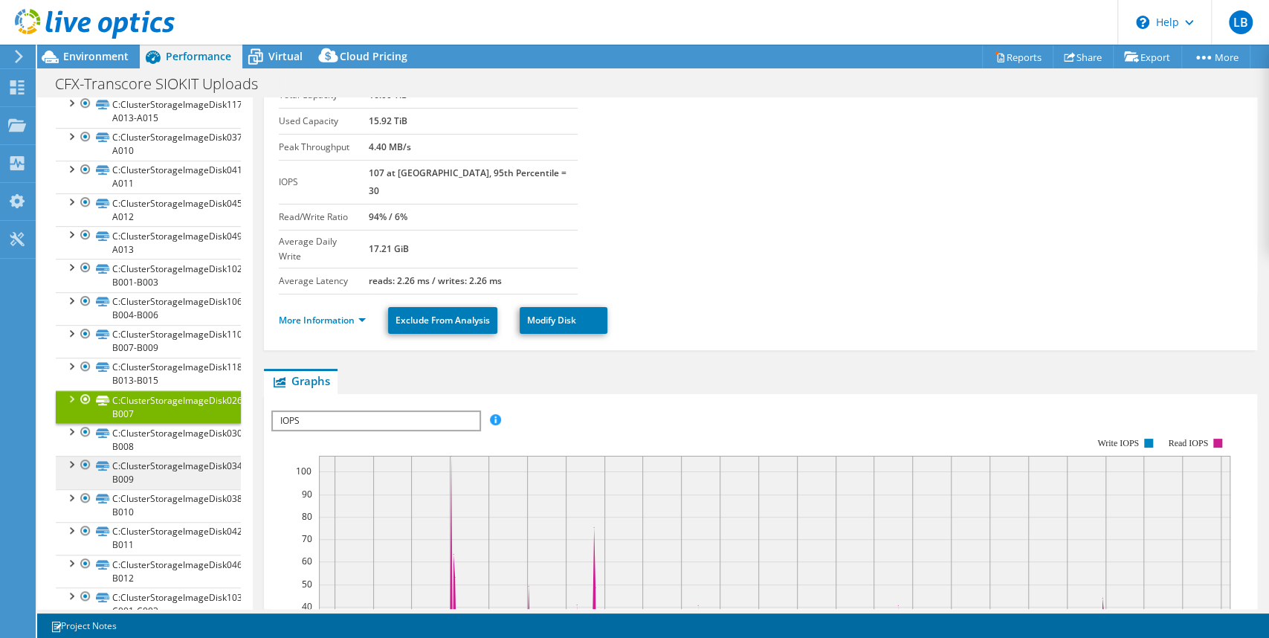
scroll to position [535, 0]
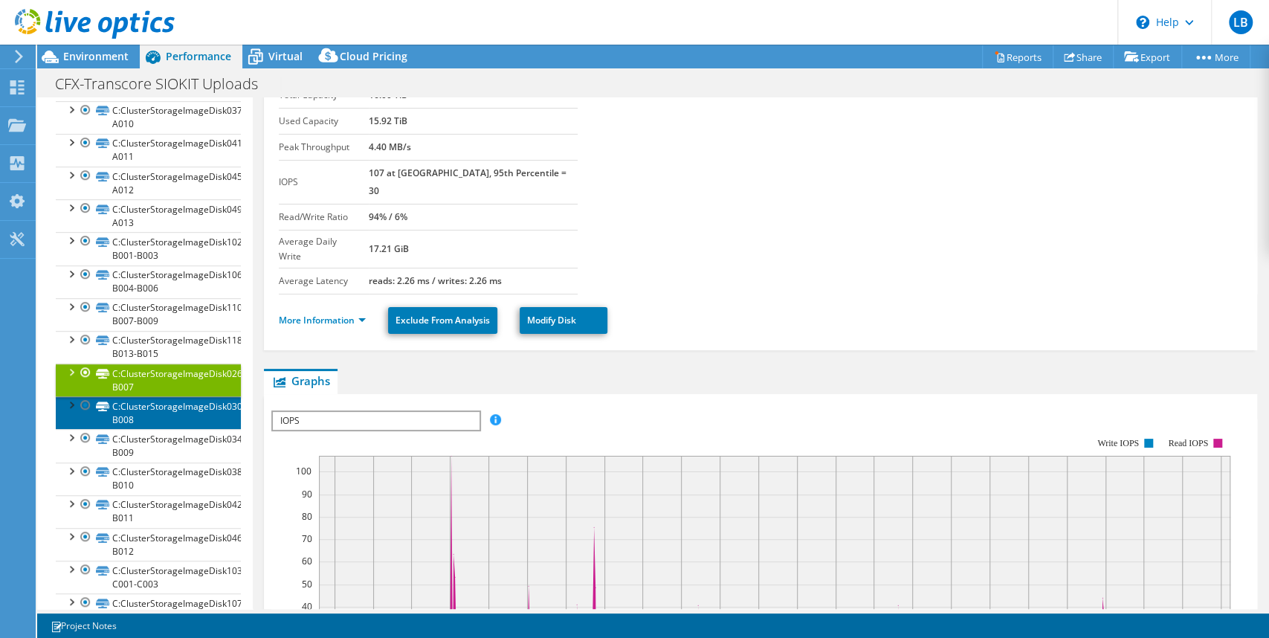
click at [185, 429] on link "C:ClusterStorageImageDisk030-B008" at bounding box center [148, 412] width 185 height 33
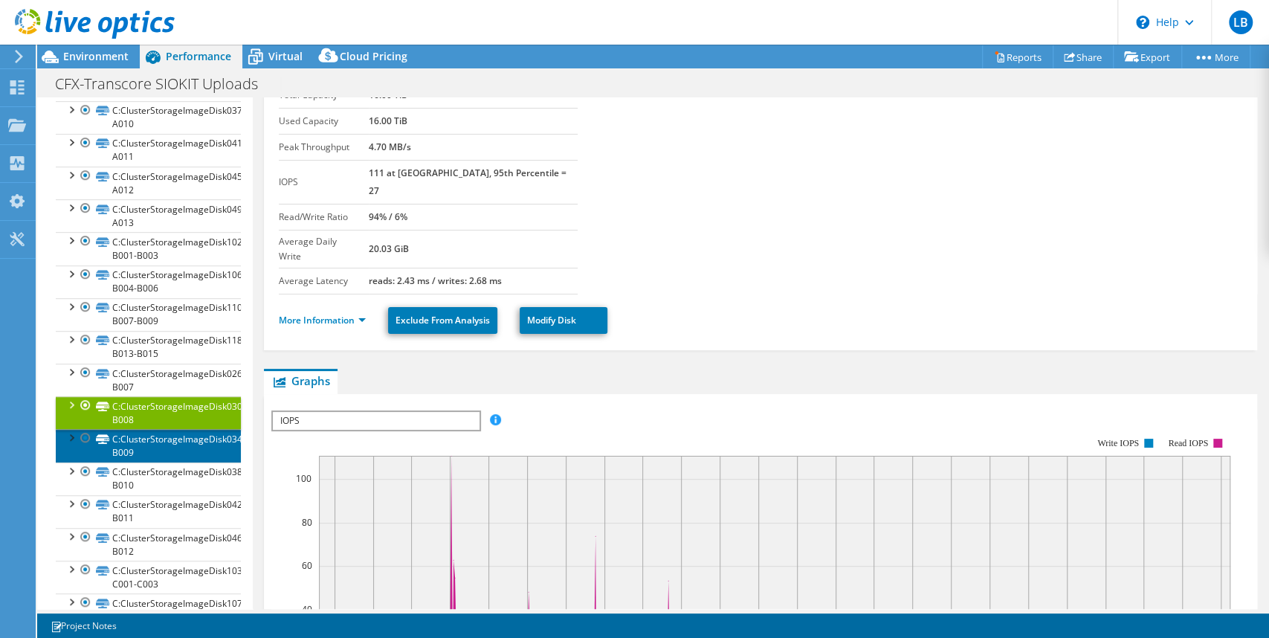
click at [179, 462] on link "C:ClusterStorageImageDisk034-B009" at bounding box center [148, 445] width 185 height 33
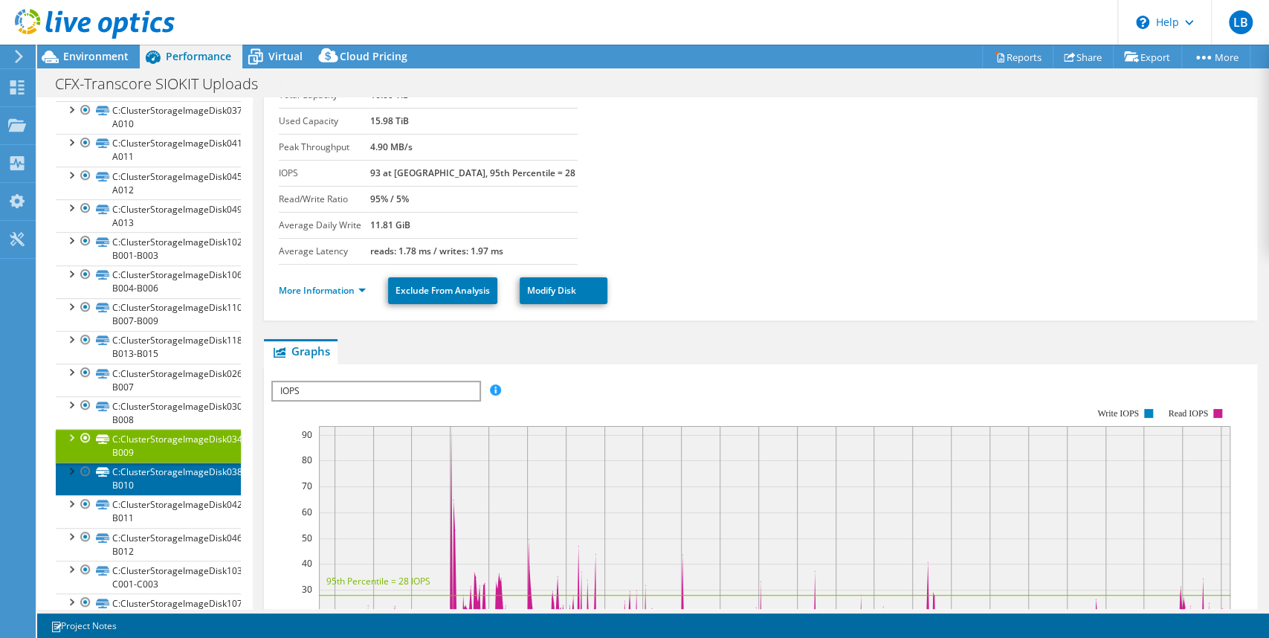
click at [177, 495] on link "C:ClusterStorageImageDisk038-B010" at bounding box center [148, 478] width 185 height 33
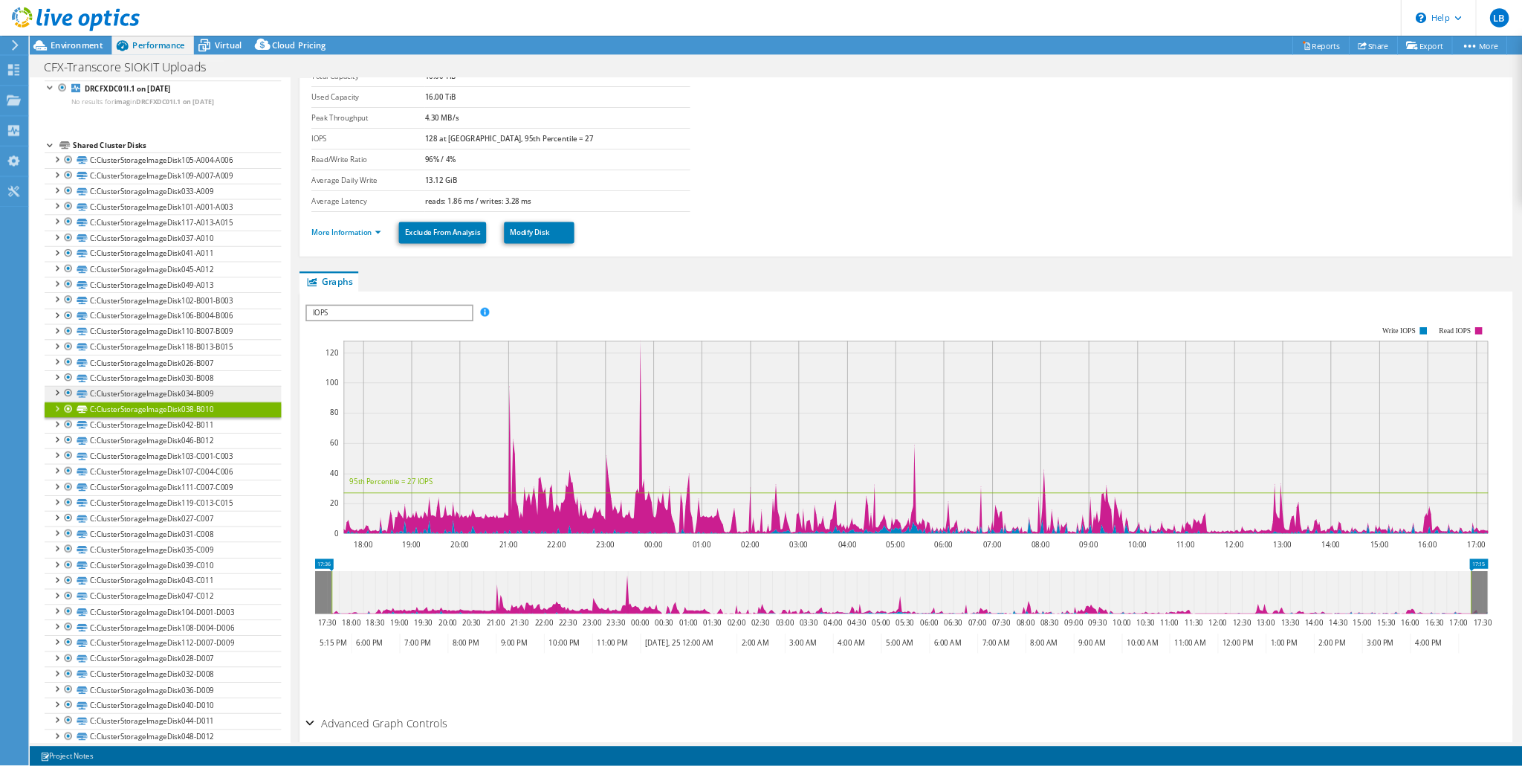
scroll to position [265, 0]
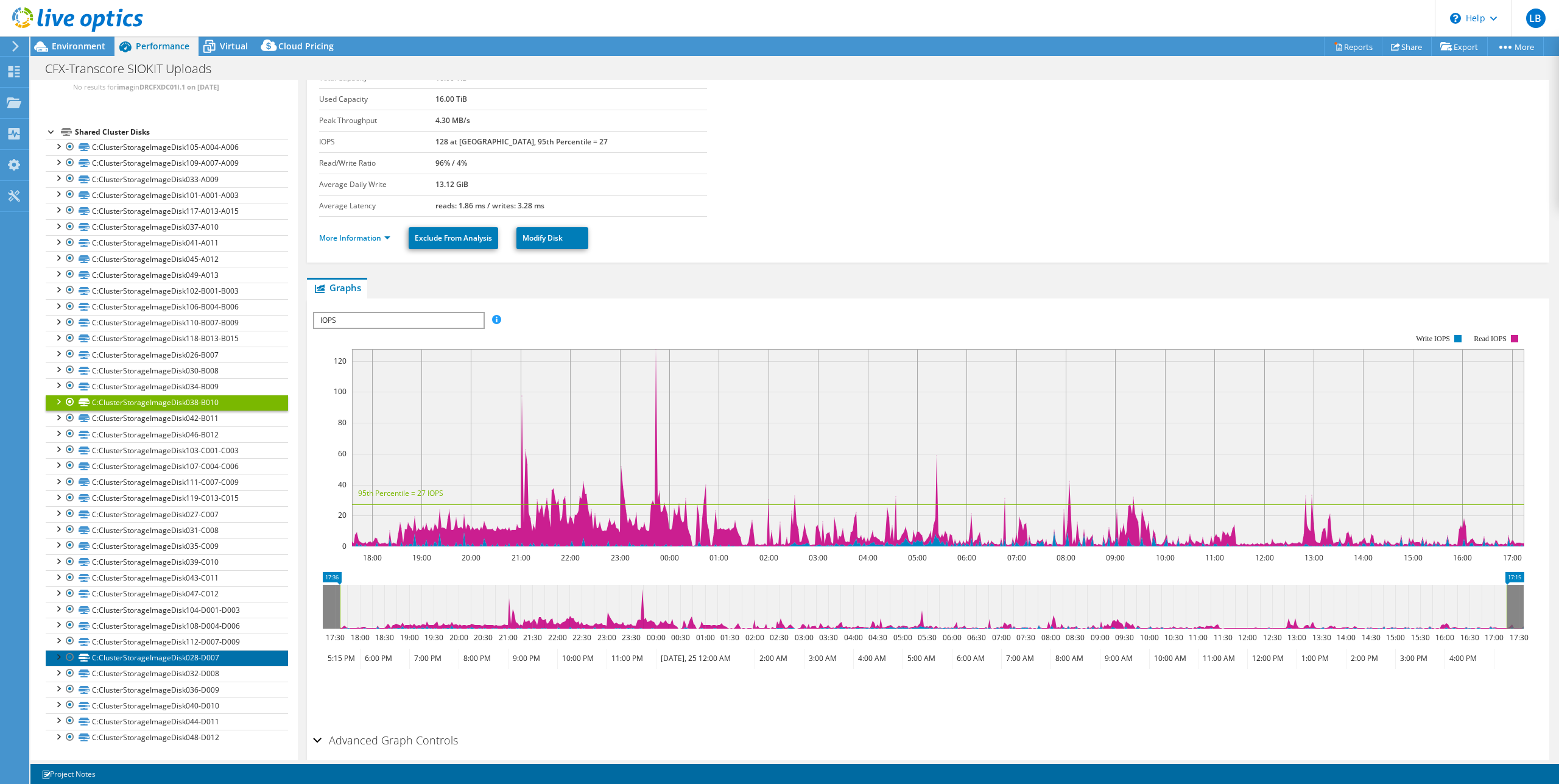
click at [220, 522] on link "C:ClusterStorageImageDisk028-D007" at bounding box center [167, 657] width 242 height 16
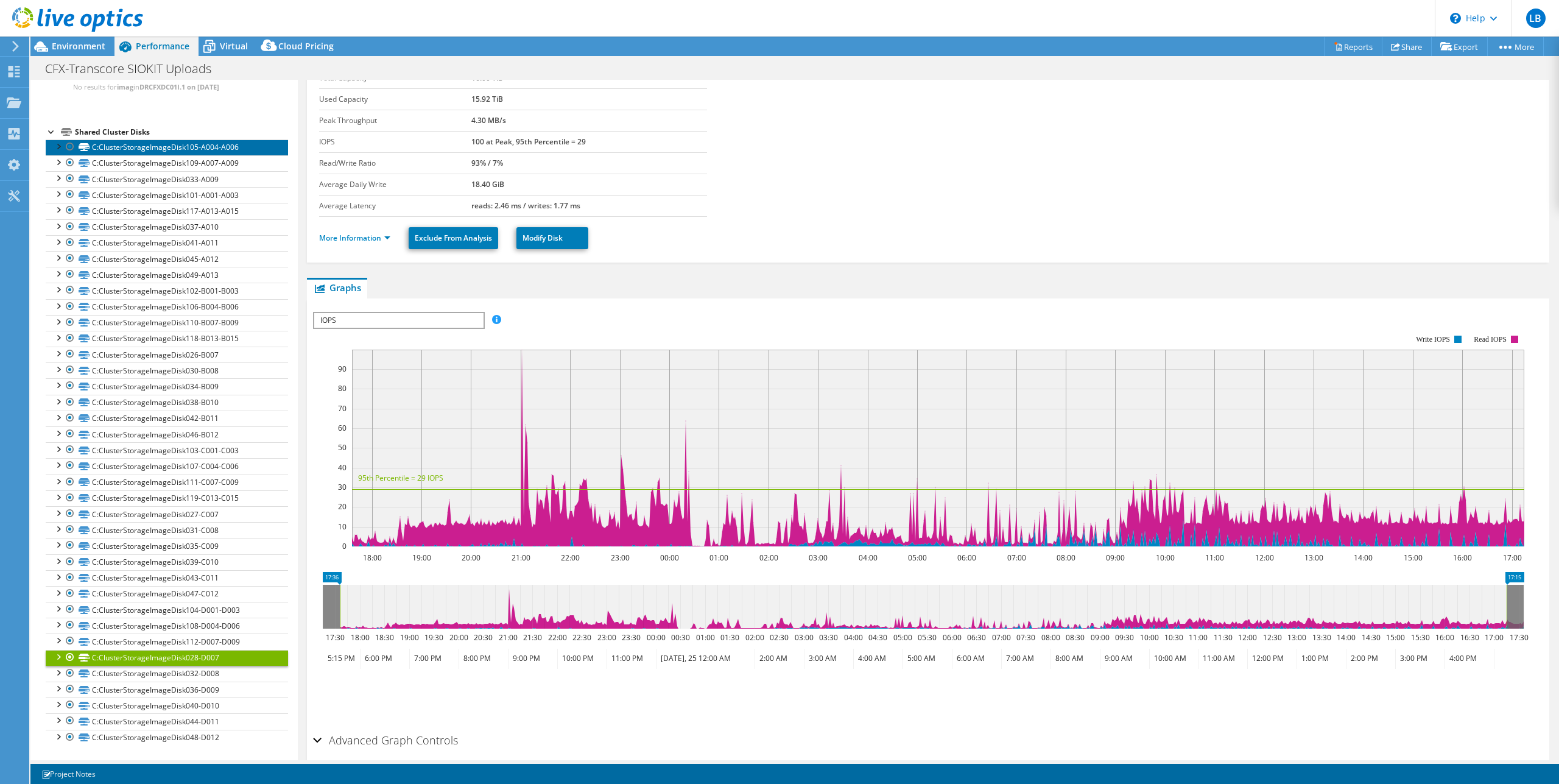
click at [238, 144] on link "C:ClusterStorageImageDisk105-A004-A006" at bounding box center [167, 147] width 242 height 16
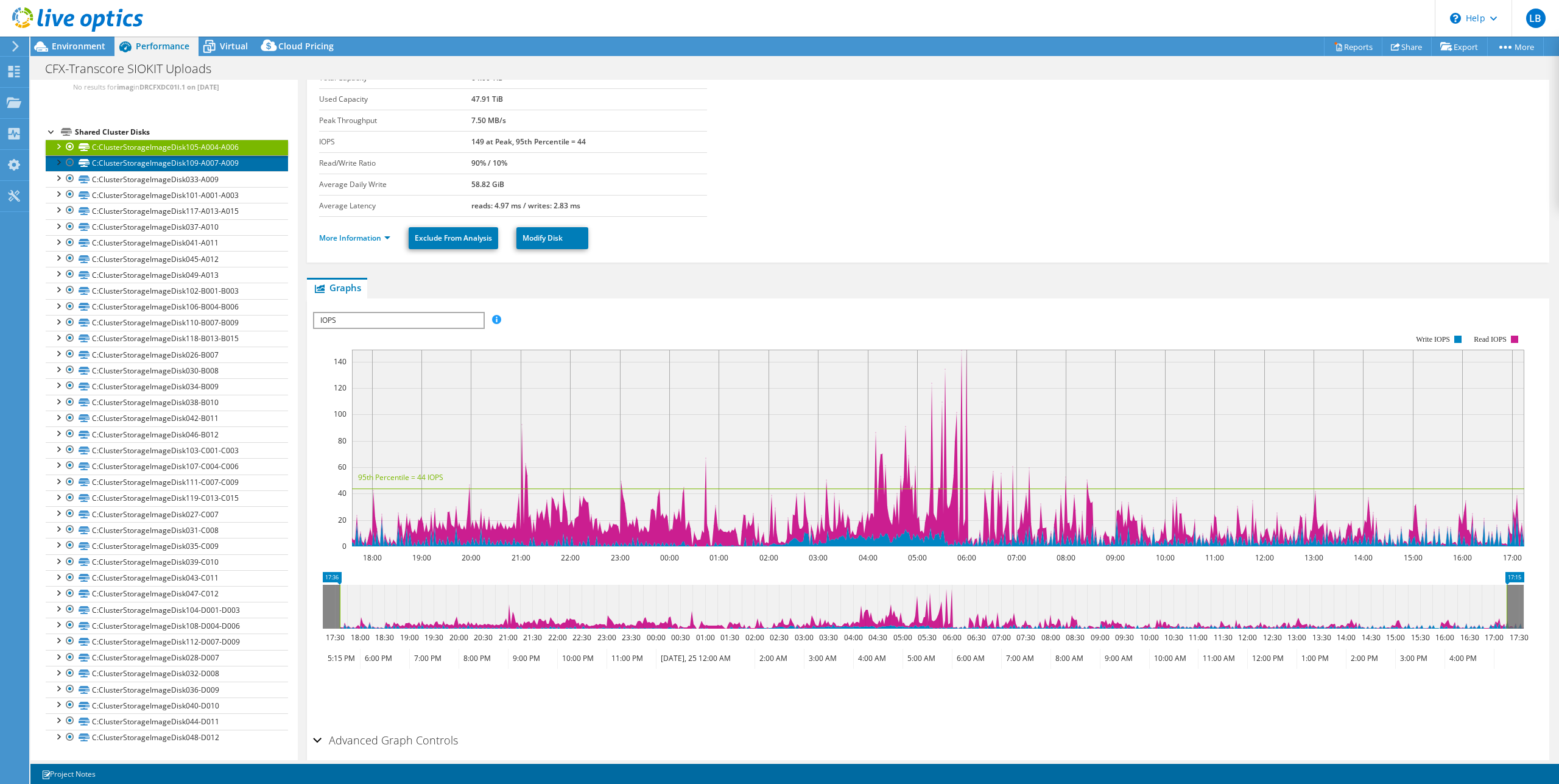
click at [260, 162] on link "C:ClusterStorageImageDisk109-A007-A009" at bounding box center [167, 163] width 242 height 16
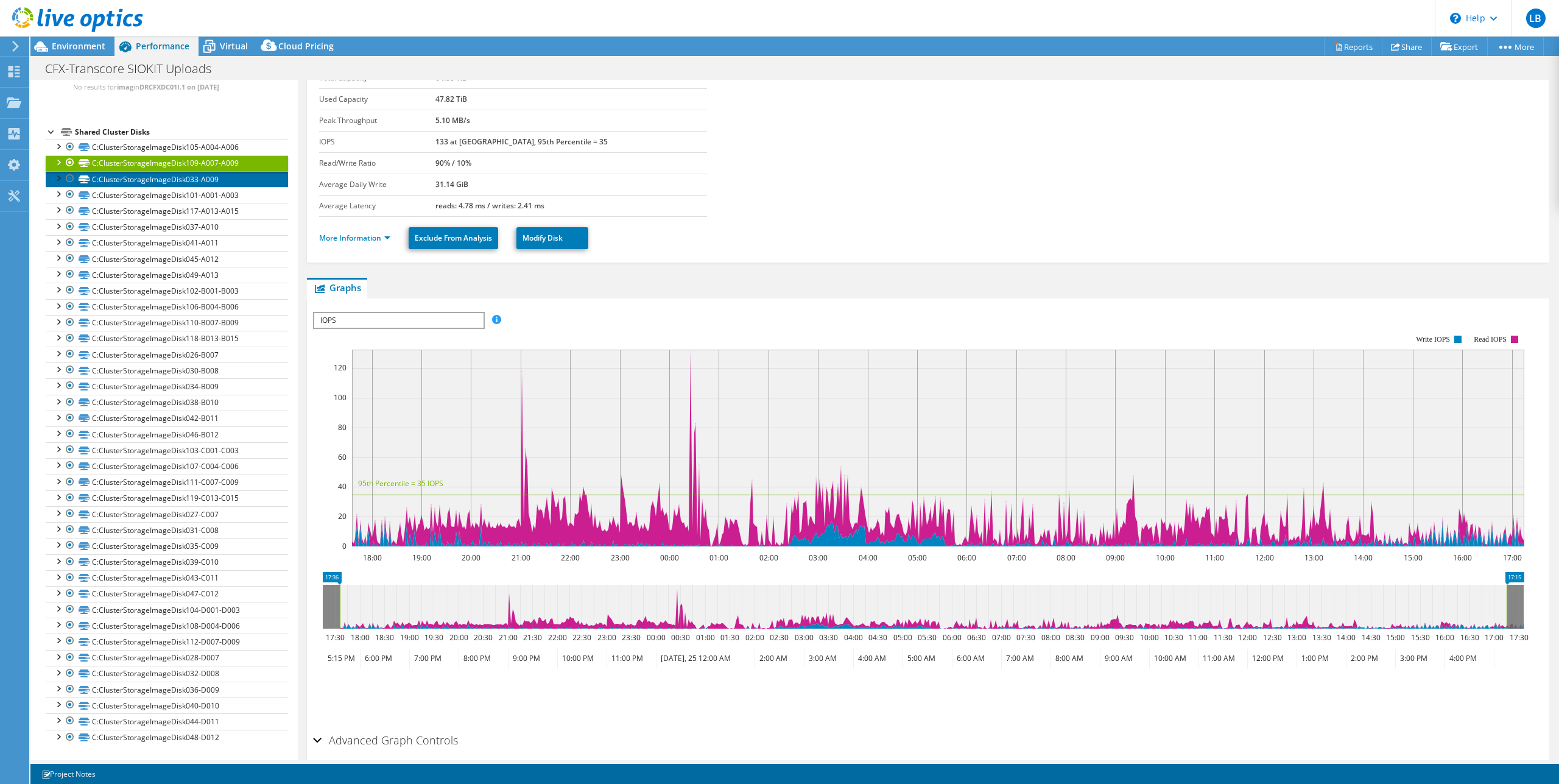
click at [242, 179] on link "C:ClusterStorageImageDisk033-A009" at bounding box center [167, 179] width 242 height 16
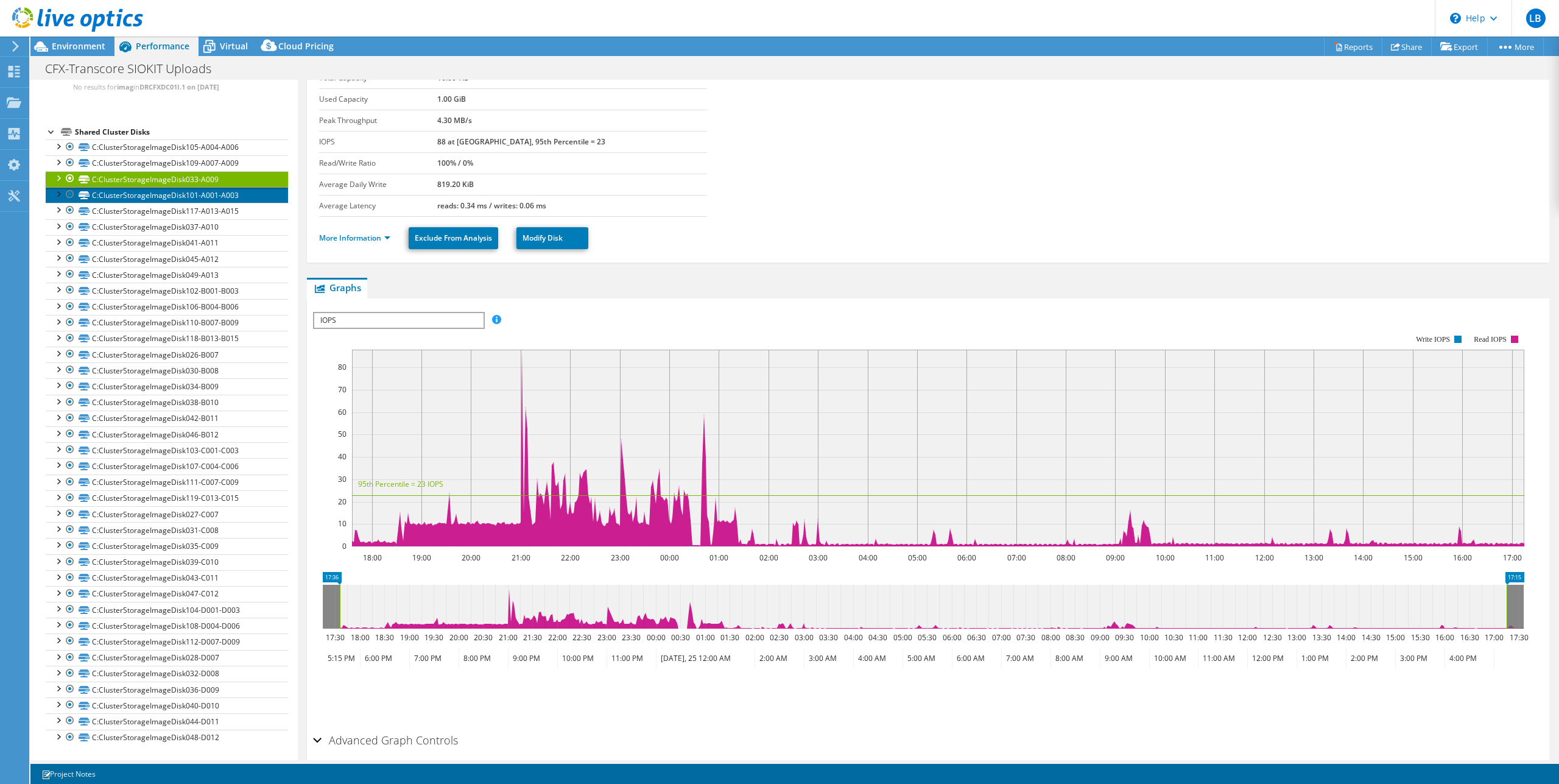
click at [238, 198] on link "C:ClusterStorageImageDisk101-A001-A003" at bounding box center [167, 194] width 242 height 16
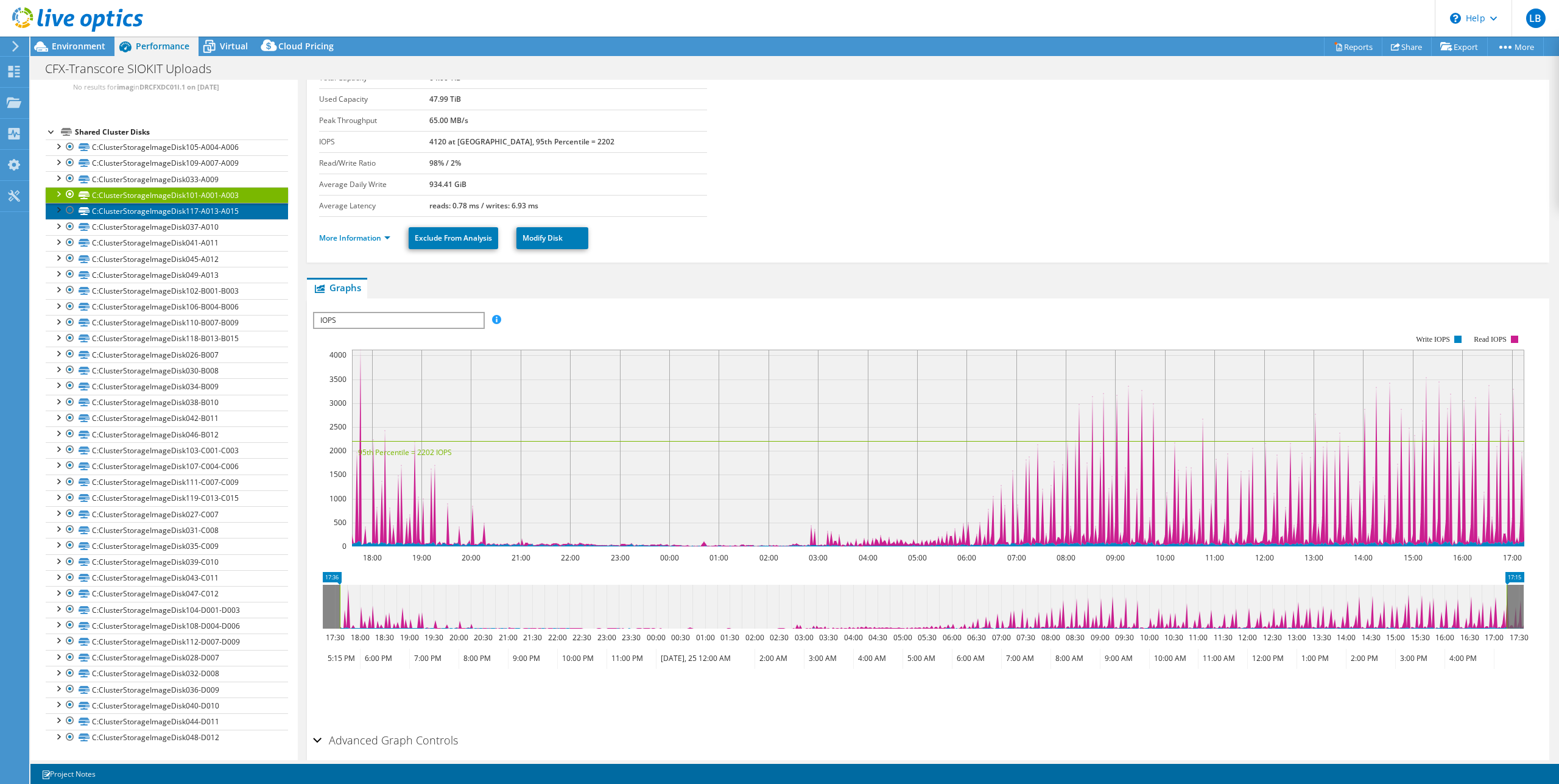
click at [241, 212] on link "C:ClusterStorageImageDisk117-A013-A015" at bounding box center [167, 211] width 242 height 16
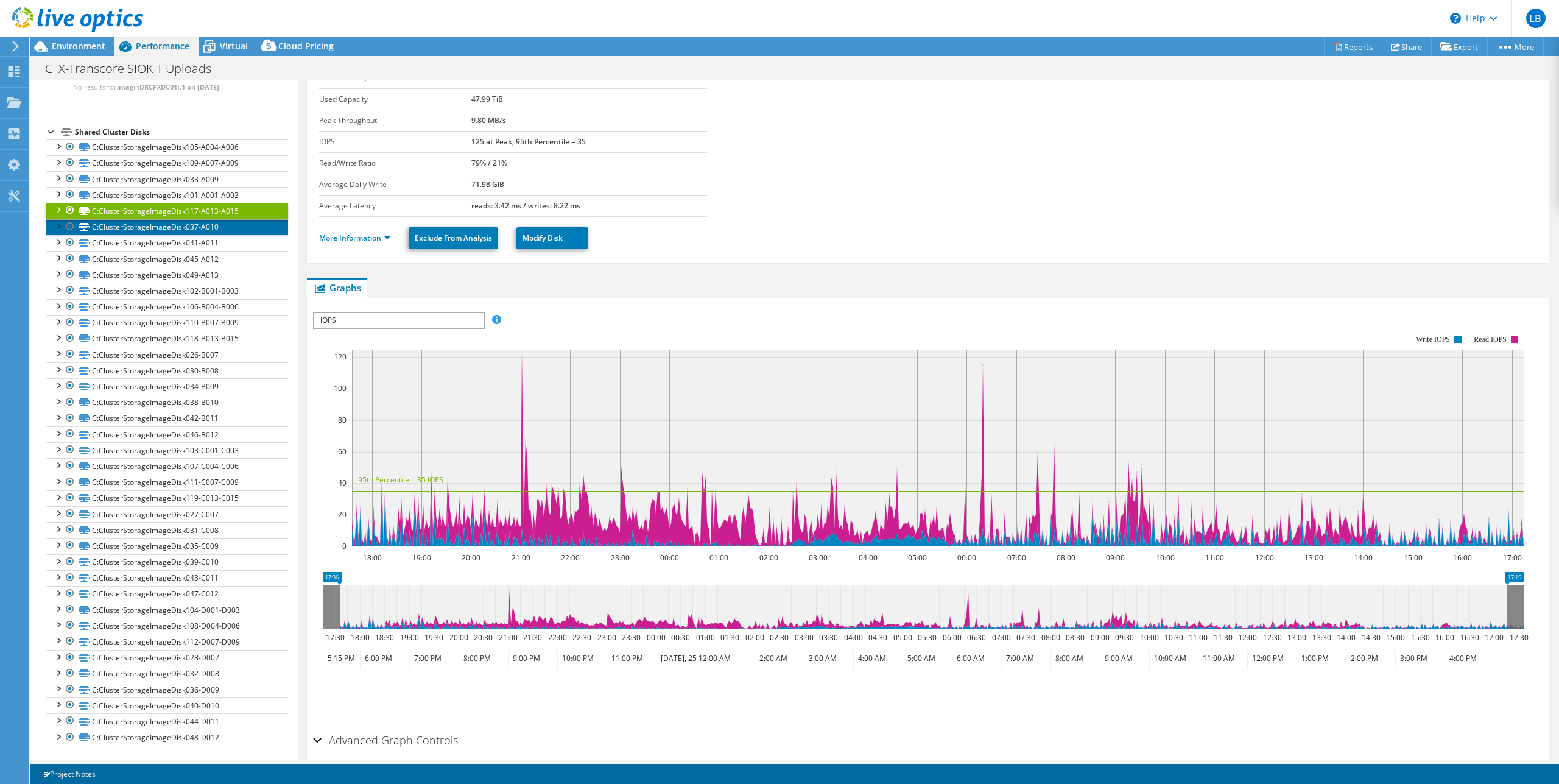
click at [225, 226] on link "C:ClusterStorageImageDisk037-A010" at bounding box center [167, 227] width 242 height 16
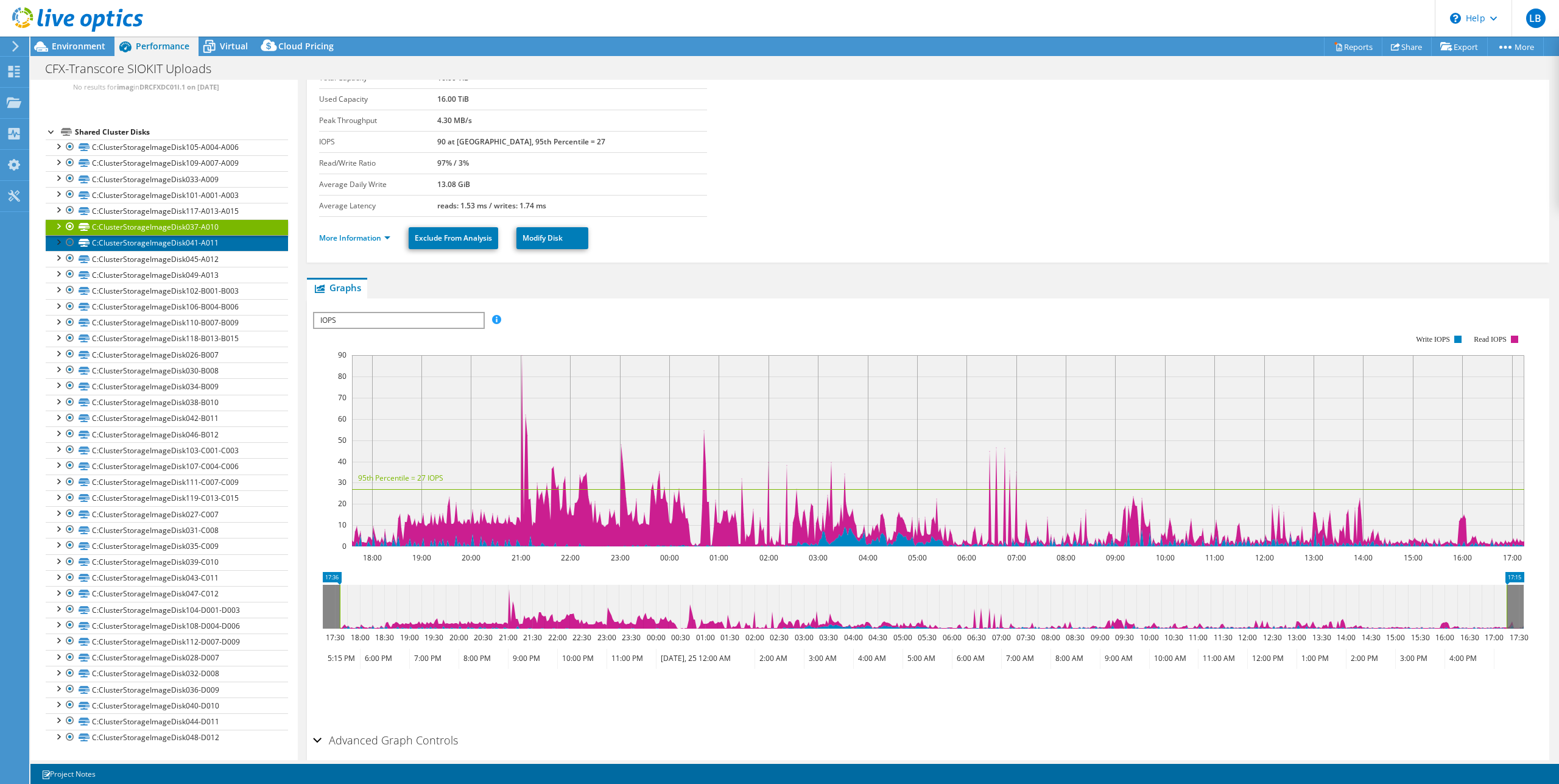
click at [213, 242] on link "C:ClusterStorageImageDisk041-A011" at bounding box center [167, 242] width 242 height 16
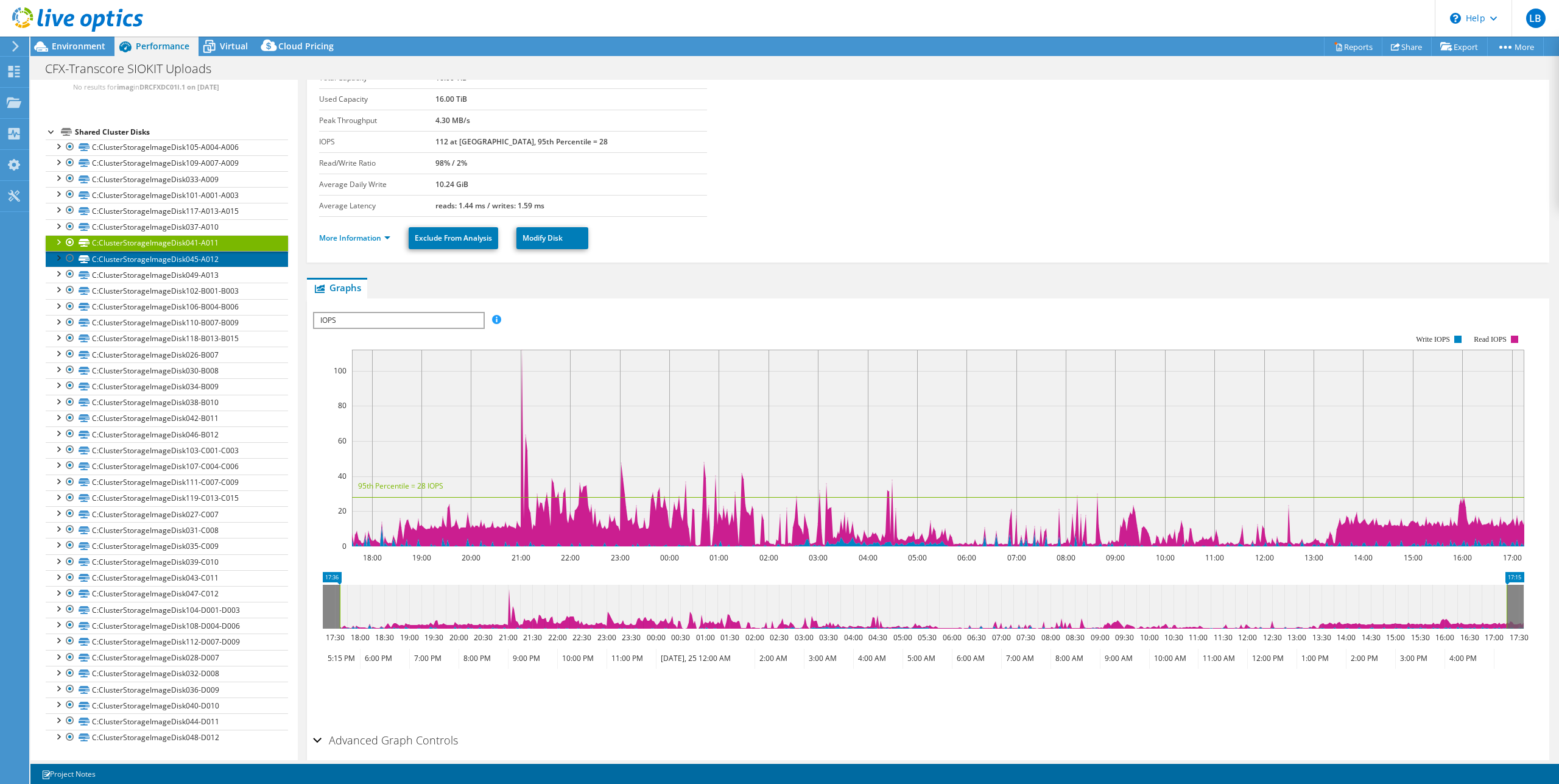
click at [212, 256] on link "C:ClusterStorageImageDisk045-A012" at bounding box center [167, 258] width 242 height 16
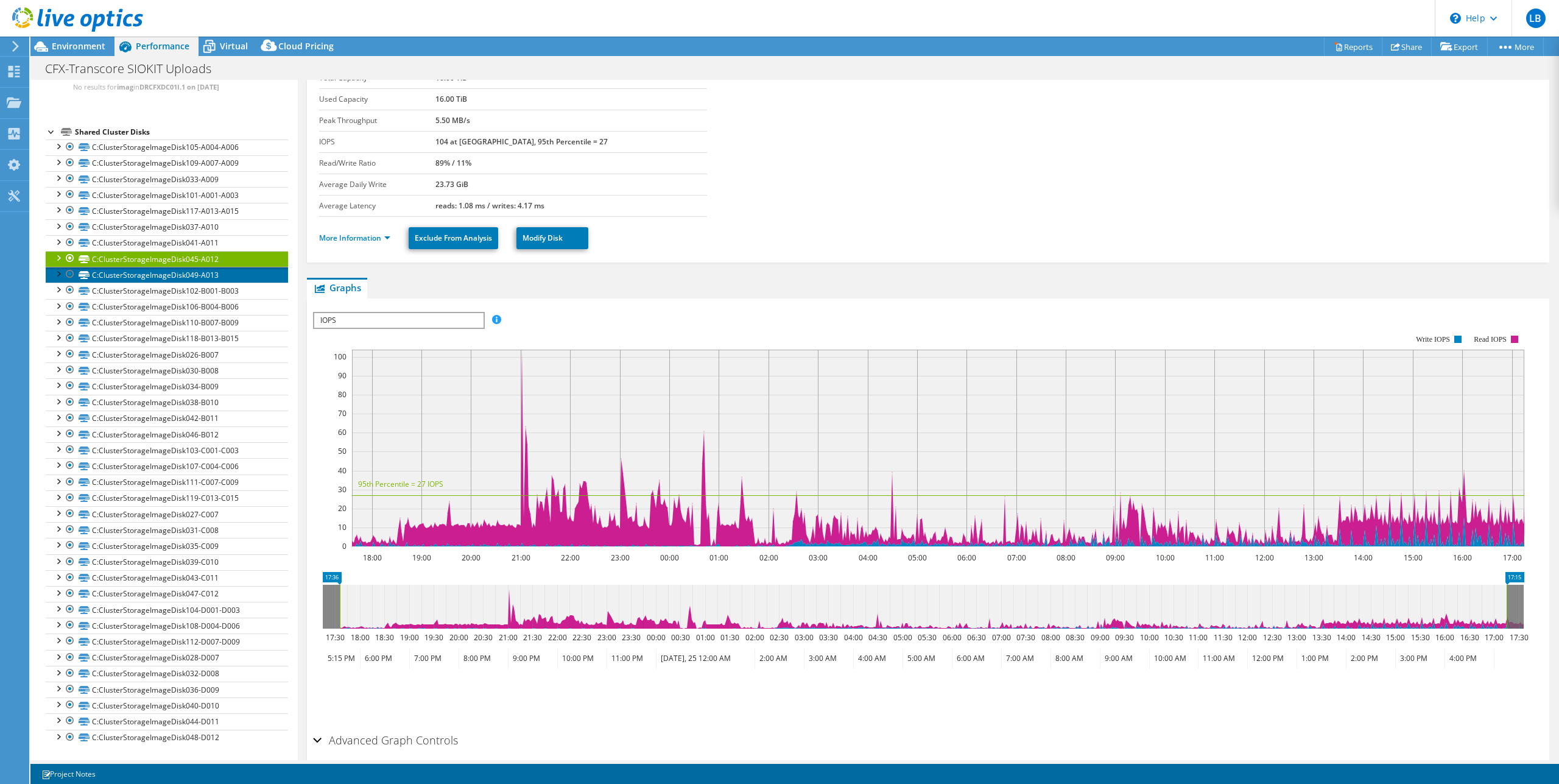
click at [222, 275] on link "C:ClusterStorageImageDisk049-A013" at bounding box center [167, 274] width 242 height 16
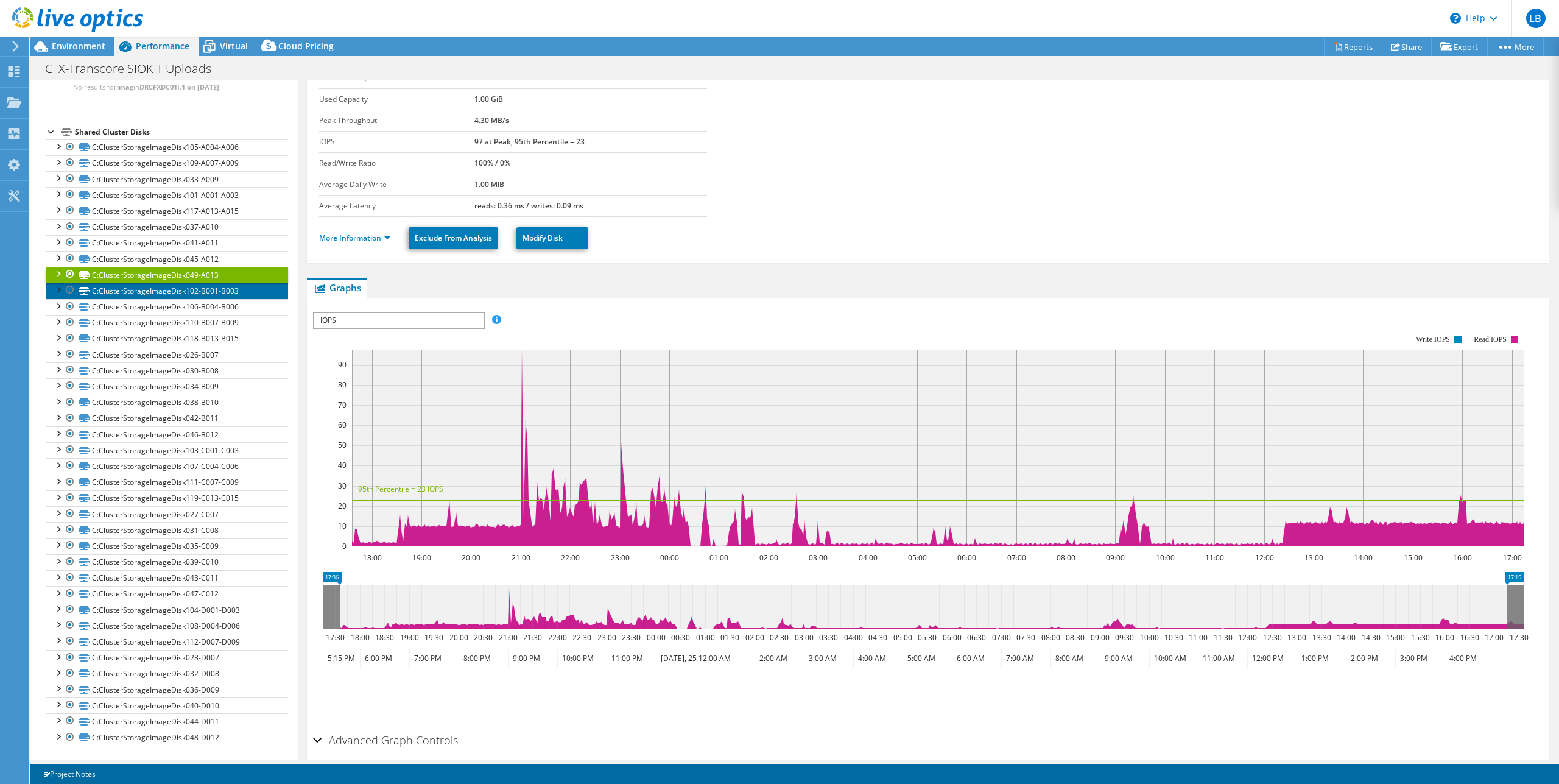
click at [210, 291] on link "C:ClusterStorageImageDisk102-B001-B003" at bounding box center [167, 290] width 242 height 16
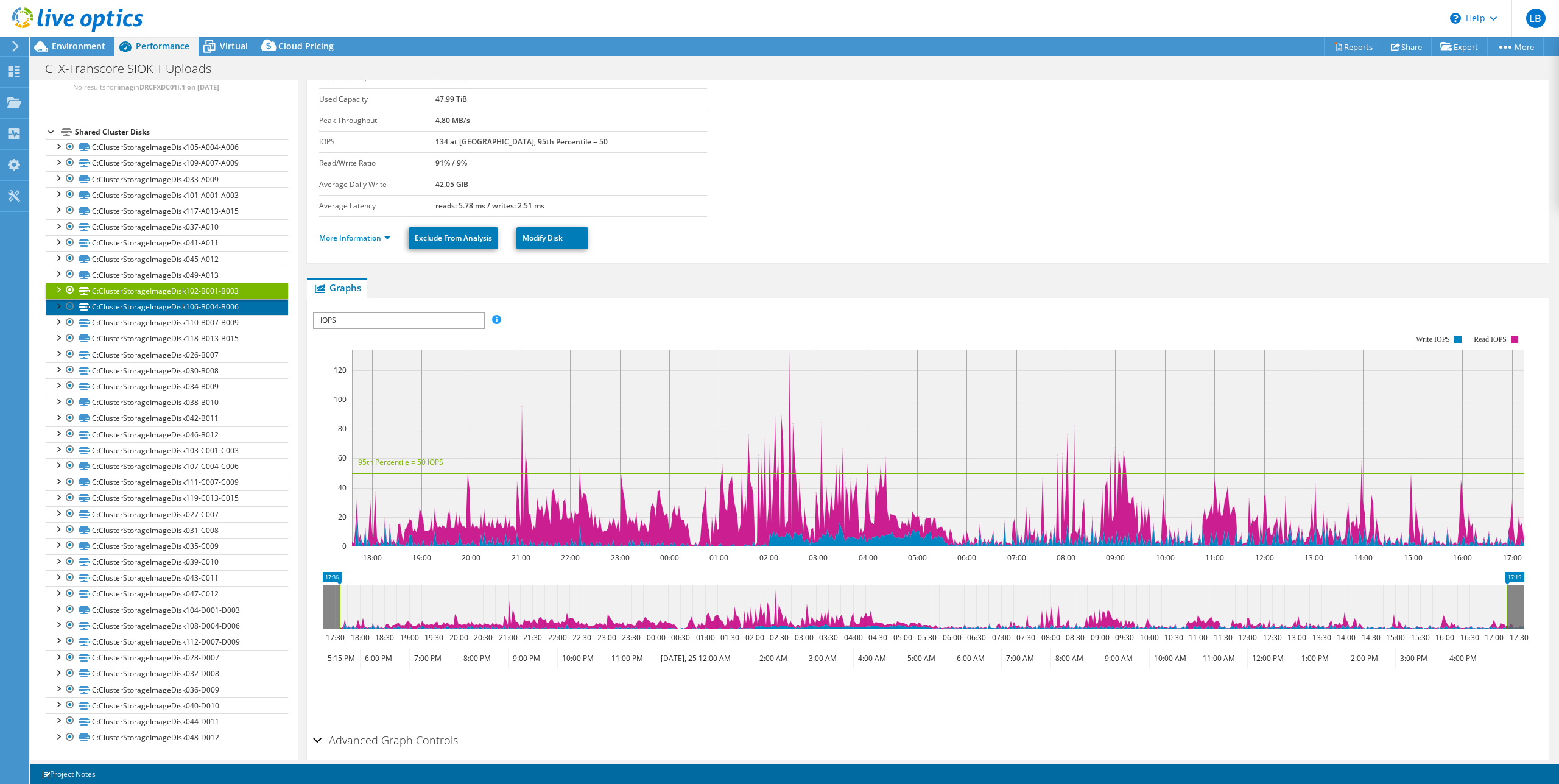
click at [215, 306] on link "C:ClusterStorageImageDisk106-B004-B006" at bounding box center [167, 306] width 242 height 16
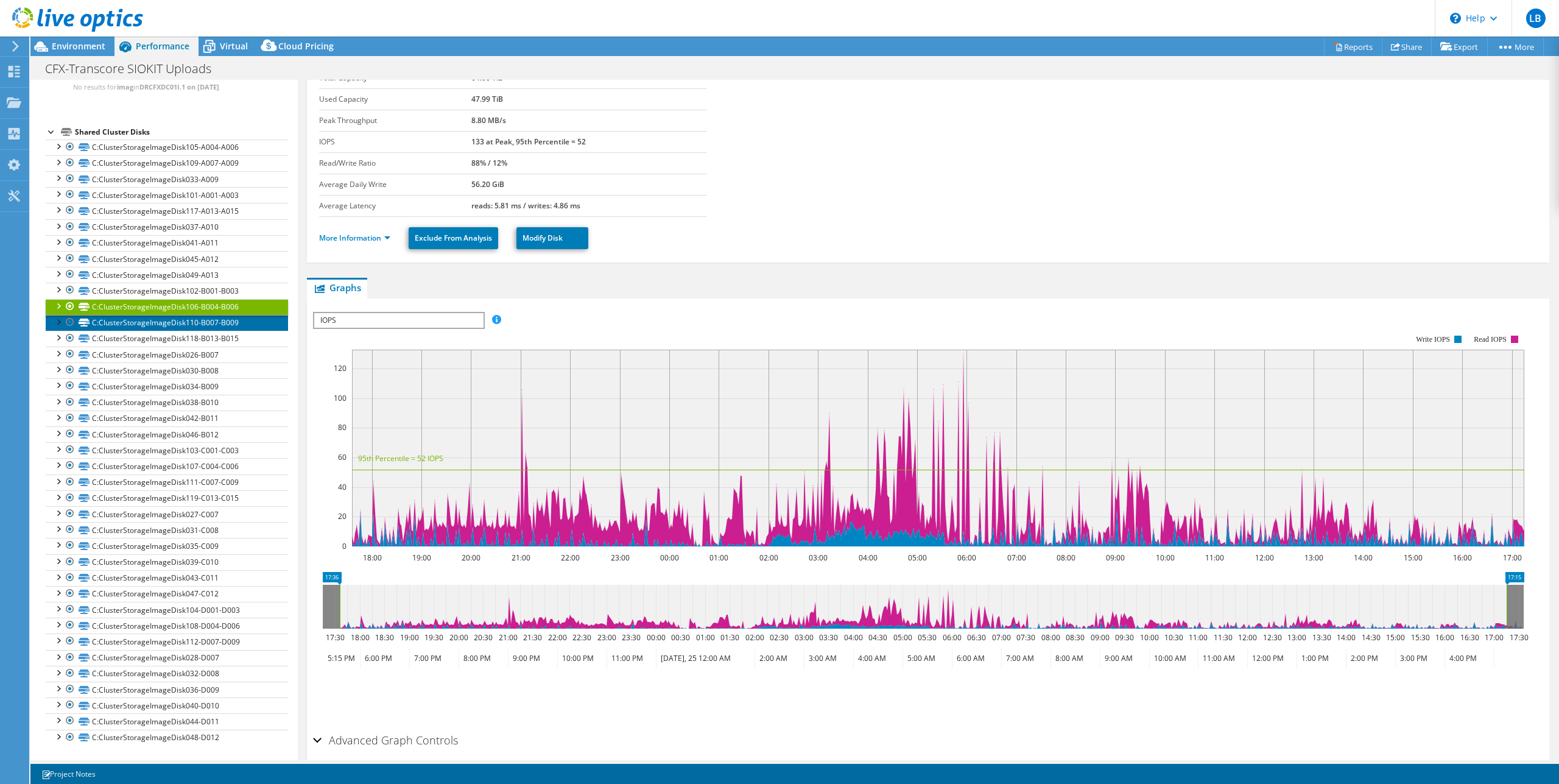
click at [226, 323] on link "C:ClusterStorageImageDisk110-B007-B009" at bounding box center [167, 322] width 242 height 16
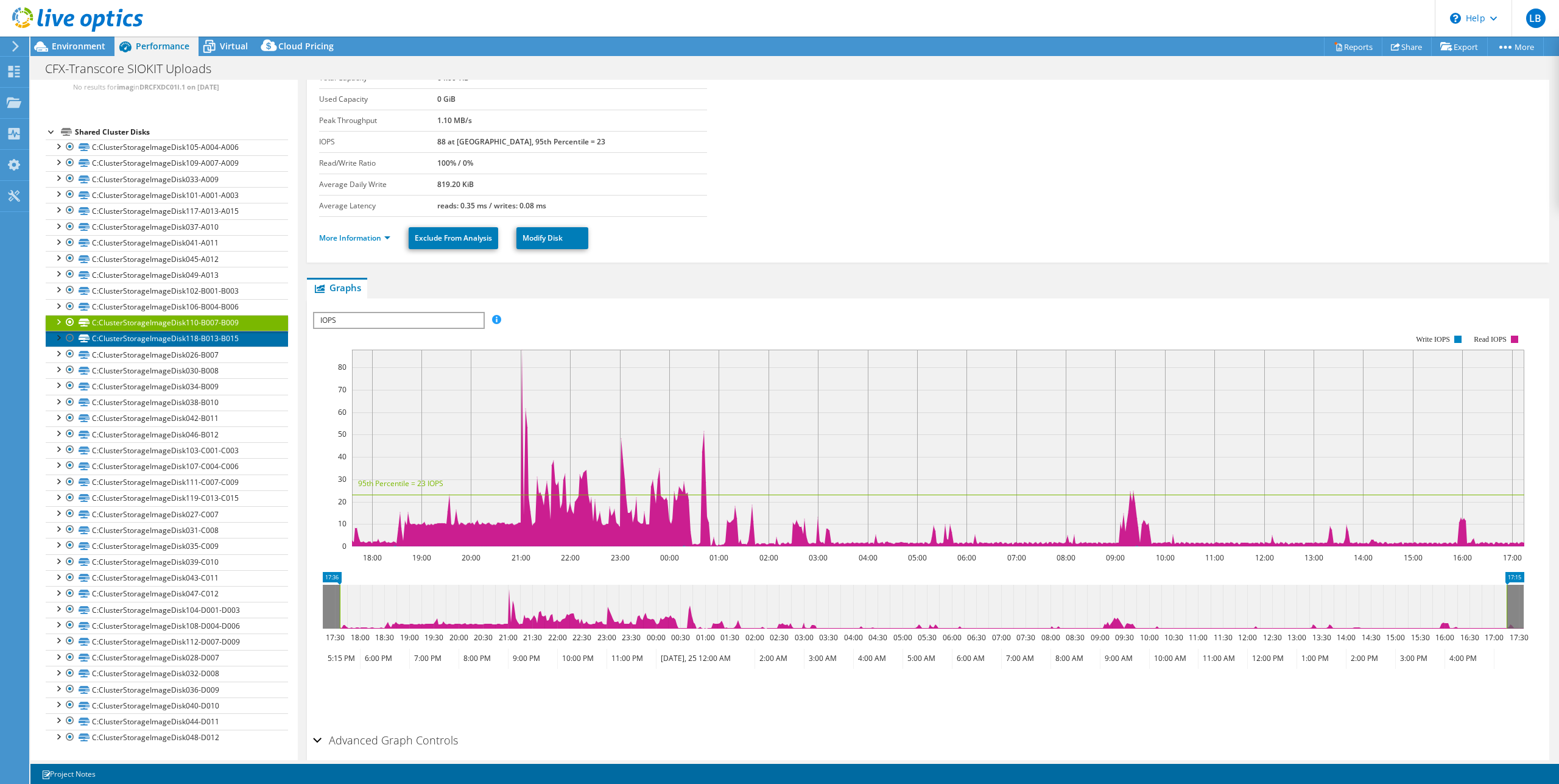
click at [224, 338] on link "C:ClusterStorageImageDisk118-B013-B015" at bounding box center [167, 338] width 242 height 16
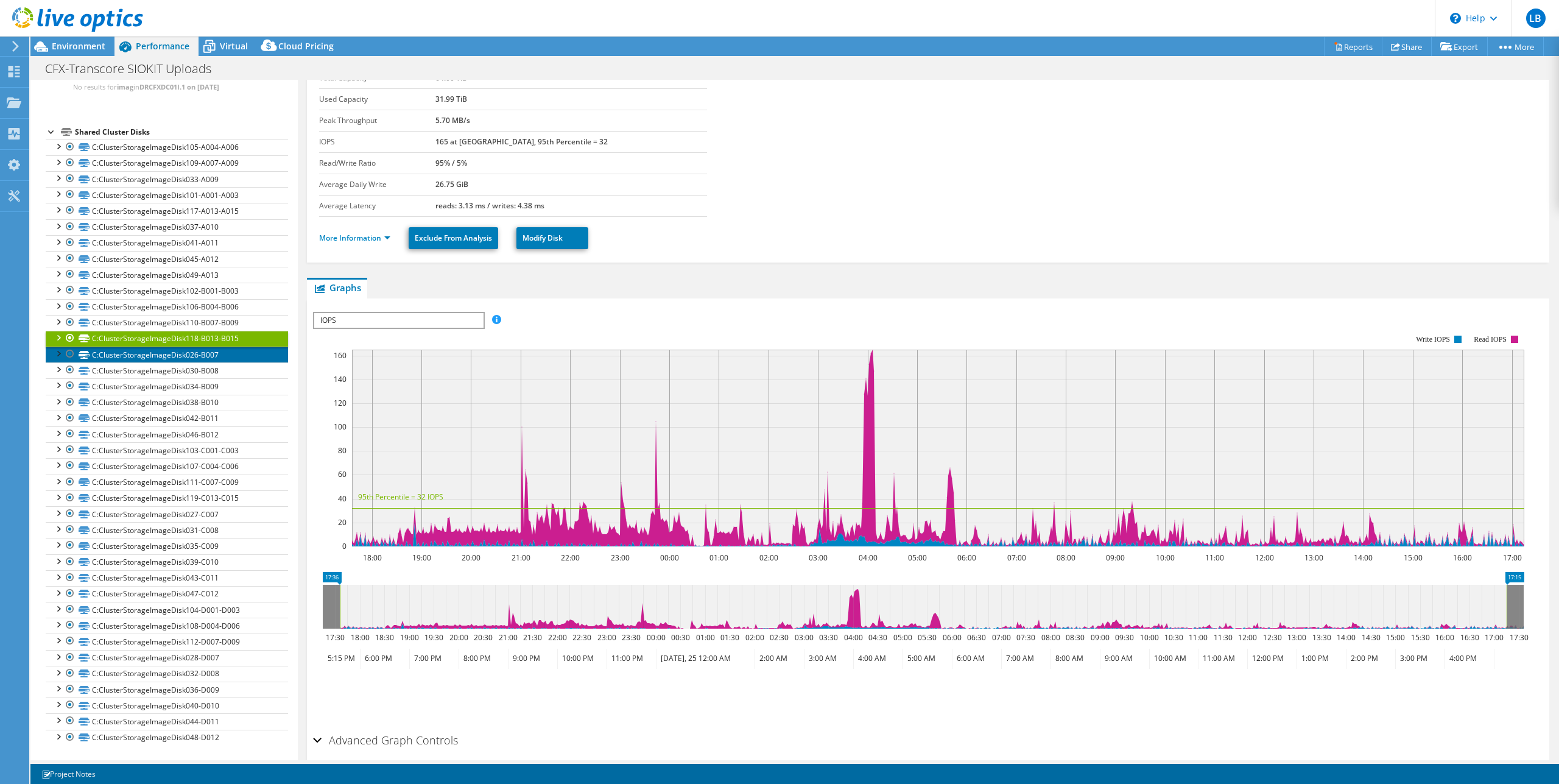
click at [220, 356] on link "C:ClusterStorageImageDisk026-B007" at bounding box center [167, 354] width 242 height 16
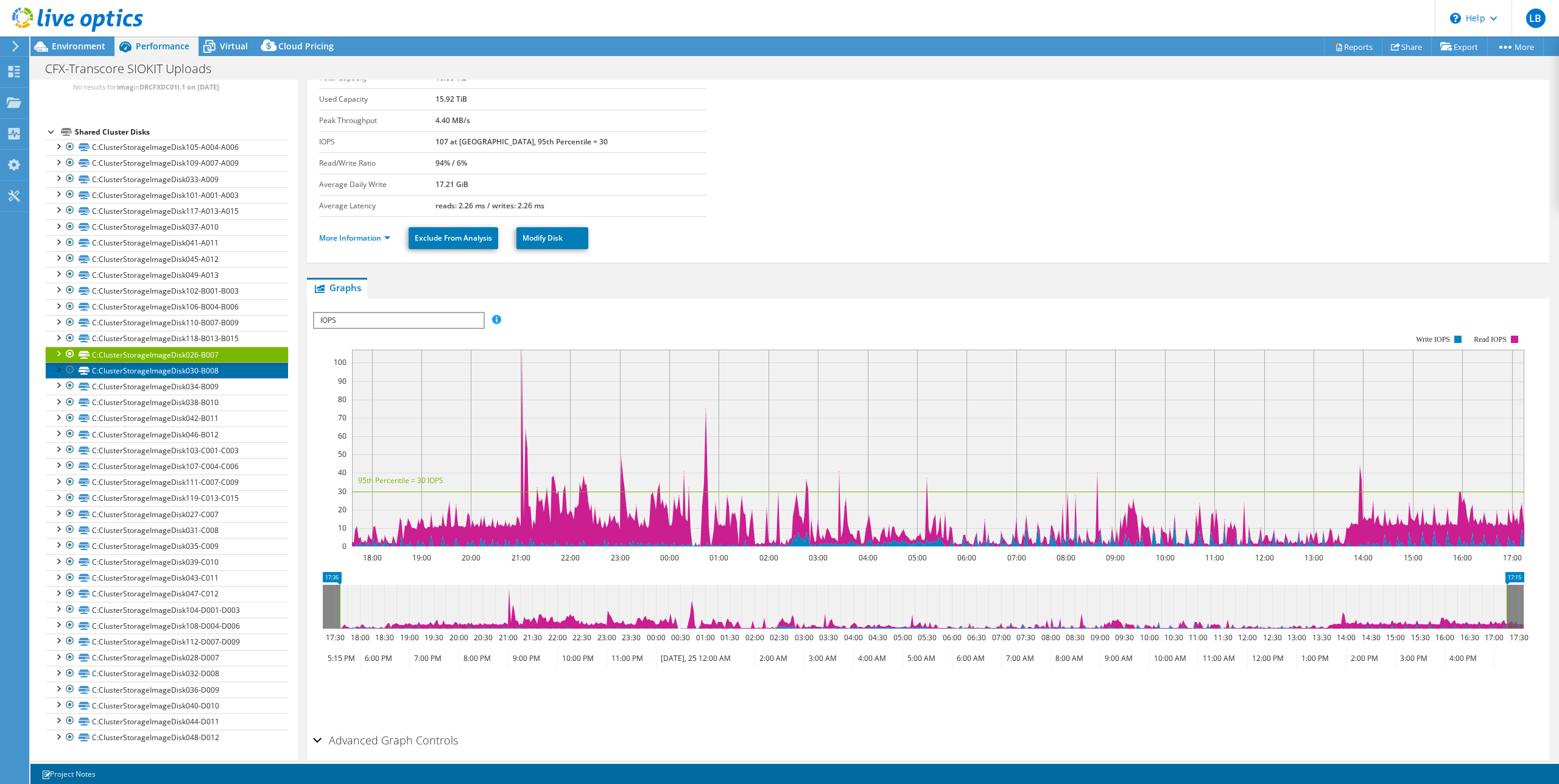
click at [216, 369] on link "C:ClusterStorageImageDisk030-B008" at bounding box center [167, 369] width 242 height 16
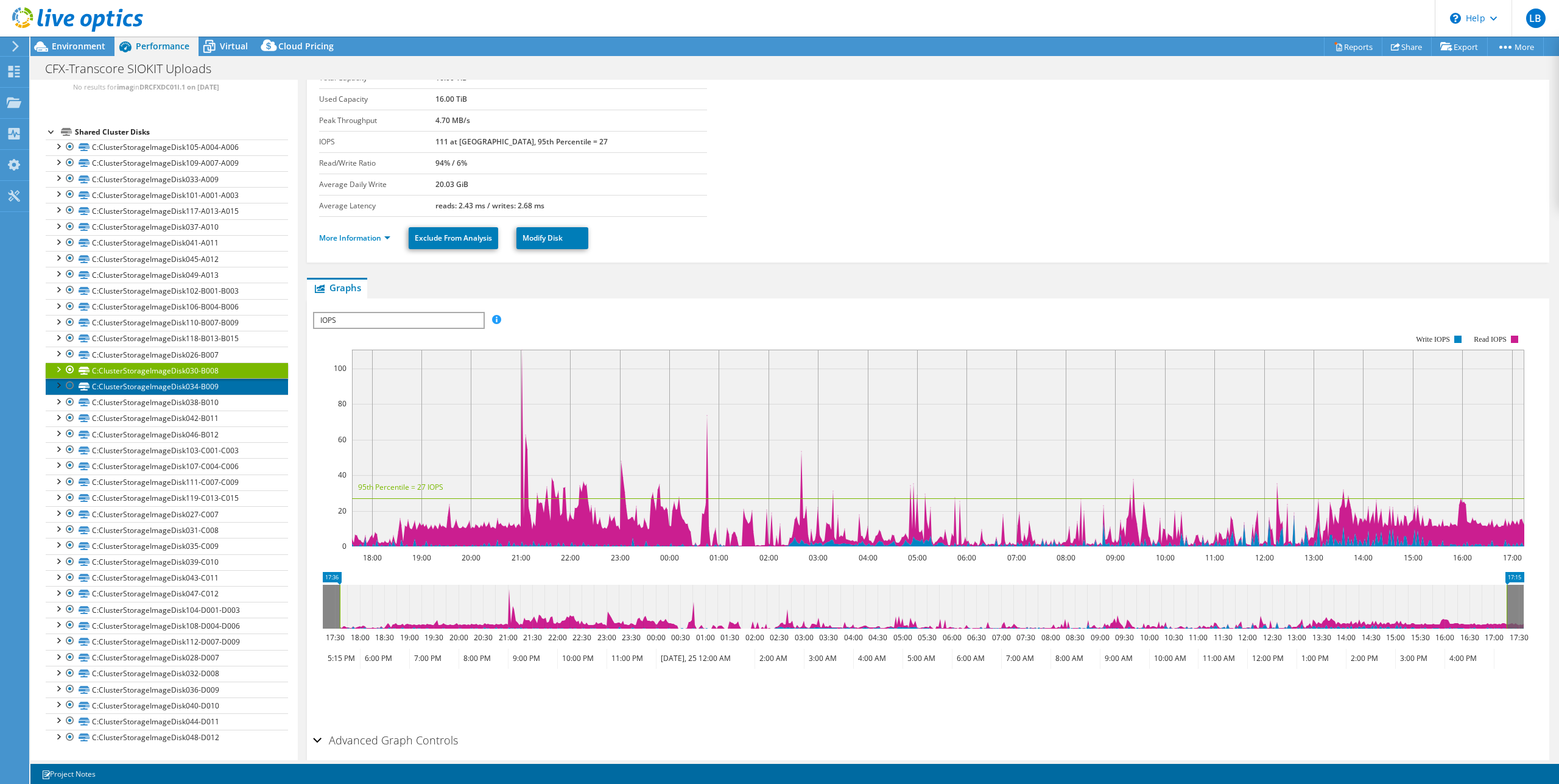
click at [216, 385] on link "C:ClusterStorageImageDisk034-B009" at bounding box center [167, 386] width 242 height 16
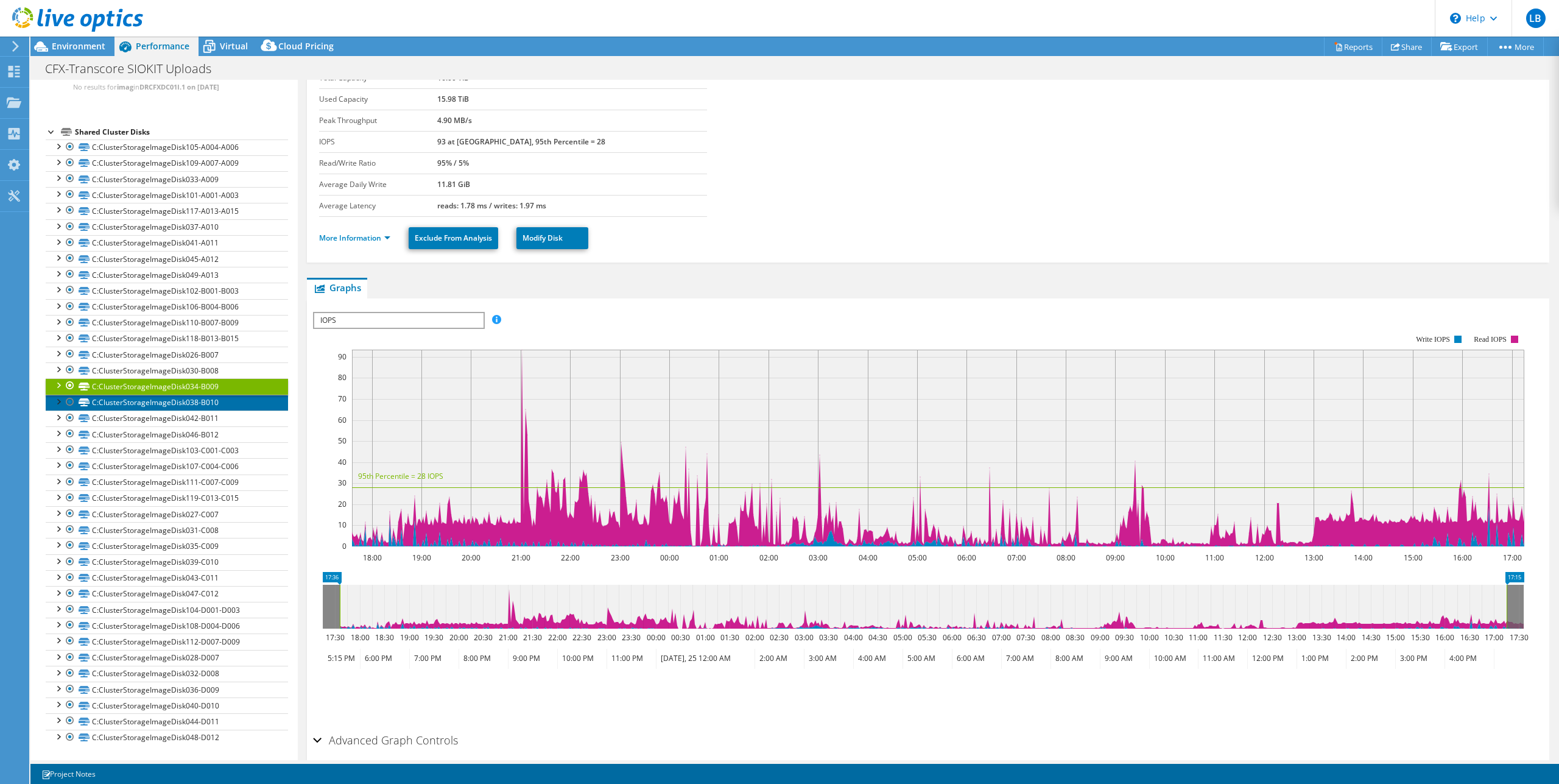
click at [225, 402] on link "C:ClusterStorageImageDisk038-B010" at bounding box center [167, 402] width 242 height 16
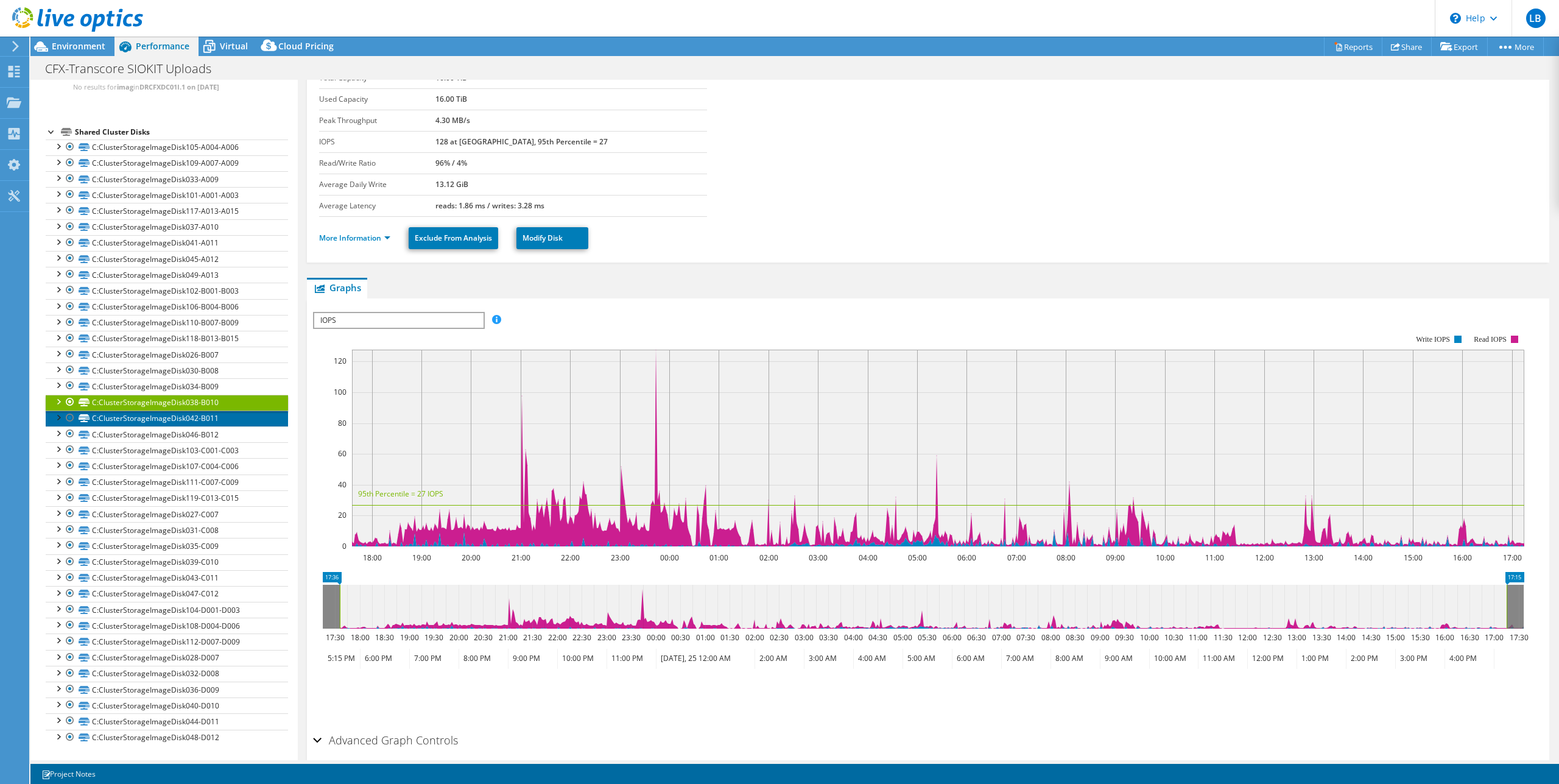
click at [217, 424] on link "C:ClusterStorageImageDisk042-B011" at bounding box center [167, 418] width 242 height 16
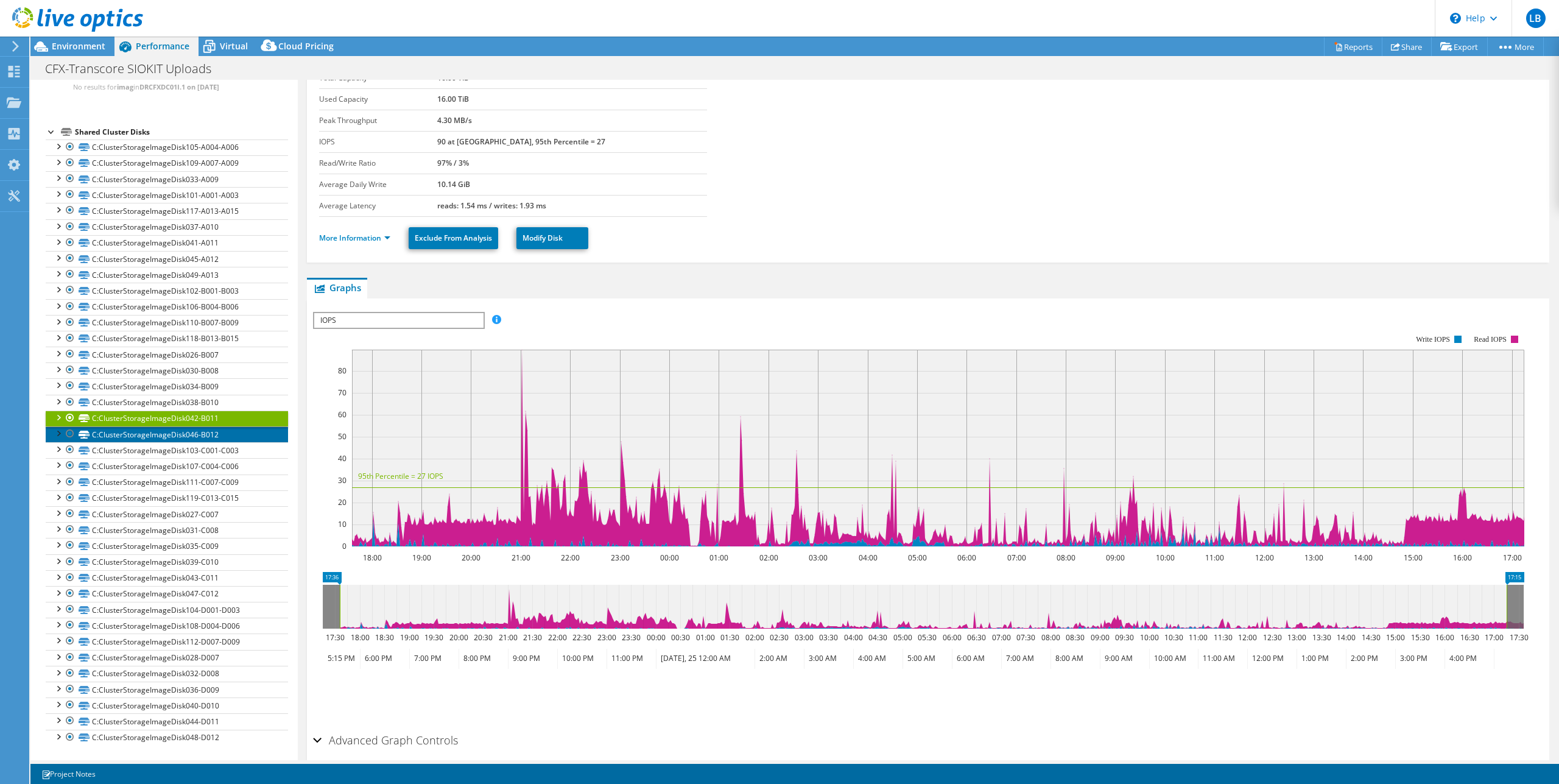
click at [216, 434] on link "C:ClusterStorageImageDisk046-B012" at bounding box center [167, 433] width 242 height 16
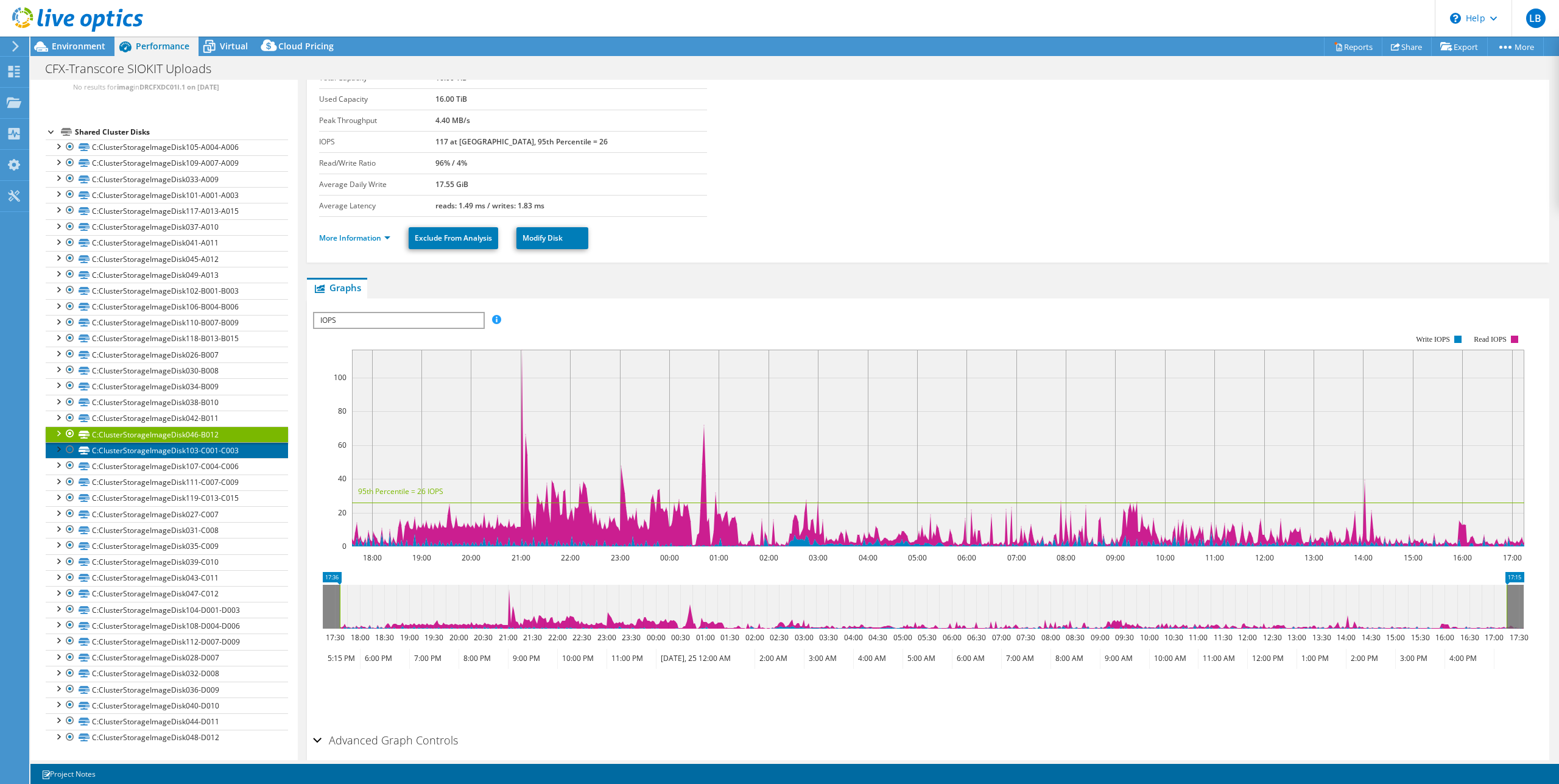
click at [227, 451] on link "C:ClusterStorageImageDisk103-C001-C003" at bounding box center [167, 450] width 242 height 16
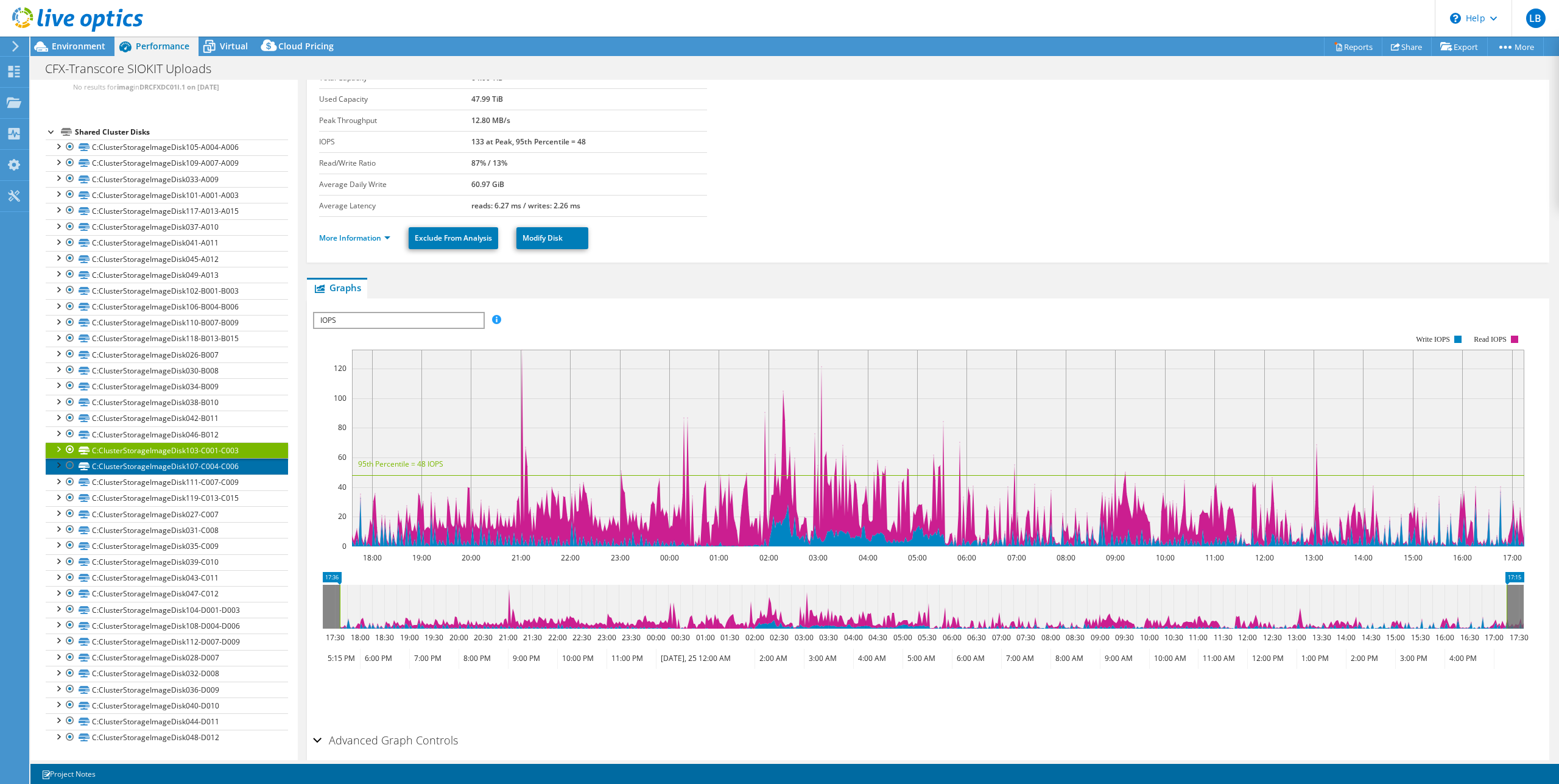
click at [226, 461] on link "C:ClusterStorageImageDisk107-C004-C006" at bounding box center [167, 465] width 242 height 16
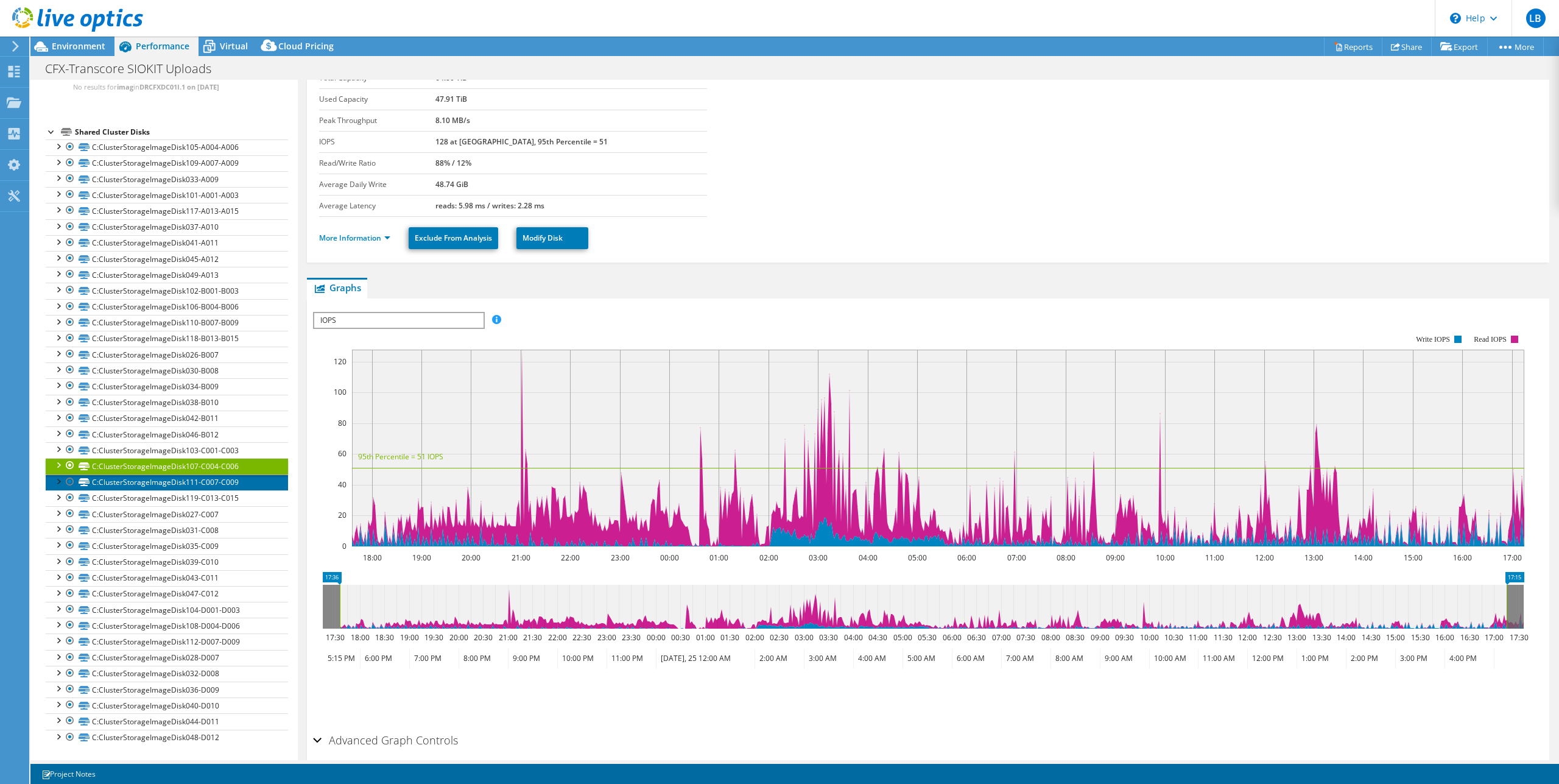
click at [233, 479] on link "C:ClusterStorageImageDisk111-C007-C009" at bounding box center [167, 482] width 242 height 16
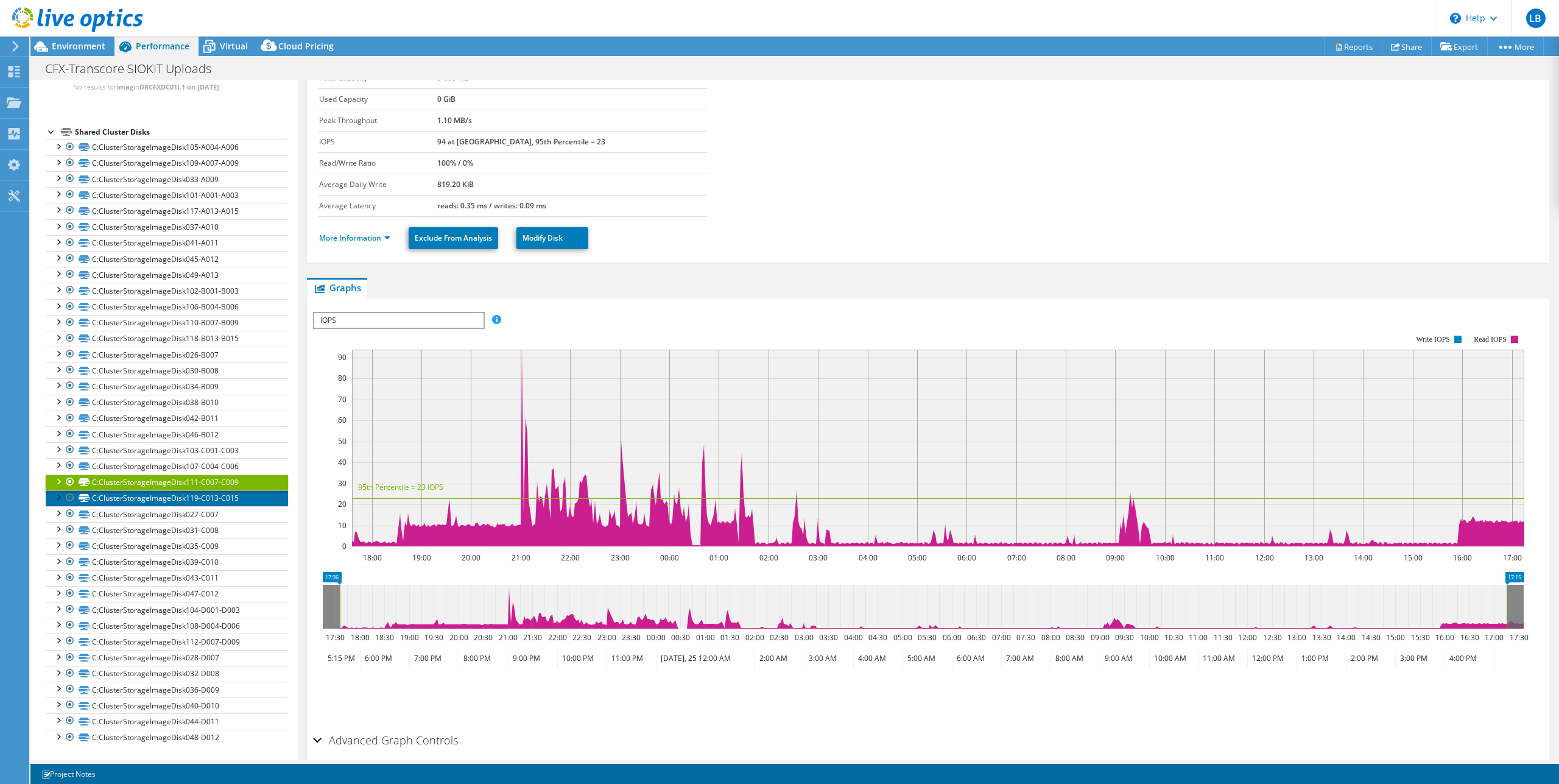
click at [226, 494] on link "C:ClusterStorageImageDisk119-C013-C015" at bounding box center [167, 497] width 242 height 16
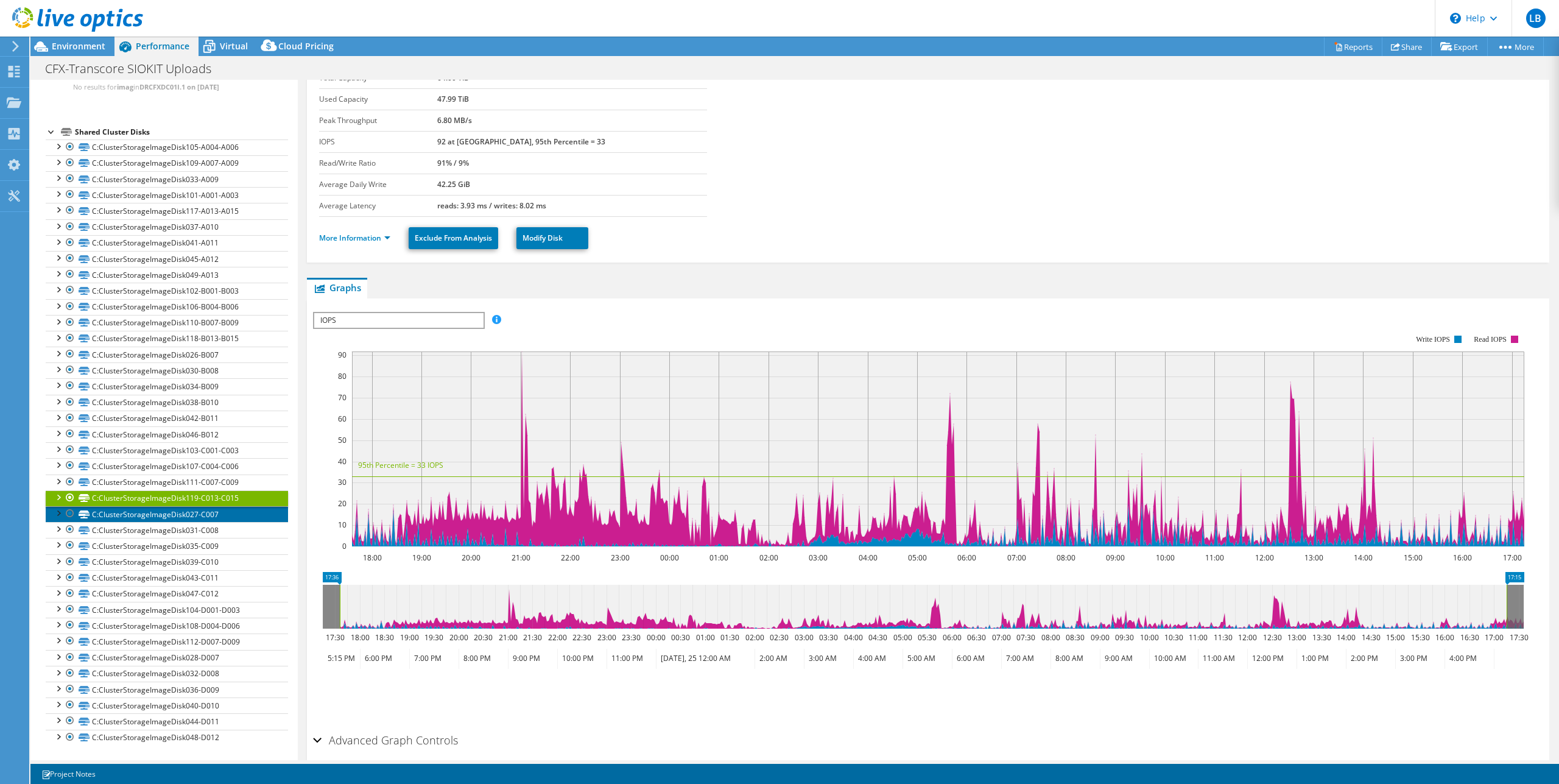
click at [222, 510] on link "C:ClusterStorageImageDisk027-C007" at bounding box center [167, 514] width 242 height 16
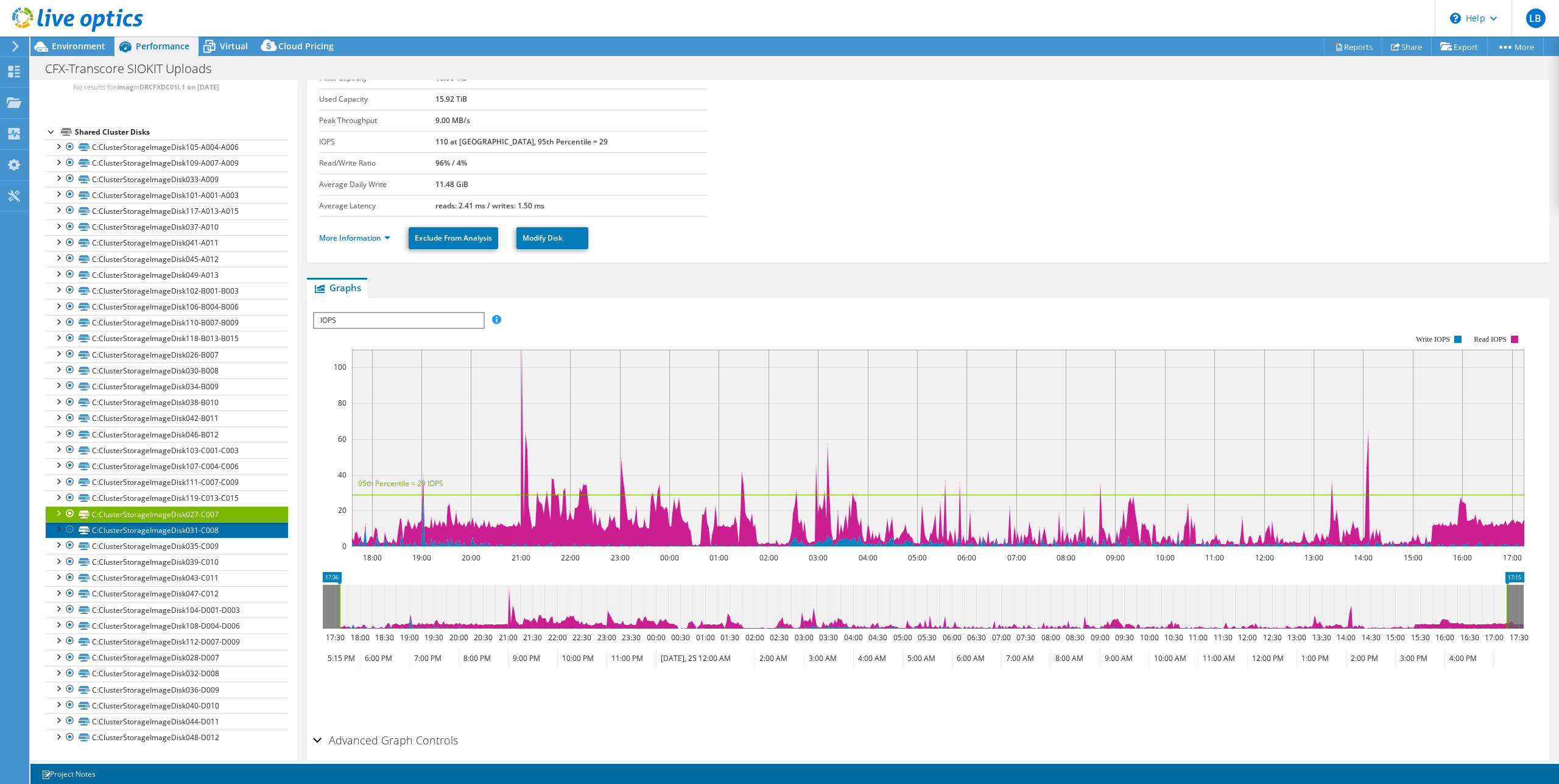
click at [230, 522] on link "C:ClusterStorageImageDisk031-C008" at bounding box center [167, 529] width 242 height 16
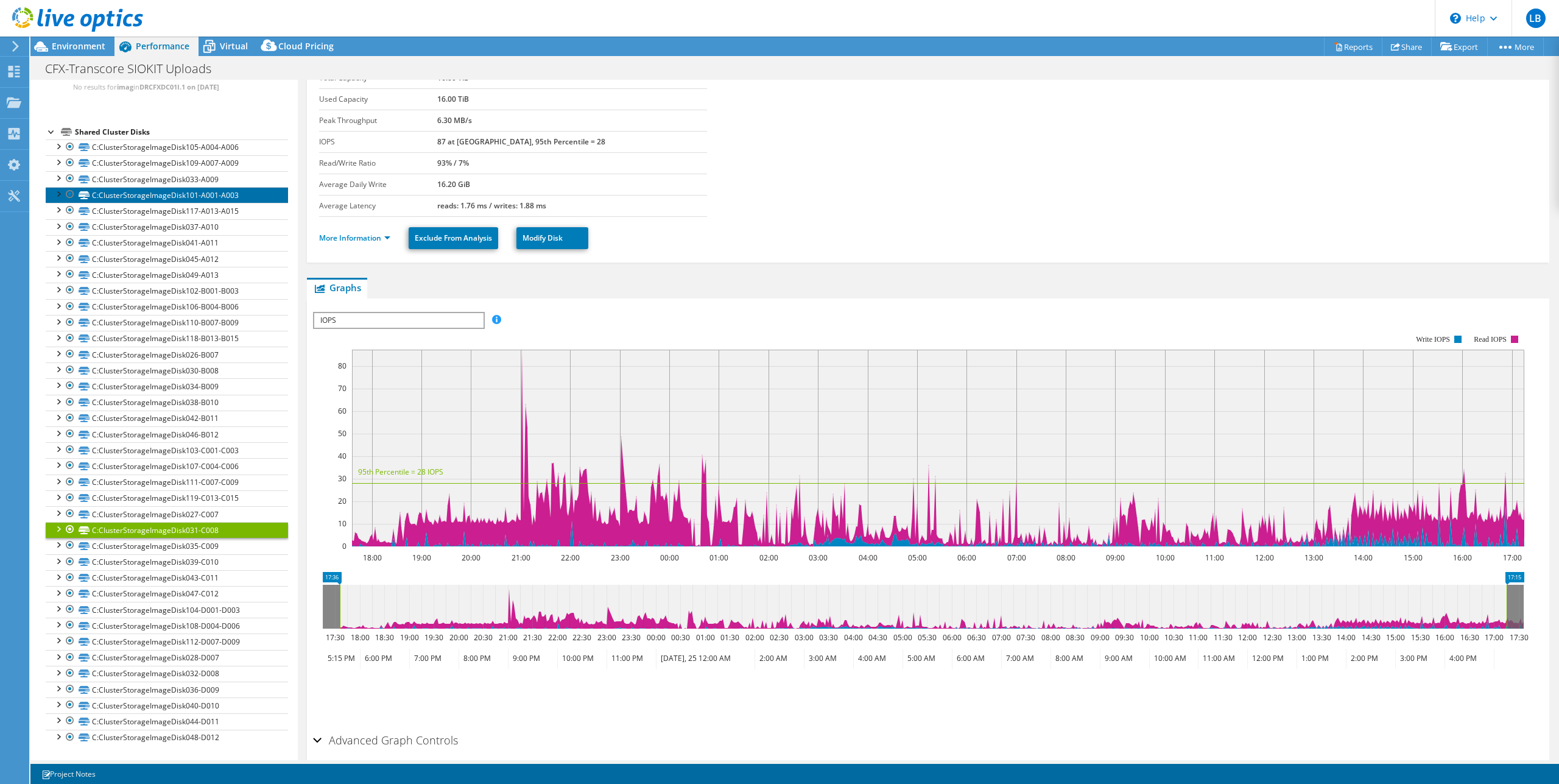
click at [243, 187] on link "C:ClusterStorageImageDisk101-A001-A003" at bounding box center [167, 194] width 242 height 16
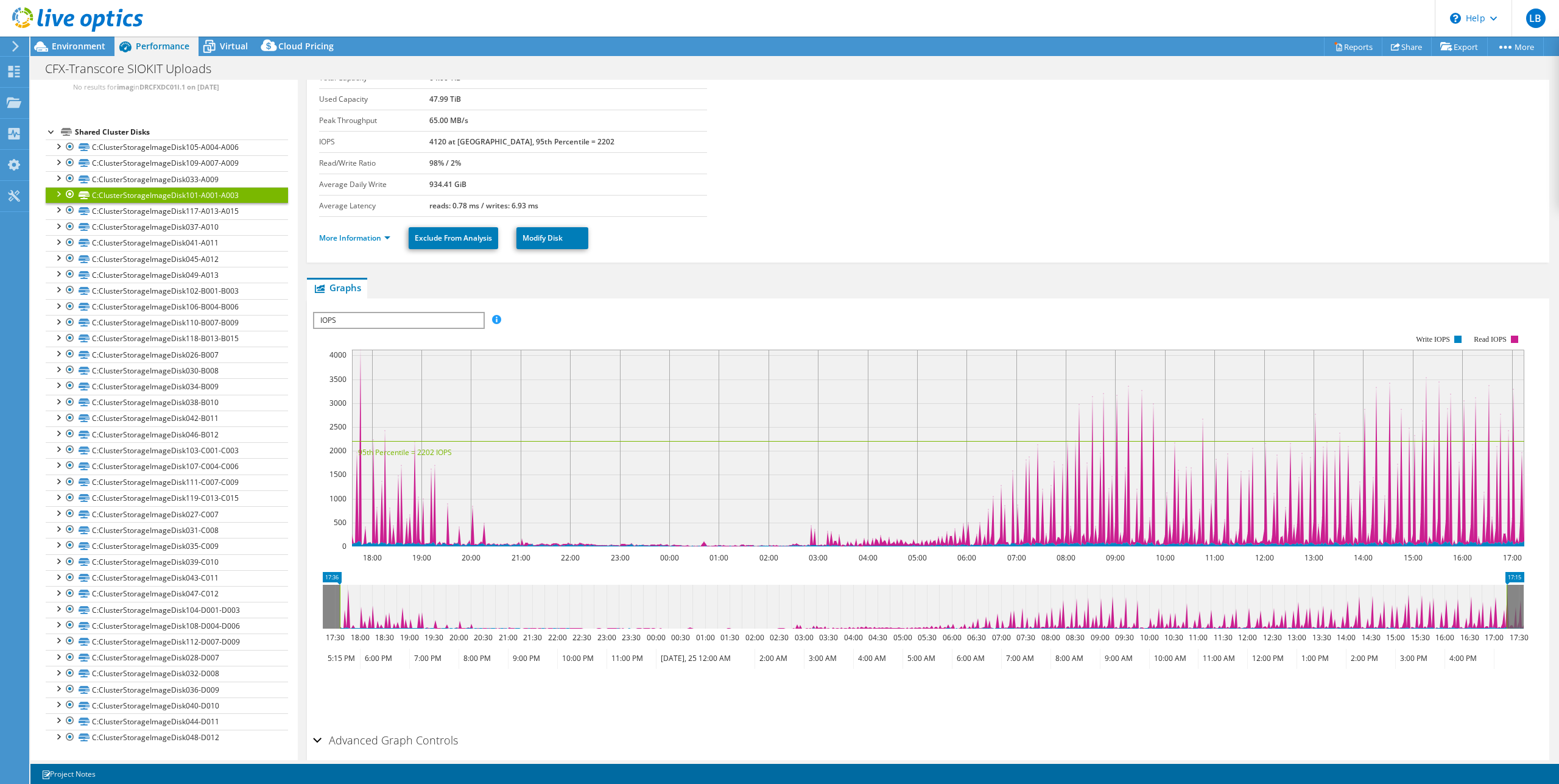
drag, startPoint x: 461, startPoint y: 184, endPoint x: 497, endPoint y: 184, distance: 36.0
click at [497, 184] on td "934.41 GiB" at bounding box center [568, 184] width 277 height 21
drag, startPoint x: 495, startPoint y: 182, endPoint x: 458, endPoint y: 180, distance: 37.1
click at [458, 180] on tr "Average Daily Write 934.41 GiB" at bounding box center [512, 184] width 387 height 21
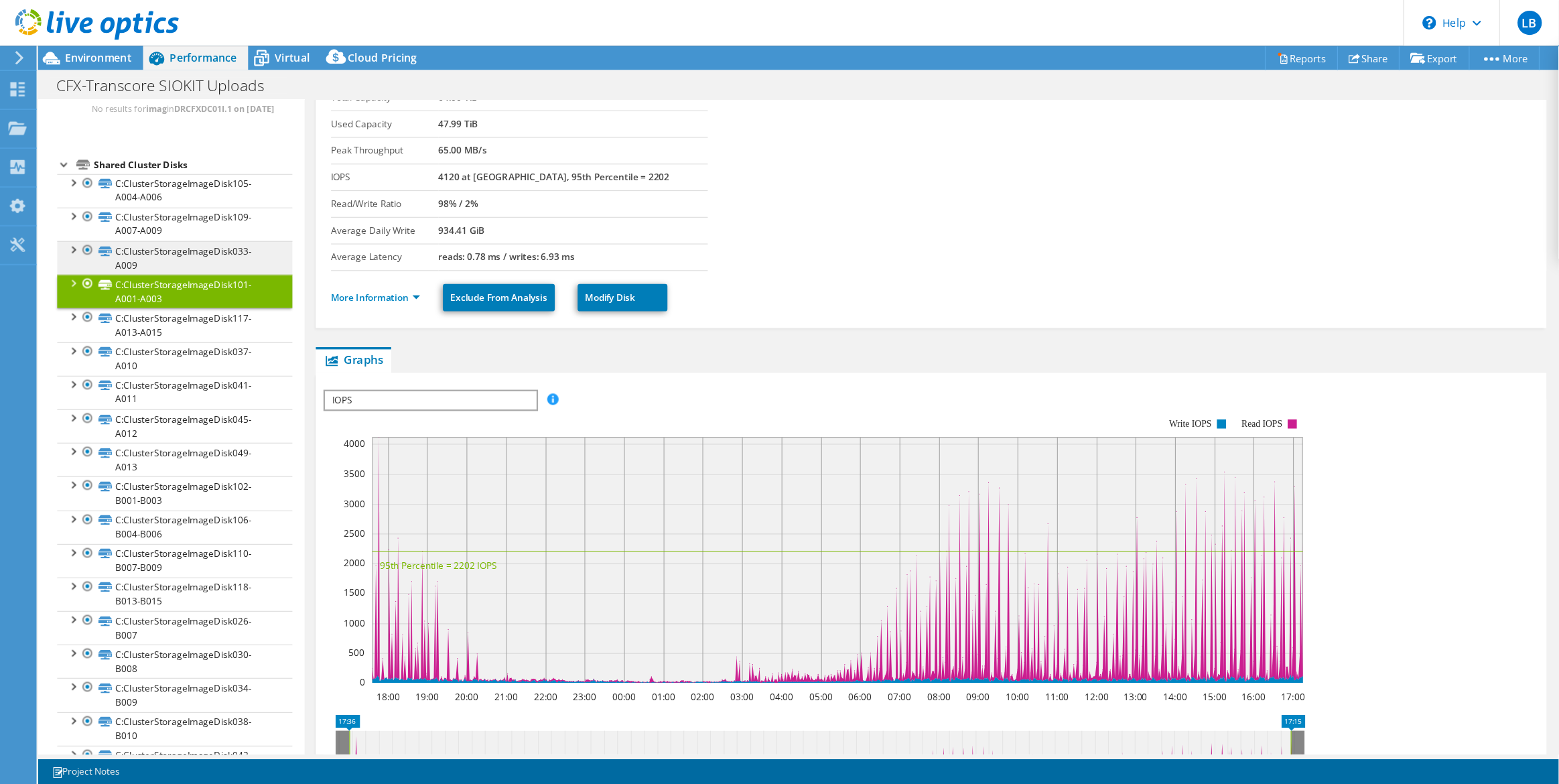
scroll to position [53, 0]
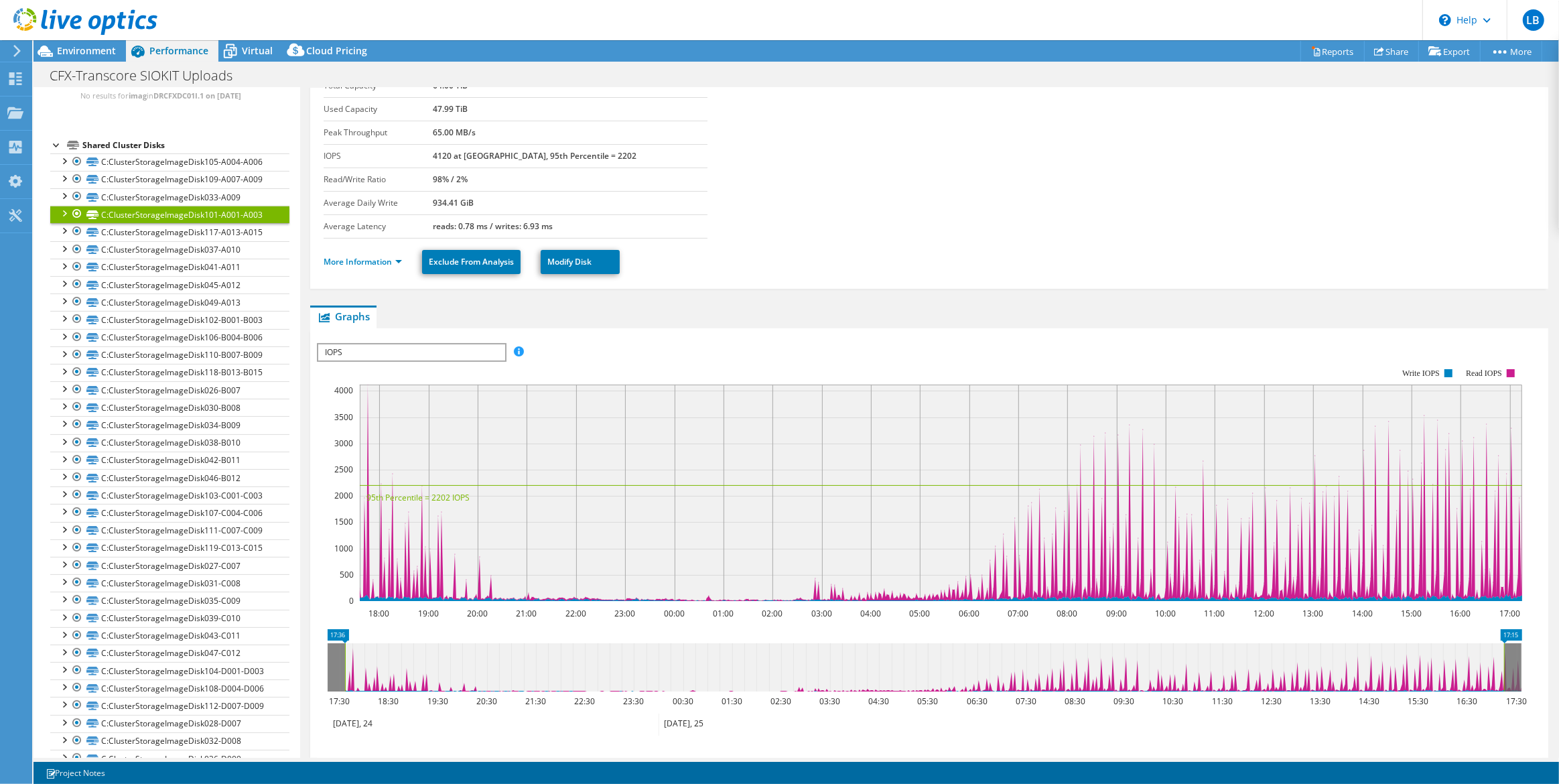
drag, startPoint x: 503, startPoint y: 178, endPoint x: 457, endPoint y: 176, distance: 46.0
click at [457, 176] on tr "Read/Write Ratio 98% / 2%" at bounding box center [515, 179] width 383 height 23
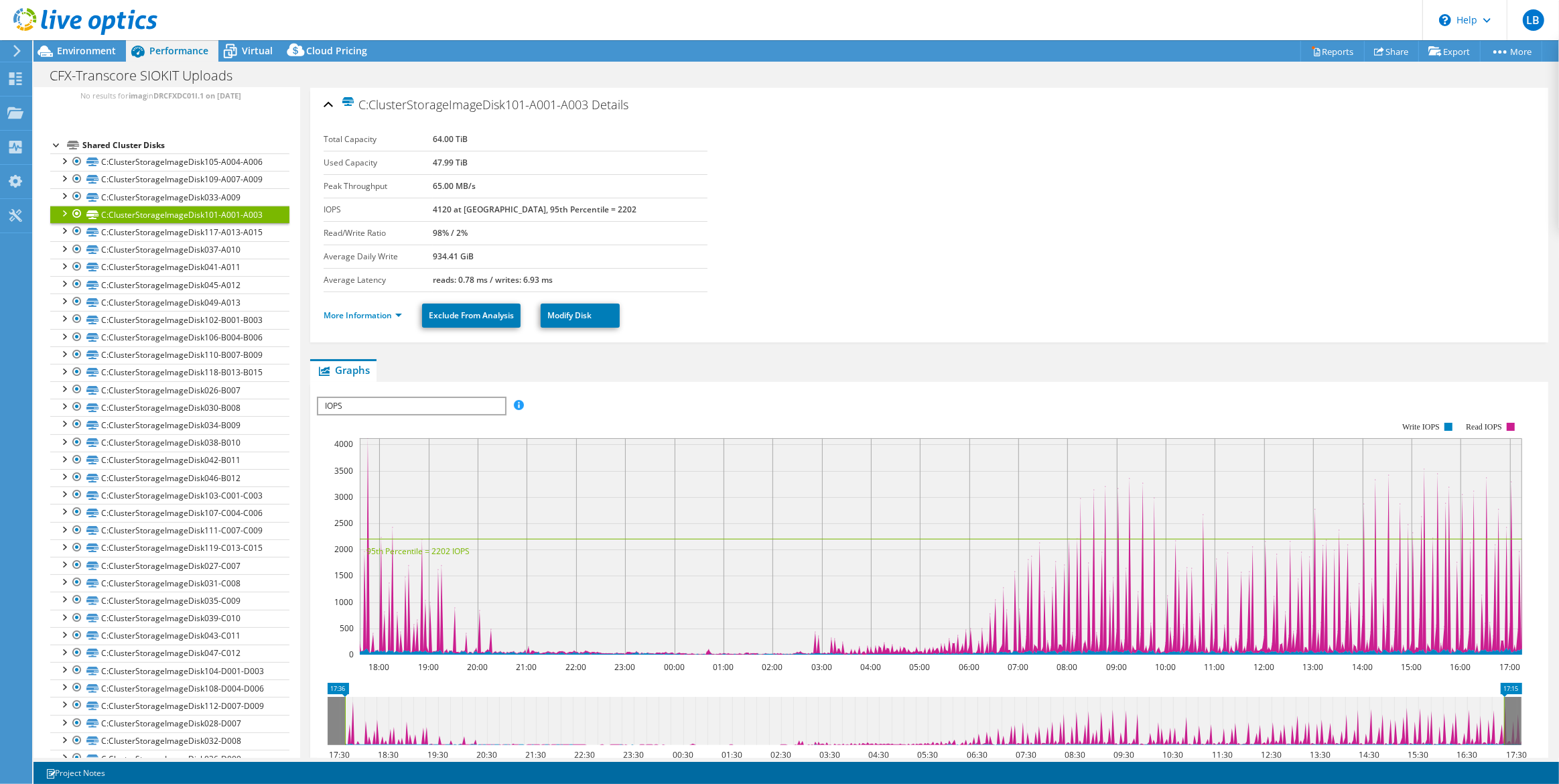
click at [660, 239] on td "98% / 2%" at bounding box center [570, 232] width 274 height 23
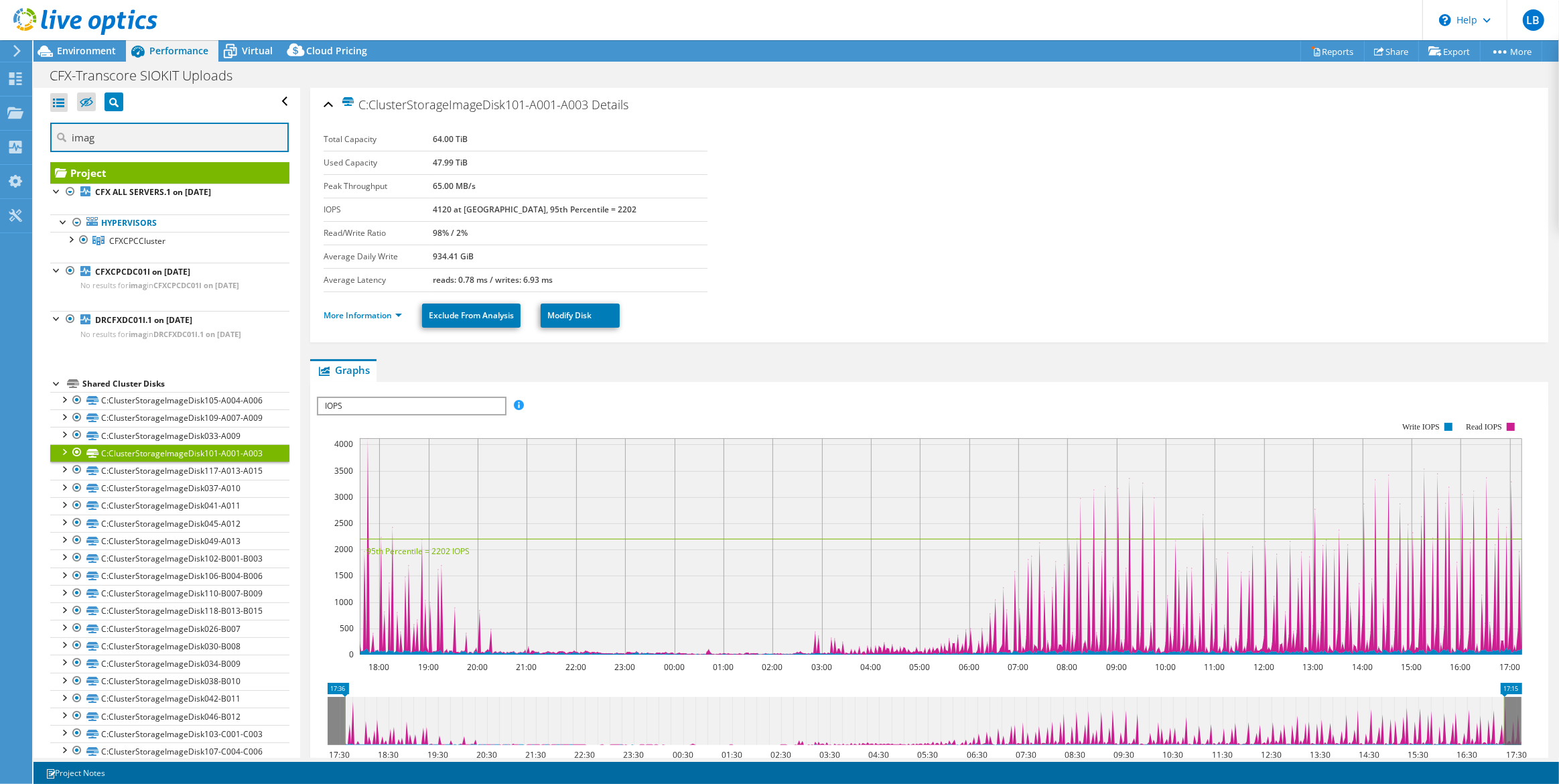
drag, startPoint x: 143, startPoint y: 137, endPoint x: -22, endPoint y: 120, distance: 165.9
click at [0, 120] on html "LB End User Lionel Barrow lionel.barrow@transcore.com TRANSCORE My Profile Log …" at bounding box center [780, 392] width 1559 height 784
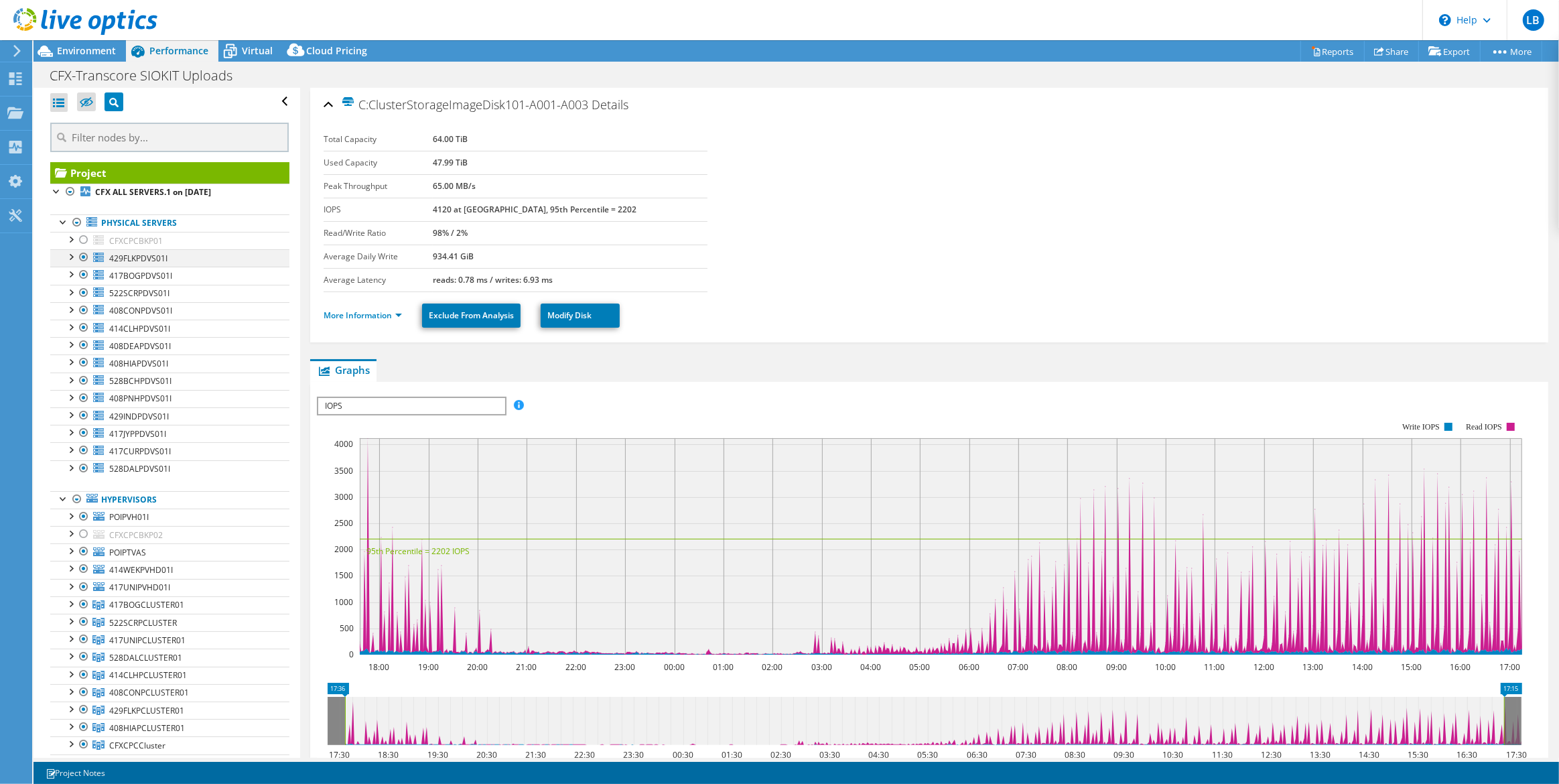
click at [68, 260] on div at bounding box center [70, 255] width 14 height 14
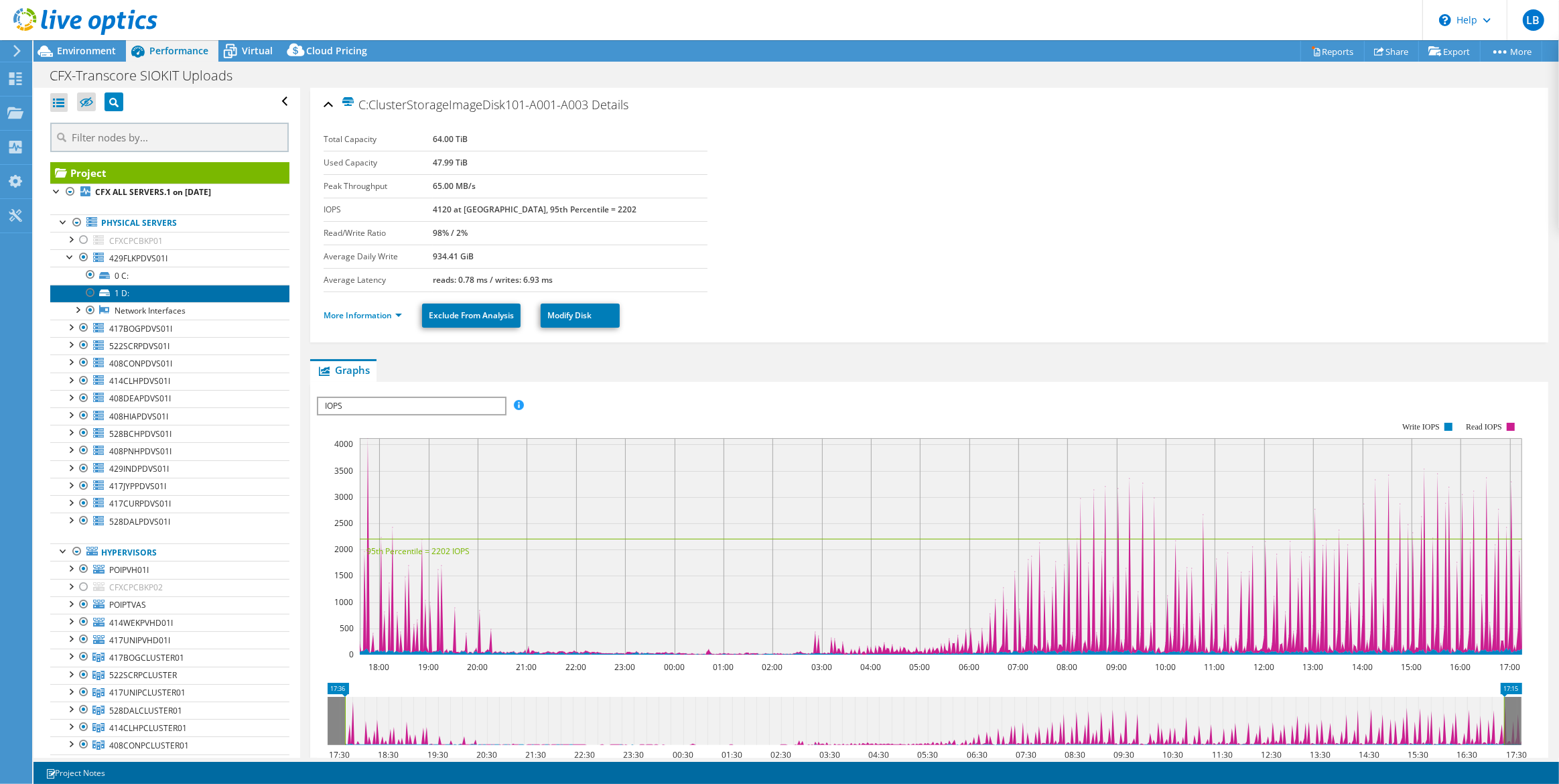
click at [148, 292] on link "1 D:" at bounding box center [169, 293] width 239 height 17
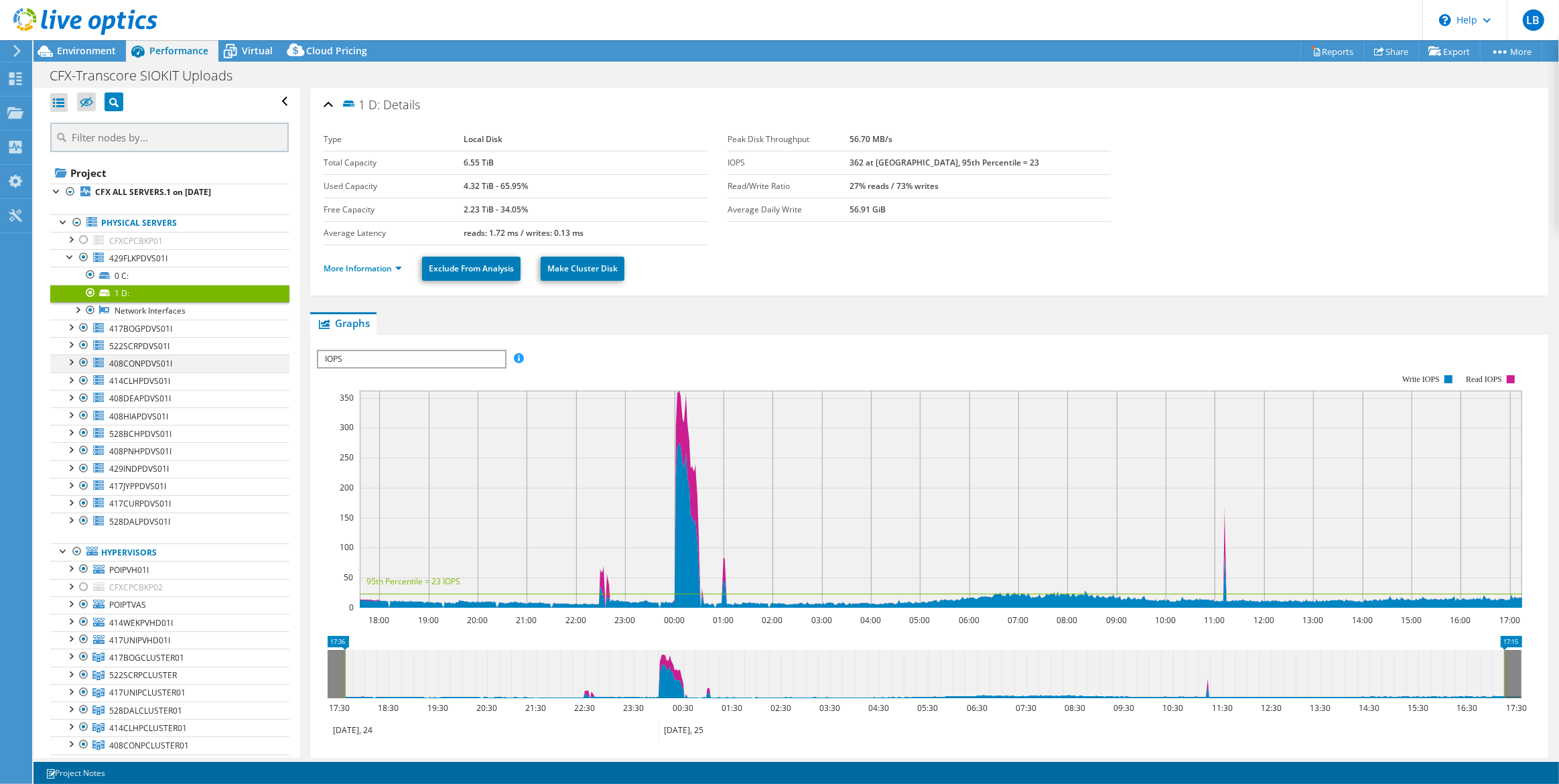
click at [70, 360] on div at bounding box center [70, 360] width 14 height 14
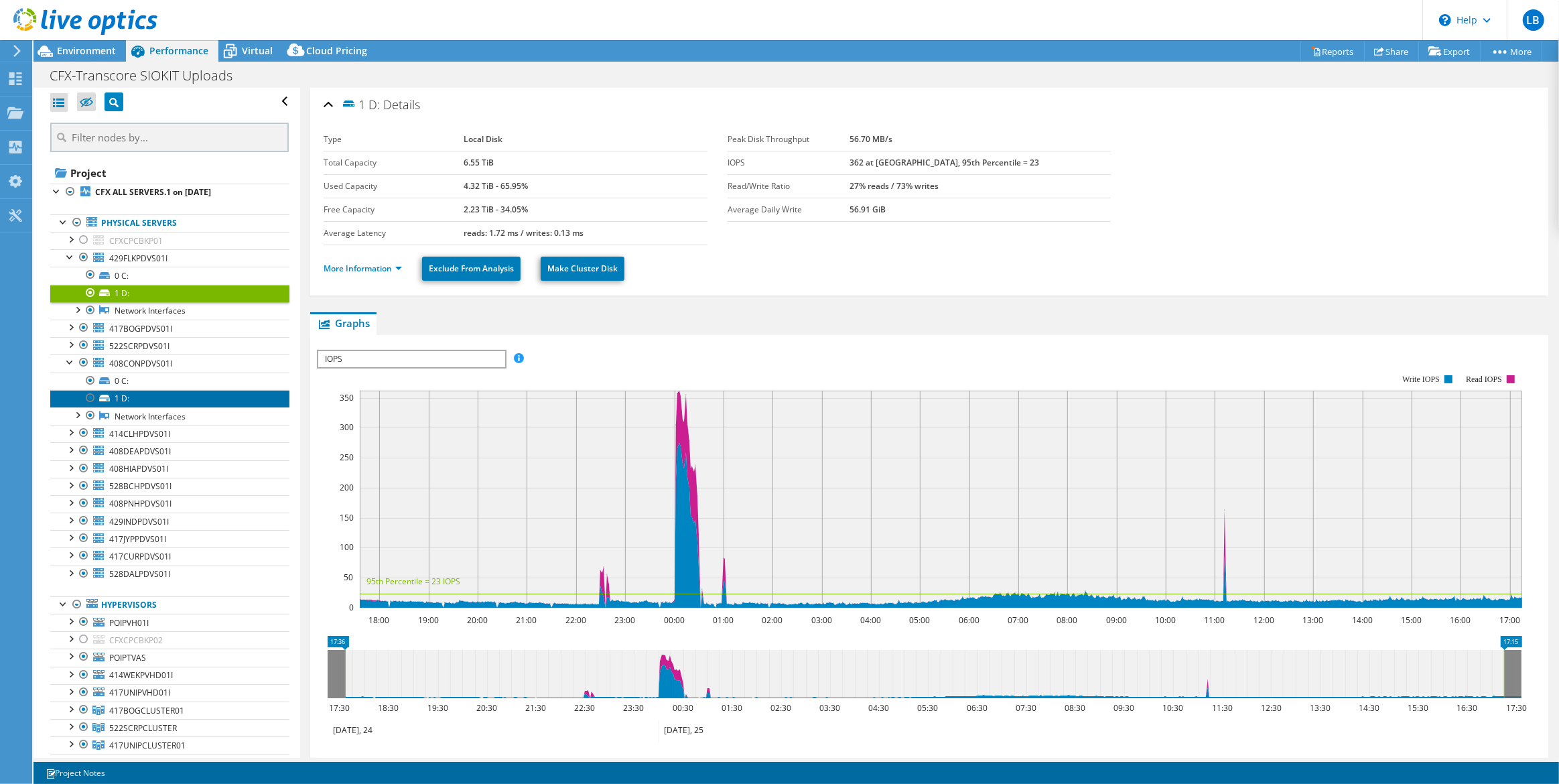
click at [170, 397] on link "1 D:" at bounding box center [169, 398] width 239 height 17
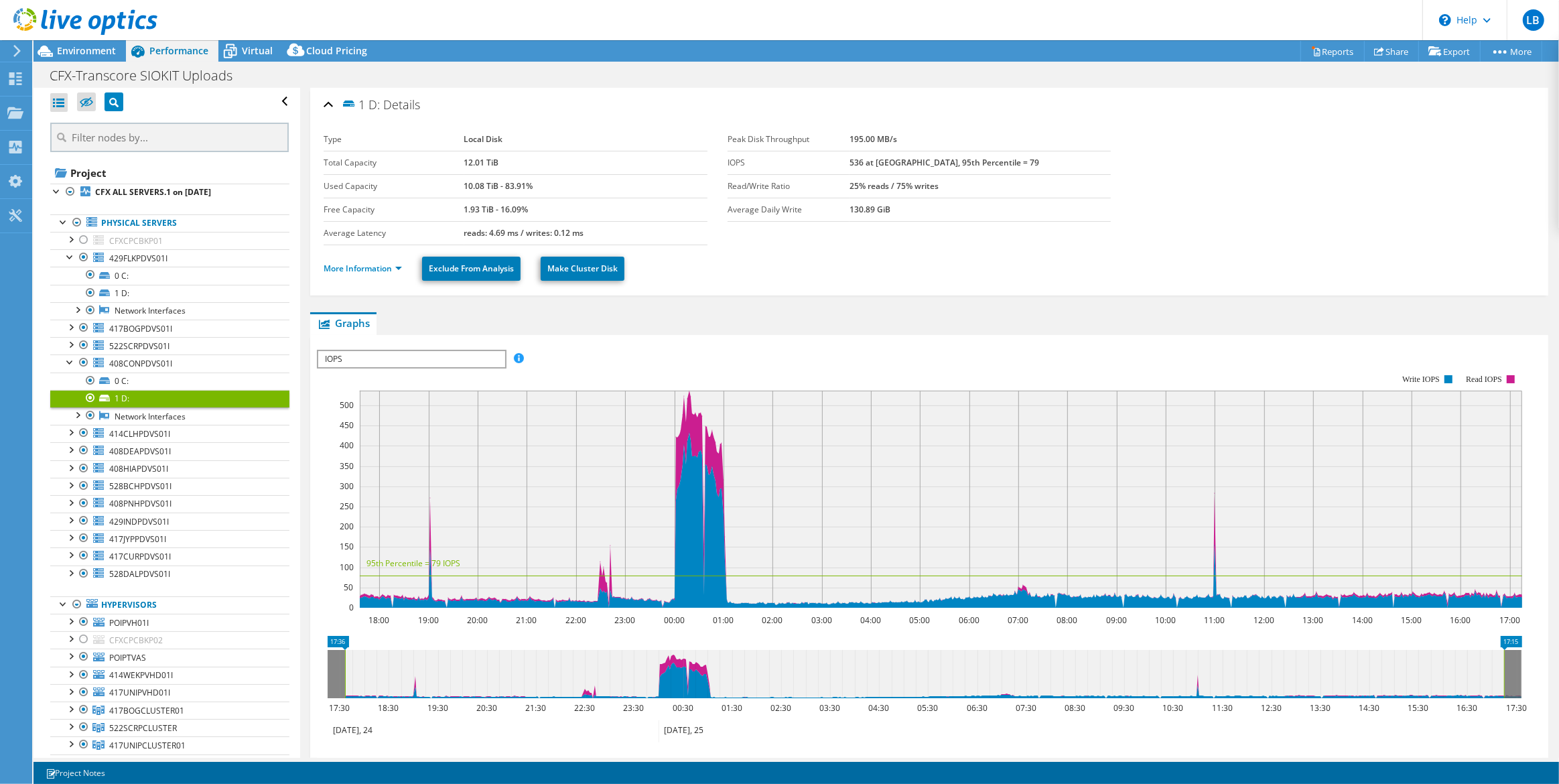
drag, startPoint x: 884, startPoint y: 181, endPoint x: 911, endPoint y: 185, distance: 27.3
click at [911, 185] on b "25% reads / 75% writes" at bounding box center [893, 186] width 89 height 12
drag, startPoint x: 931, startPoint y: 187, endPoint x: 974, endPoint y: 187, distance: 43.0
click at [974, 187] on td "25% reads / 75% writes" at bounding box center [980, 186] width 261 height 23
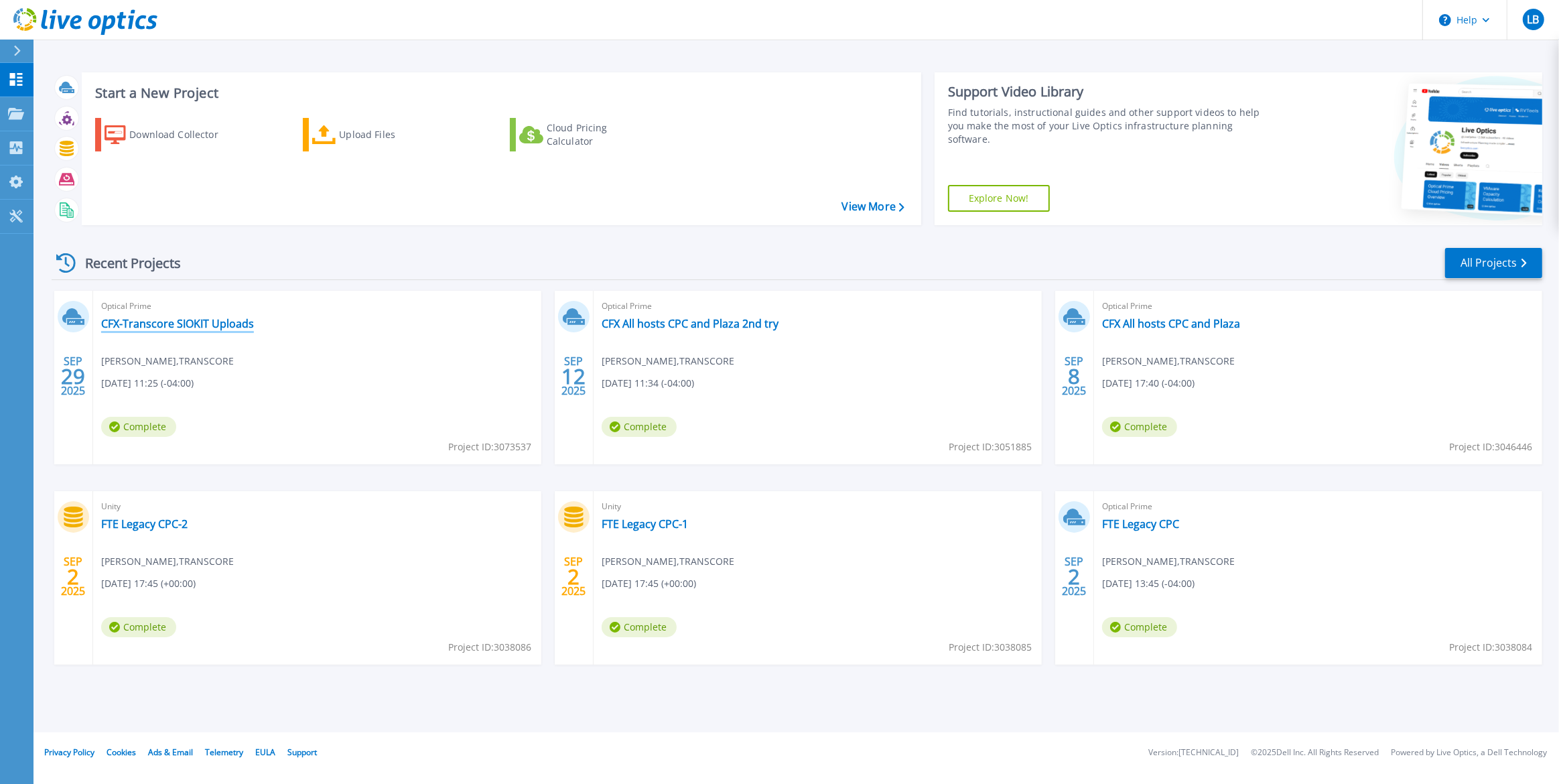
click at [176, 324] on link "CFX-Transcore SIOKIT Uploads" at bounding box center [177, 324] width 152 height 14
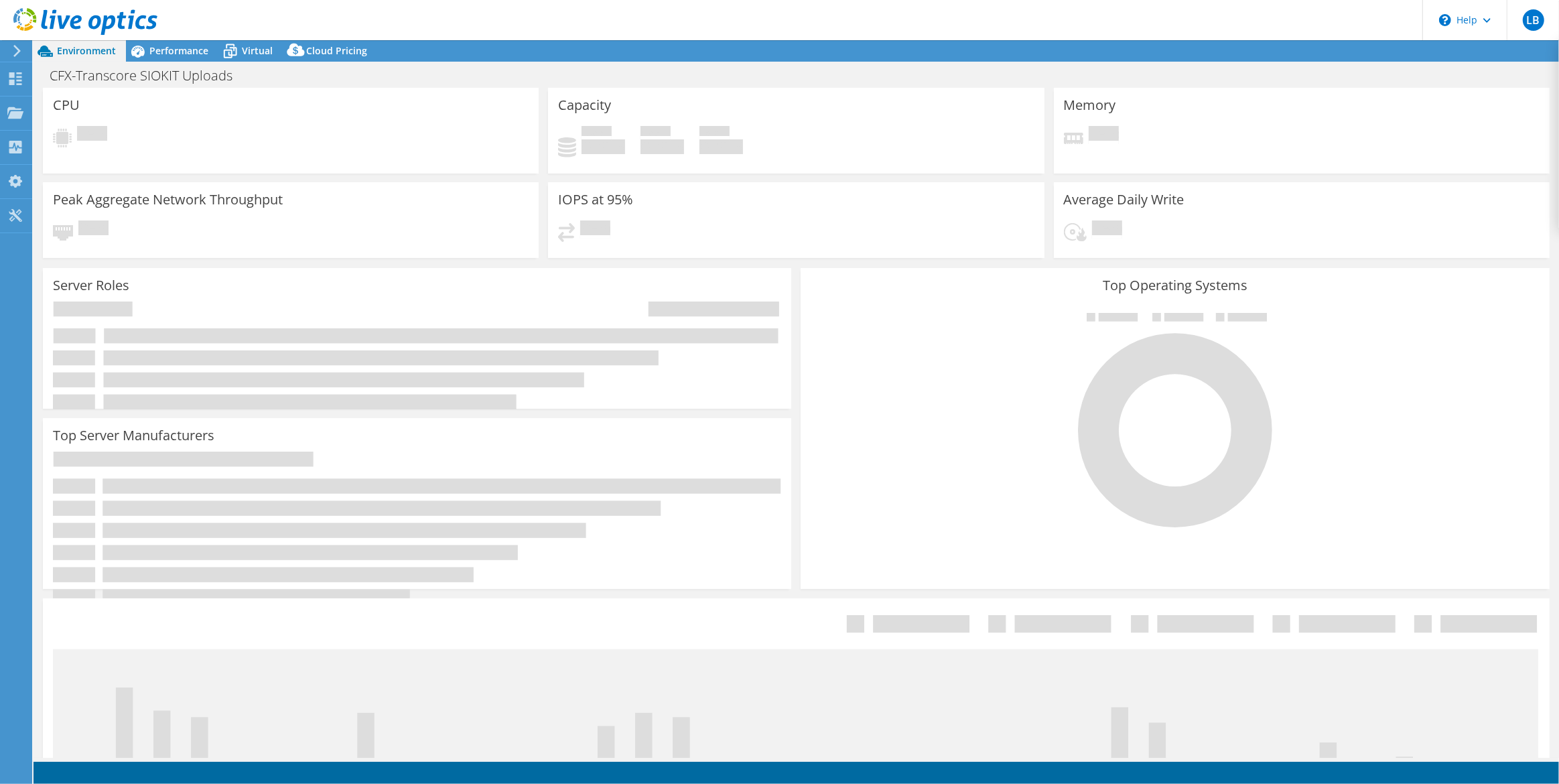
select select "USD"
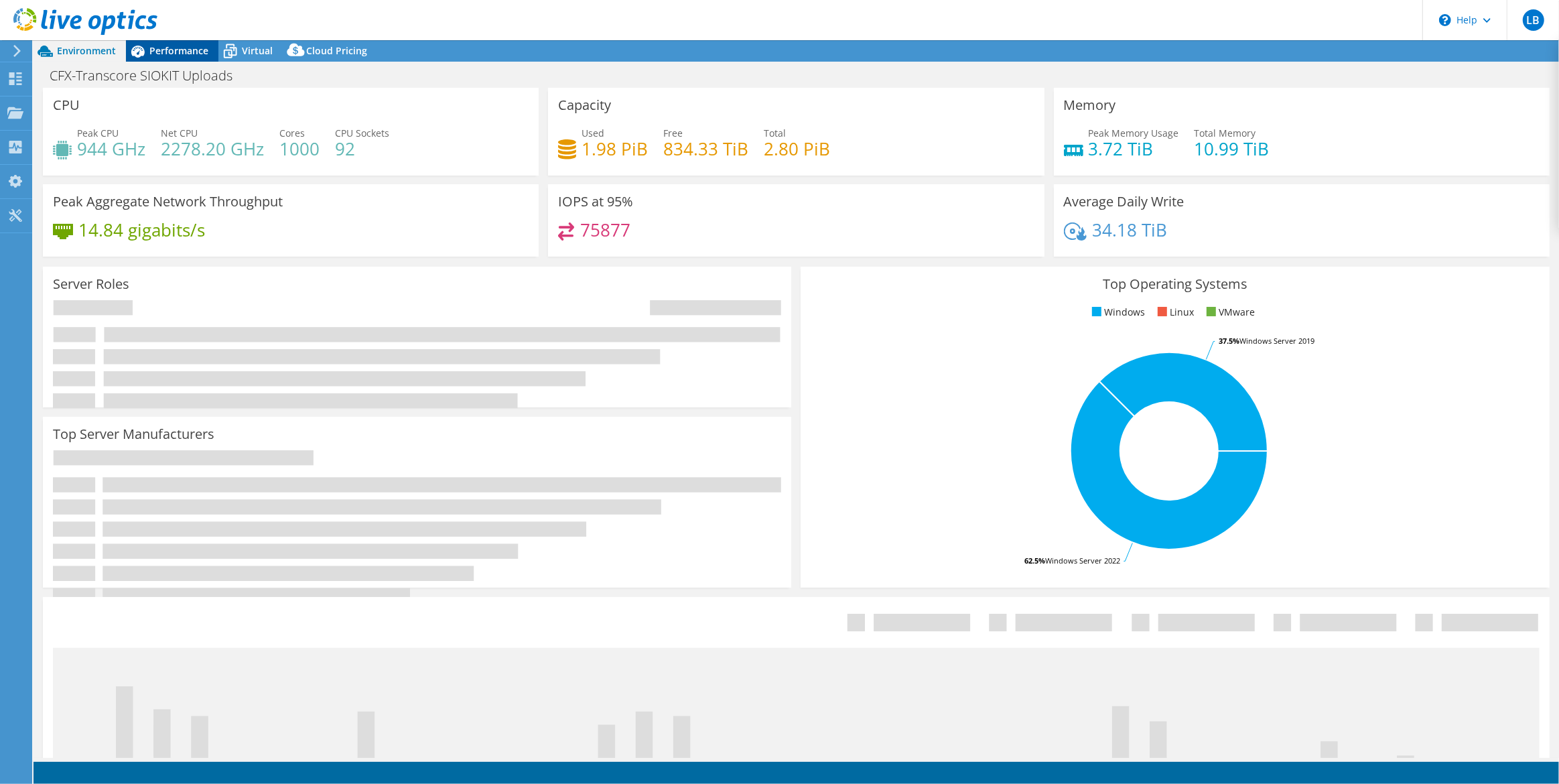
click at [153, 61] on div "Performance" at bounding box center [172, 51] width 93 height 22
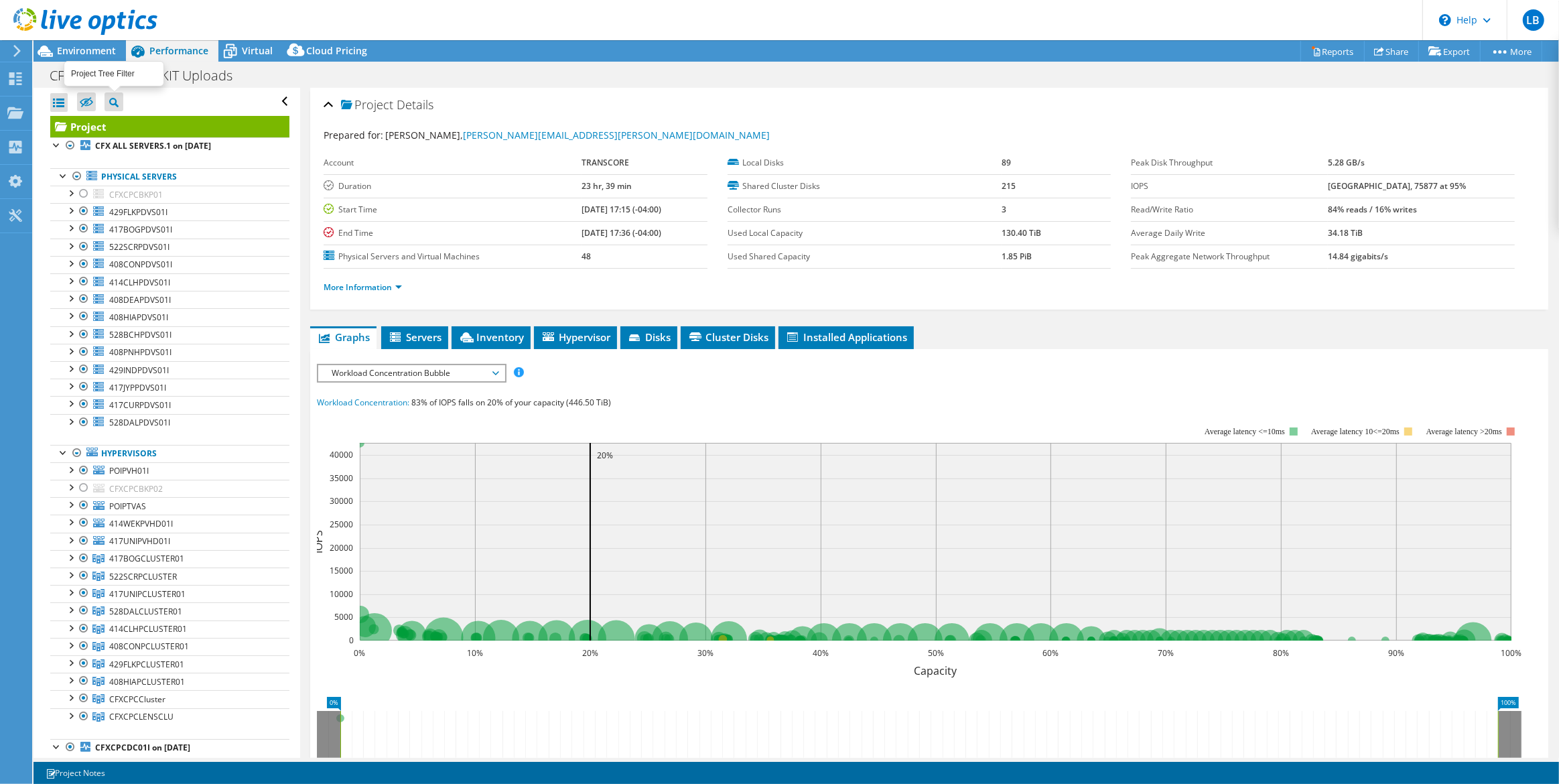
click at [113, 101] on icon at bounding box center [114, 103] width 9 height 9
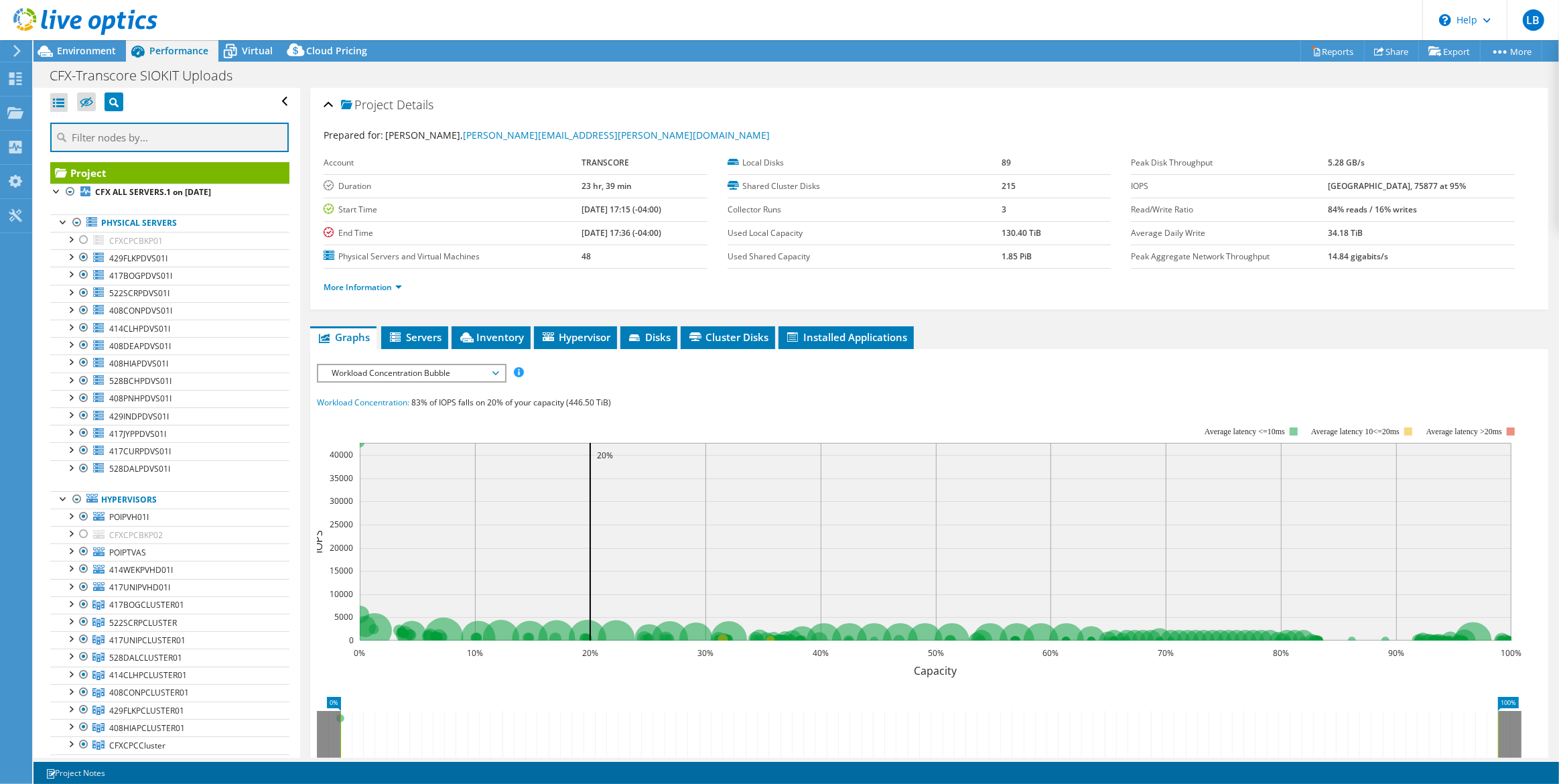
click at [140, 137] on input "text" at bounding box center [169, 137] width 239 height 30
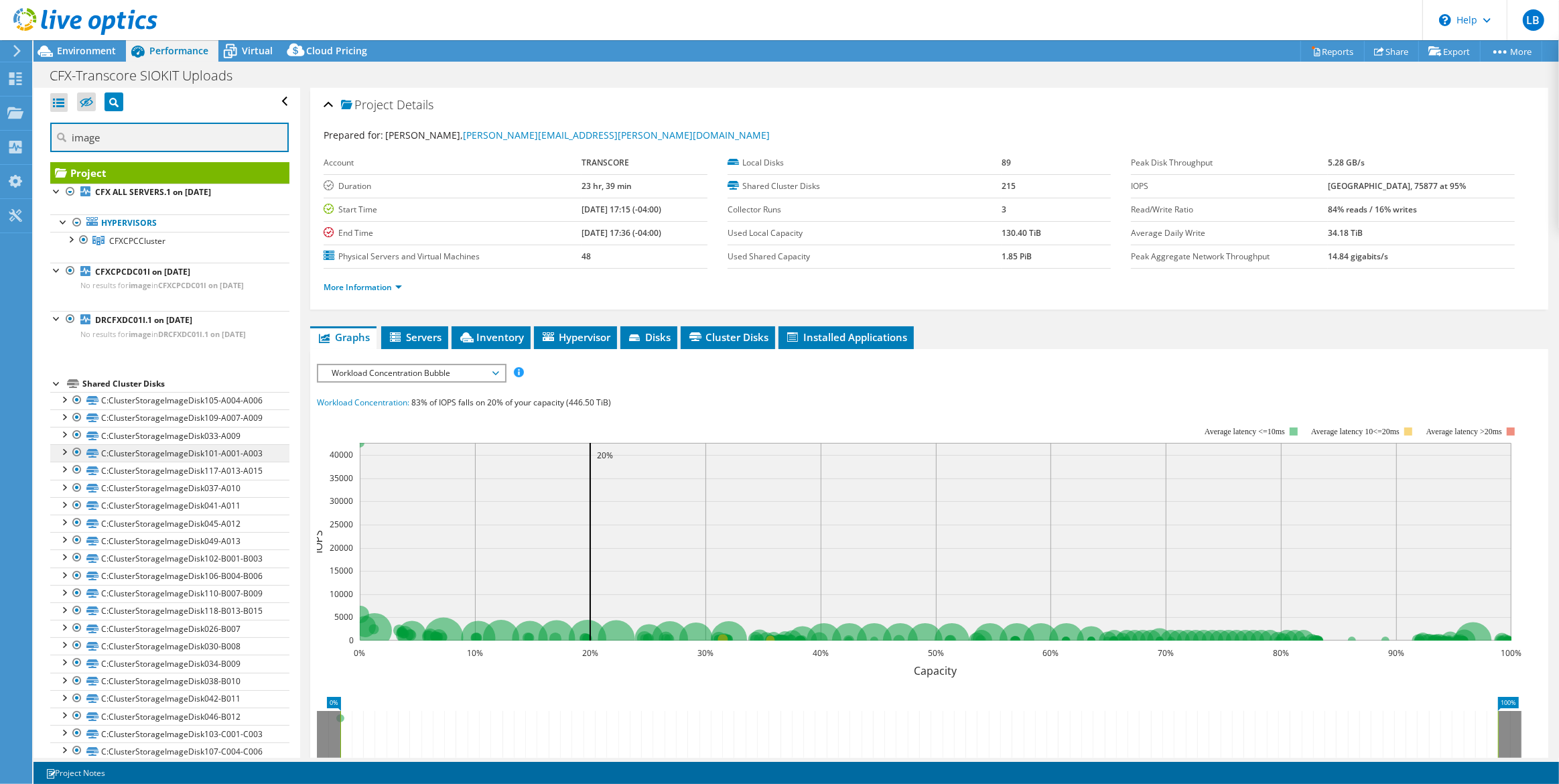
type input "image"
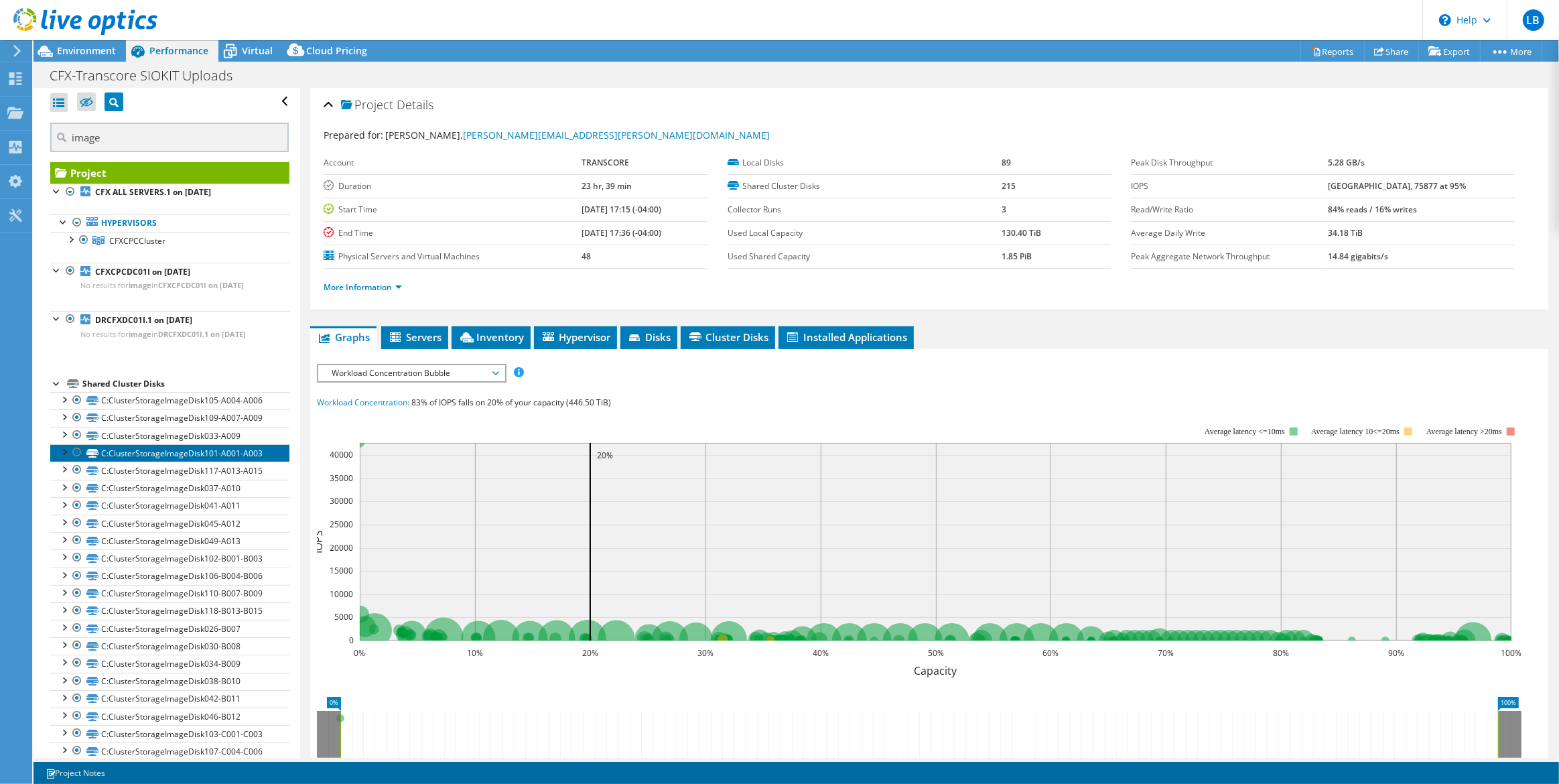
click at [252, 450] on link "C:ClusterStorageImageDisk101-A001-A003" at bounding box center [169, 452] width 239 height 17
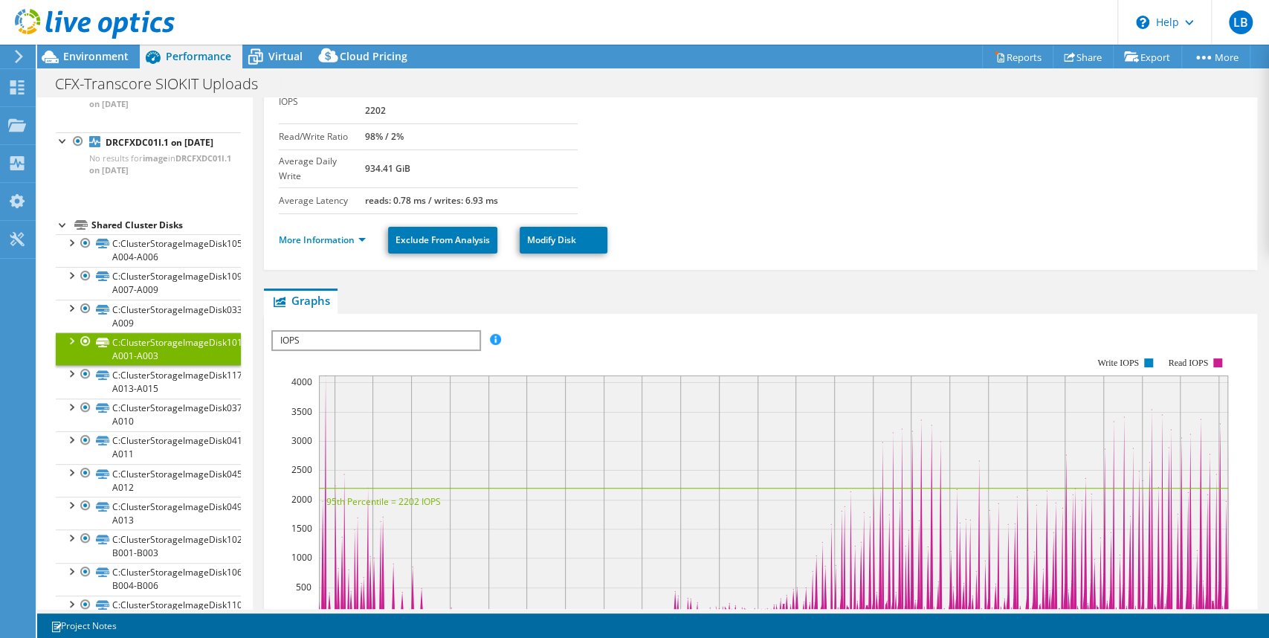
scroll to position [59, 0]
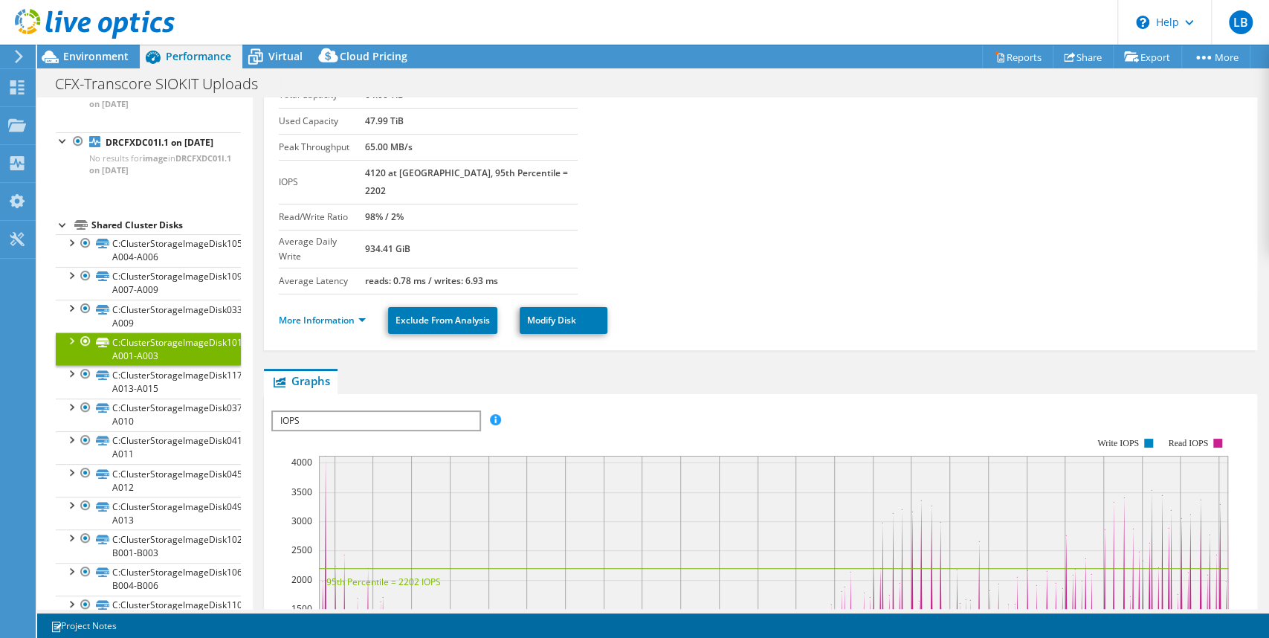
drag, startPoint x: 453, startPoint y: 172, endPoint x: 514, endPoint y: 177, distance: 60.4
click at [514, 177] on td "4120 at [GEOGRAPHIC_DATA], 95th Percentile = 2202" at bounding box center [471, 182] width 213 height 44
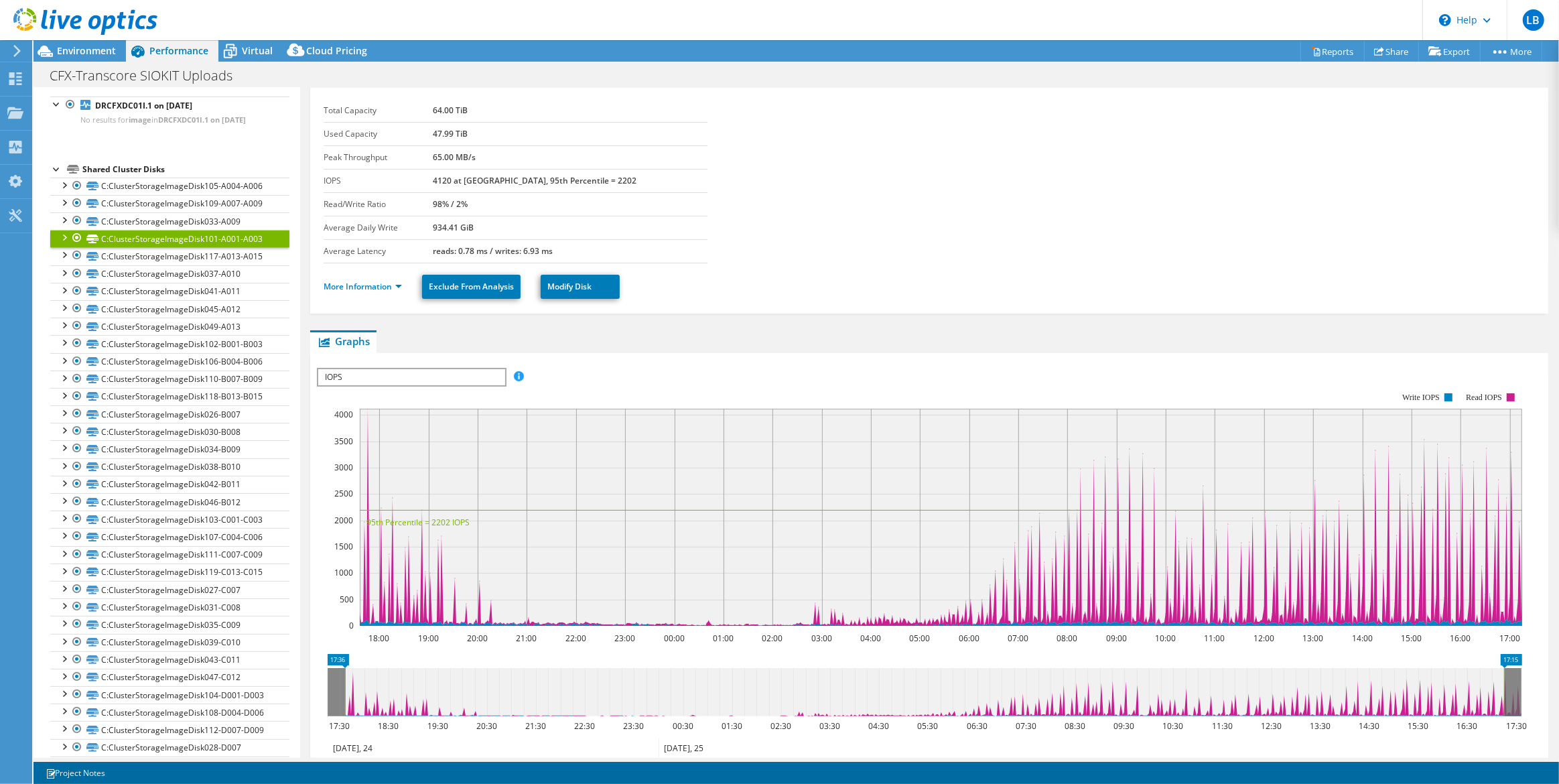
scroll to position [32, 0]
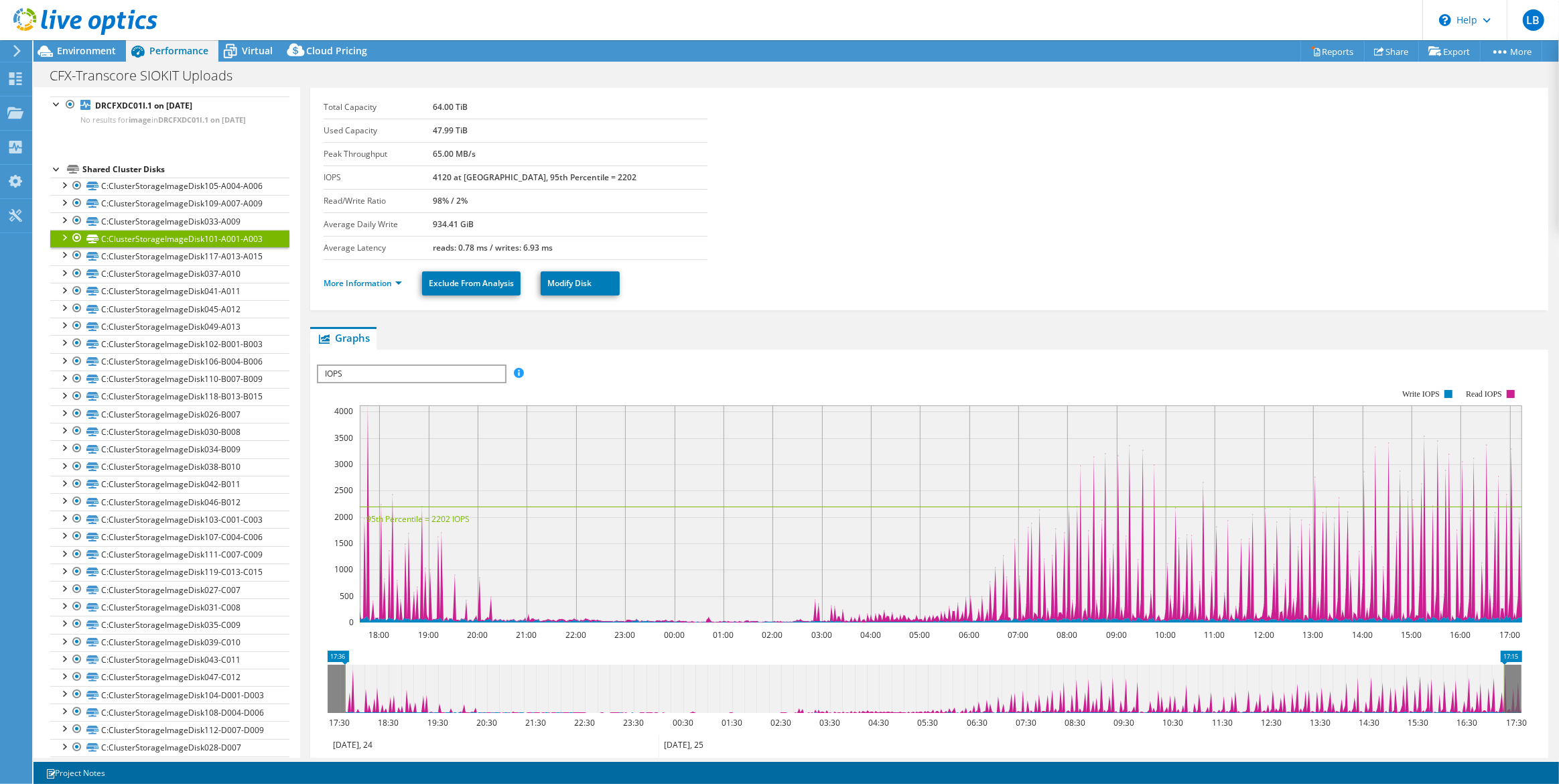
click at [487, 374] on span "IOPS" at bounding box center [411, 374] width 186 height 16
click at [403, 404] on li "Disk Throughput" at bounding box center [411, 406] width 186 height 16
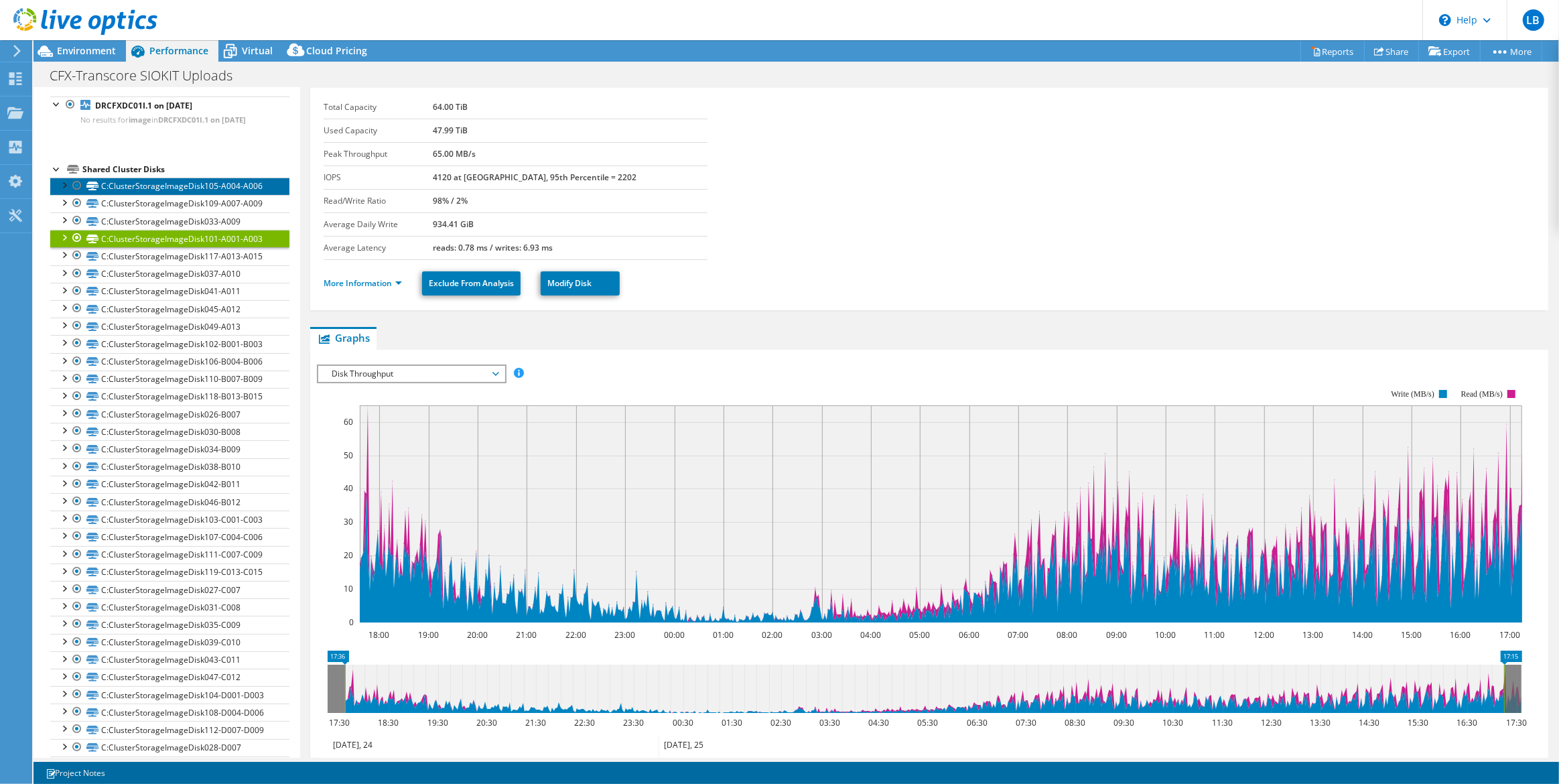
click at [223, 187] on link "C:ClusterStorageImageDisk105-A004-A006" at bounding box center [169, 186] width 239 height 17
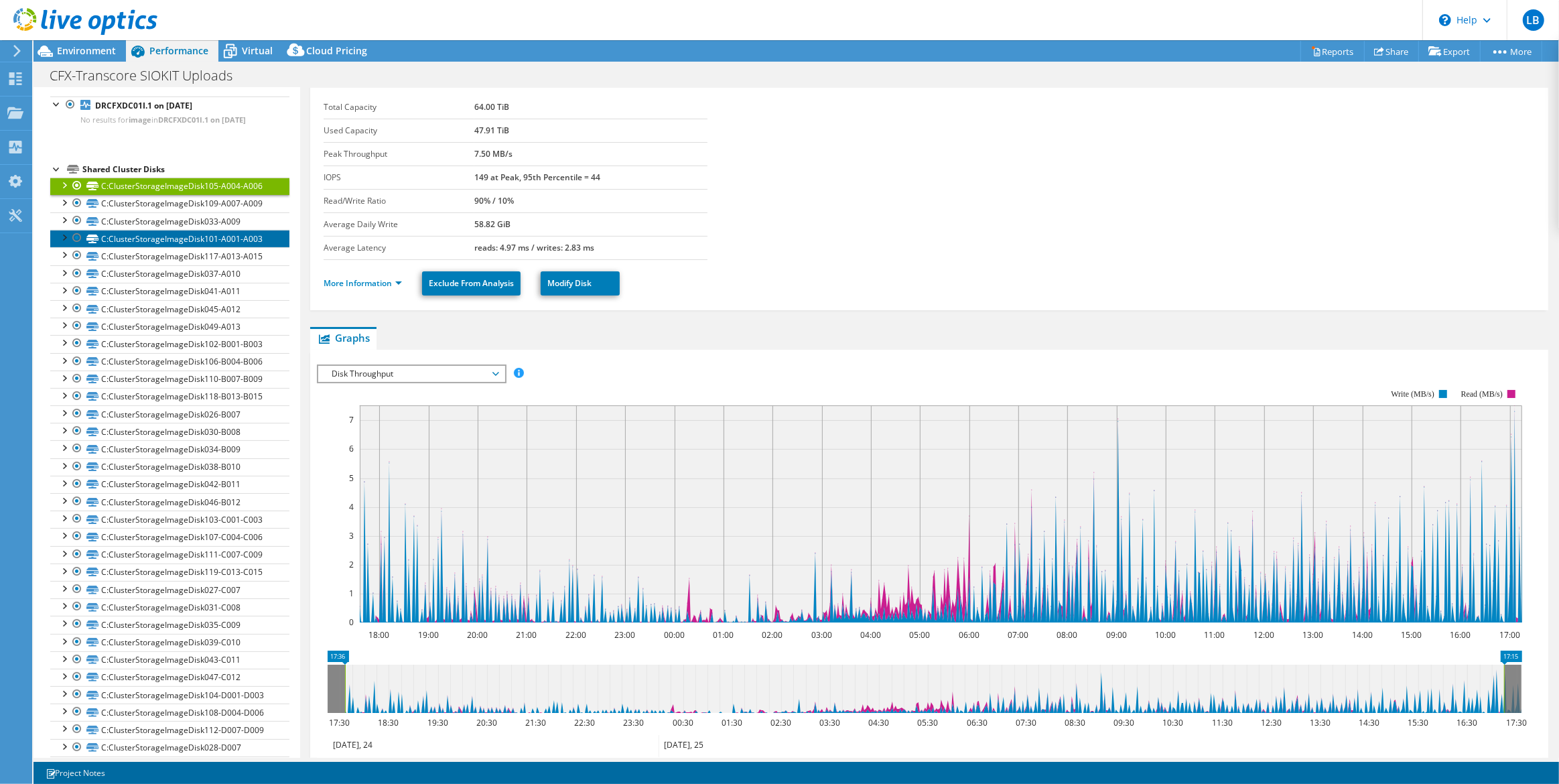
click at [215, 237] on link "C:ClusterStorageImageDisk101-A001-A003" at bounding box center [169, 238] width 239 height 17
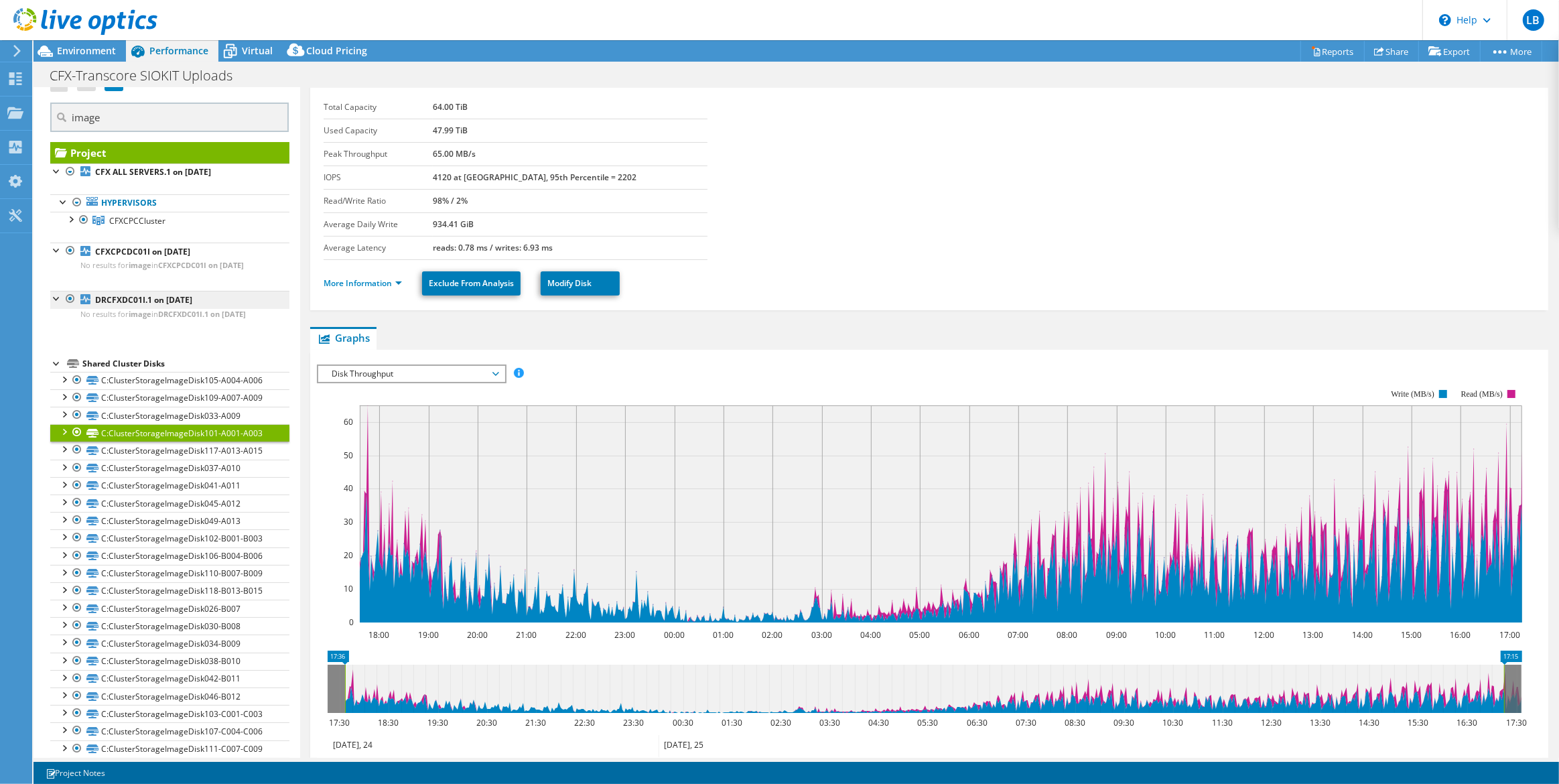
scroll to position [0, 0]
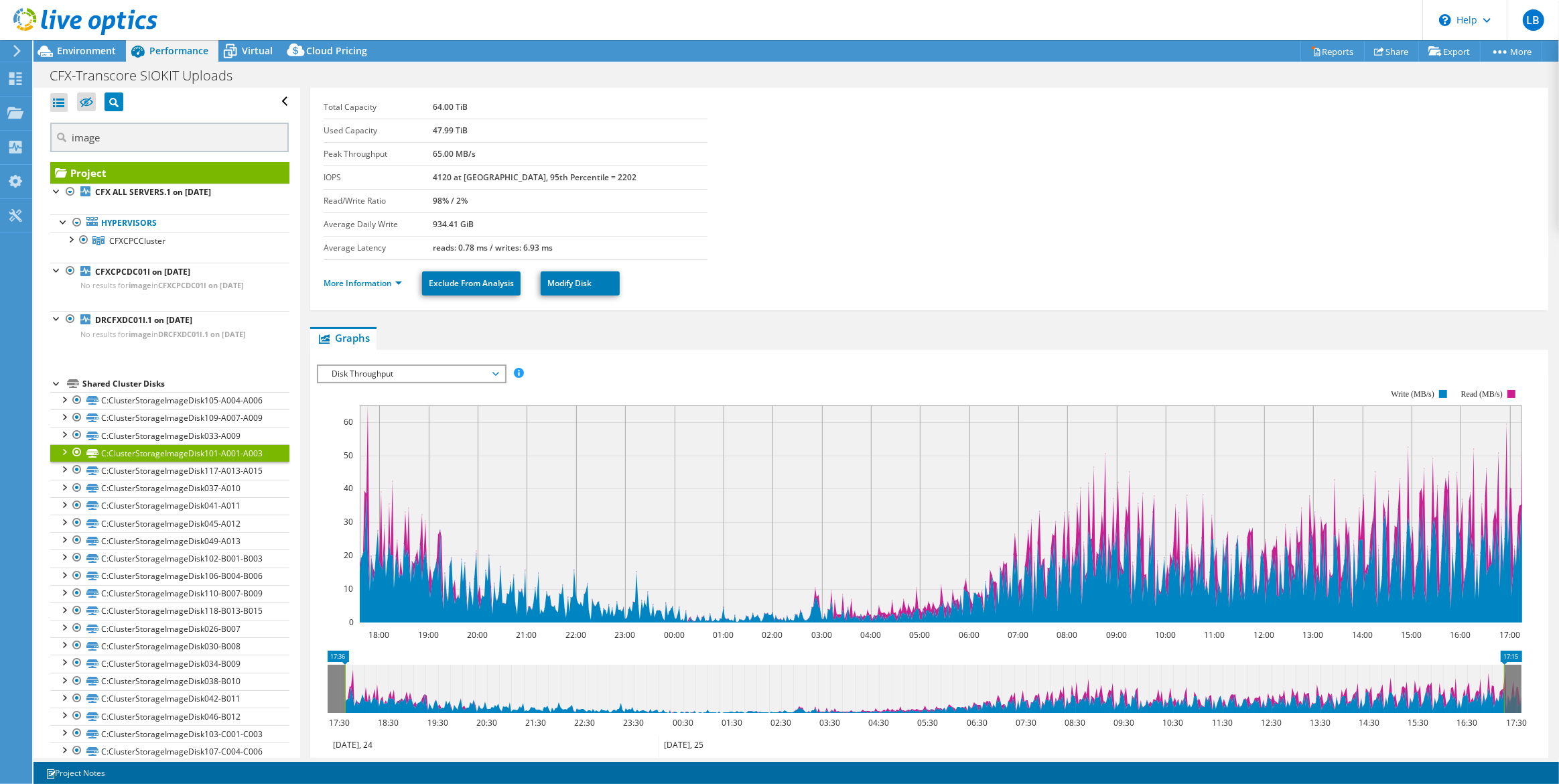
click at [153, 381] on div "Shared Cluster Disks" at bounding box center [186, 384] width 207 height 16
click at [148, 380] on div "Shared Cluster Disks" at bounding box center [186, 384] width 207 height 16
click at [132, 381] on div "Shared Cluster Disks" at bounding box center [186, 384] width 207 height 16
click at [152, 385] on div "Shared Cluster Disks" at bounding box center [186, 384] width 207 height 16
click at [141, 383] on div "Shared Cluster Disks" at bounding box center [186, 384] width 207 height 16
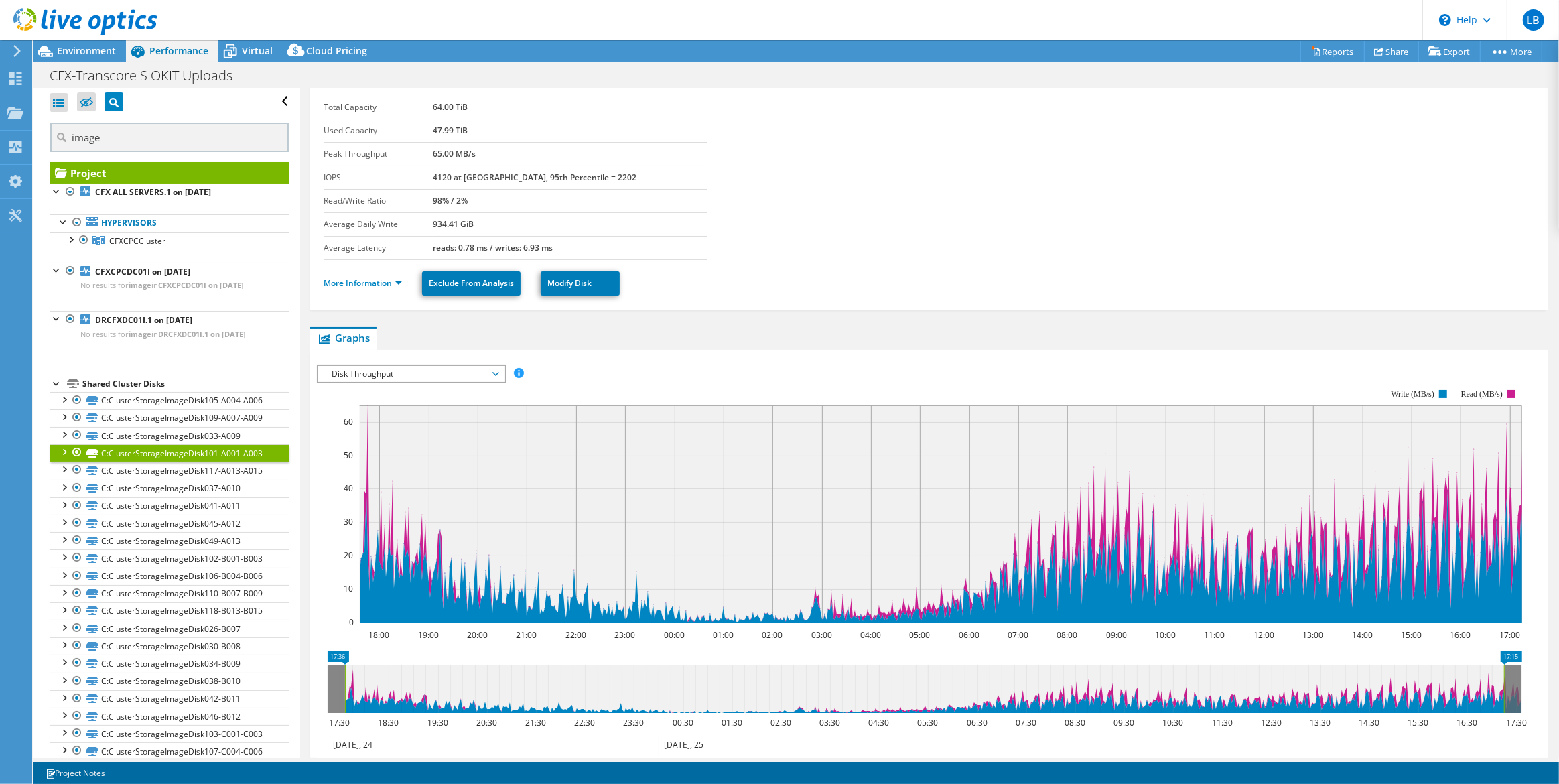
click at [166, 383] on div "Shared Cluster Disks" at bounding box center [186, 384] width 207 height 16
click at [138, 382] on div "Shared Cluster Disks" at bounding box center [186, 384] width 207 height 16
click at [77, 450] on div at bounding box center [77, 452] width 14 height 16
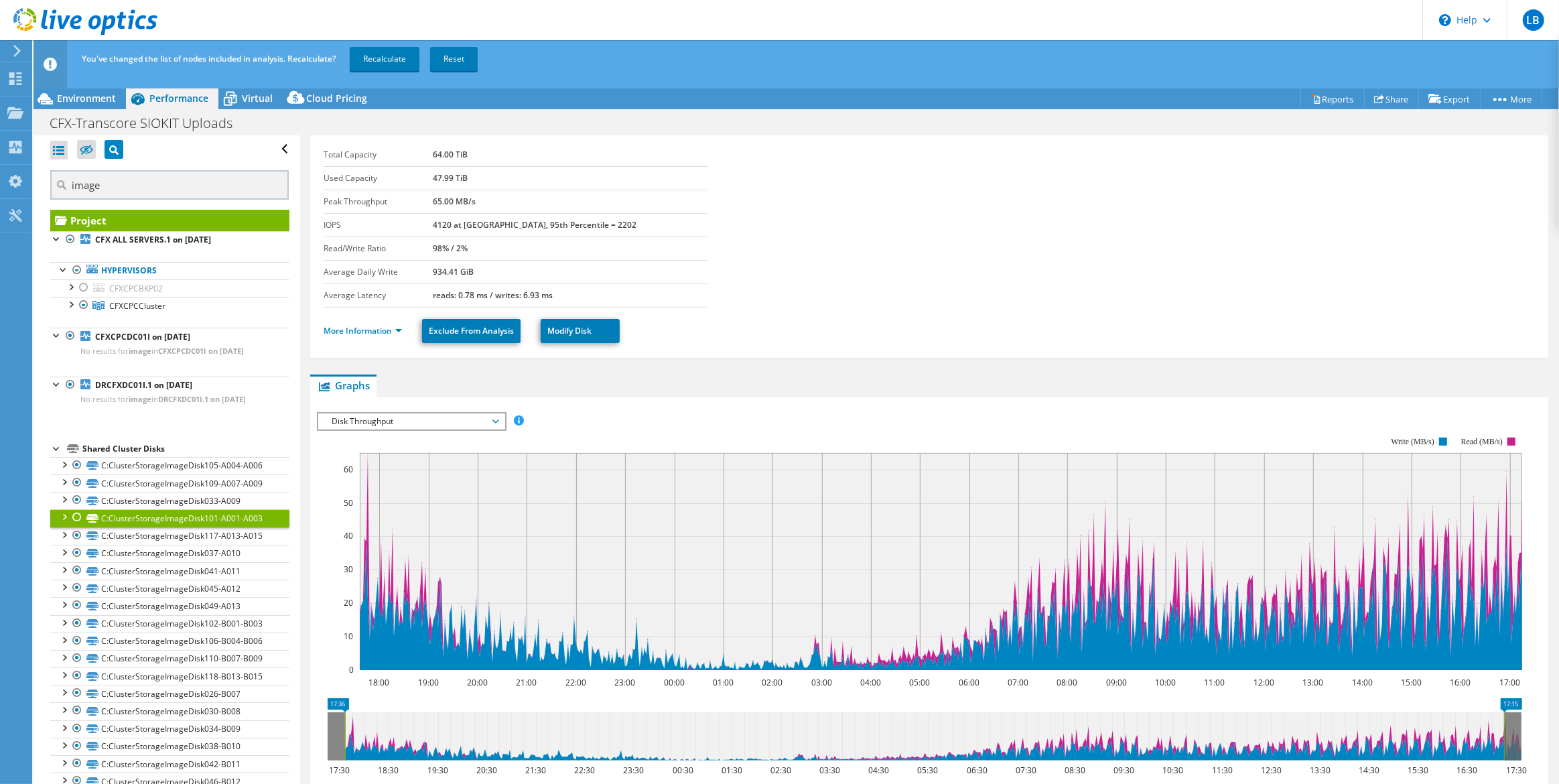
click at [76, 518] on div at bounding box center [77, 517] width 14 height 16
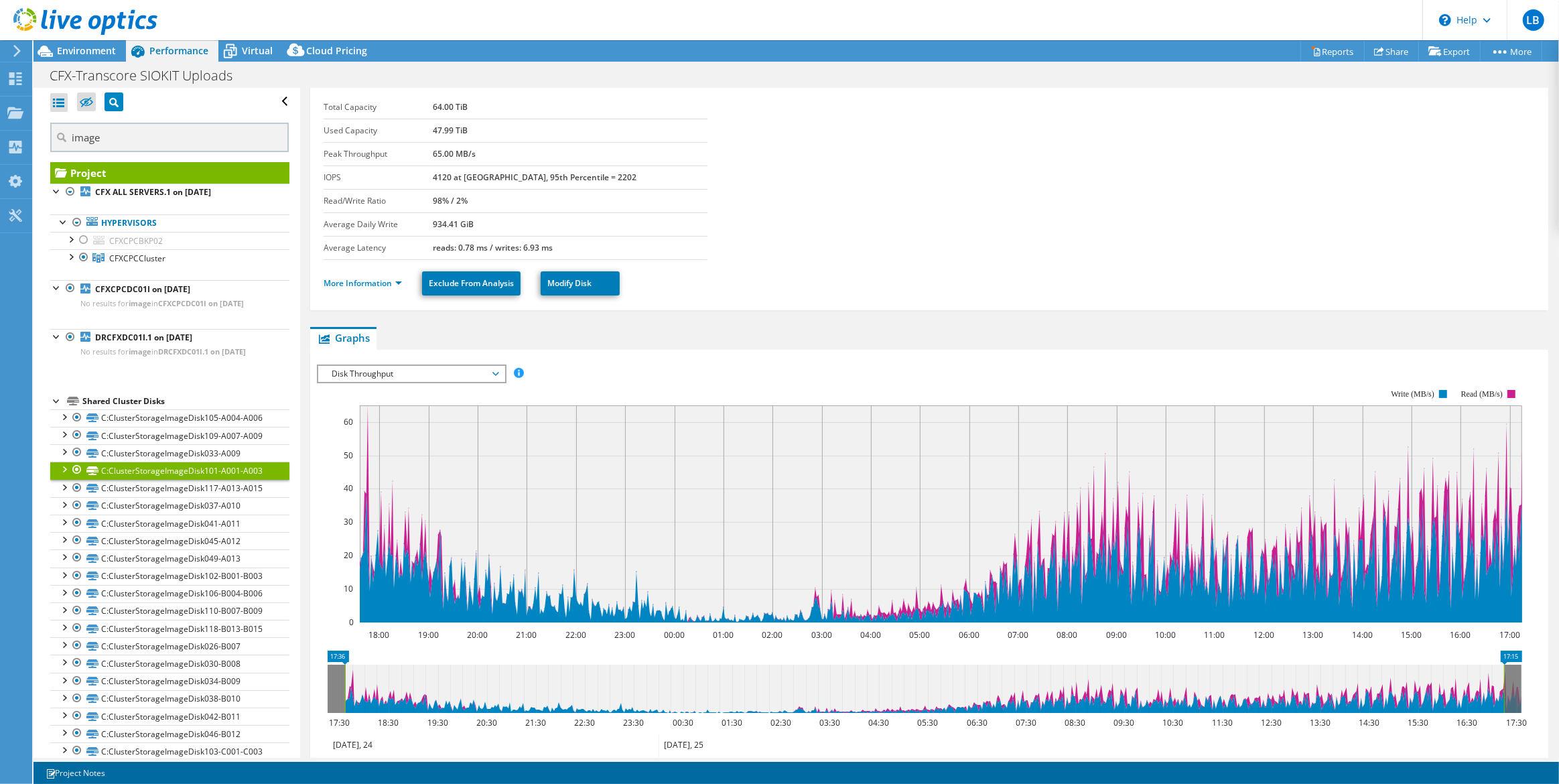
click at [76, 469] on div at bounding box center [77, 469] width 14 height 16
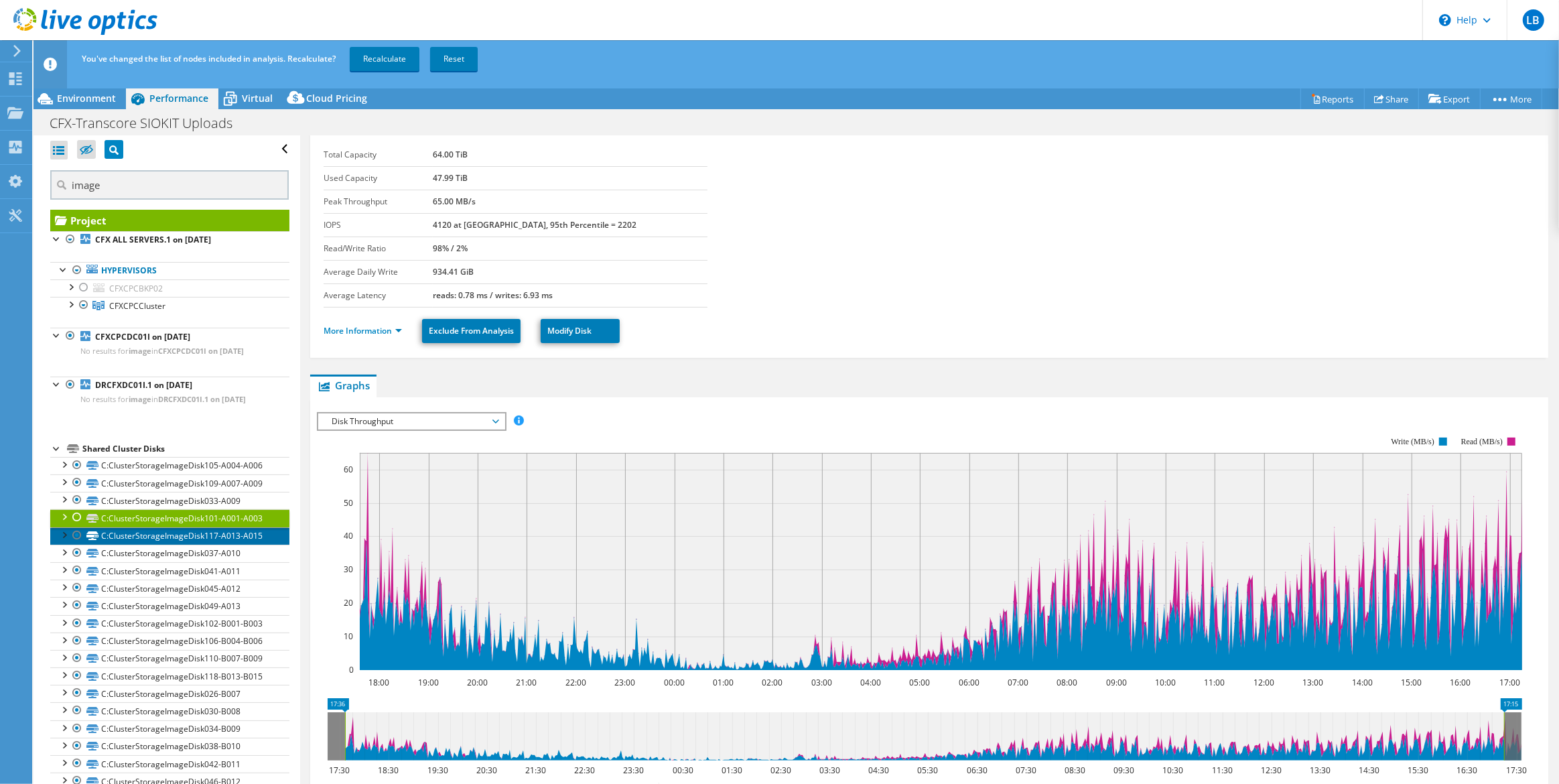
click at [116, 533] on link "C:ClusterStorageImageDisk117-A013-A015" at bounding box center [169, 535] width 239 height 17
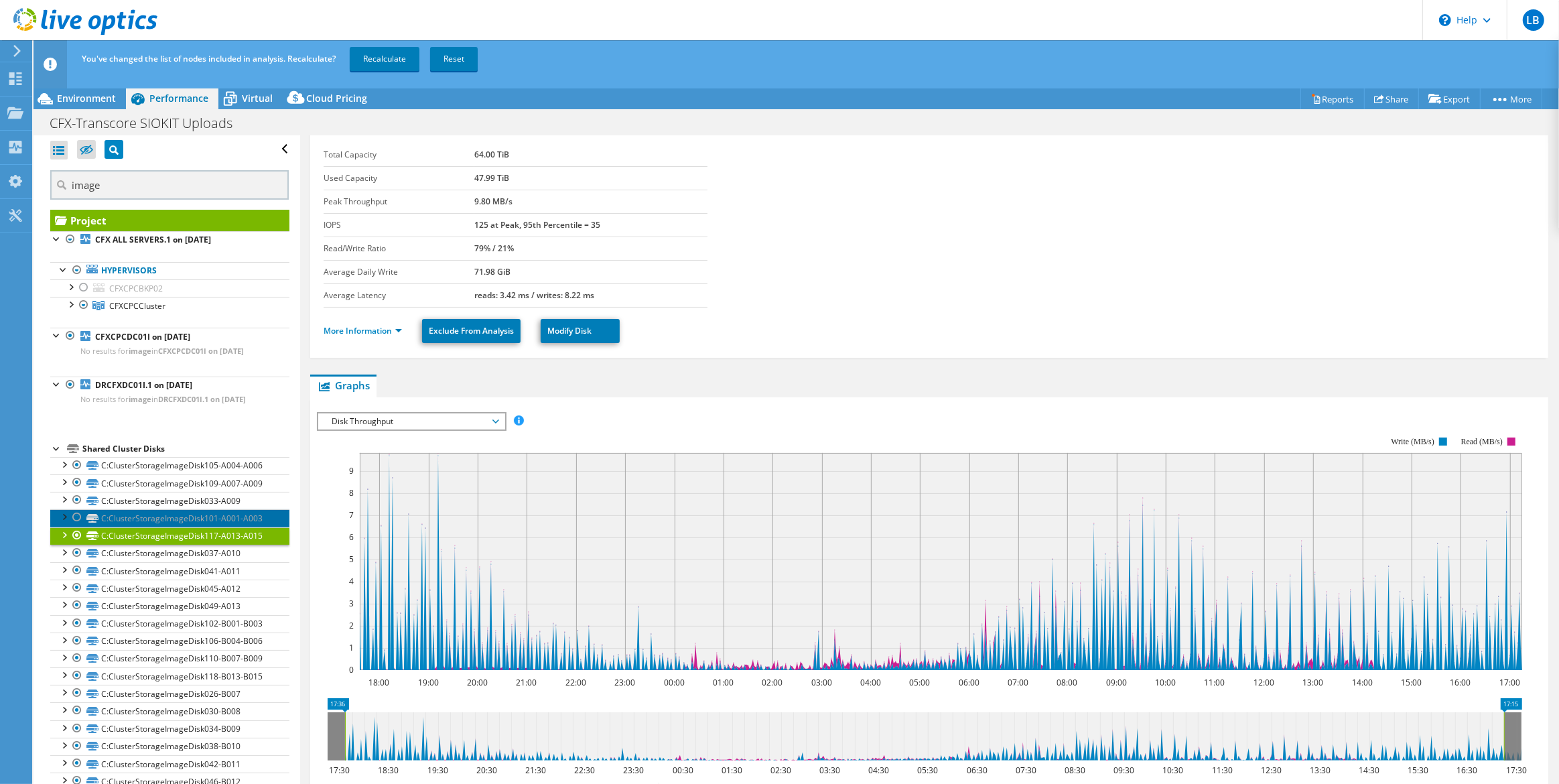
click at [154, 516] on link "C:ClusterStorageImageDisk101-A001-A003" at bounding box center [169, 517] width 239 height 17
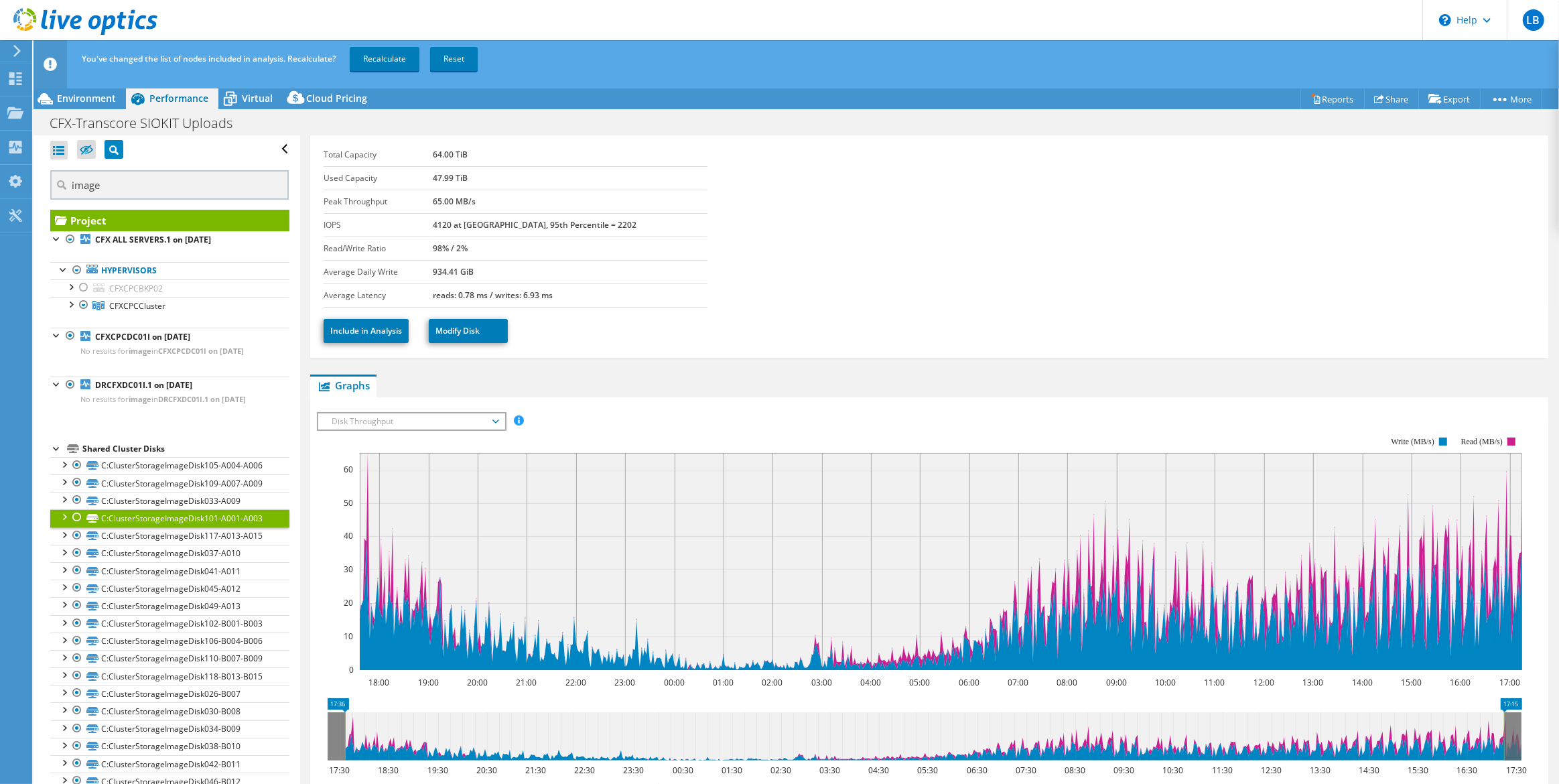
click at [77, 517] on div at bounding box center [77, 517] width 14 height 16
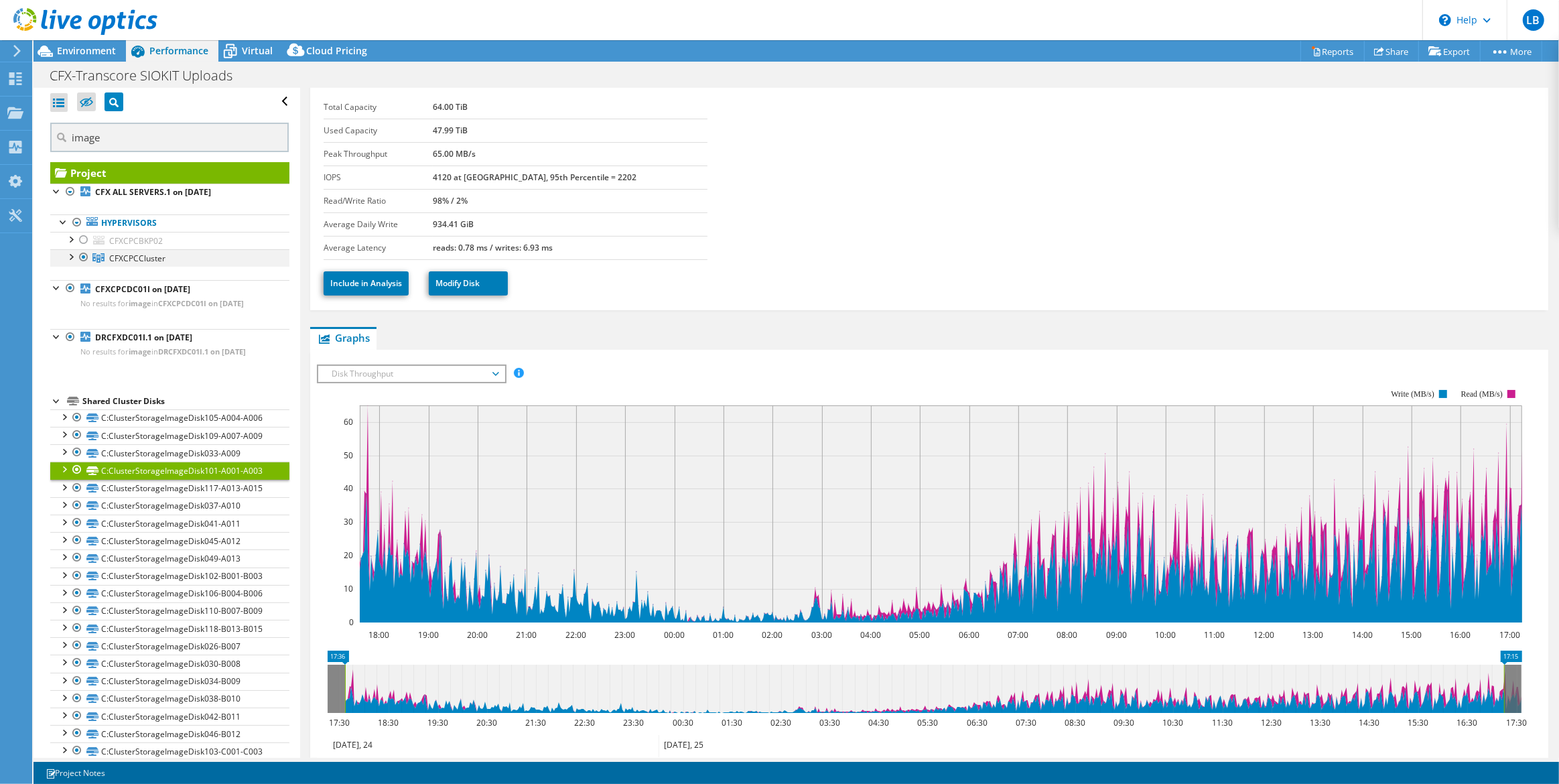
click at [70, 255] on div at bounding box center [70, 255] width 14 height 14
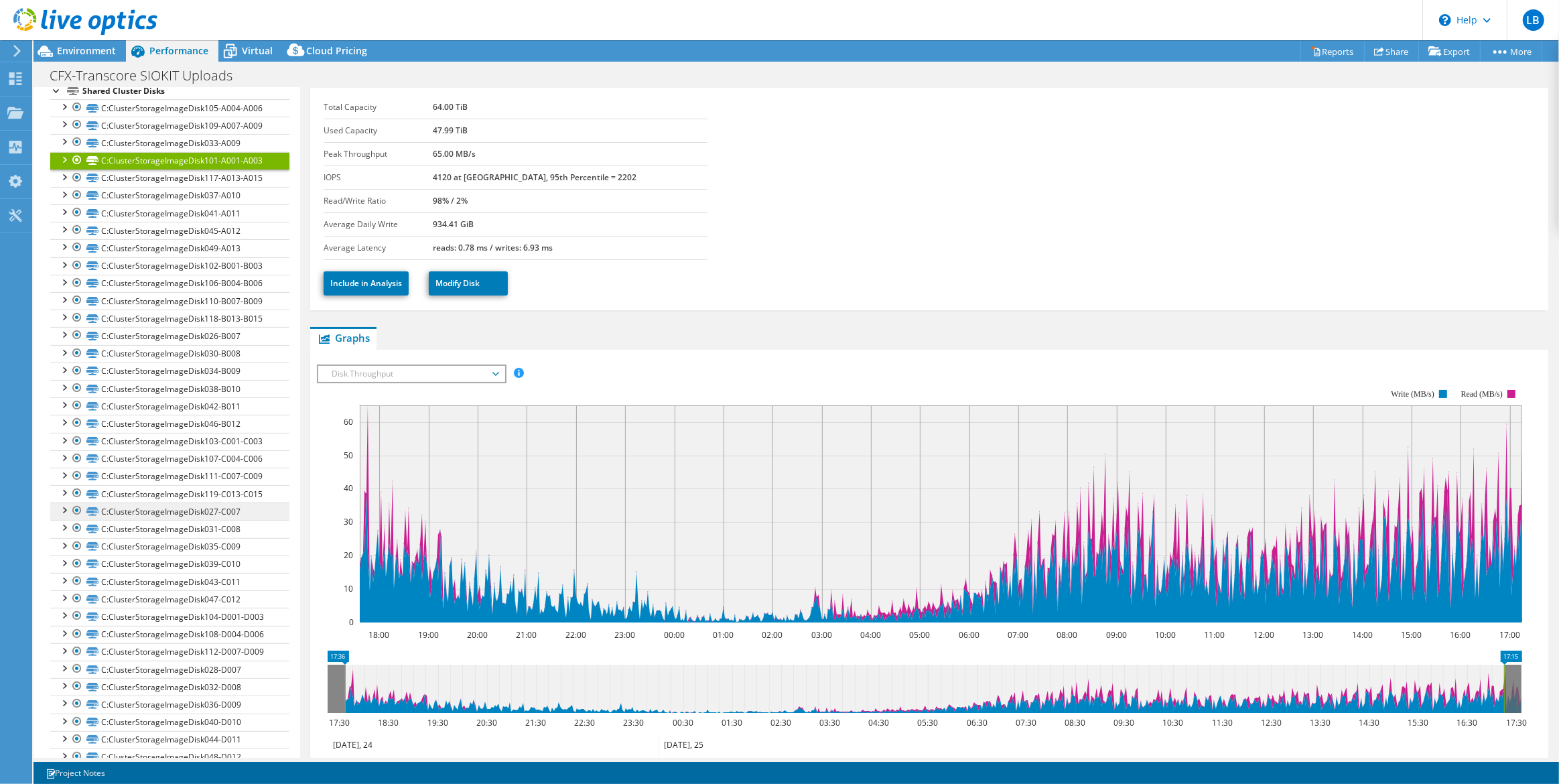
scroll to position [436, 0]
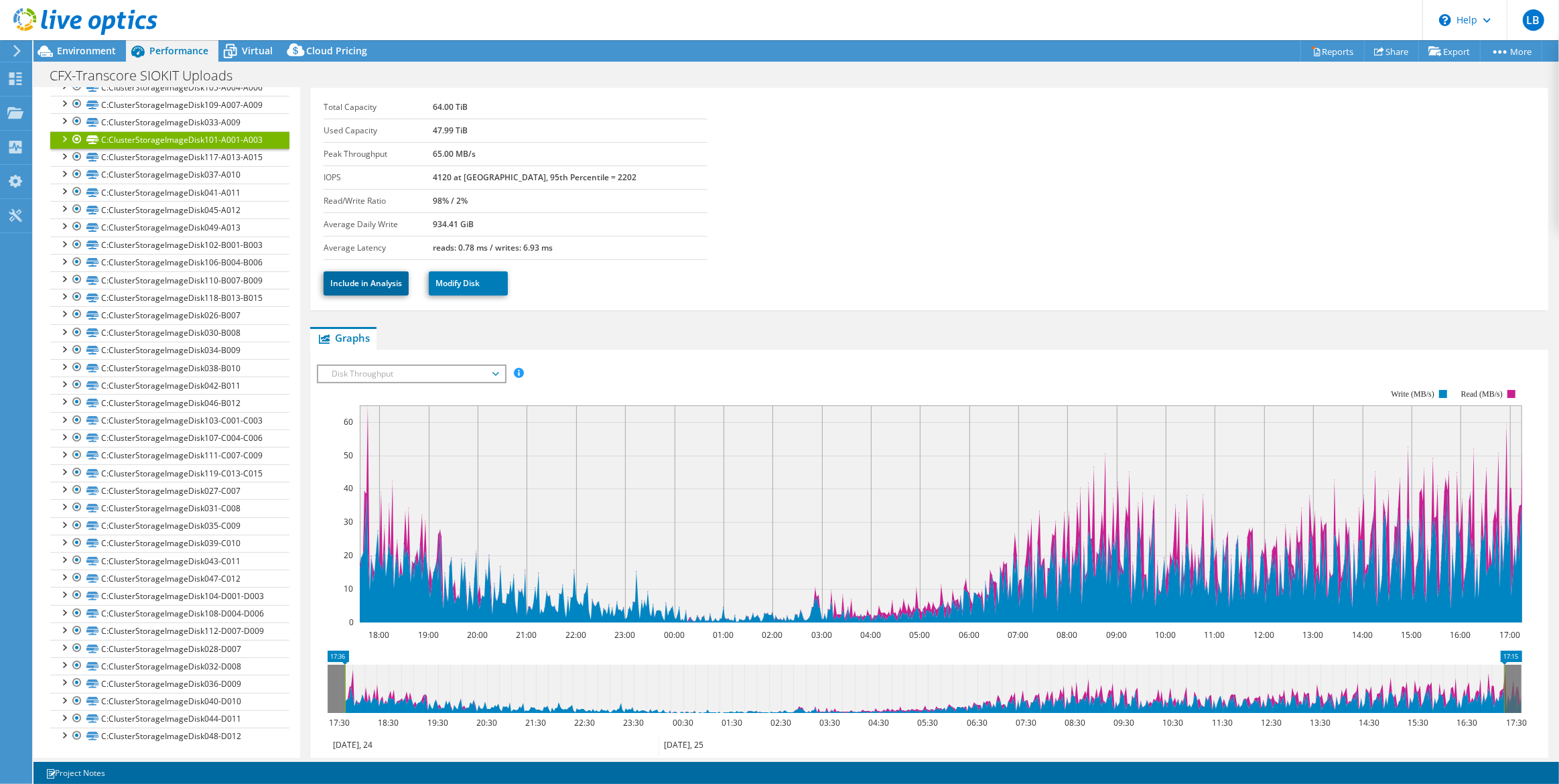
click at [393, 286] on link "Include in Analysis" at bounding box center [366, 283] width 85 height 24
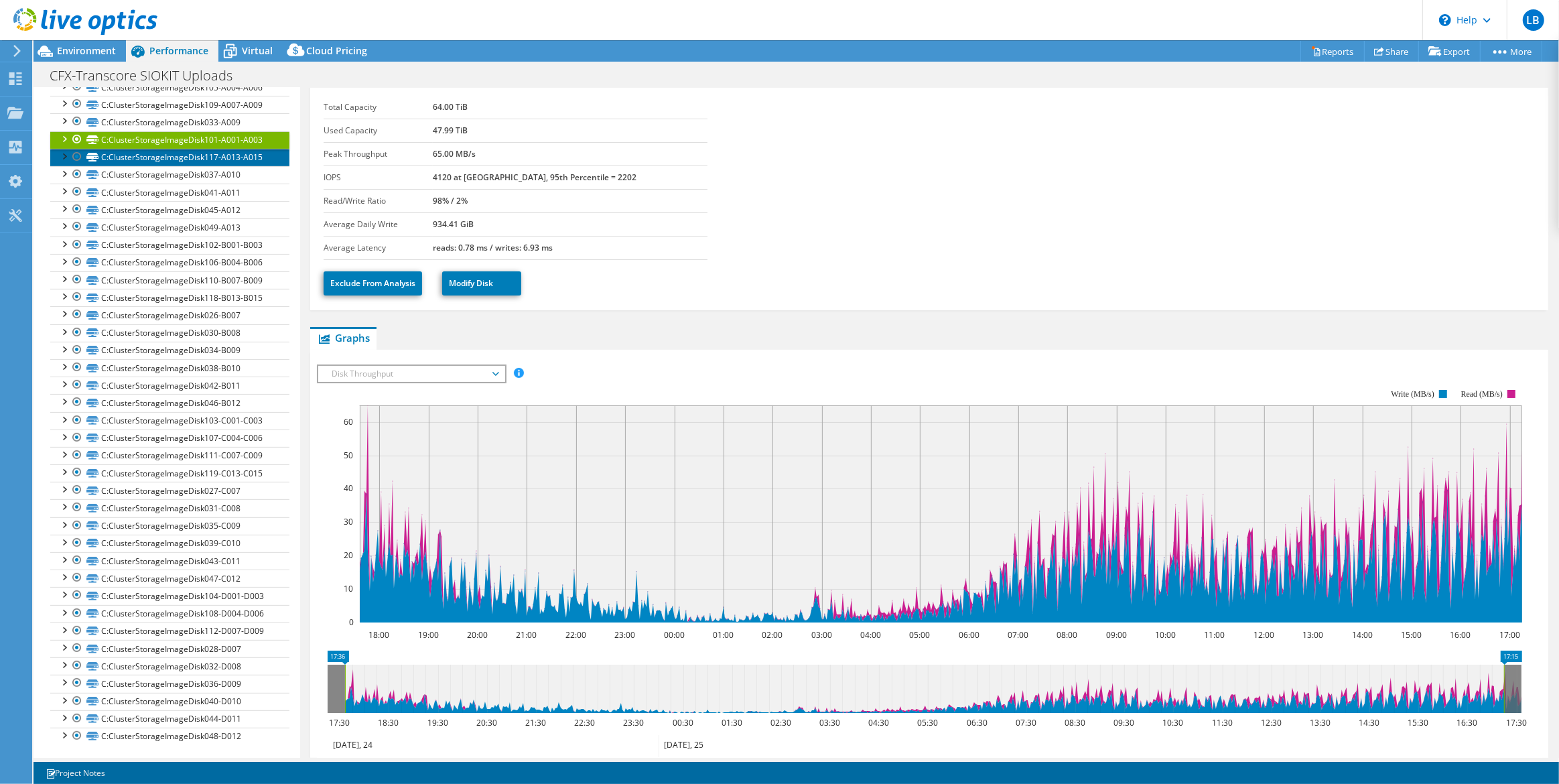
click at [221, 158] on link "C:ClusterStorageImageDisk117-A013-A015" at bounding box center [169, 157] width 239 height 17
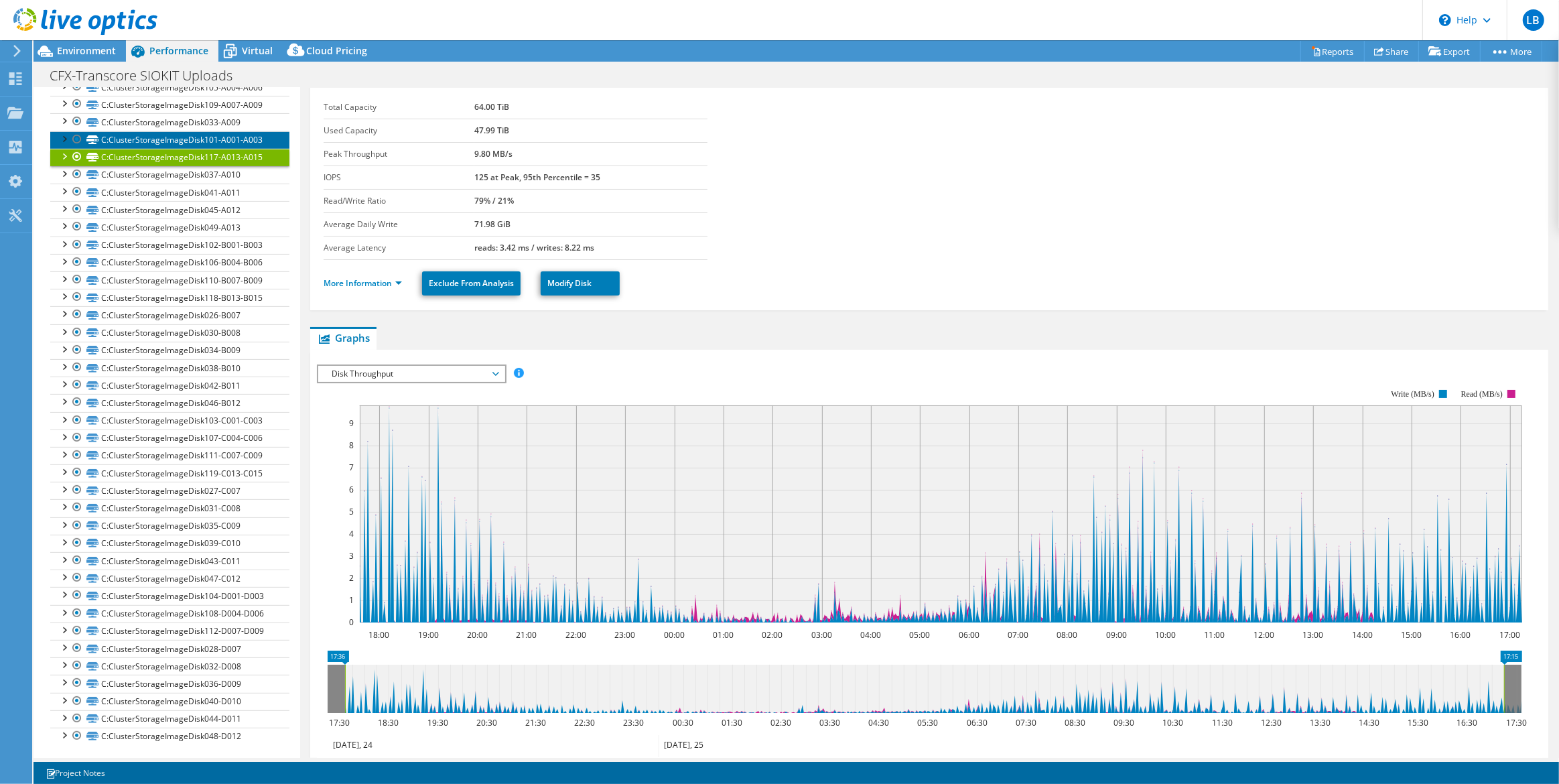
click at [223, 140] on link "C:ClusterStorageImageDisk101-A001-A003" at bounding box center [169, 140] width 239 height 17
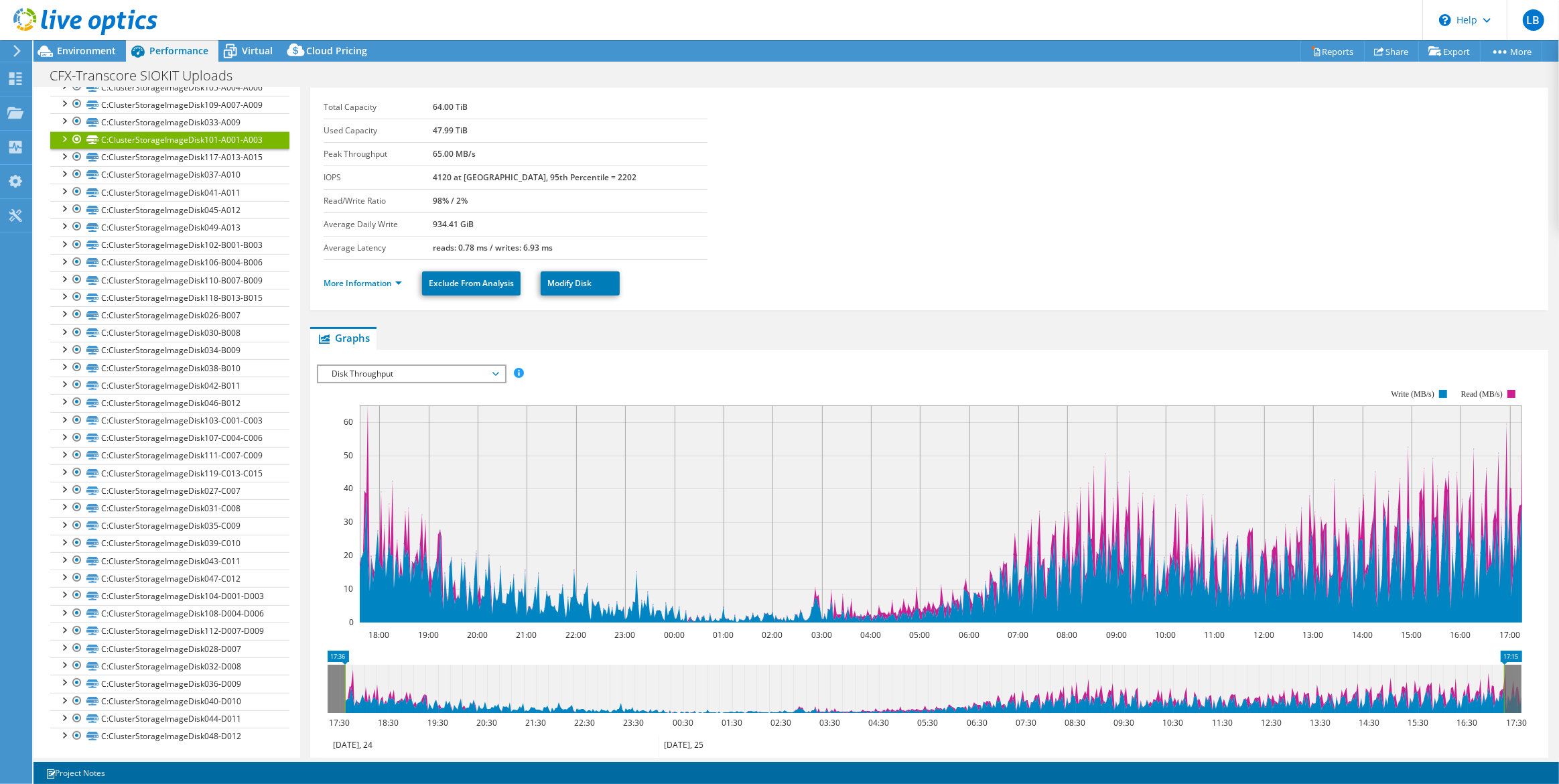
click at [495, 374] on span "Disk Throughput" at bounding box center [410, 374] width 172 height 16
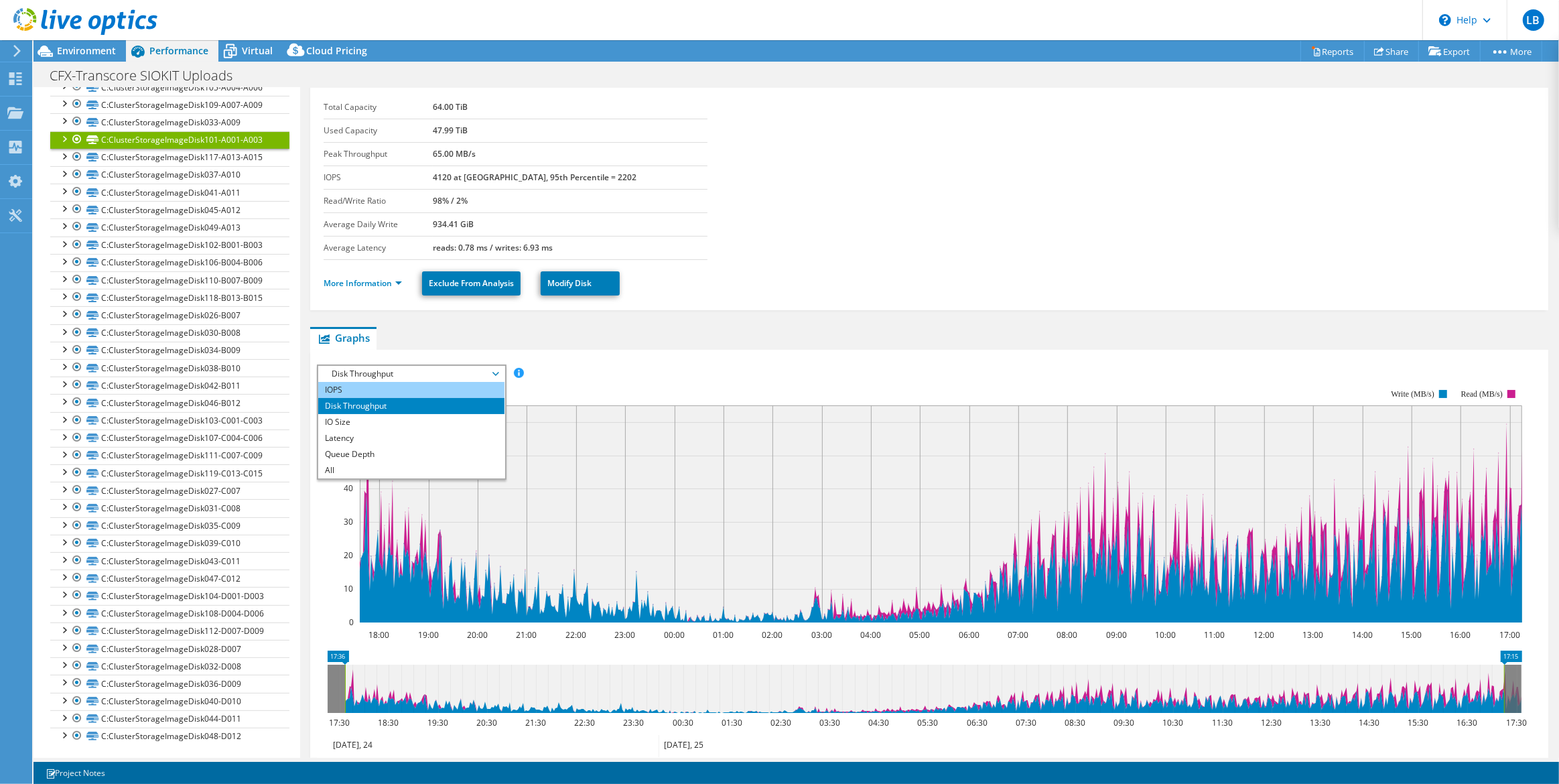
click at [457, 388] on li "IOPS" at bounding box center [411, 390] width 186 height 16
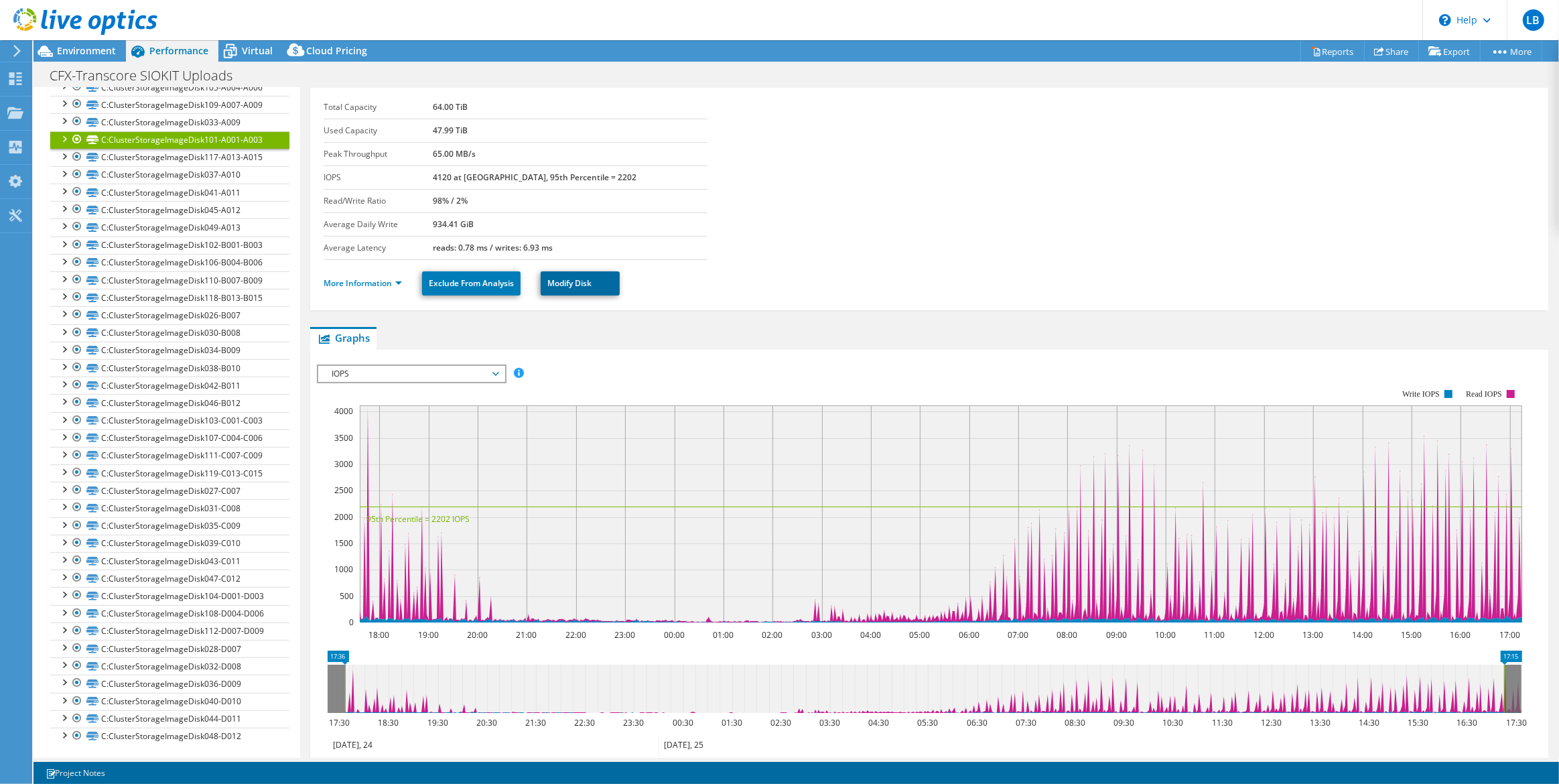
click at [596, 280] on link "Modify Disk" at bounding box center [580, 283] width 79 height 24
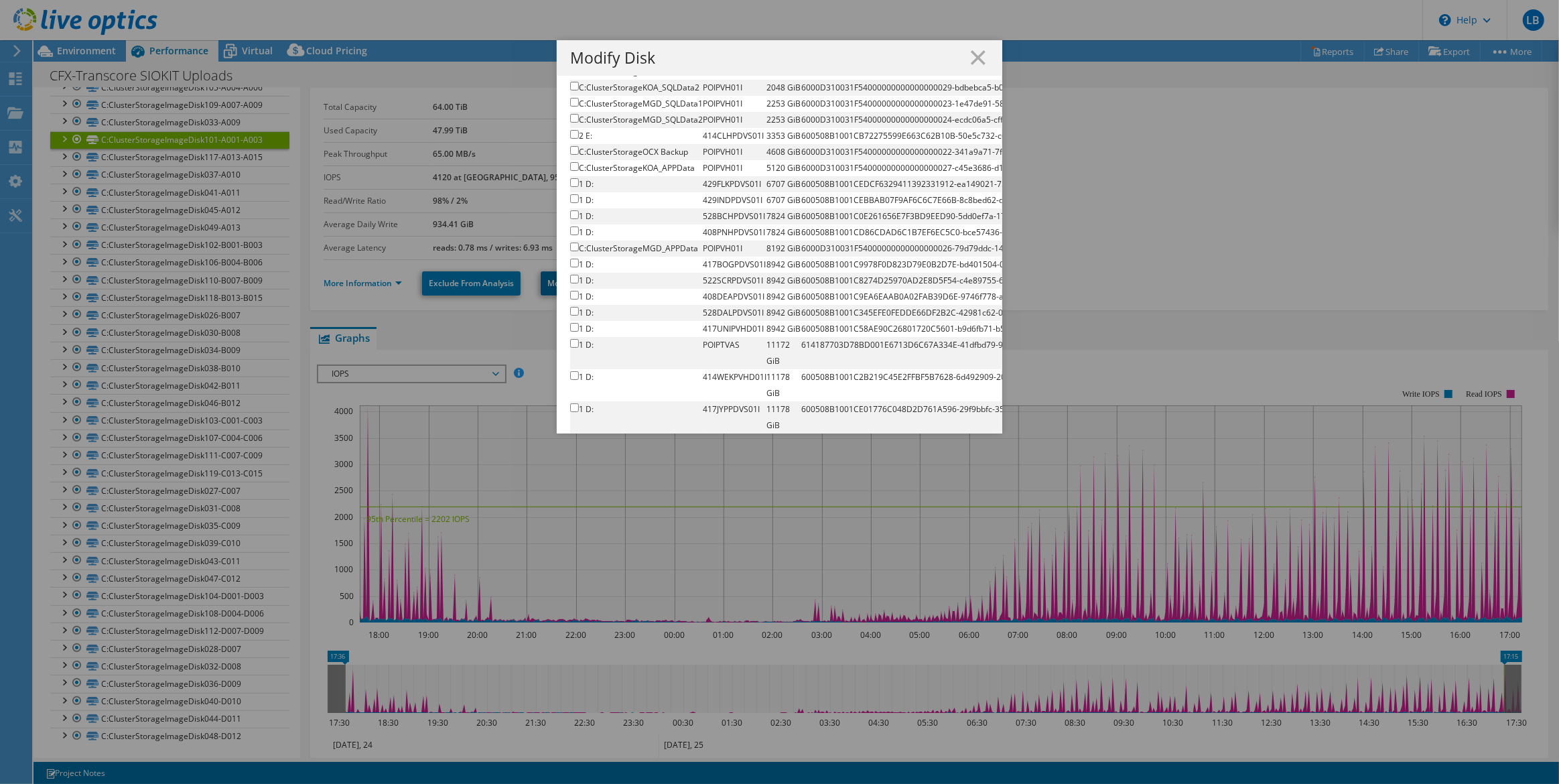
scroll to position [1315, 0]
click at [570, 293] on input "checkbox" at bounding box center [575, 294] width 9 height 9
click at [572, 293] on input "checkbox" at bounding box center [575, 294] width 9 height 9
checkbox input "false"
click at [977, 54] on line at bounding box center [978, 57] width 14 height 14
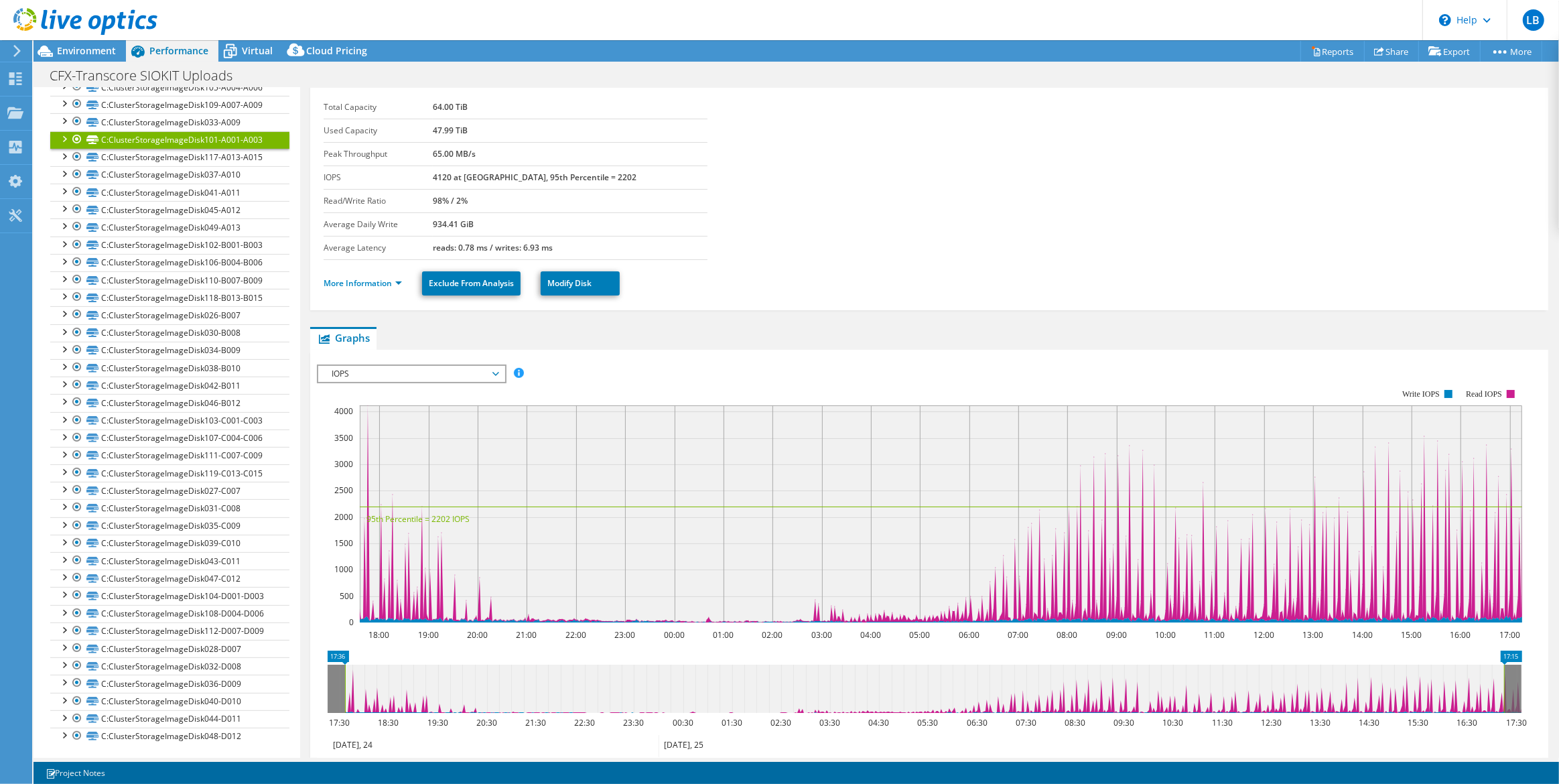
click at [356, 371] on span "IOPS" at bounding box center [410, 374] width 172 height 16
click at [679, 317] on div "C:ClusterStorageImageDisk101-A001-A003 Details Total Capacity 64.00 TiB Used Ca…" at bounding box center [929, 485] width 1258 height 859
